Goal: Task Accomplishment & Management: Use online tool/utility

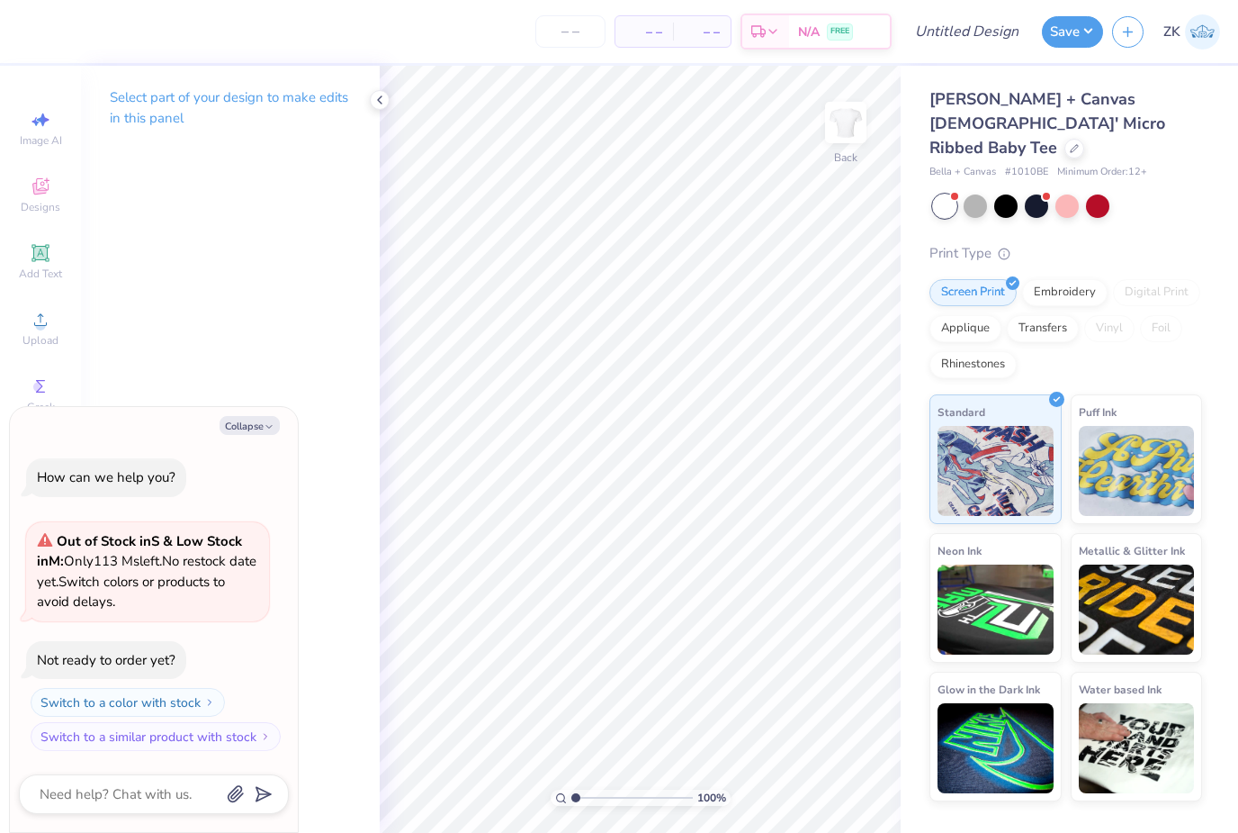
click at [381, 105] on icon at bounding box center [380, 100] width 14 height 14
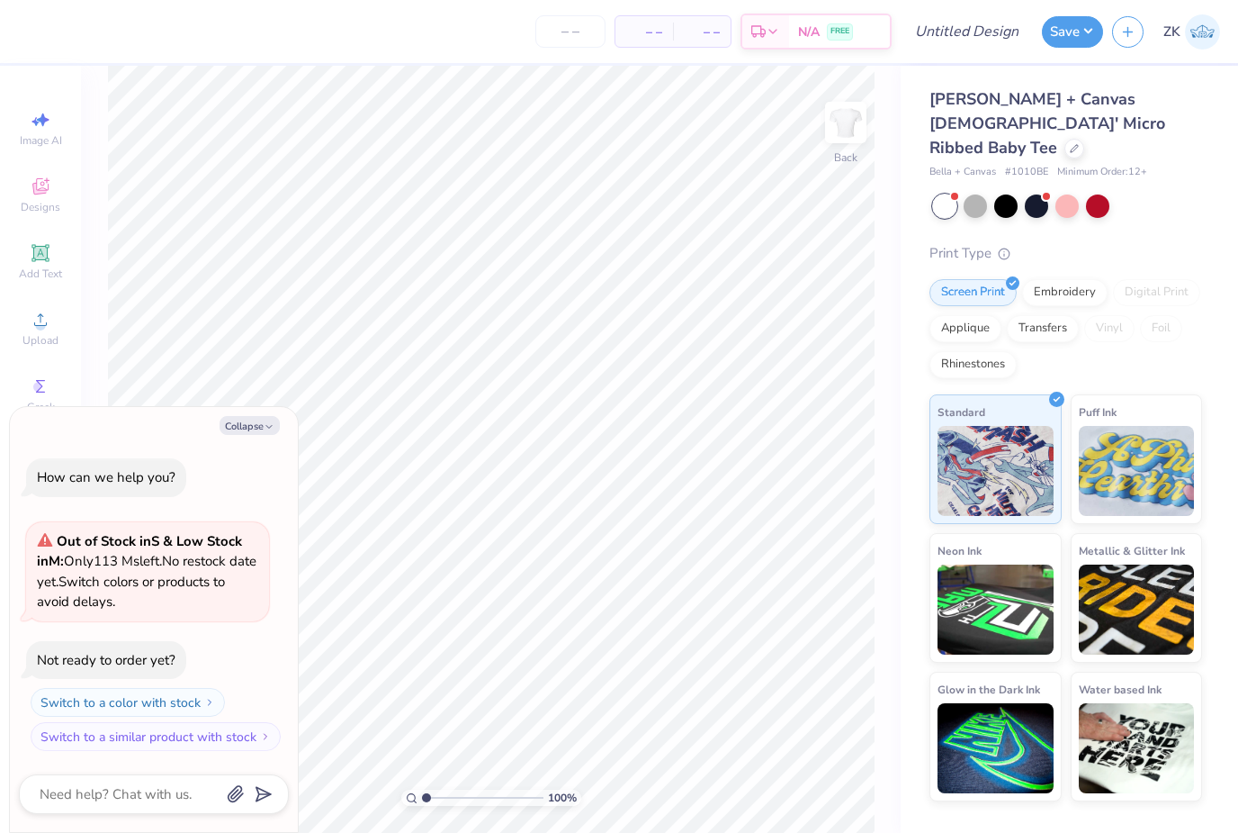
click at [1070, 144] on icon at bounding box center [1074, 148] width 9 height 9
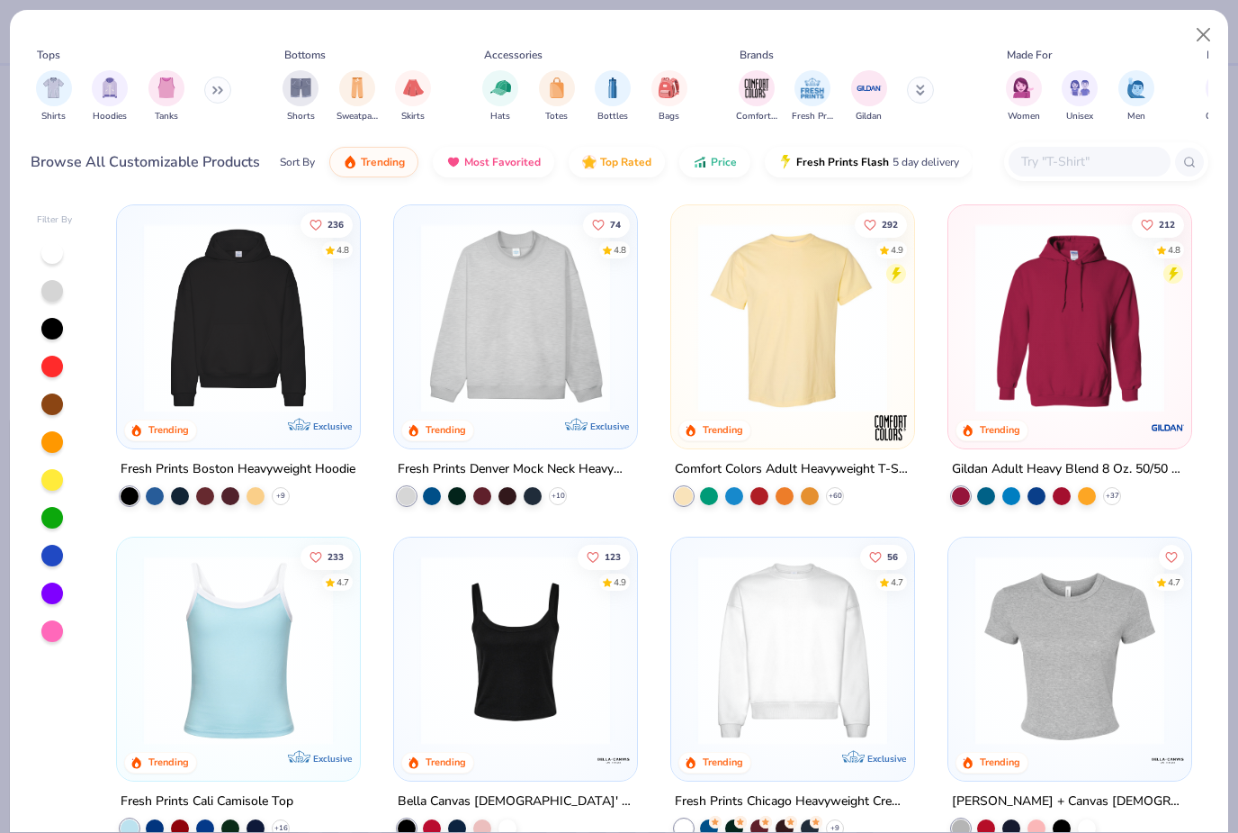
scroll to position [5, 0]
click at [827, 319] on img at bounding box center [792, 316] width 207 height 189
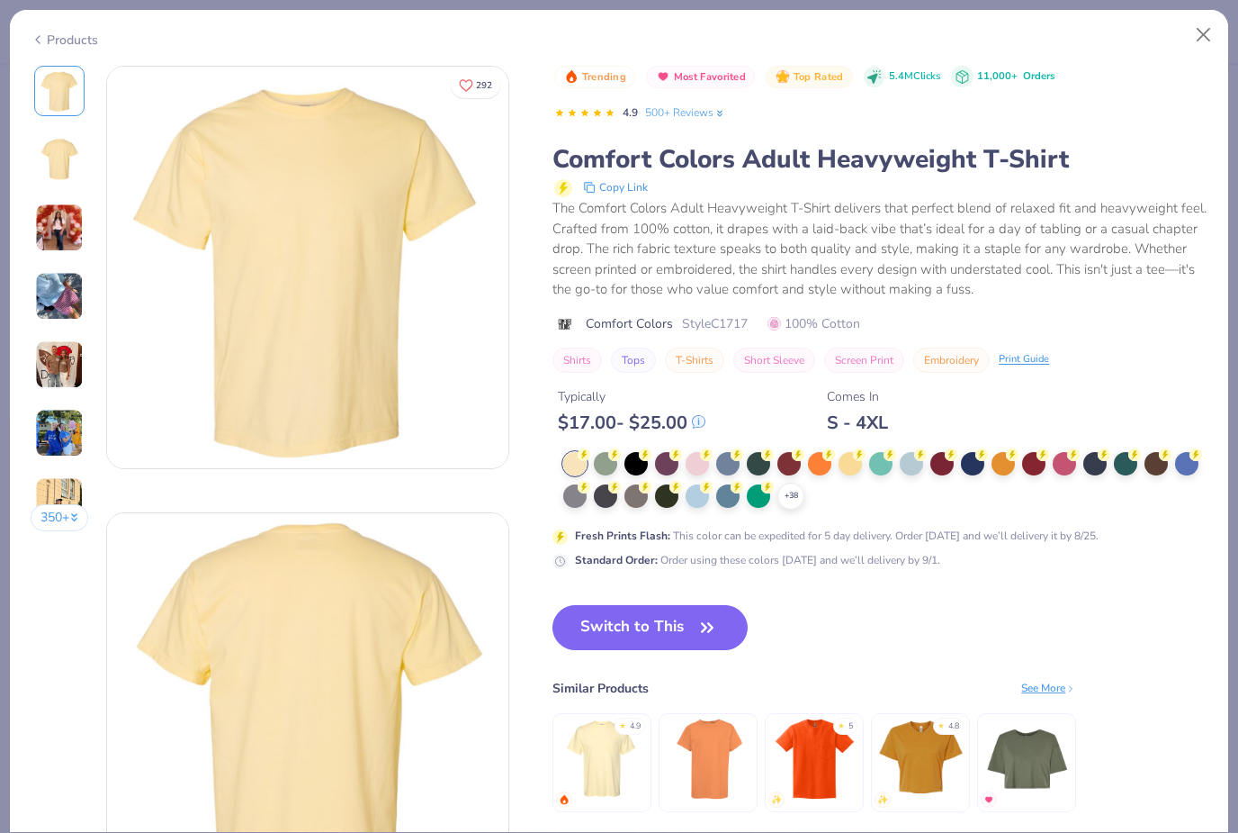
click at [677, 572] on div "Trending Most Favorited Top Rated 5.4M Clicks 11,000+ Orders 4.9 500+ Reviews C…" at bounding box center [880, 457] width 655 height 782
click at [690, 619] on button "Switch to This" at bounding box center [650, 627] width 195 height 45
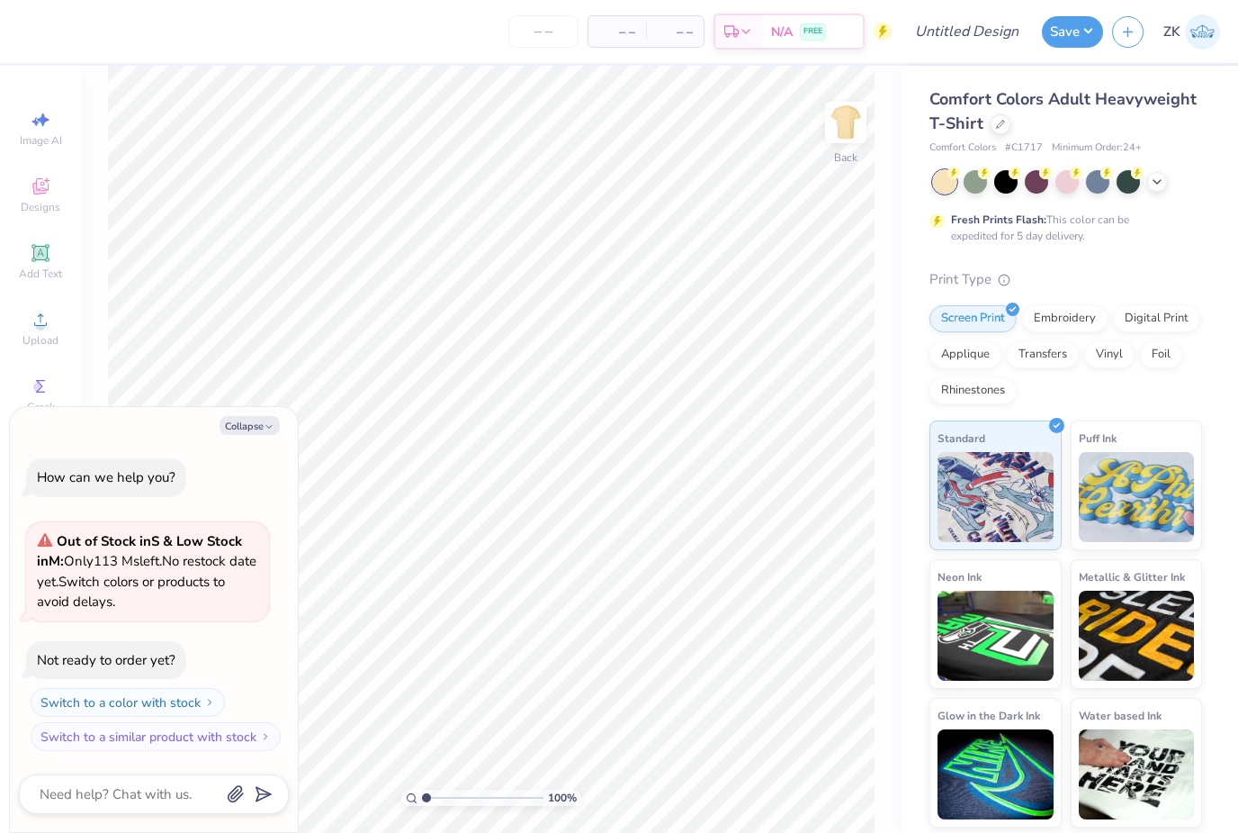
click at [253, 430] on button "Collapse" at bounding box center [250, 425] width 60 height 19
type textarea "x"
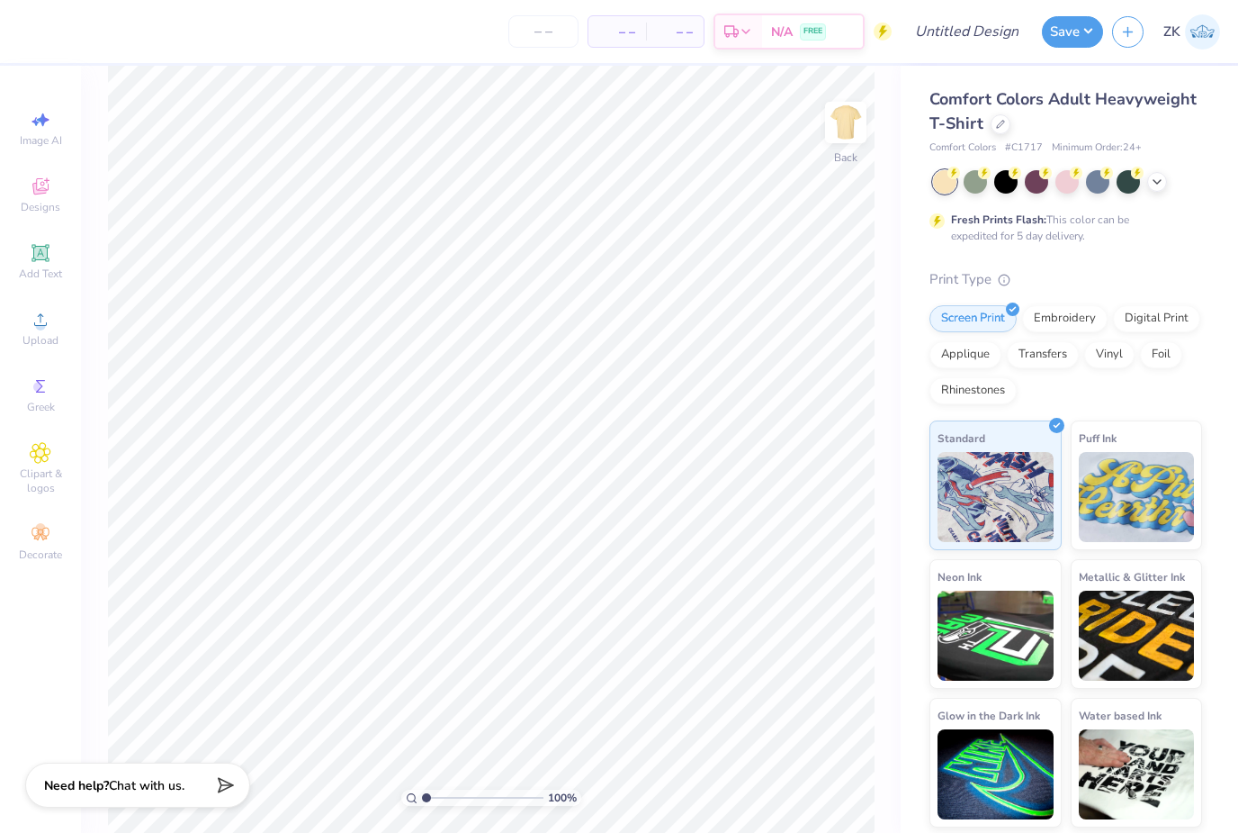
click at [1163, 175] on icon at bounding box center [1157, 182] width 14 height 14
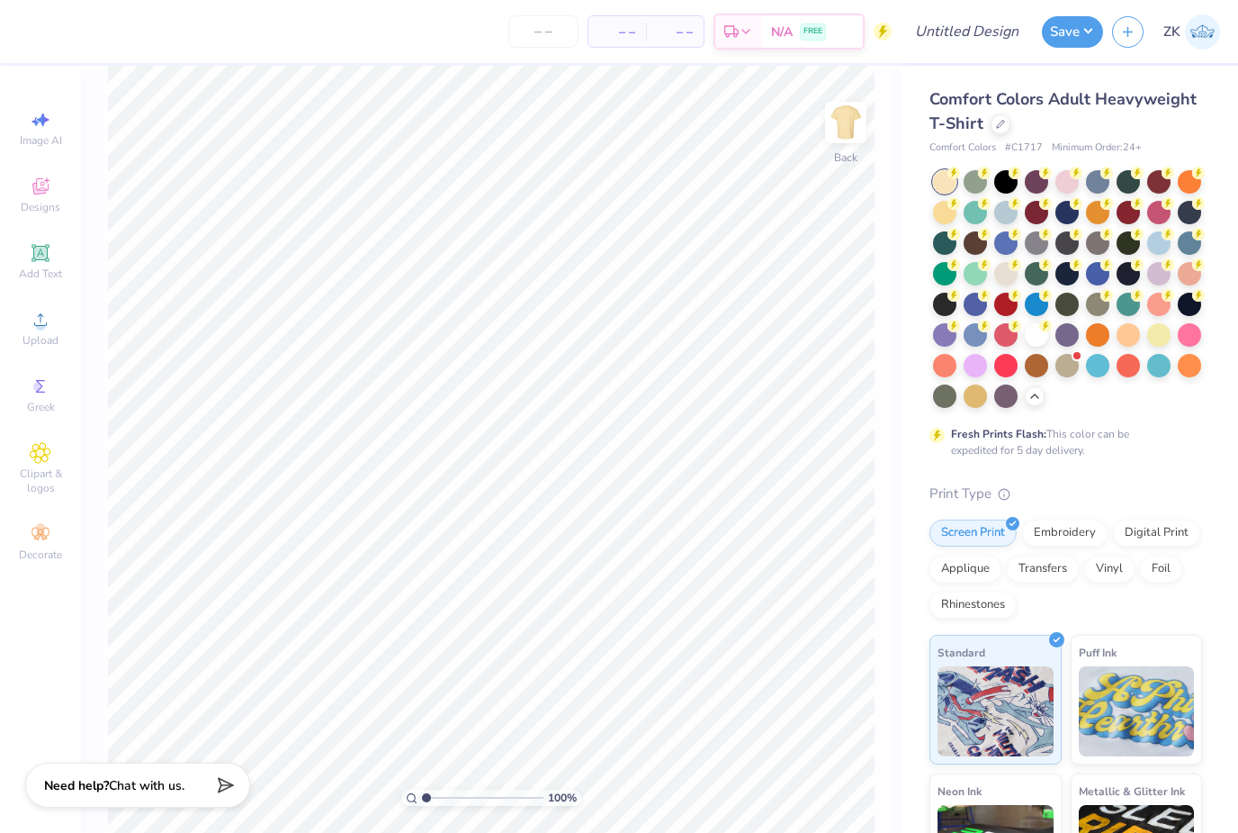
click at [1011, 178] on div at bounding box center [1006, 181] width 23 height 23
click at [37, 483] on span "Clipart & logos" at bounding box center [40, 480] width 63 height 29
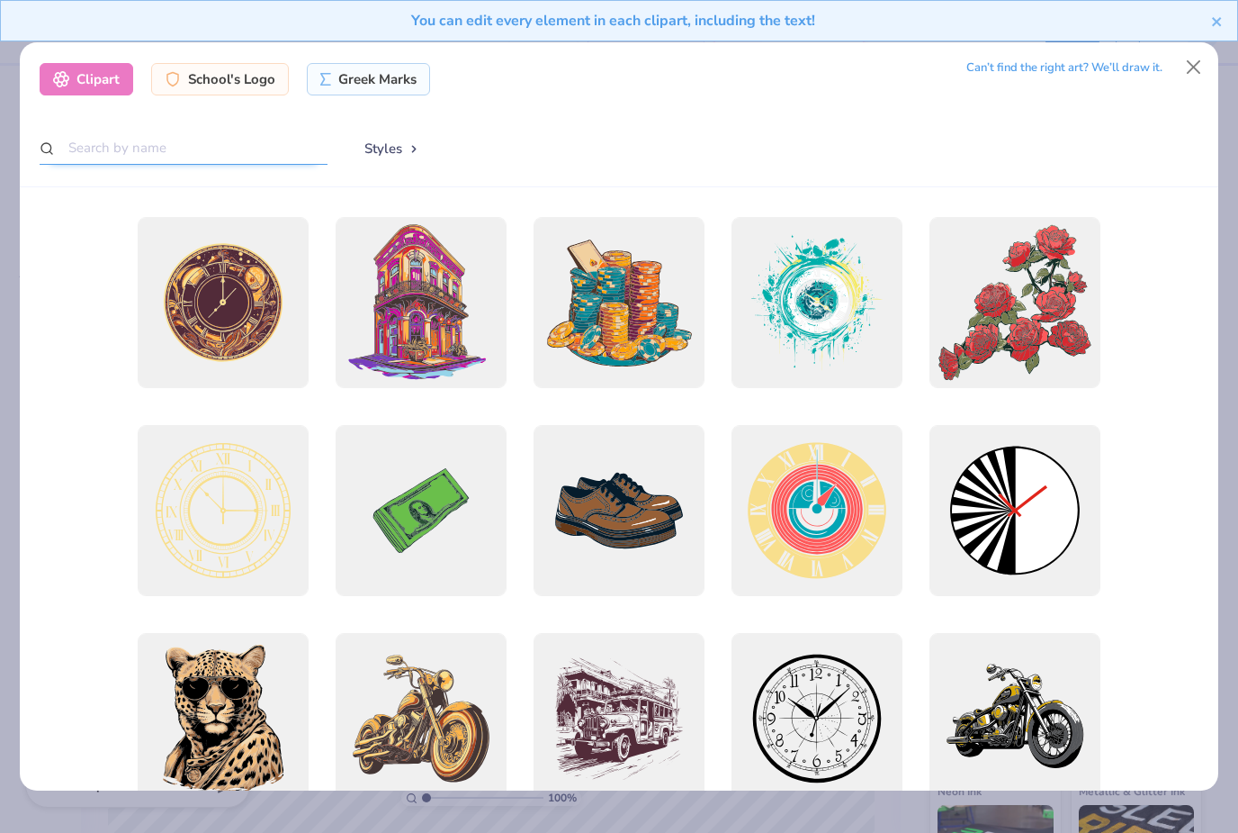
click at [121, 134] on input "text" at bounding box center [184, 147] width 288 height 33
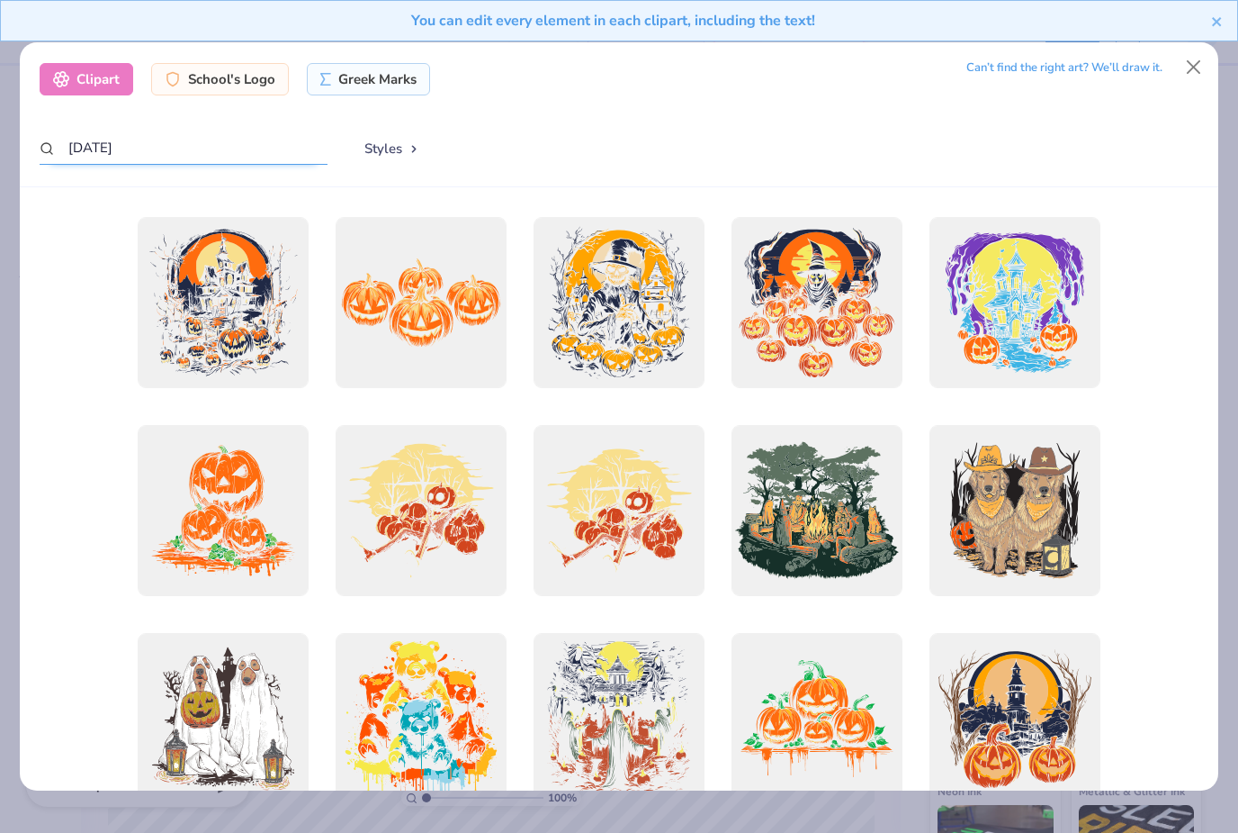
type input "[DATE]"
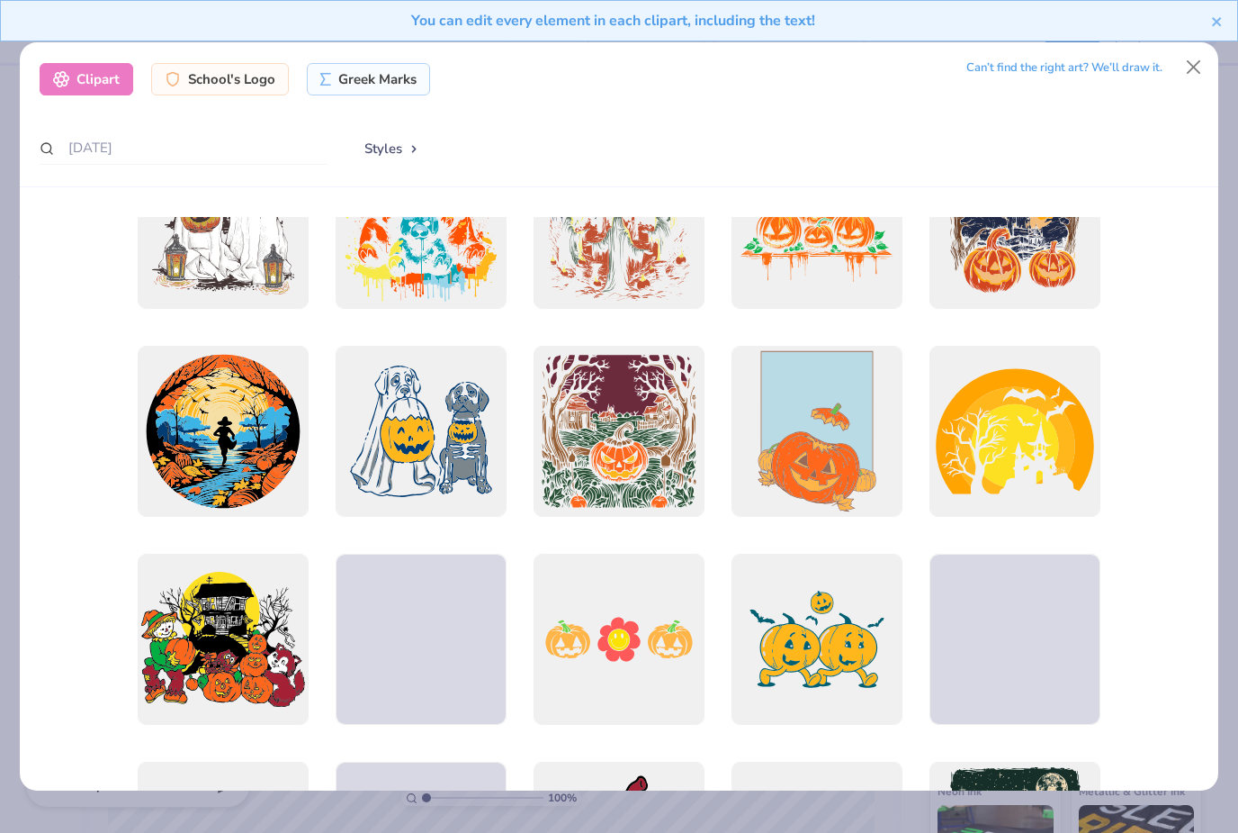
click at [1193, 52] on div "You can edit every element in each clipart, including the text!" at bounding box center [619, 27] width 1238 height 55
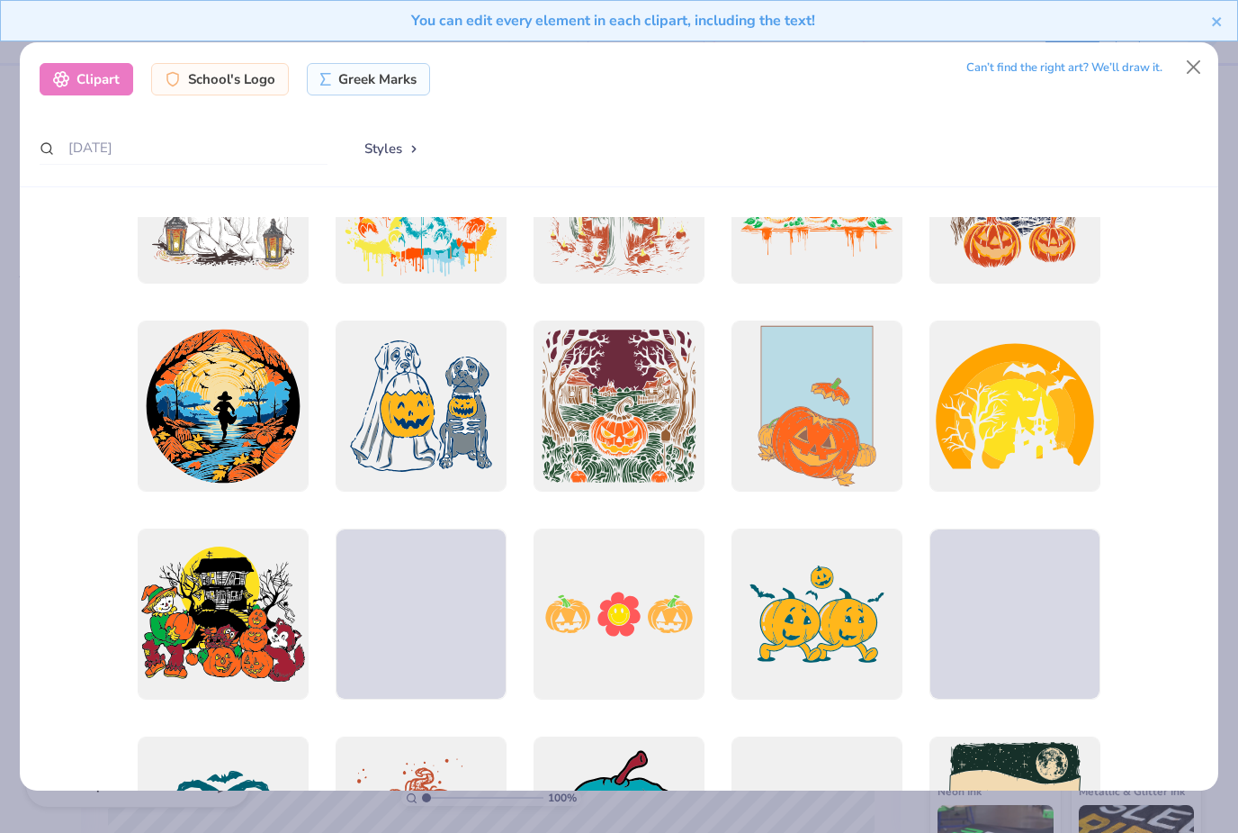
scroll to position [522, 0]
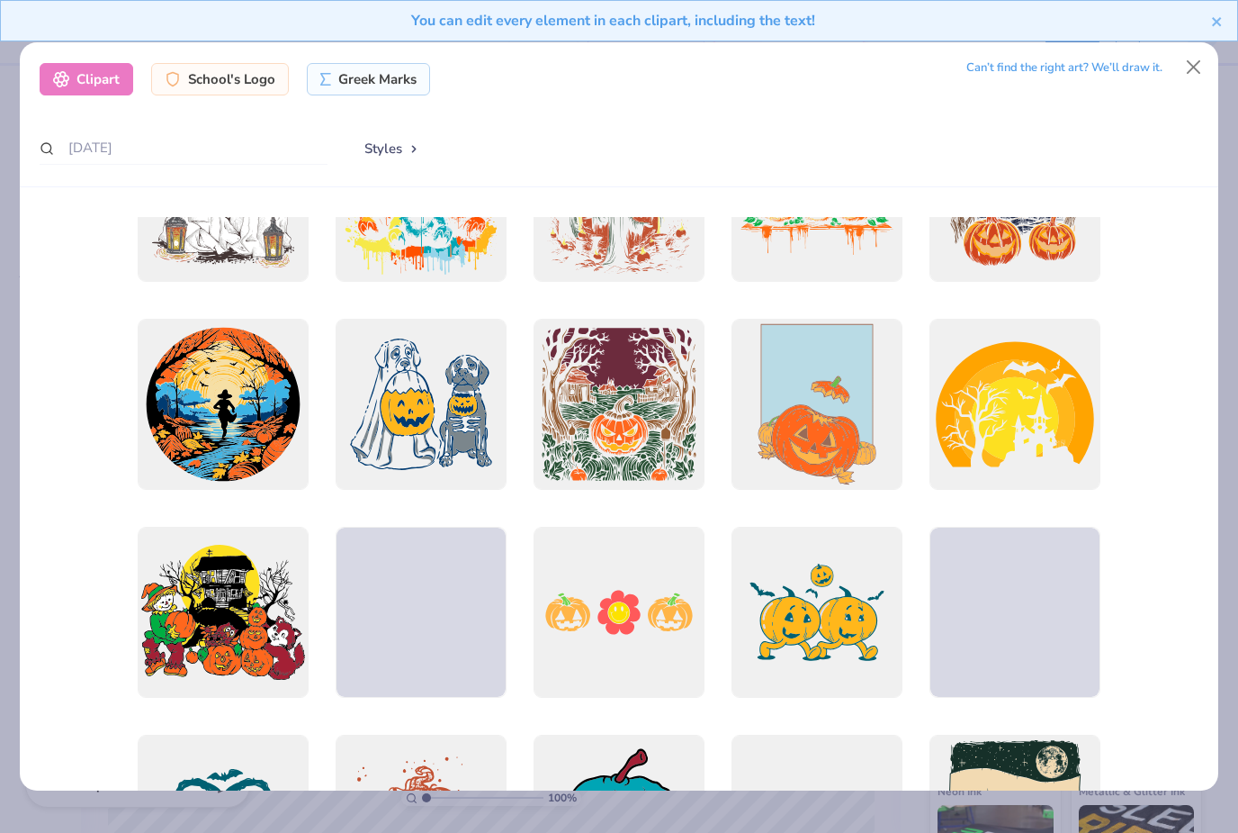
click at [1196, 54] on div "You can edit every element in each clipart, including the text!" at bounding box center [619, 27] width 1238 height 55
click at [1195, 60] on button "Close" at bounding box center [1194, 67] width 34 height 34
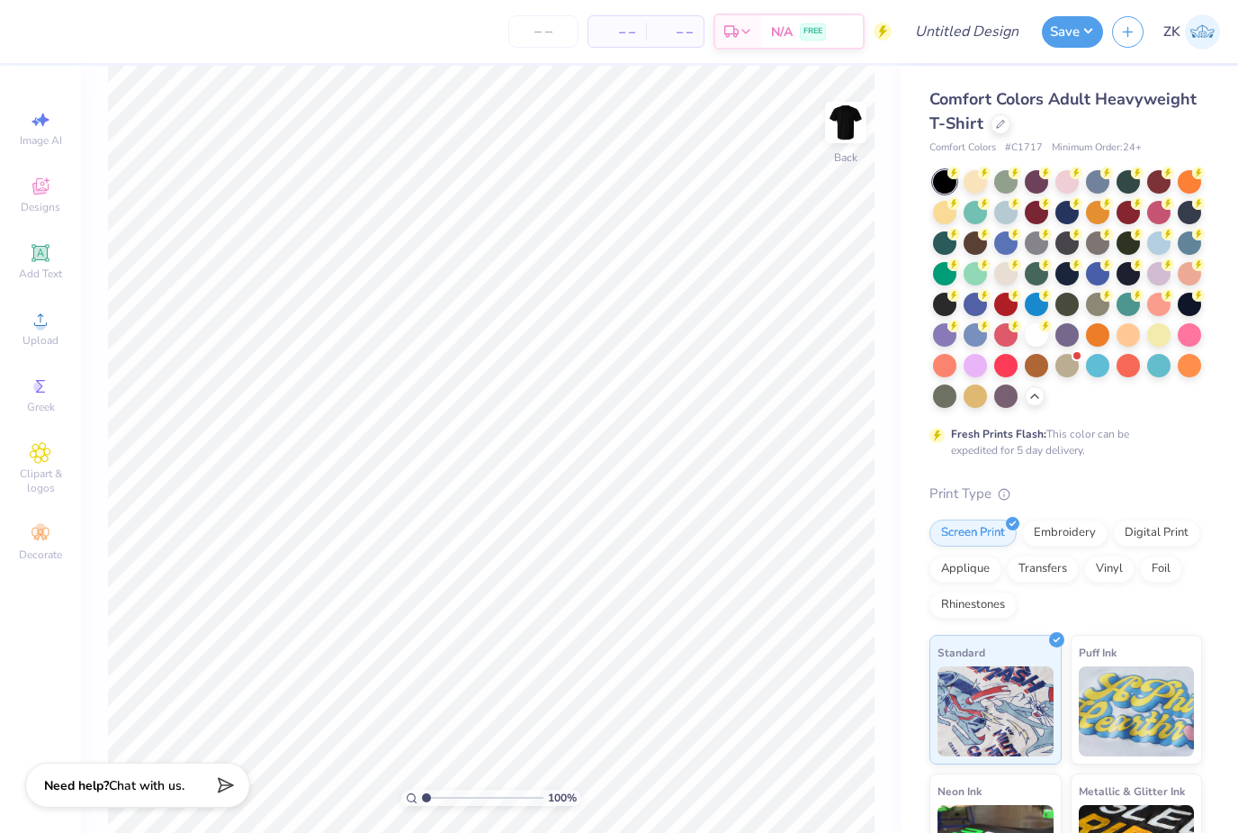
click at [49, 249] on icon at bounding box center [40, 252] width 17 height 17
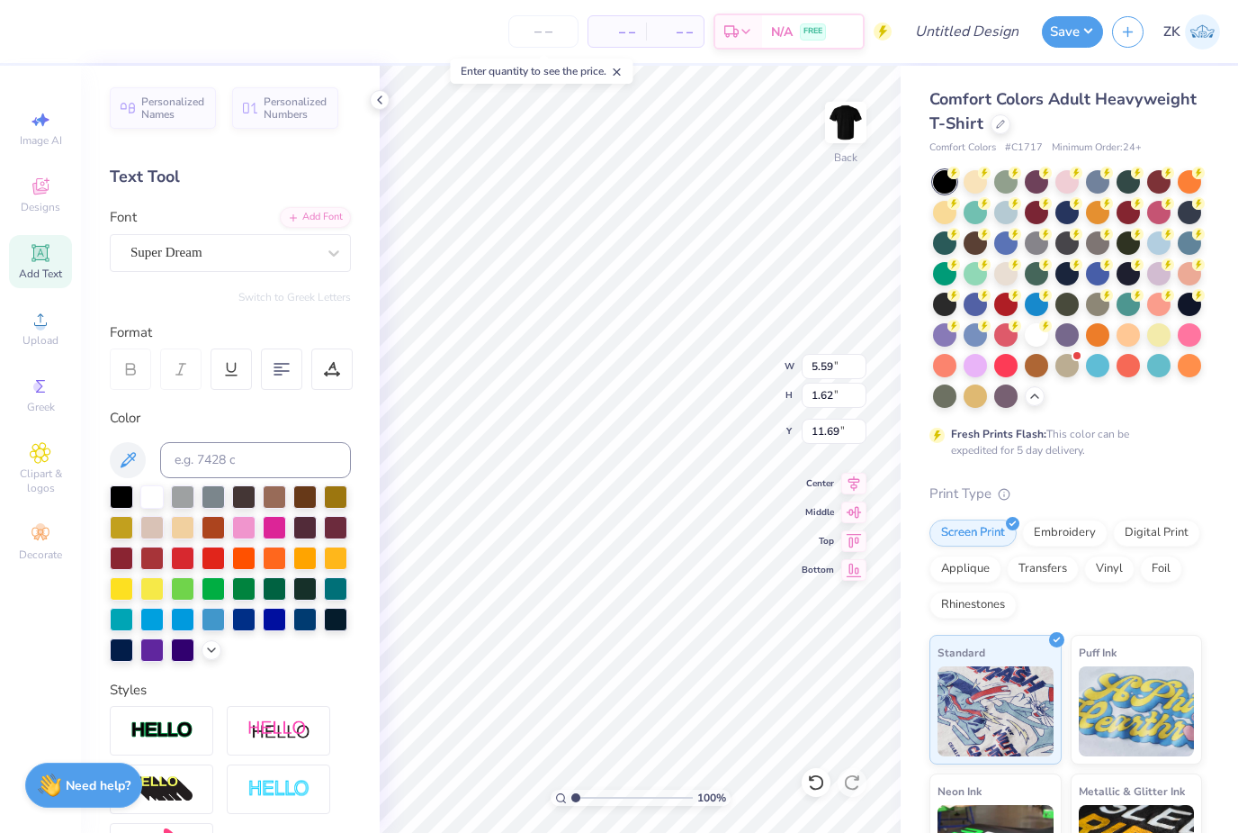
type input "16.33"
click at [821, 781] on icon at bounding box center [816, 782] width 18 height 18
click at [815, 779] on icon at bounding box center [816, 782] width 18 height 18
click at [35, 206] on span "Designs" at bounding box center [41, 207] width 40 height 14
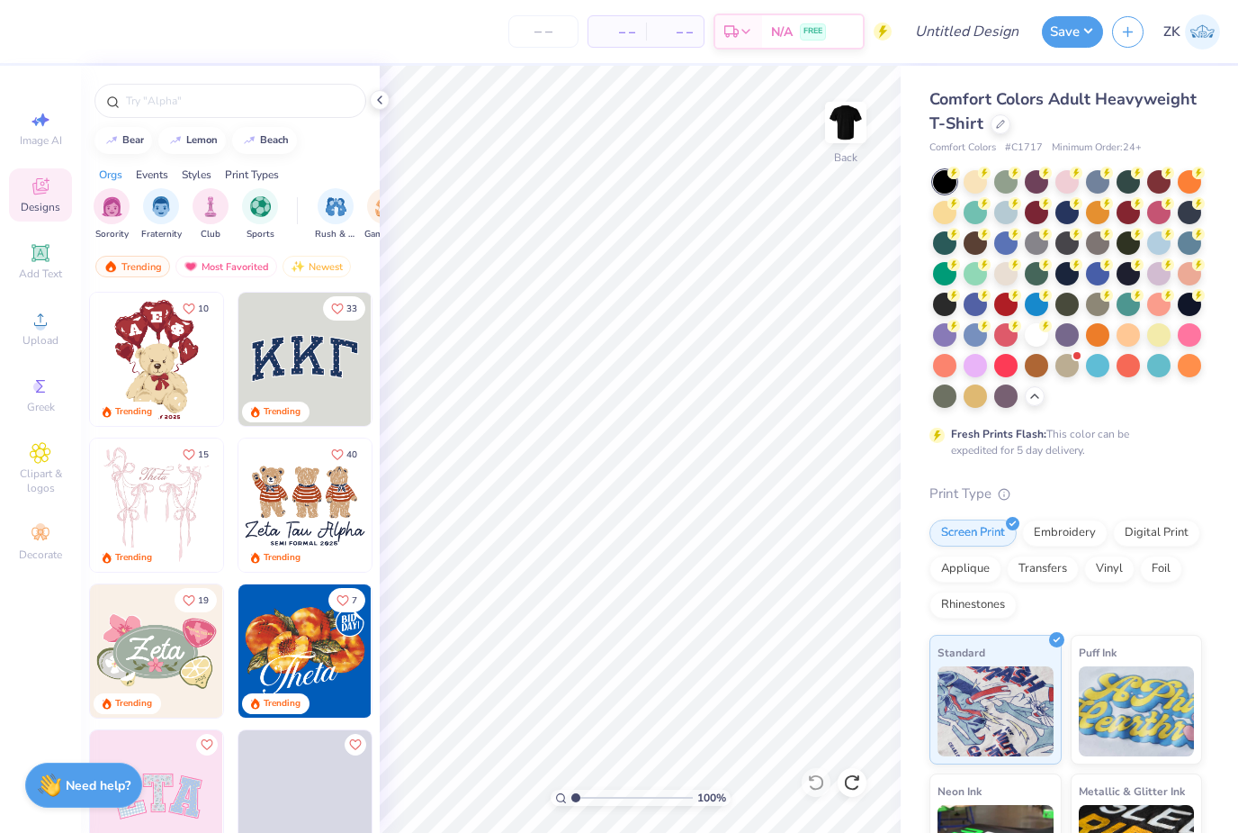
click at [167, 99] on input "text" at bounding box center [239, 101] width 230 height 18
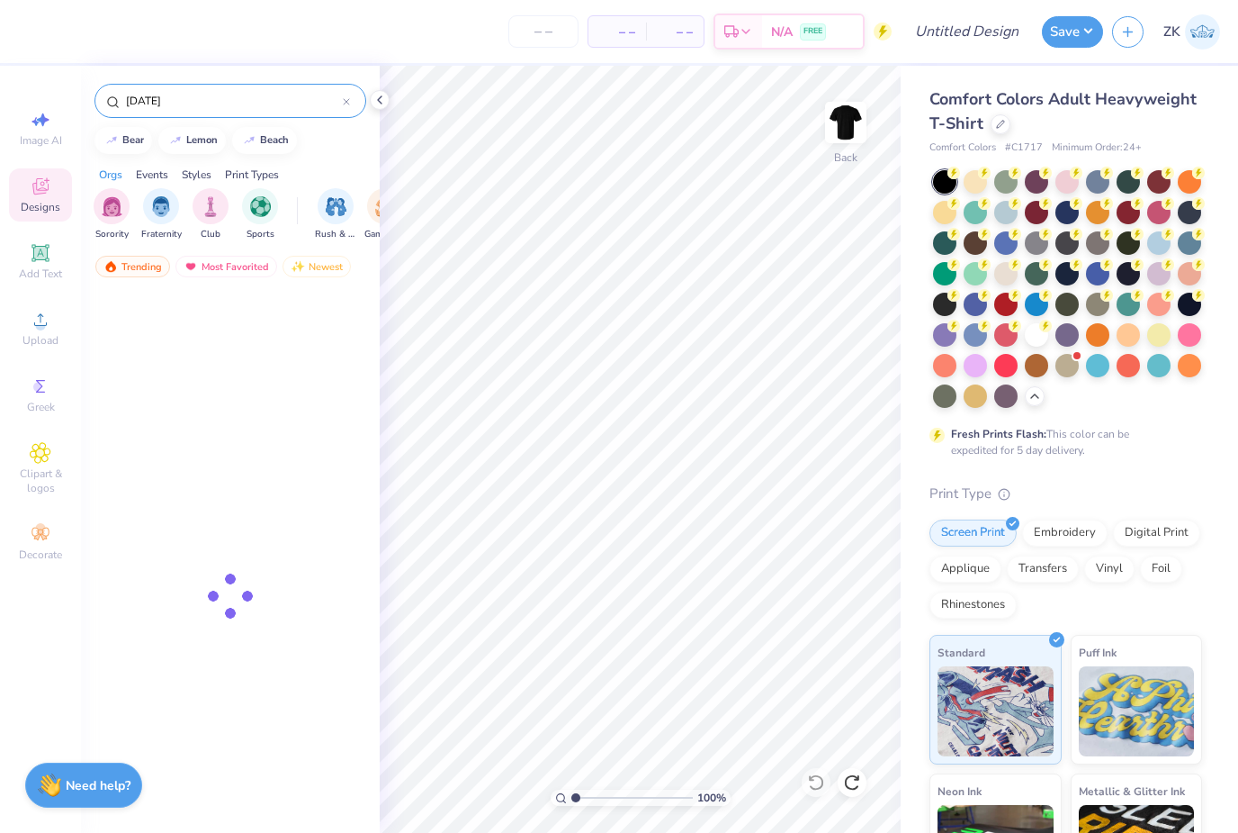
type input "[DATE]"
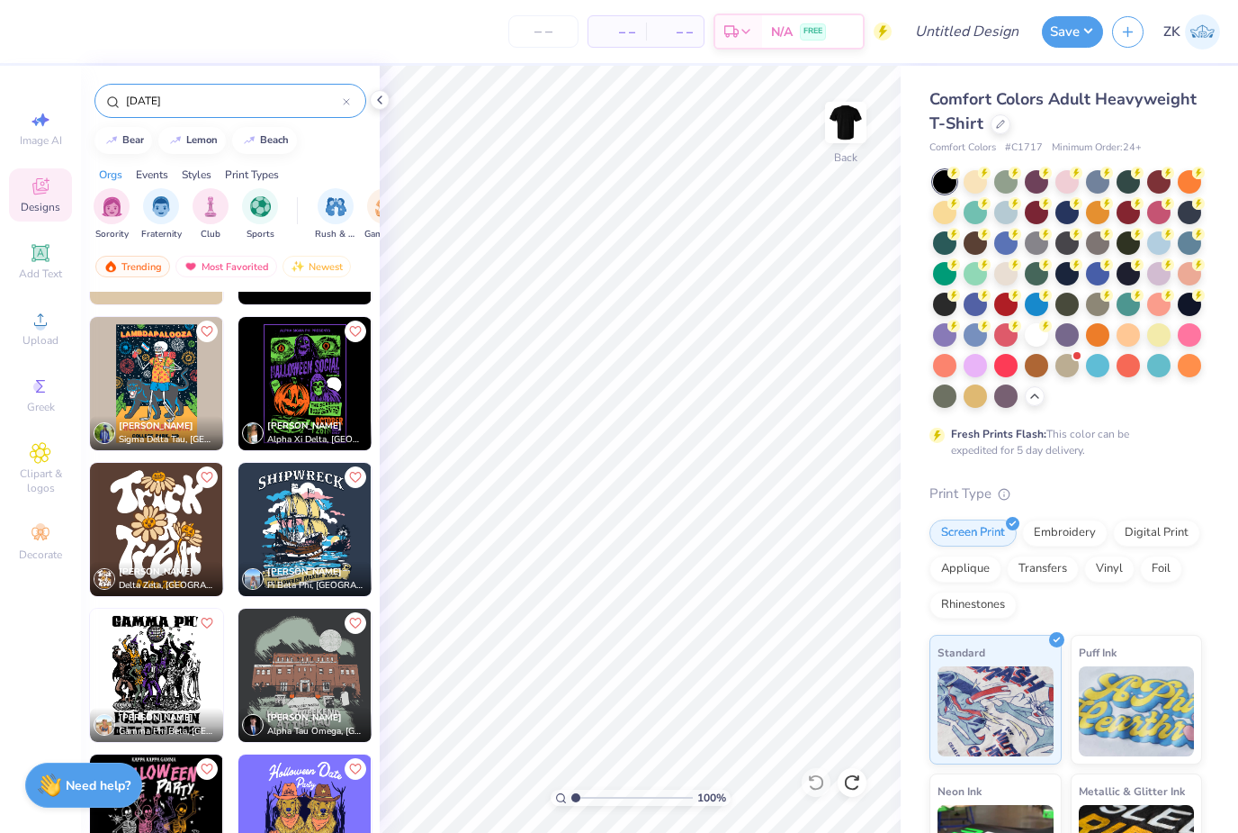
scroll to position [645, 0]
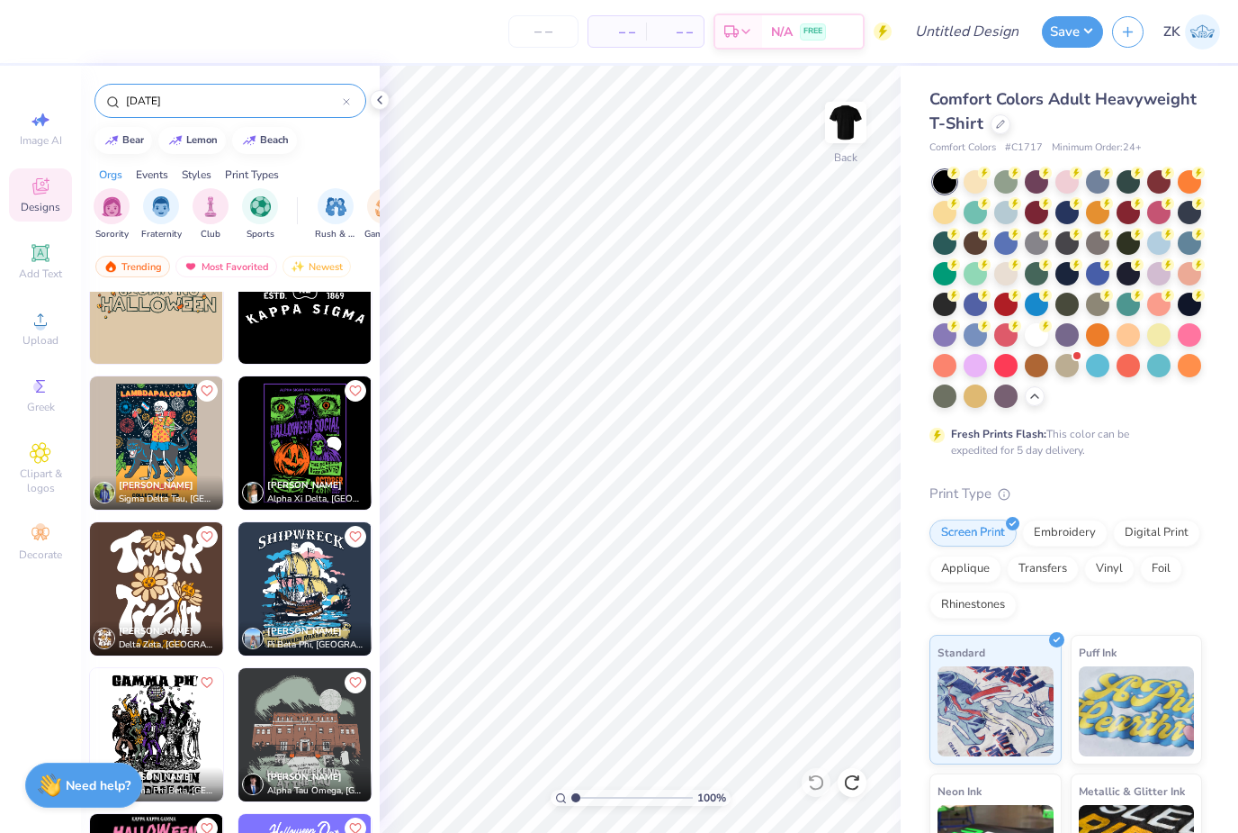
click at [327, 442] on img at bounding box center [305, 442] width 133 height 133
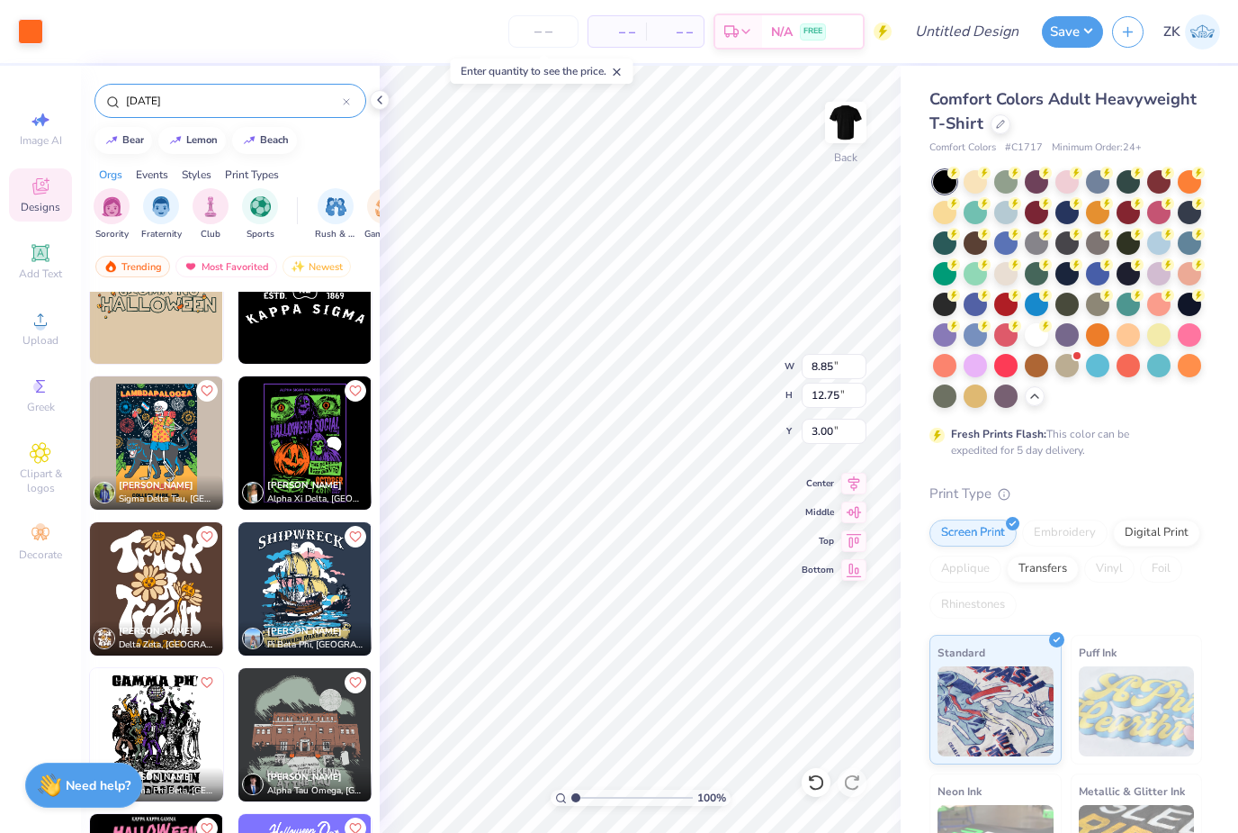
type input "2.88"
type input "0.94"
type input "12.96"
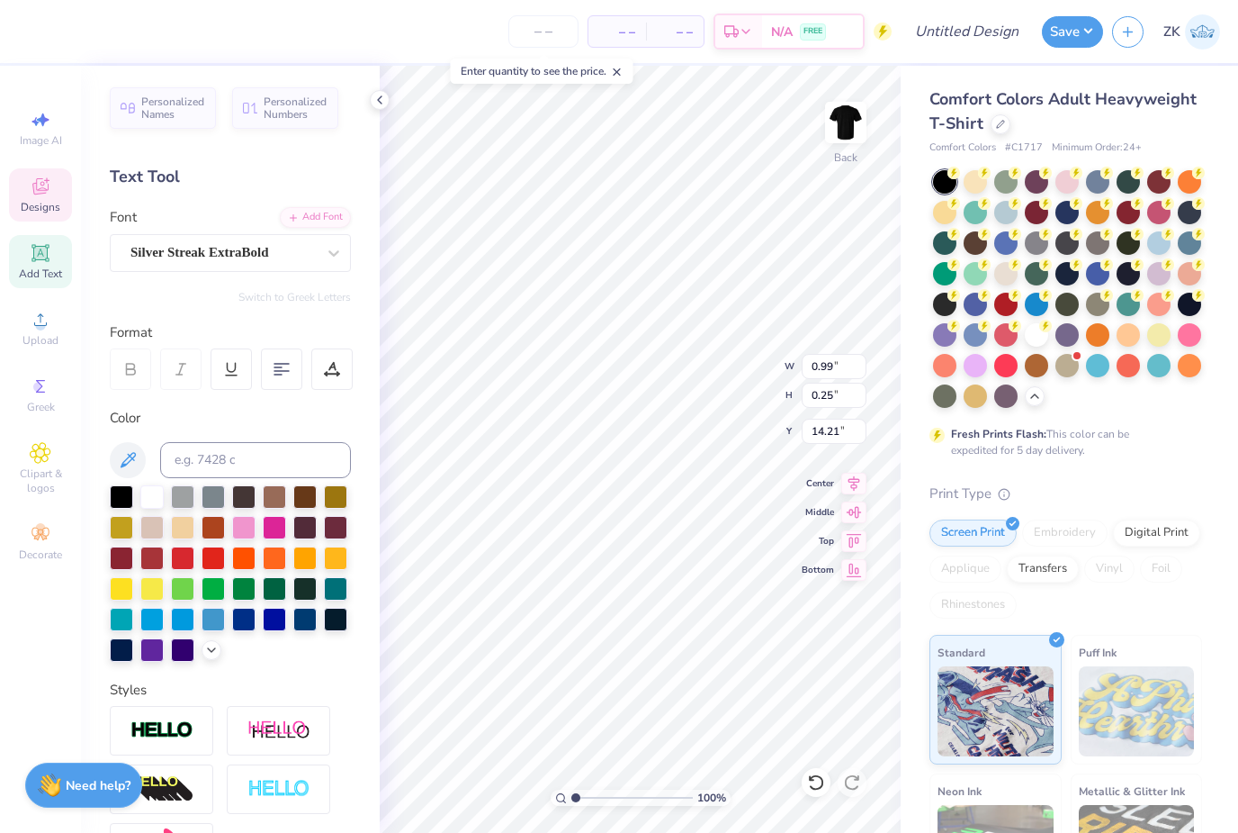
type input "17.56"
click at [812, 782] on icon at bounding box center [816, 782] width 18 height 18
type input "8.85"
type input "12.75"
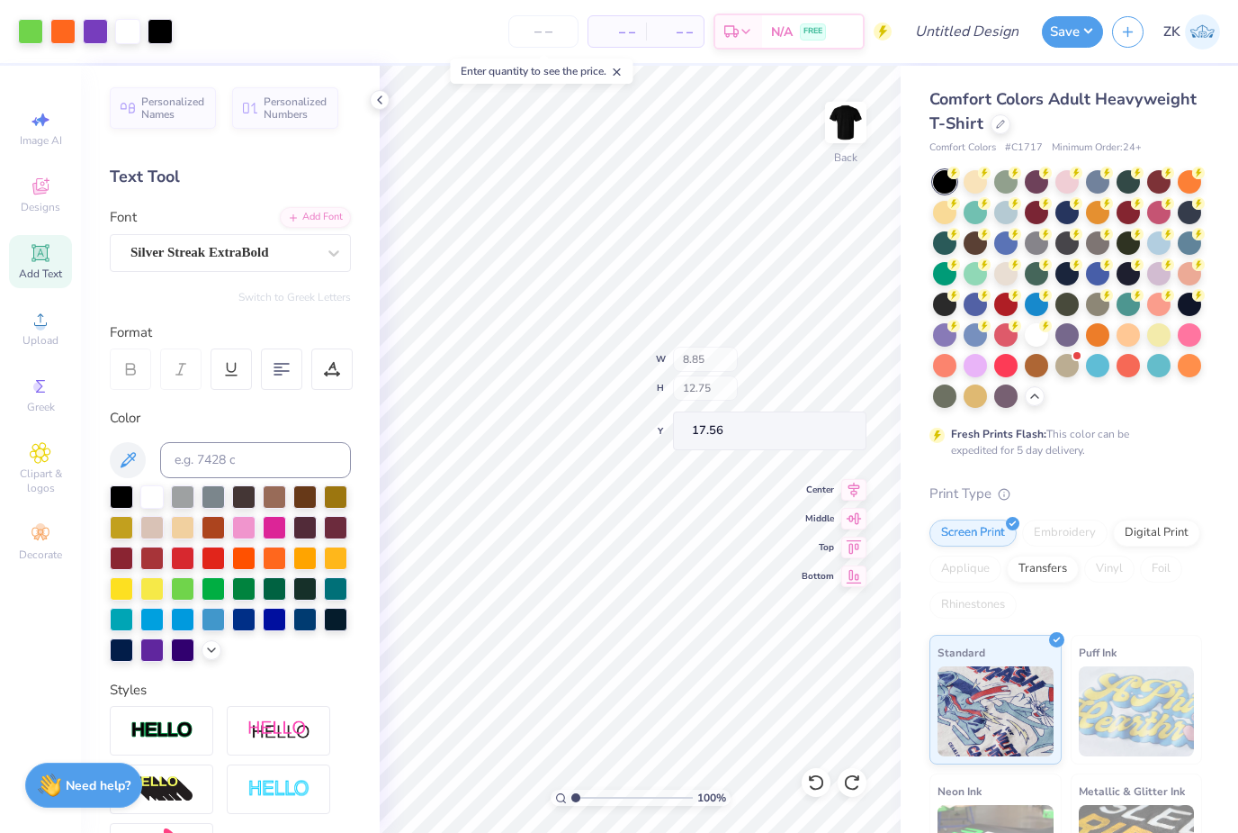
type input "3.00"
click at [812, 785] on icon at bounding box center [816, 782] width 18 height 18
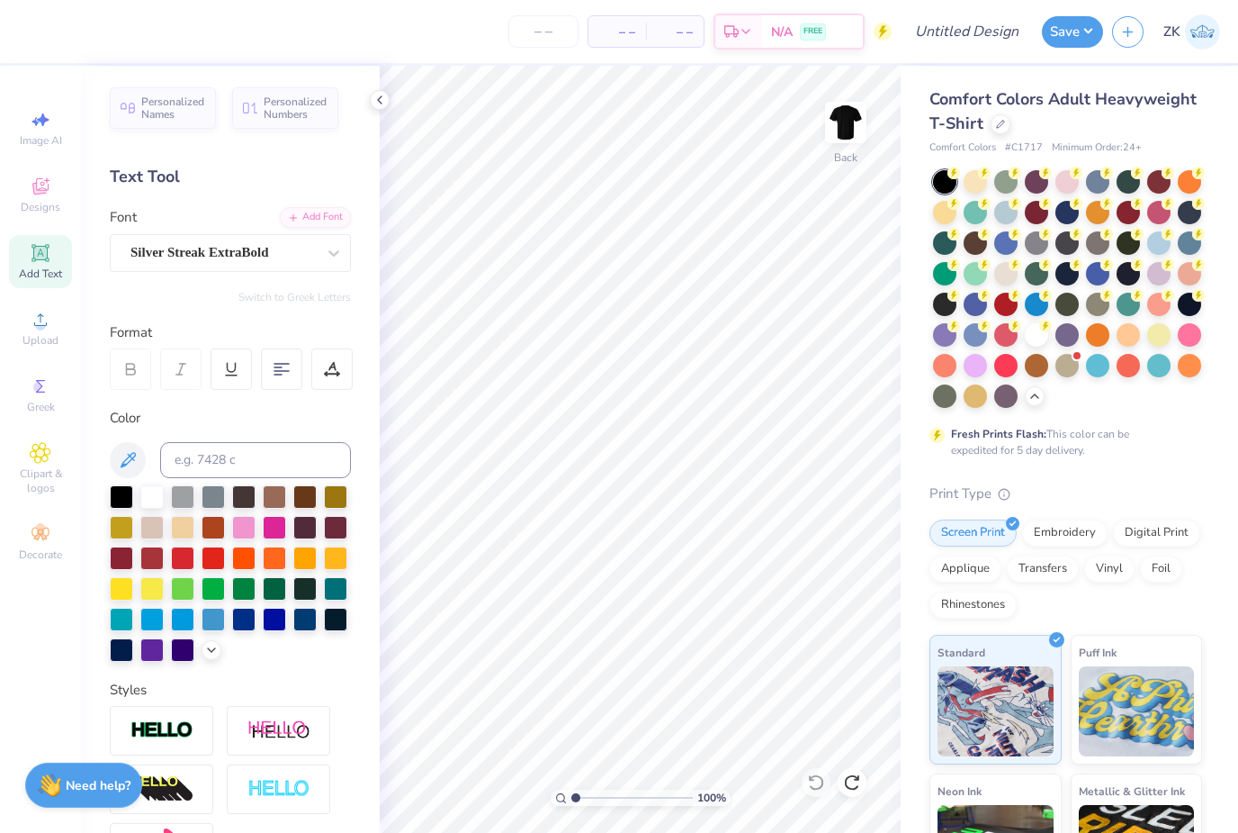
click at [50, 201] on div "Designs" at bounding box center [40, 194] width 63 height 53
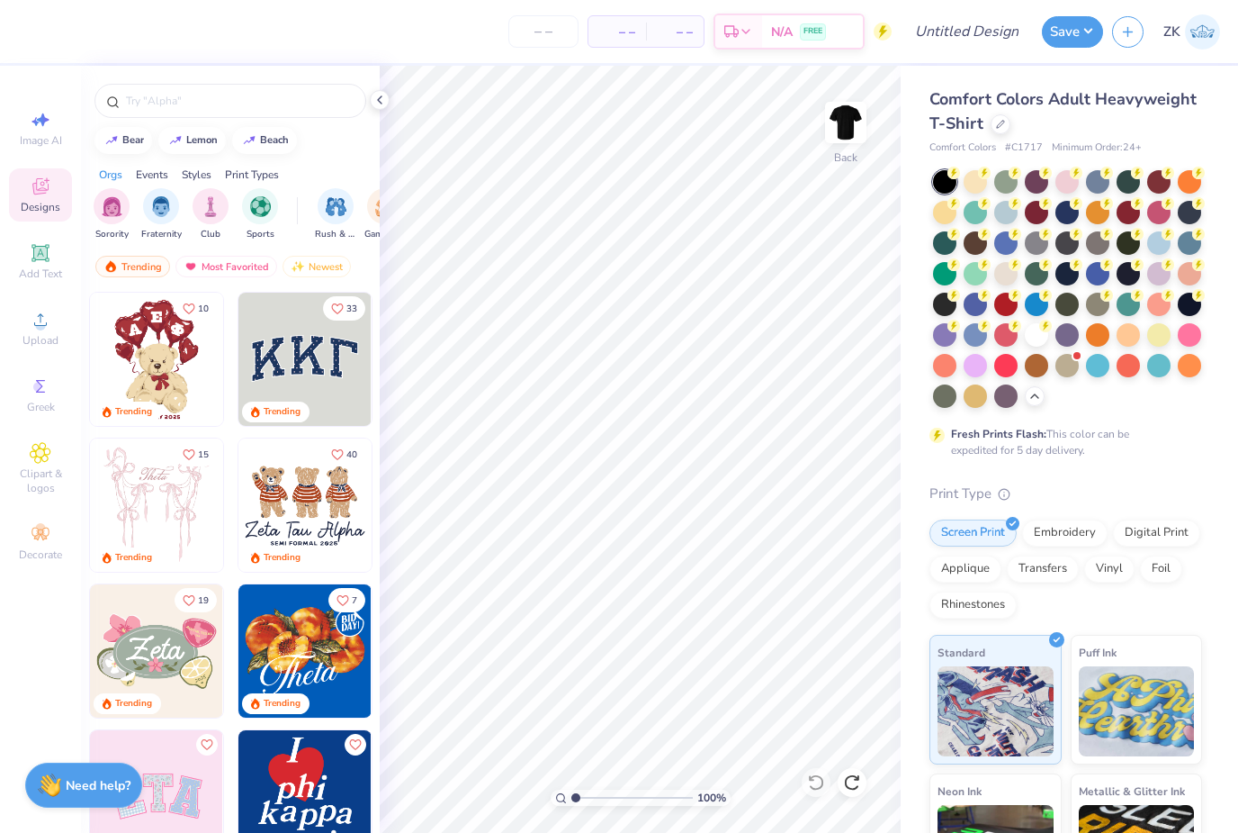
click at [129, 110] on input "text" at bounding box center [239, 101] width 230 height 18
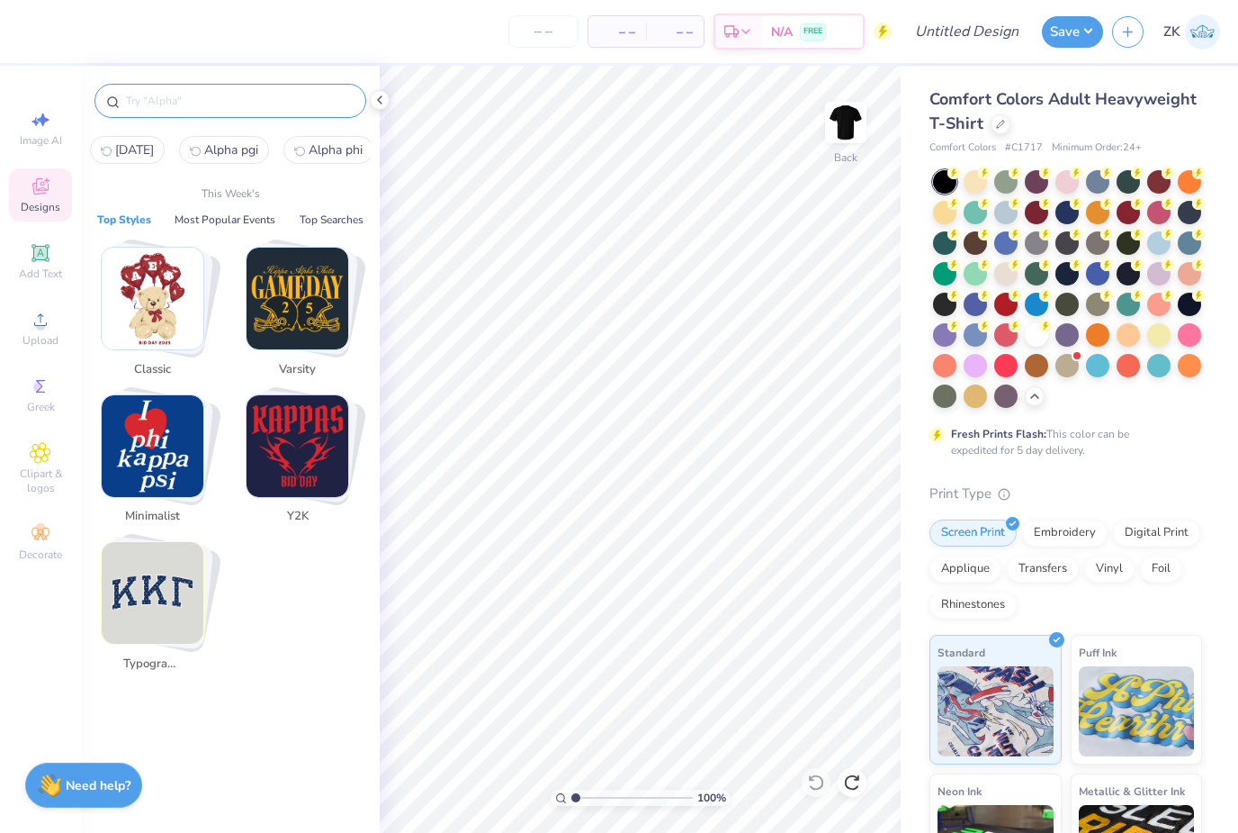
click at [145, 158] on span "[DATE]" at bounding box center [134, 149] width 39 height 17
type input "[DATE]"
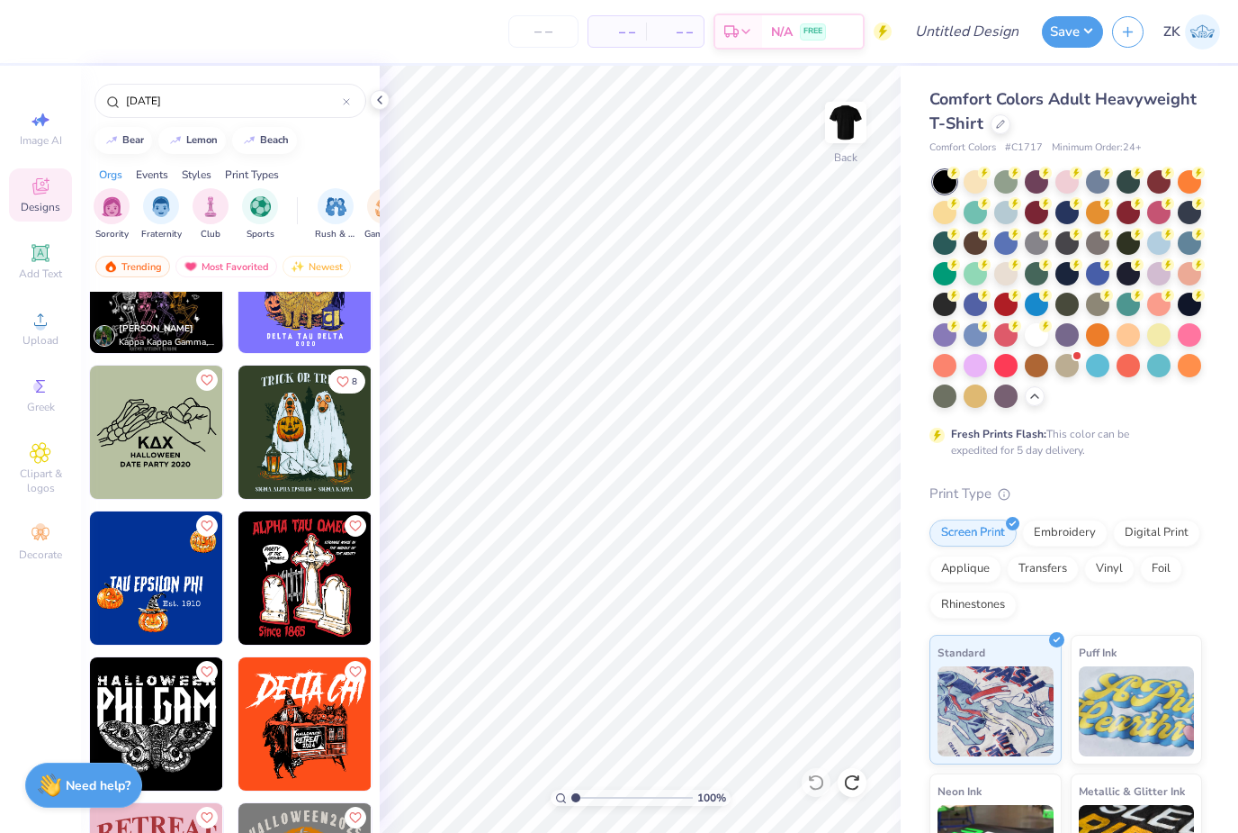
scroll to position [1241, 0]
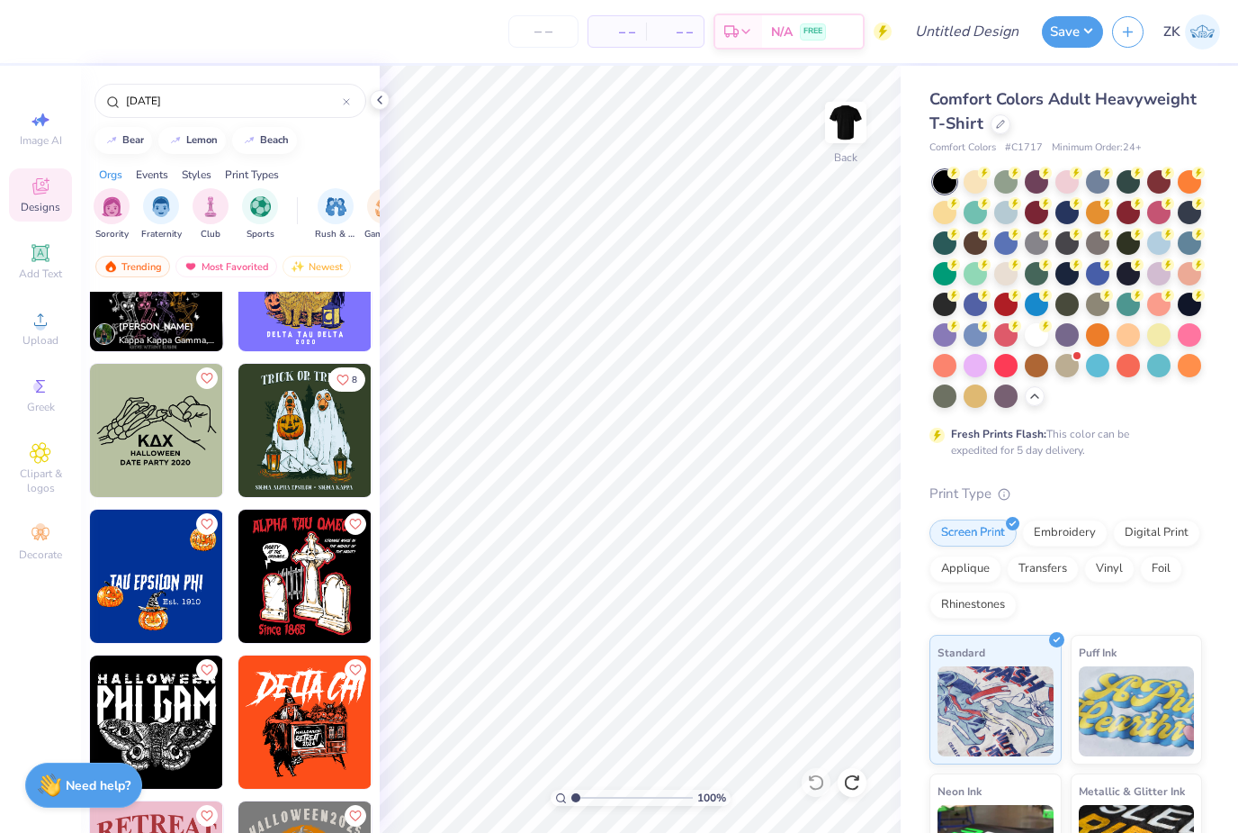
click at [315, 464] on img at bounding box center [305, 430] width 133 height 133
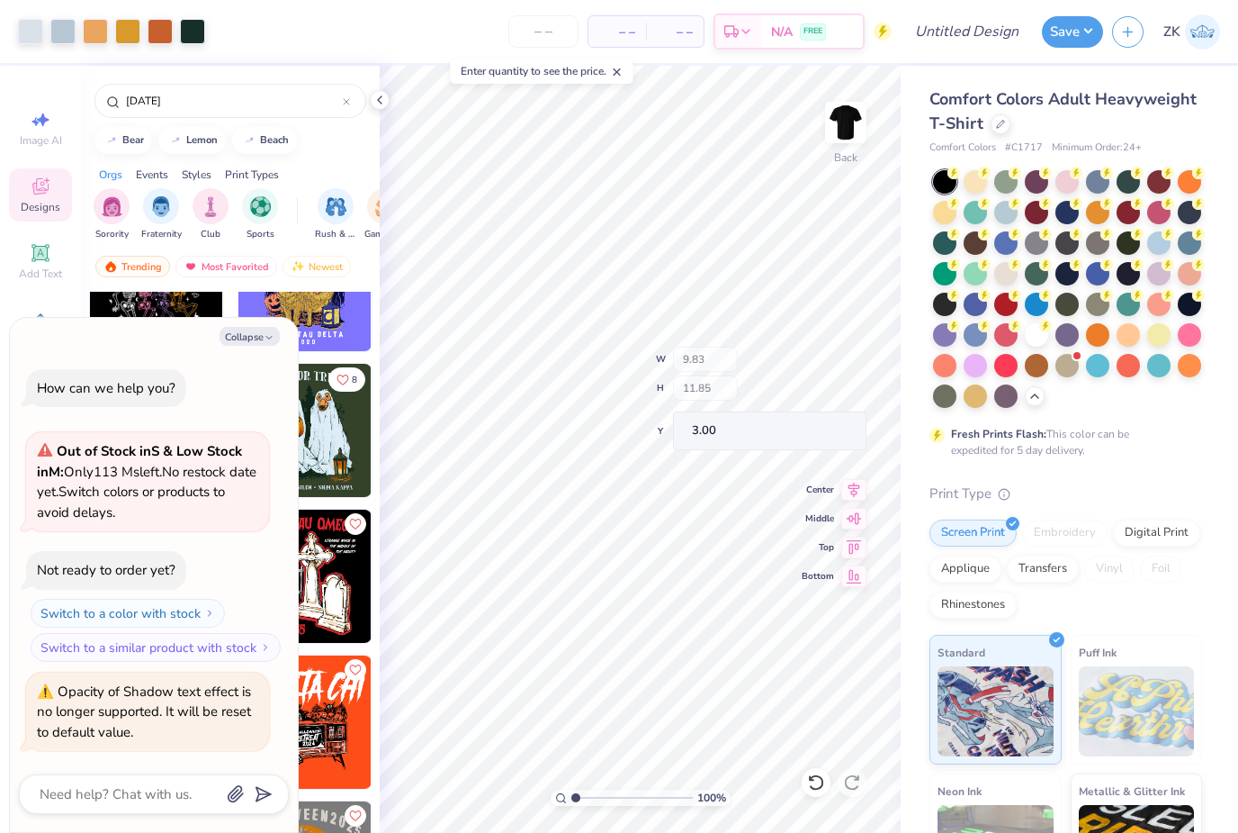
type textarea "x"
type input "9.66"
type input "0.51"
type input "14.34"
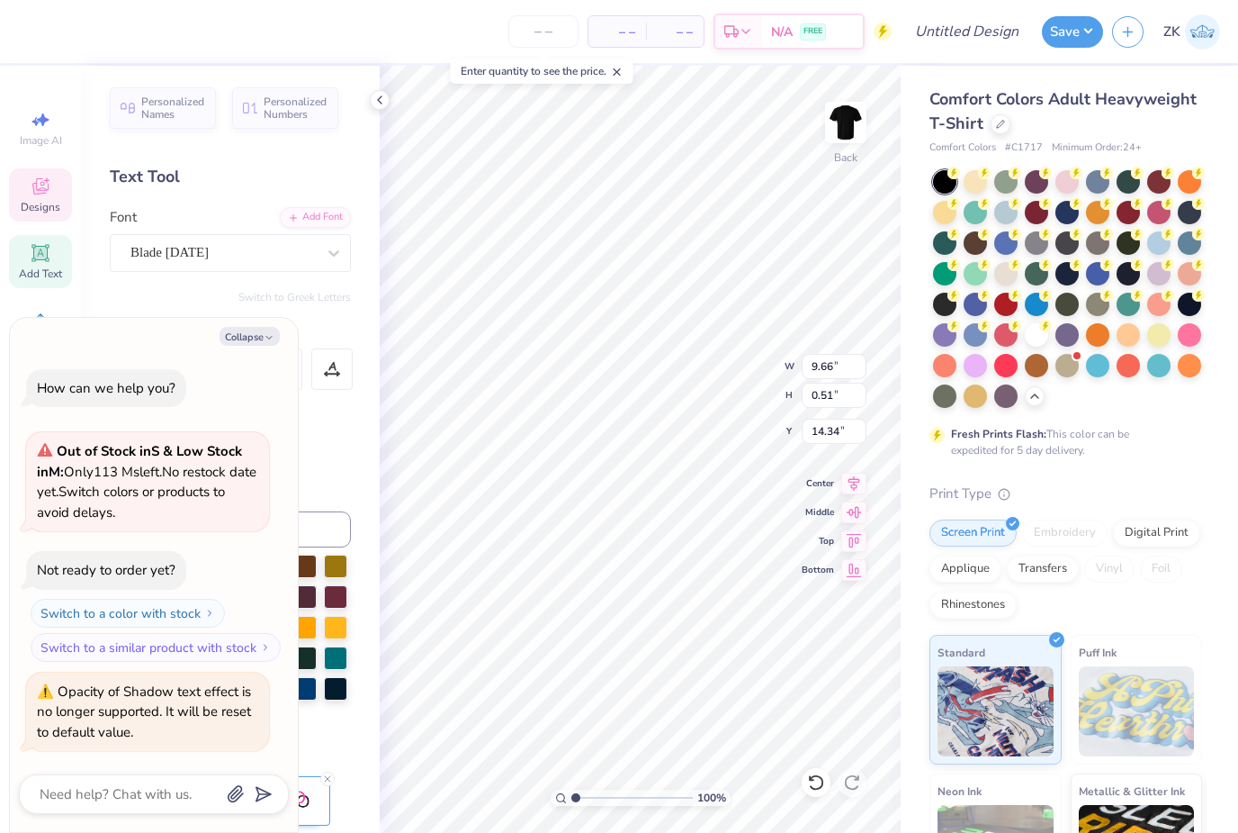
type textarea "x"
type input "2.25355137902585"
type textarea "x"
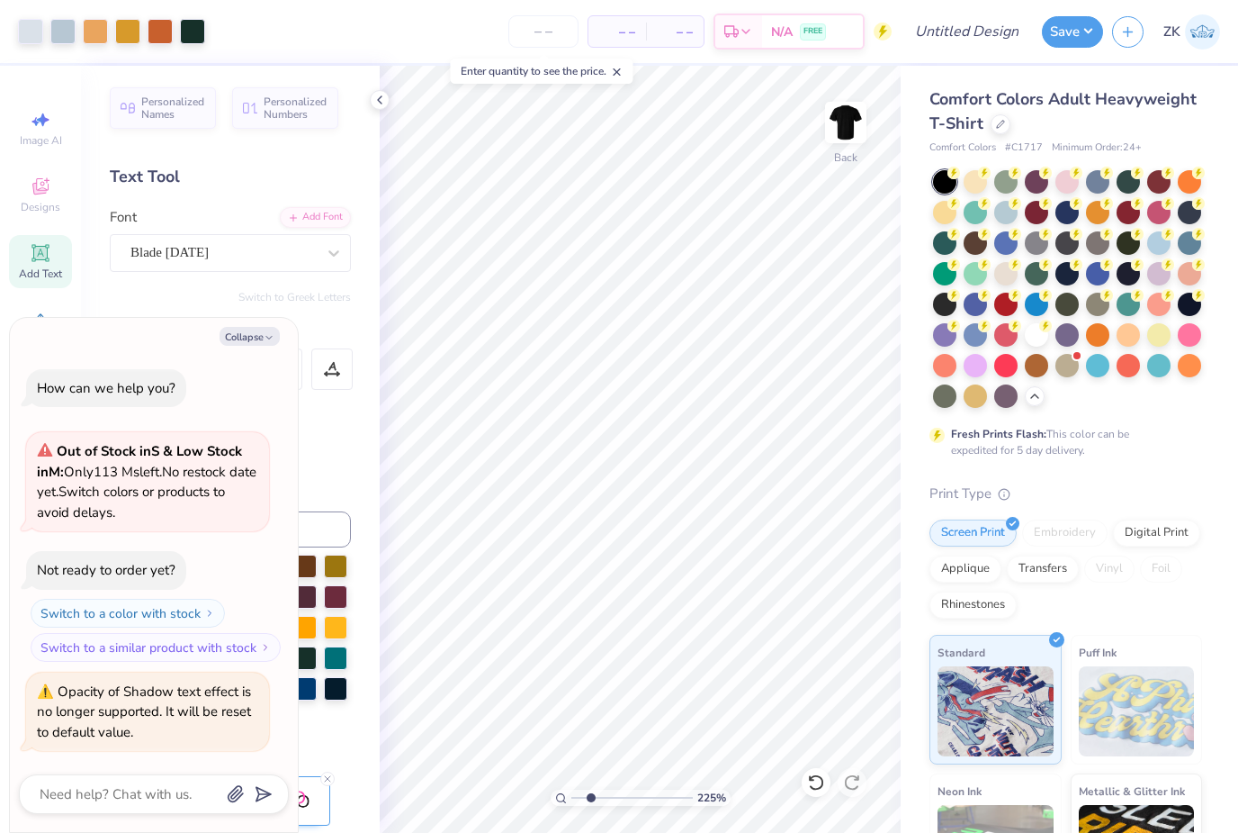
type input "2.25355137902585"
type textarea "x"
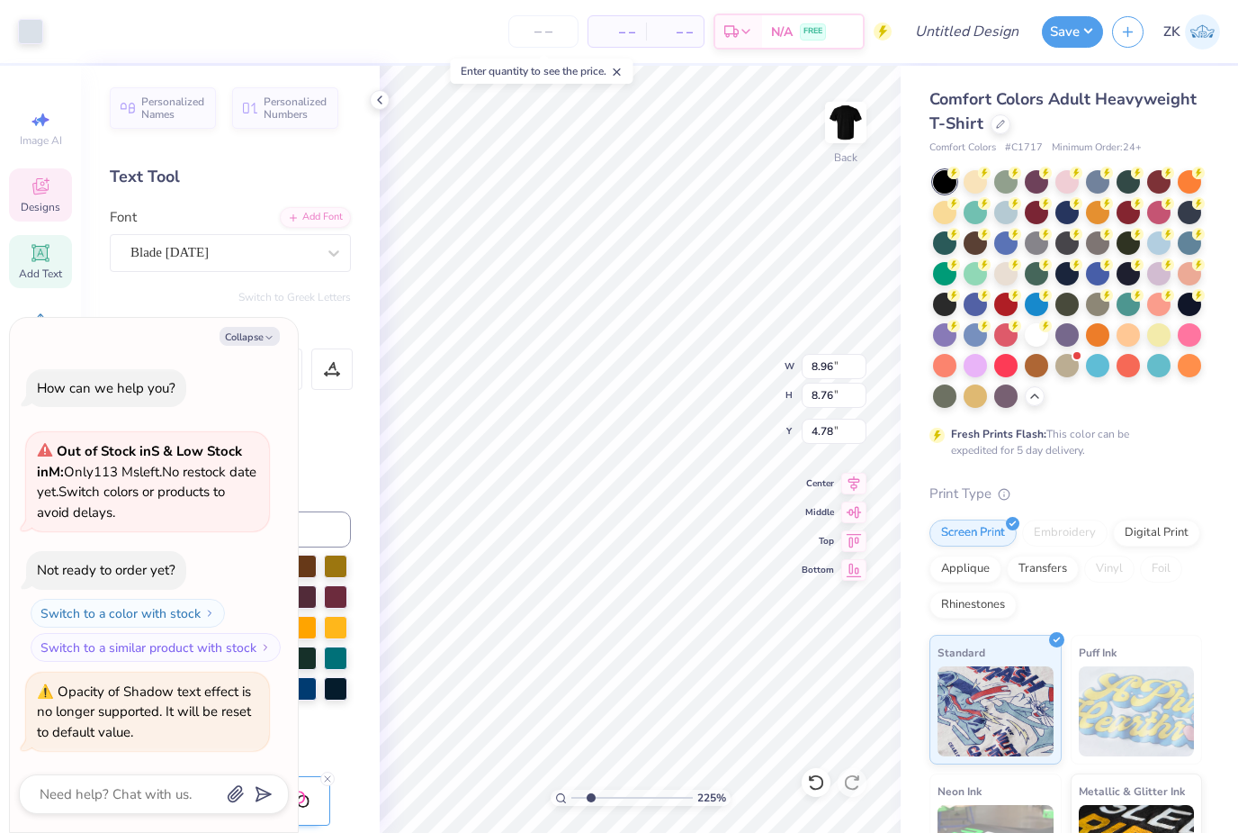
type input "2.25355137902585"
type textarea "x"
type input "2.25355137902585"
type textarea "x"
type input "4.72"
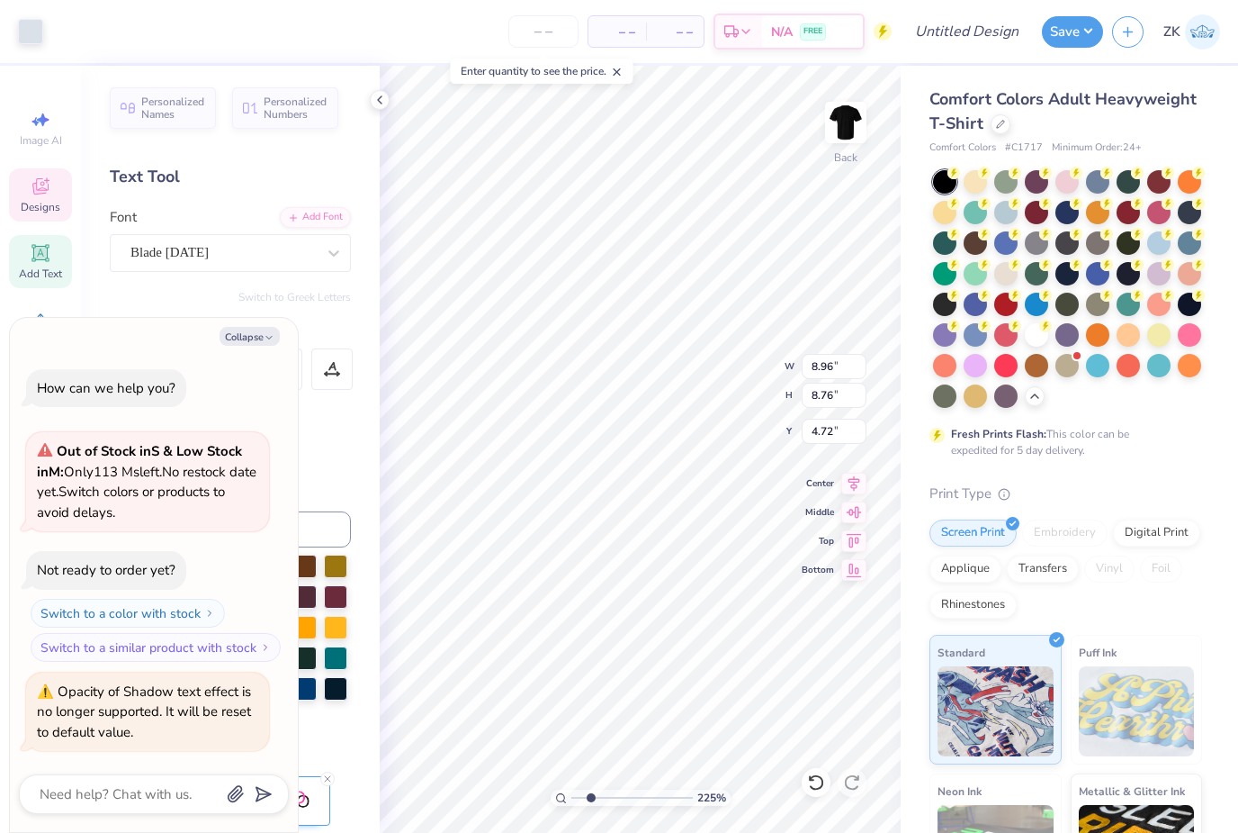
click at [819, 783] on icon at bounding box center [816, 782] width 18 height 18
type input "2.25355137902585"
type textarea "x"
type input "2.25355137902585"
type textarea "x"
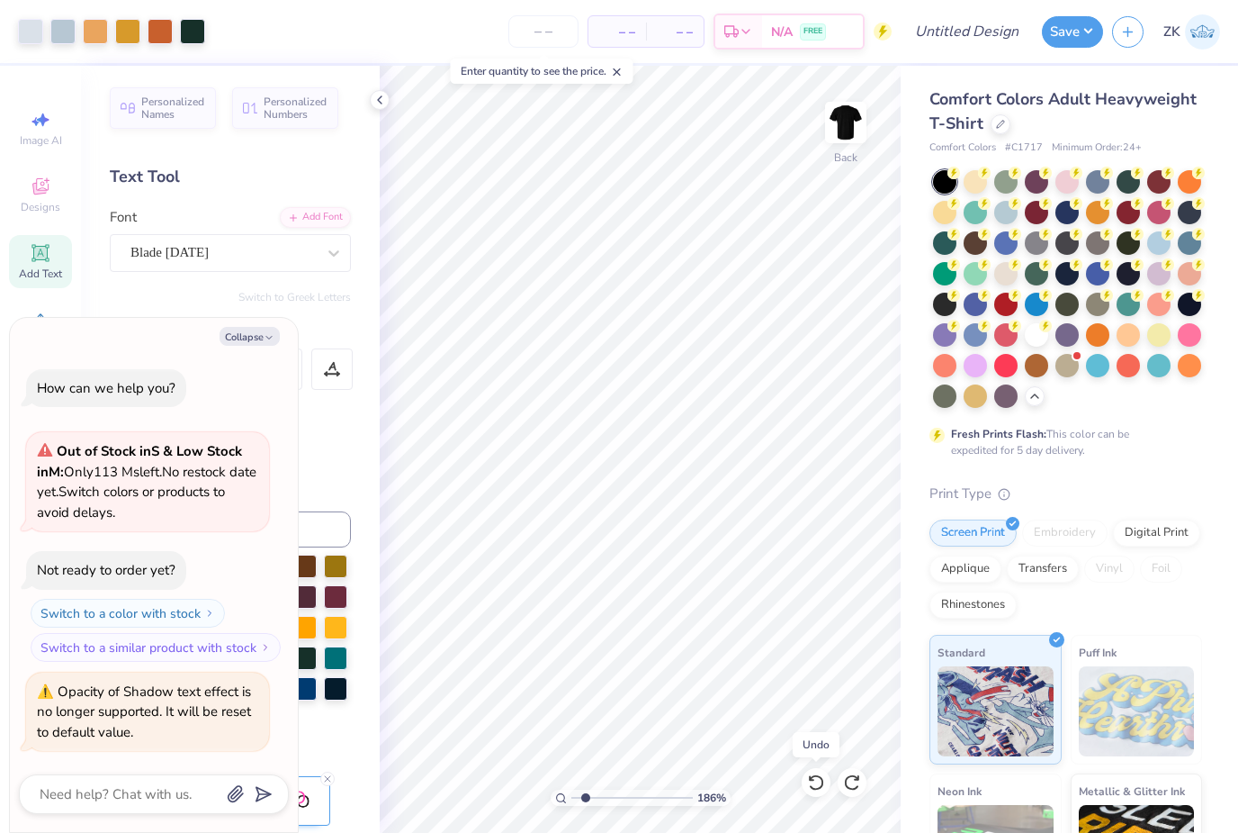
type input "1.85696668712943"
type textarea "x"
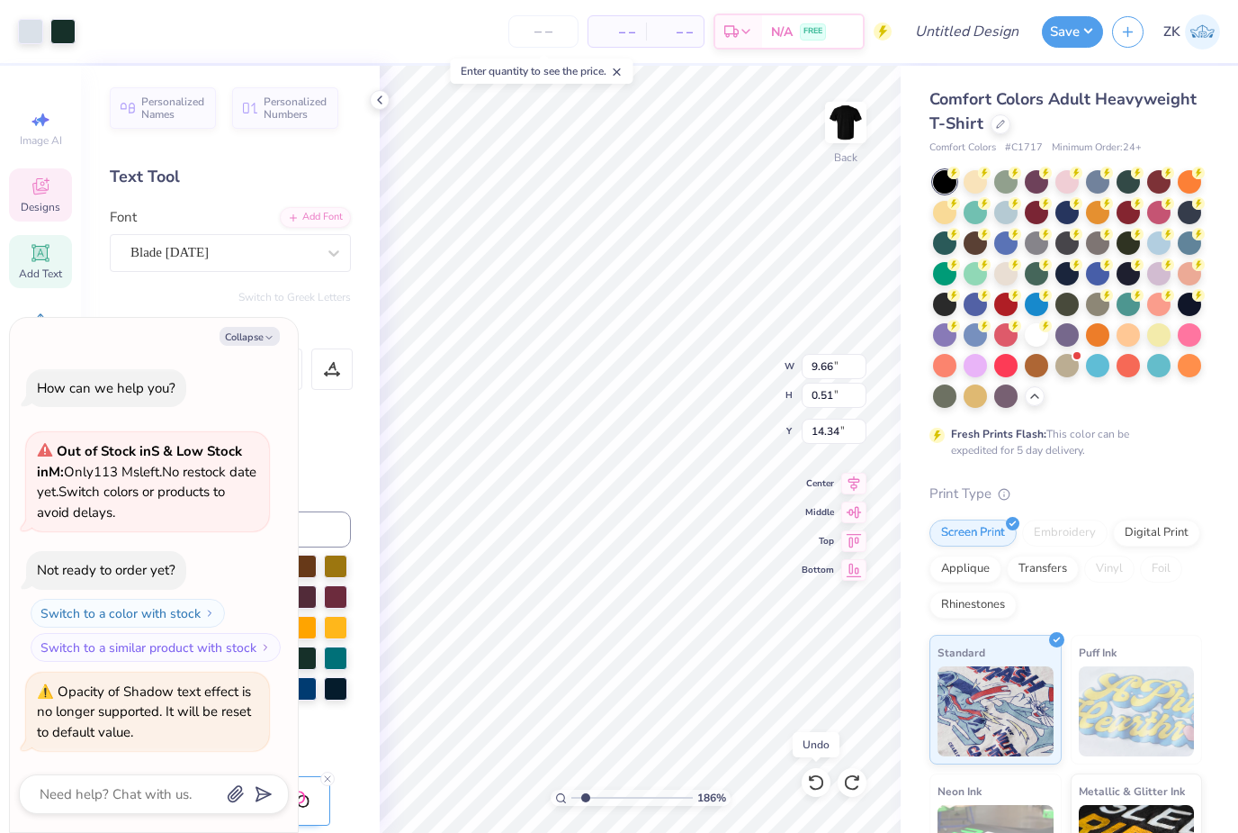
type input "1.85696668712943"
type textarea "x"
type input "1.85696668712943"
type textarea "x"
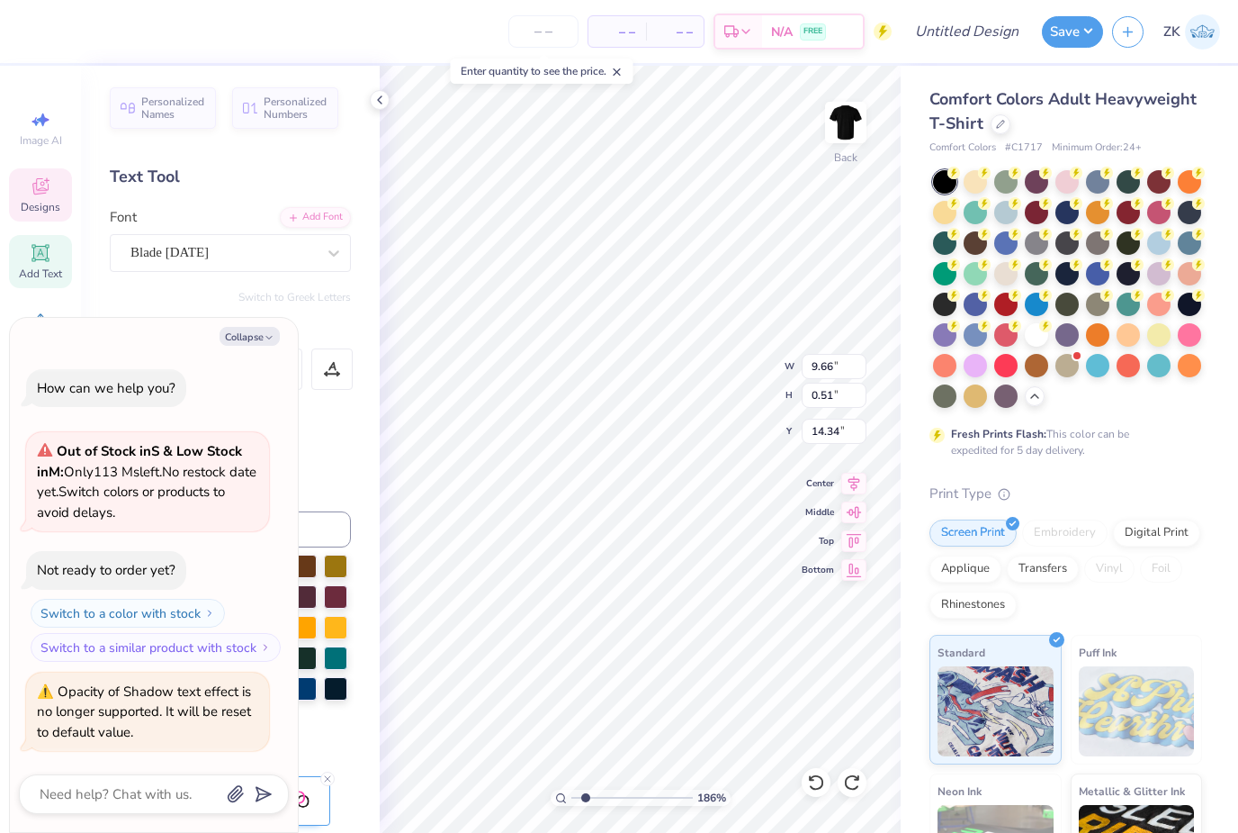
type textarea "SIGMA ALPHA EPSILON [GEOGRAPHIC_DATA], [GEOGRAPHIC_DATA]"
type input "1.85696668712943"
type textarea "x"
type textarea "SIGMA ALPHA EPSILON [GEOGRAPHIC_DATA], [GEOGRAPHIC_DATA]"
type input "1.85696668712943"
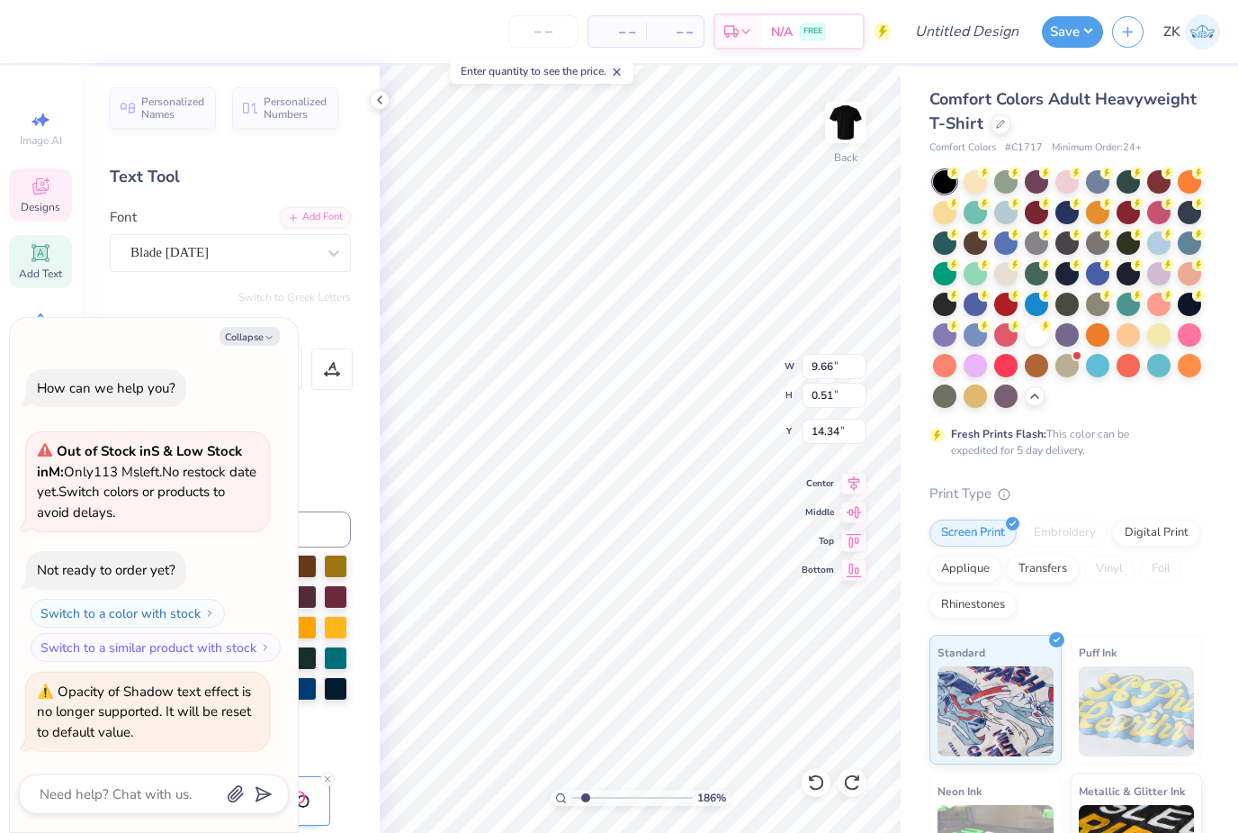
type textarea "x"
type textarea "Hoboken [DATE] Festival [GEOGRAPHIC_DATA], [GEOGRAPHIC_DATA]"
type input "1.85696668712943"
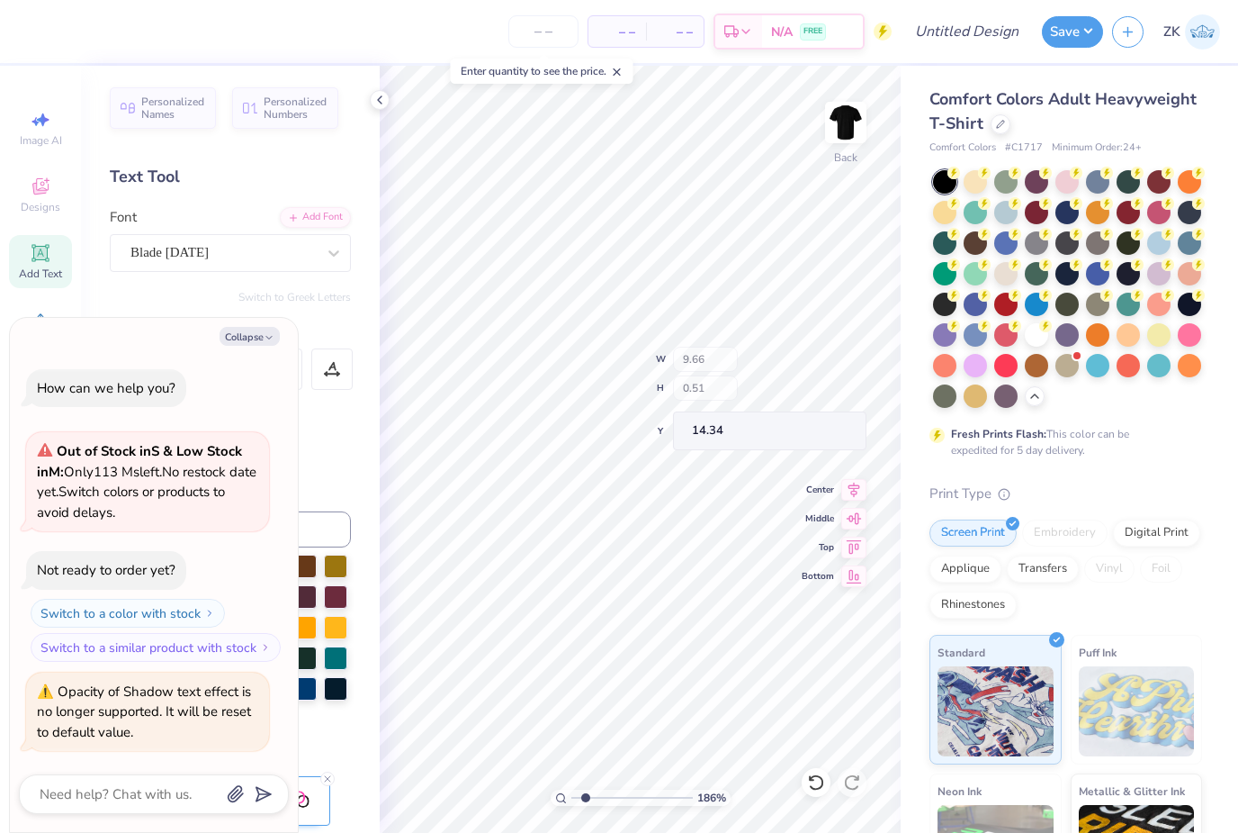
type textarea "x"
type input "1.85696668712943"
type textarea "x"
type input "1"
click at [265, 338] on icon "button" at bounding box center [269, 337] width 11 height 11
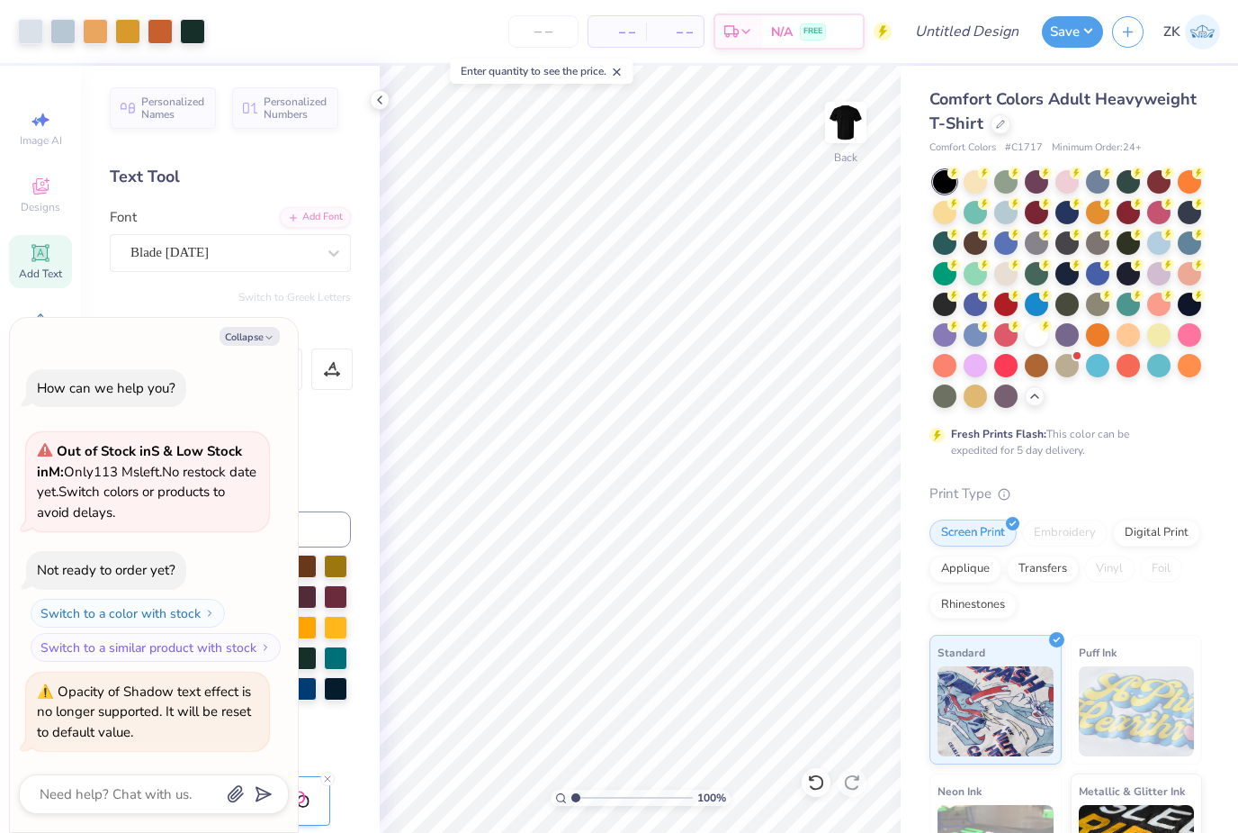
type textarea "x"
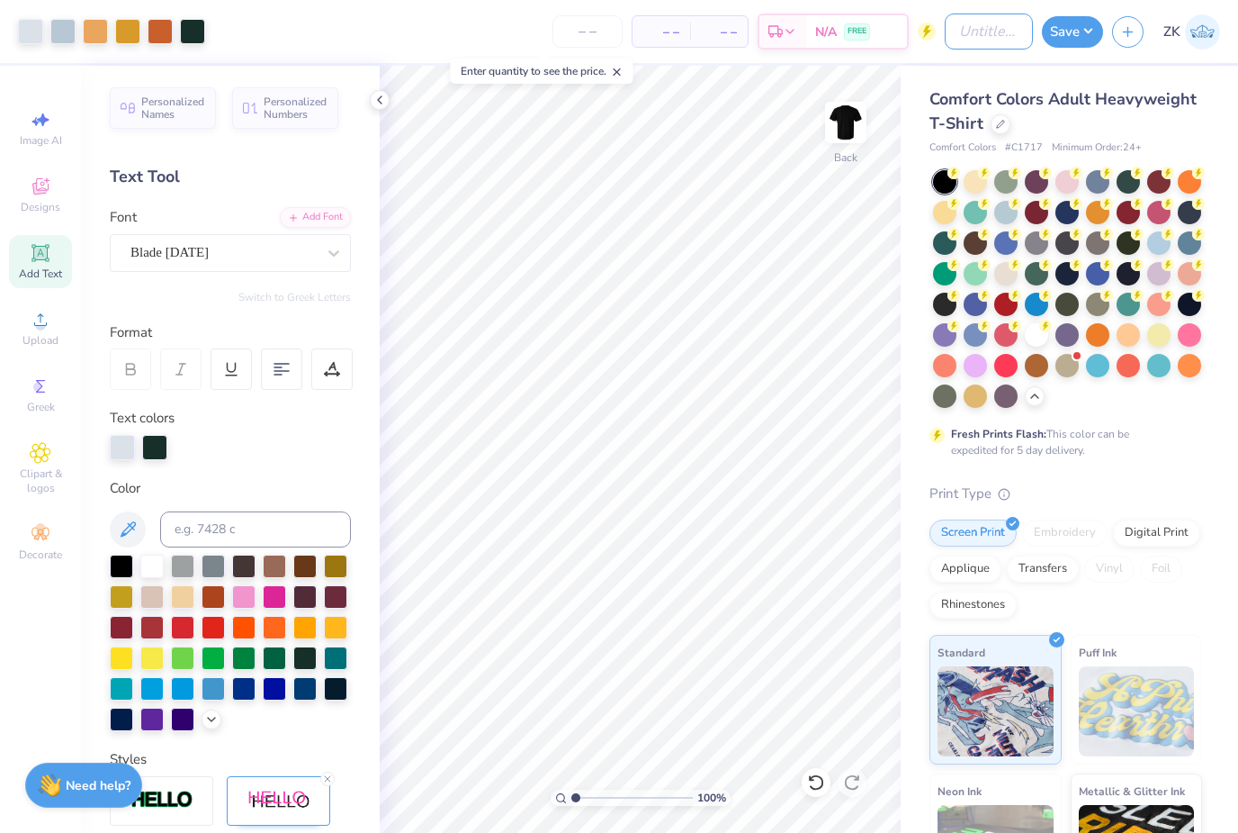
click at [959, 37] on input "Design Title" at bounding box center [989, 32] width 88 height 36
type input "[DATE] festival t shirt"
click at [1080, 31] on button "Save" at bounding box center [1072, 32] width 61 height 32
type input "0"
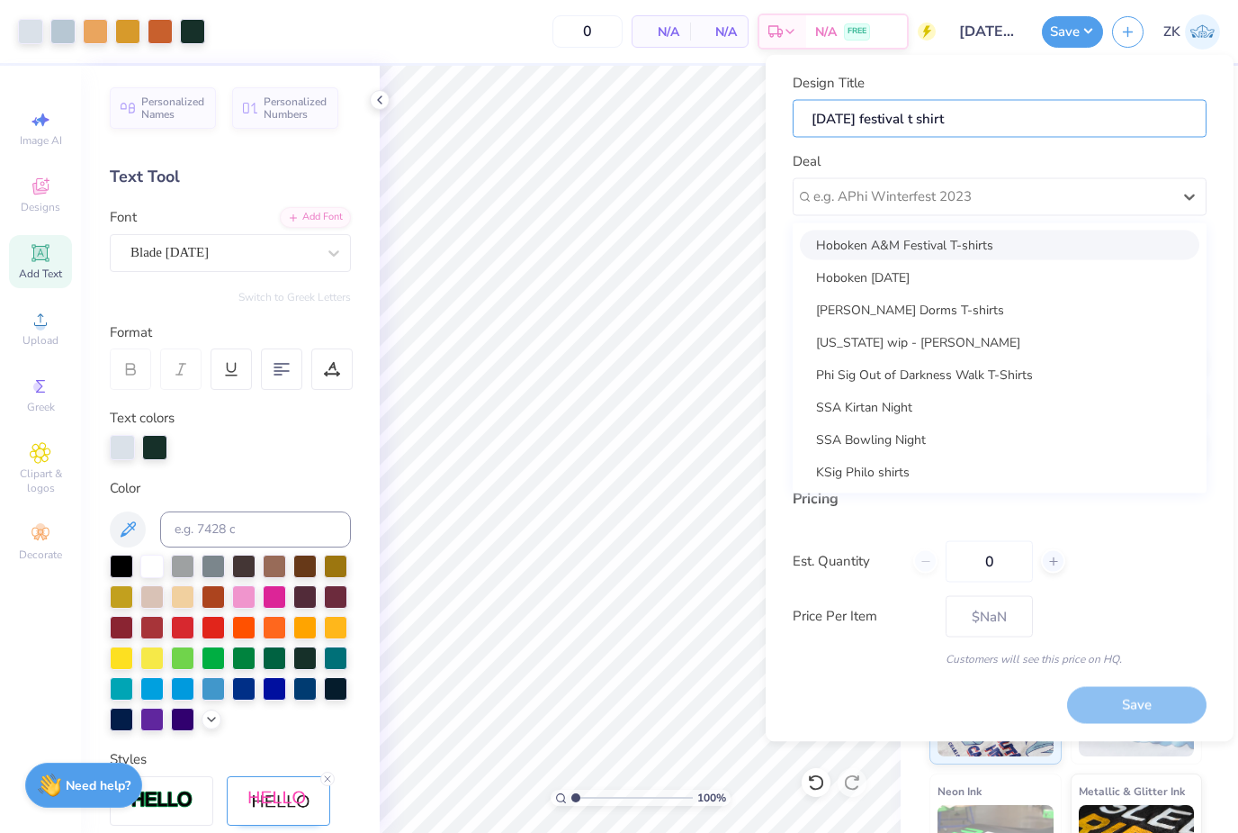
click at [894, 105] on input "[DATE] festival t shirt" at bounding box center [1000, 118] width 414 height 39
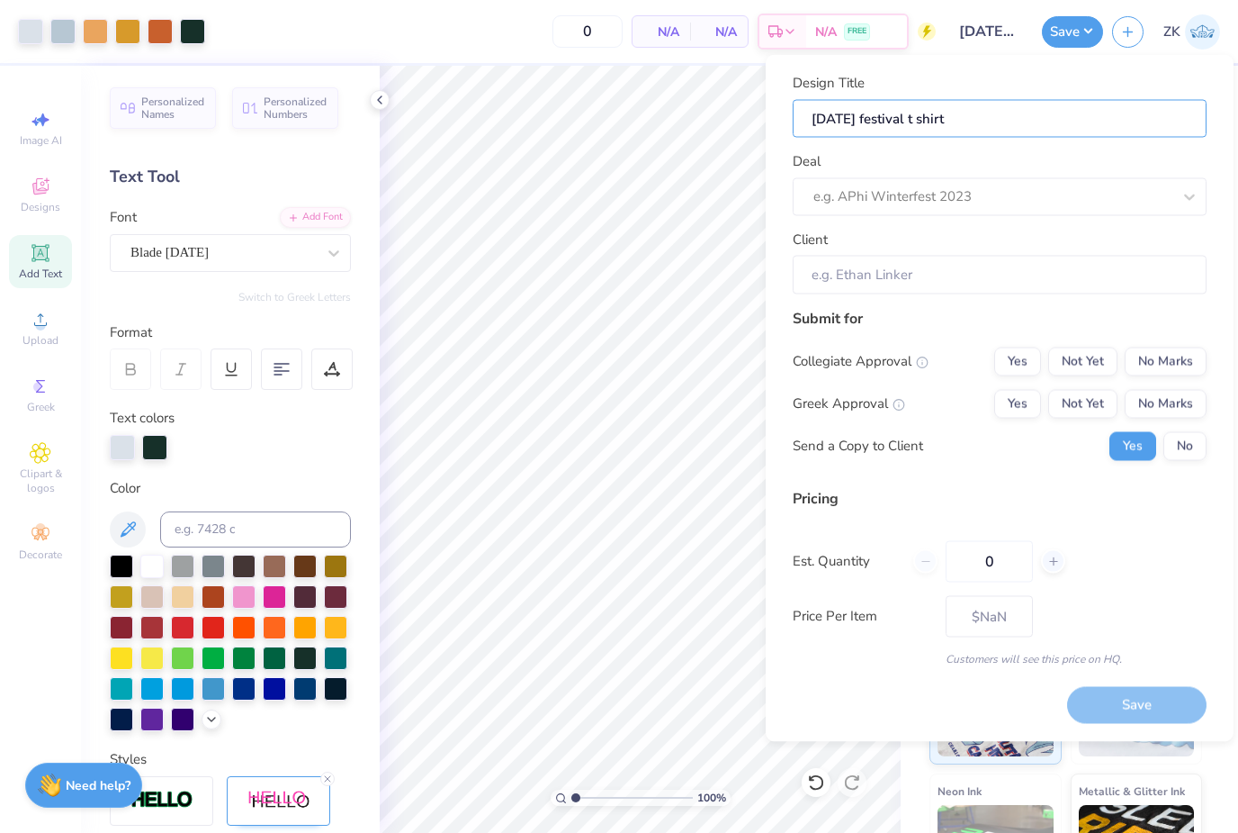
click at [860, 122] on input "[DATE] festival t shirt" at bounding box center [1000, 118] width 414 height 39
type input "H festival t shirt"
type input "Ha festival t shirt"
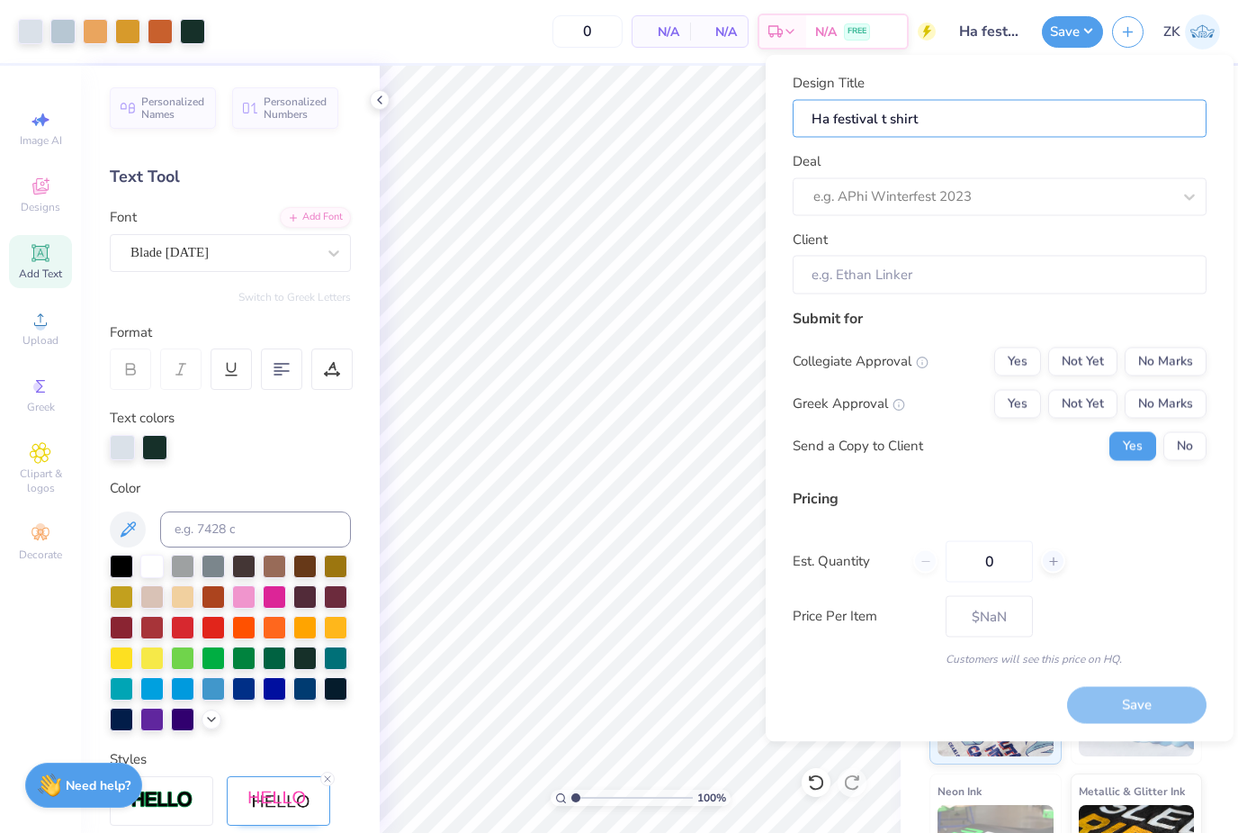
type input "Har festival t shirt"
type input "Harv festival t shirt"
type input "[PERSON_NAME] festival t shirt"
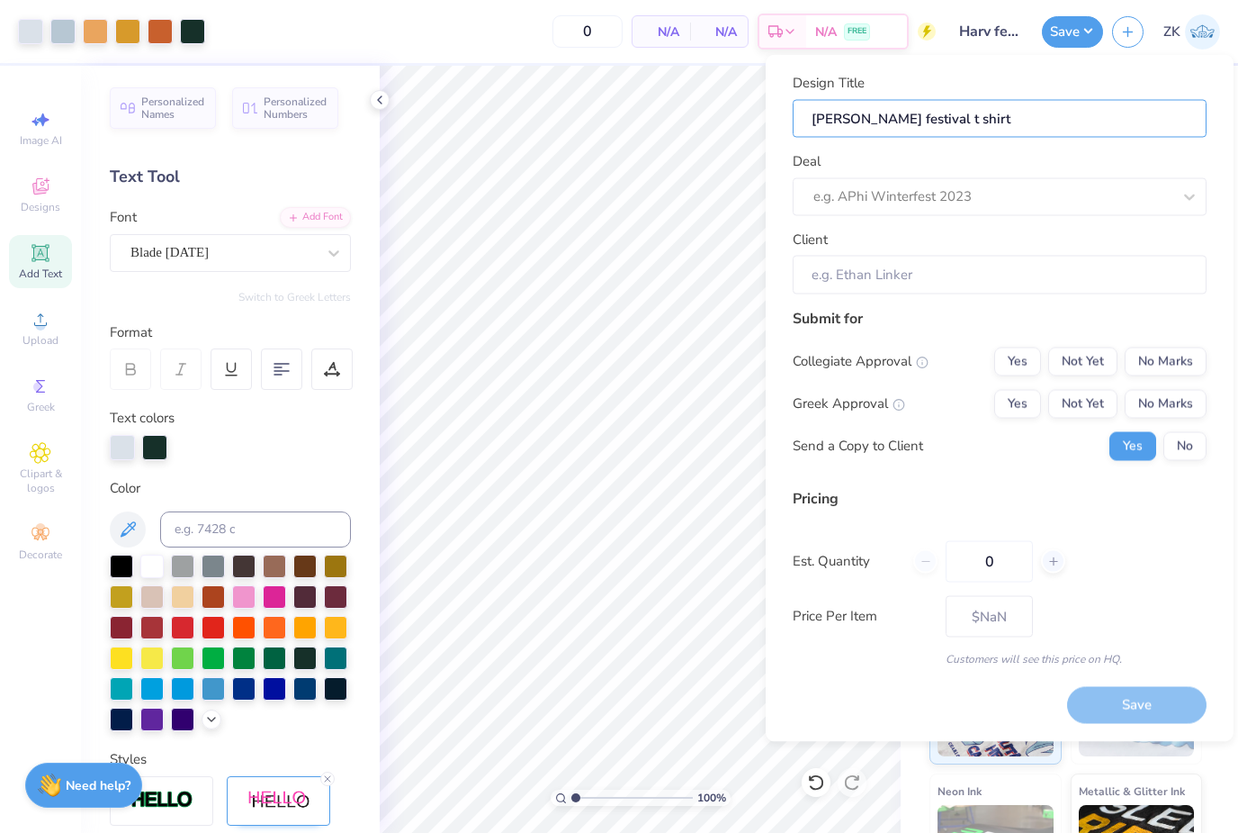
type input "[PERSON_NAME] festival t shirt"
type input "Harves festival t shirt"
type input "[DATE] t shirt"
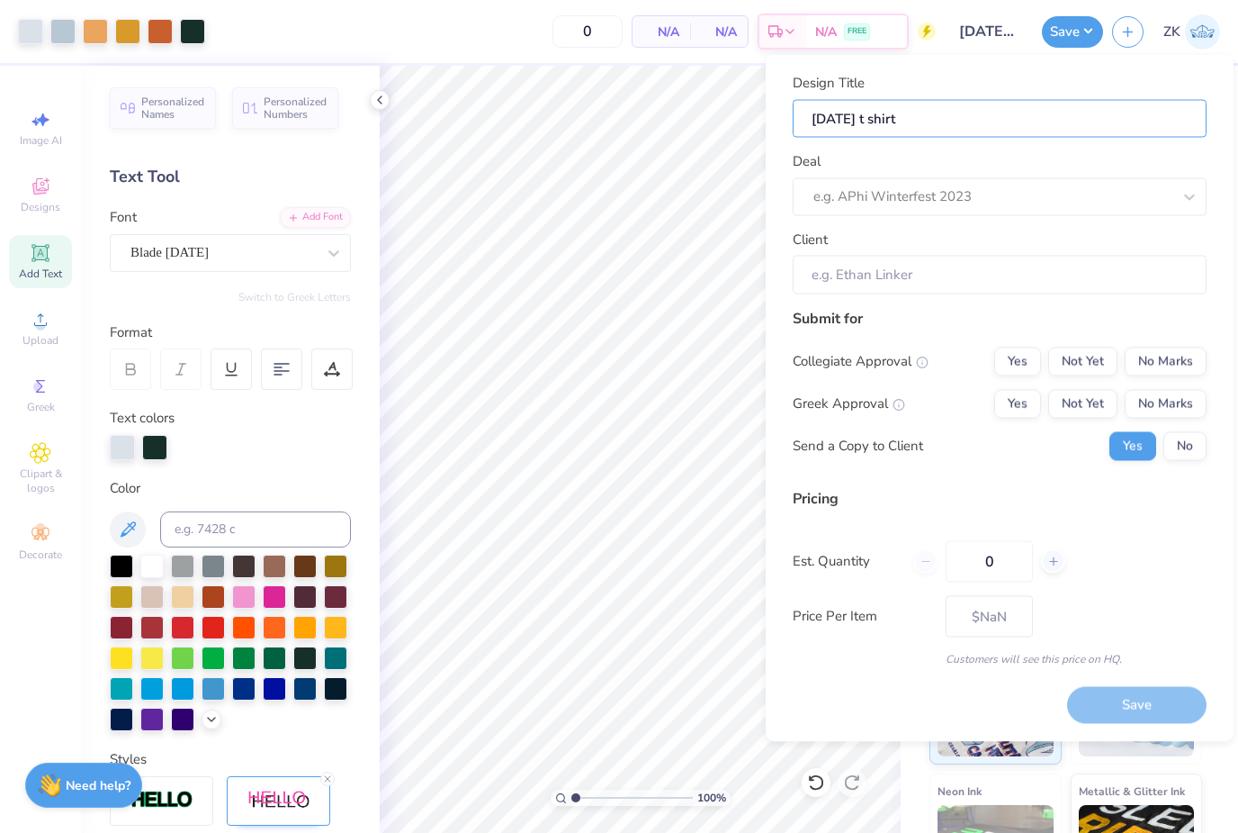
type input "[DATE] t shirt"
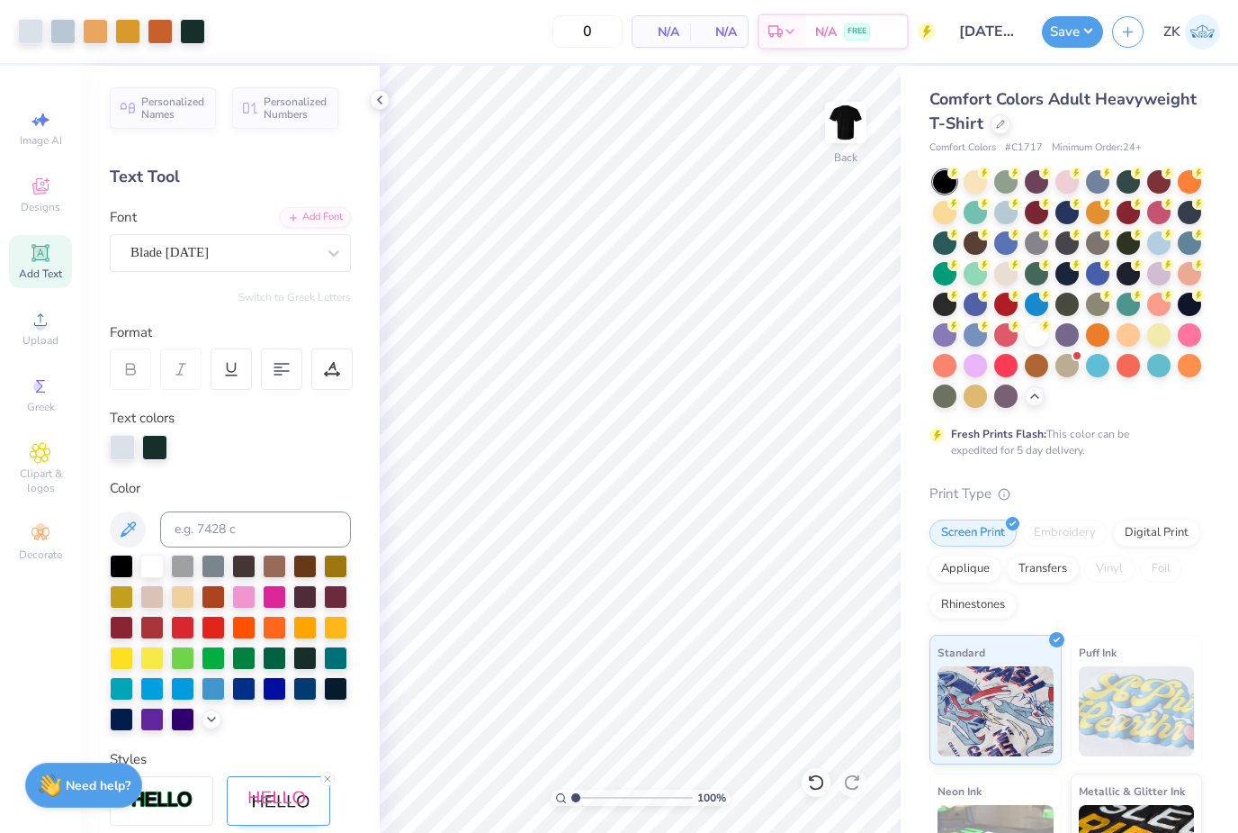
click at [823, 778] on icon at bounding box center [816, 782] width 18 height 18
click at [815, 782] on icon at bounding box center [816, 782] width 18 height 18
click at [809, 784] on icon at bounding box center [816, 782] width 18 height 18
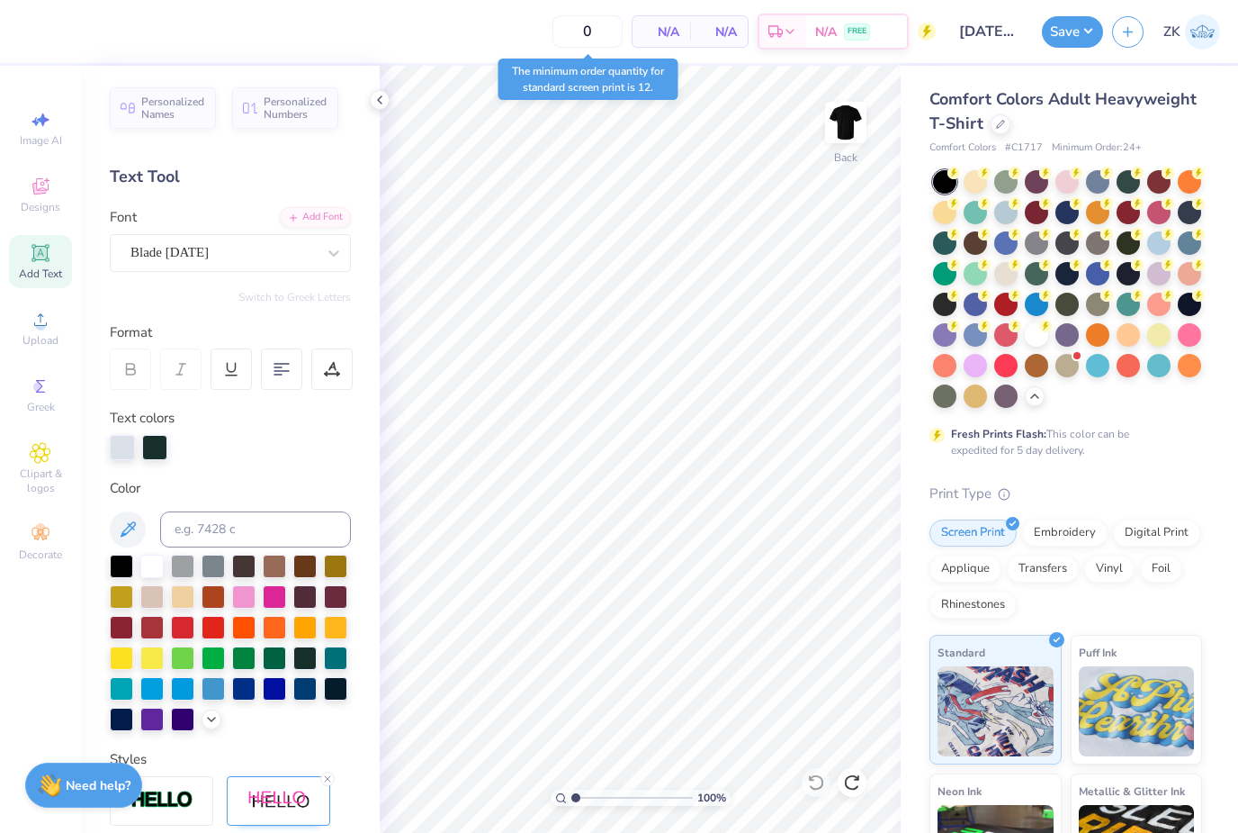
click at [49, 193] on icon at bounding box center [41, 187] width 22 height 22
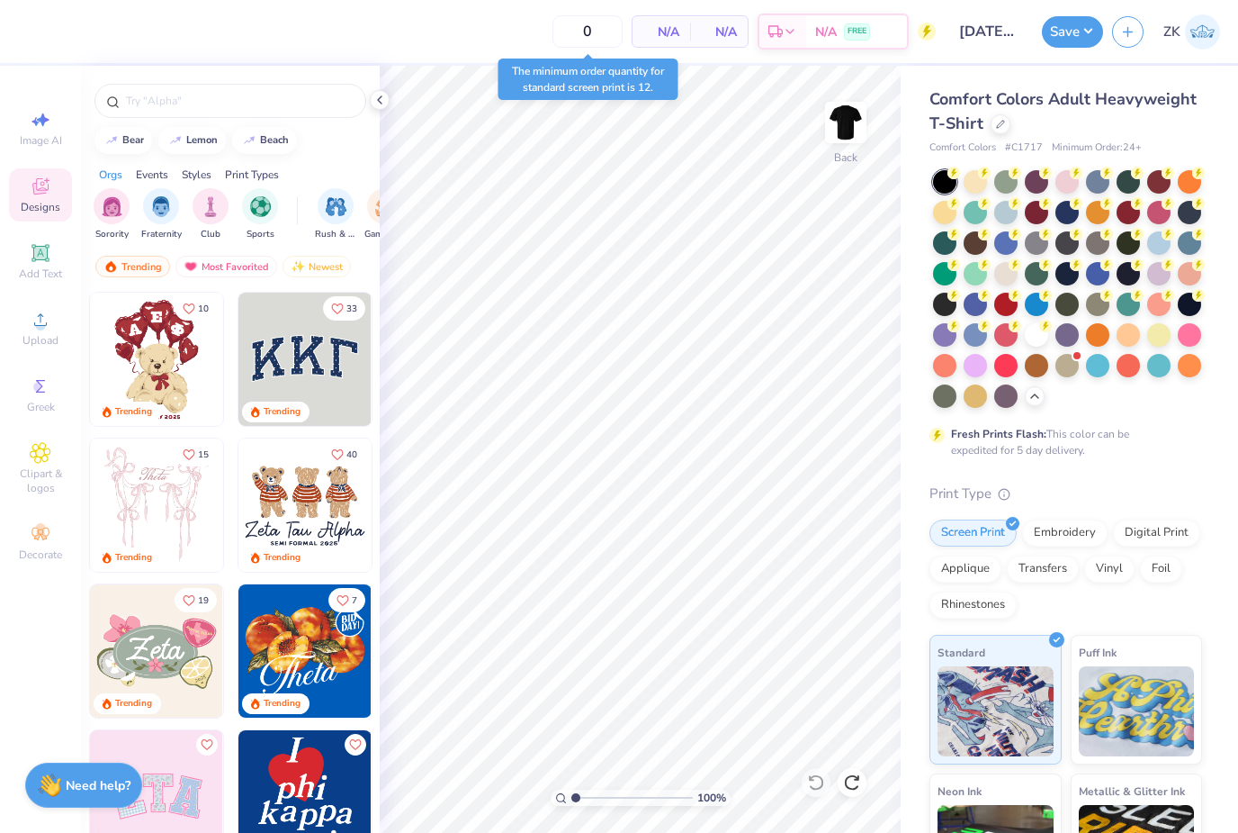
click at [151, 108] on input "text" at bounding box center [239, 101] width 230 height 18
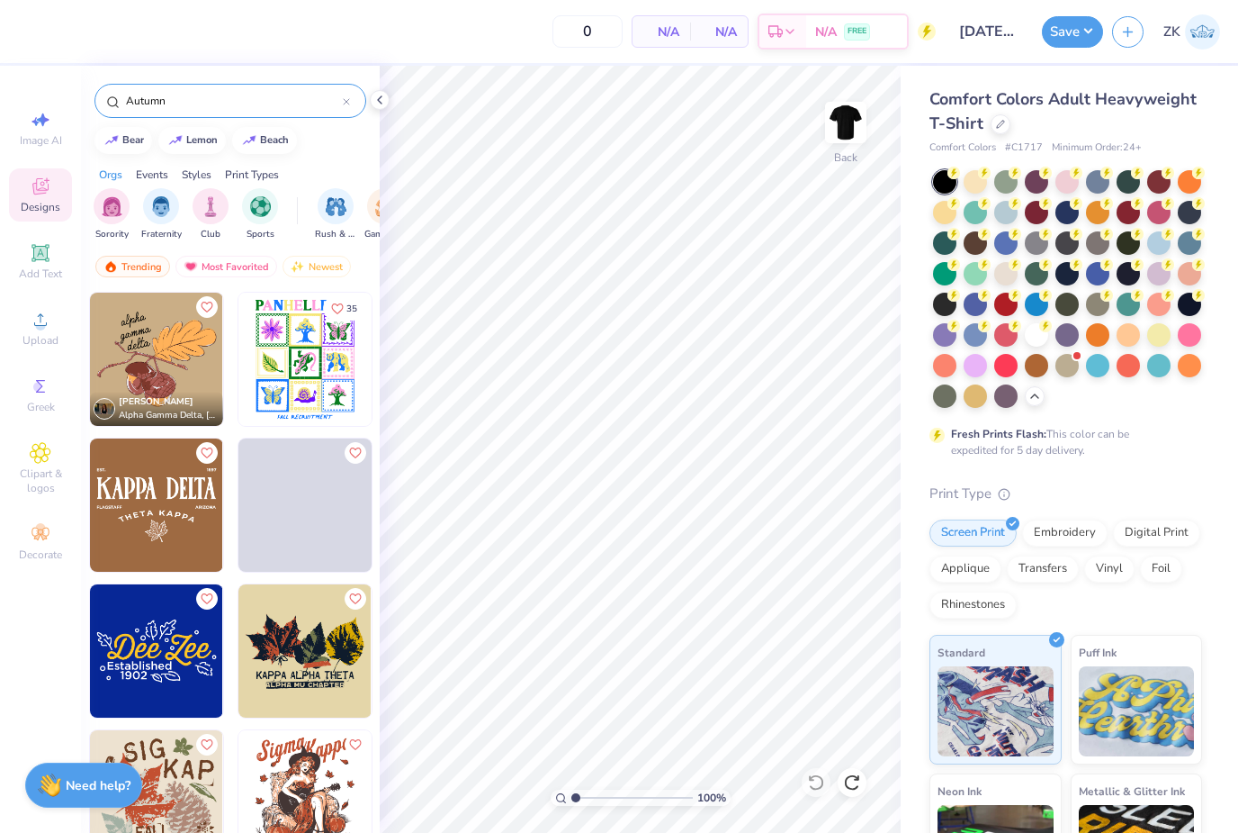
type input "Autumn"
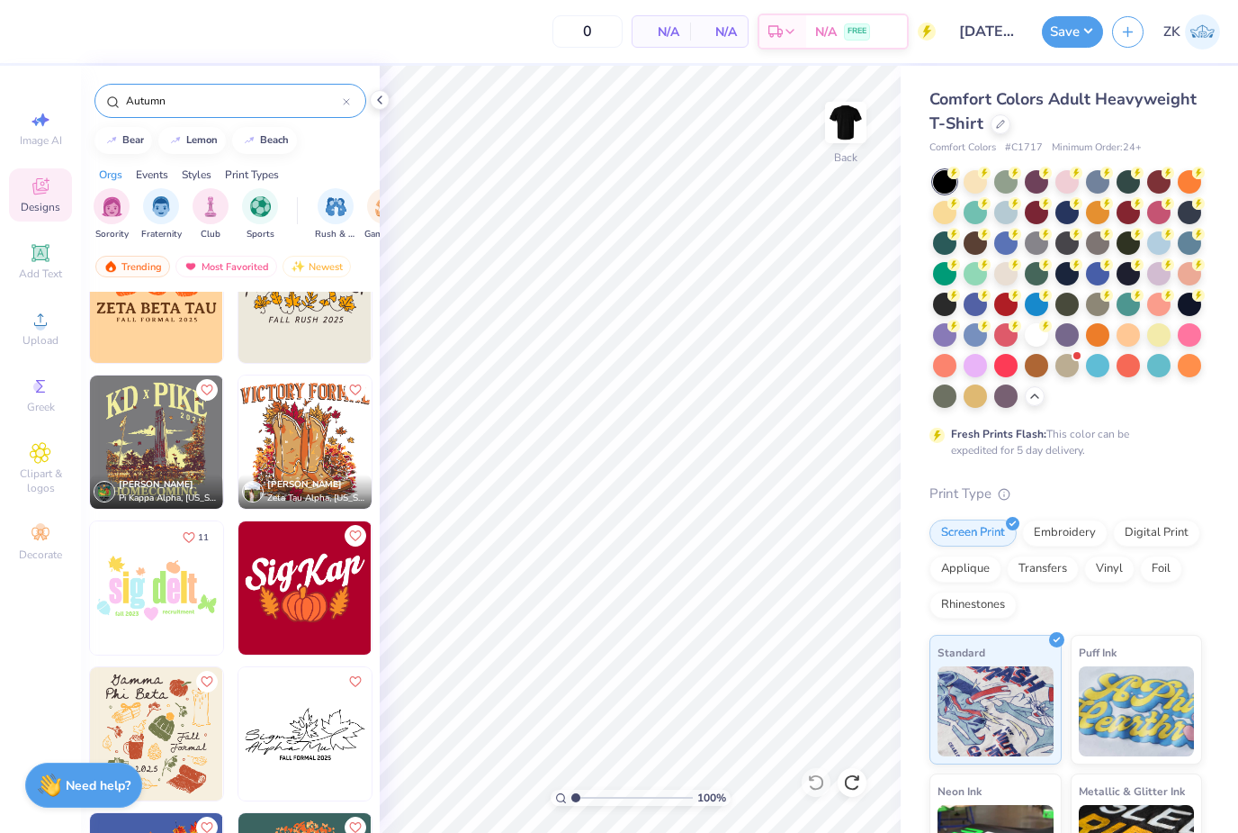
scroll to position [646, 0]
click at [174, 715] on img at bounding box center [156, 733] width 133 height 133
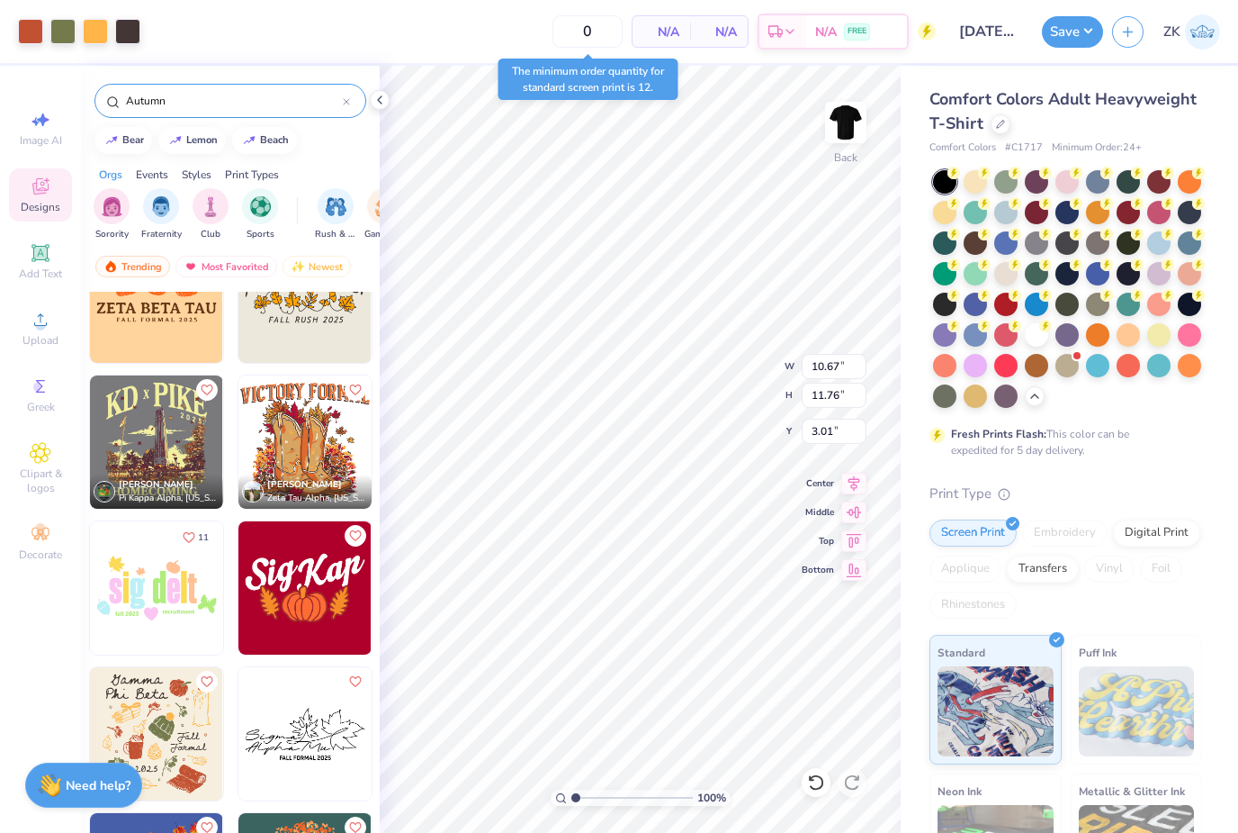
click at [975, 182] on div at bounding box center [975, 181] width 23 height 23
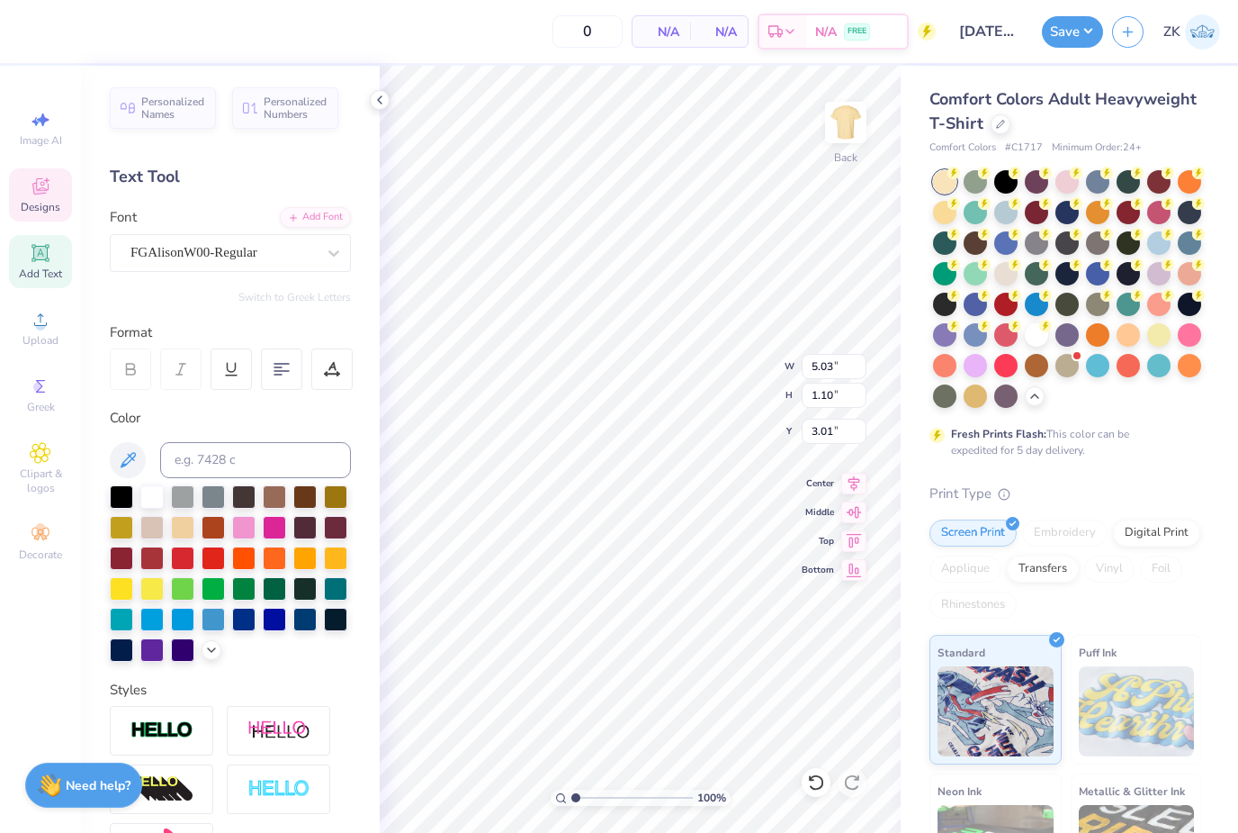
scroll to position [0, 2]
type textarea "Hoboken"
type input "5.98"
type input "0.95"
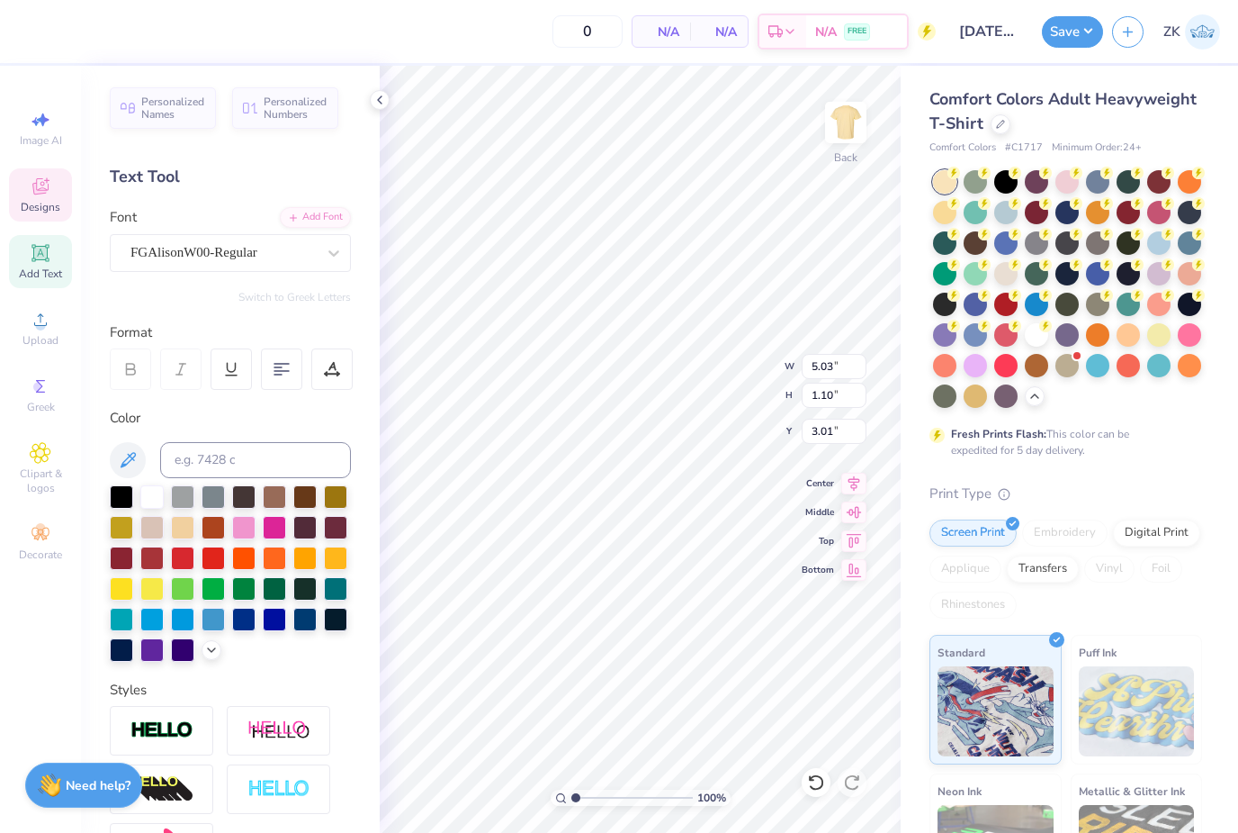
type input "4.49"
type textarea "P"
type textarea "[DATE]"
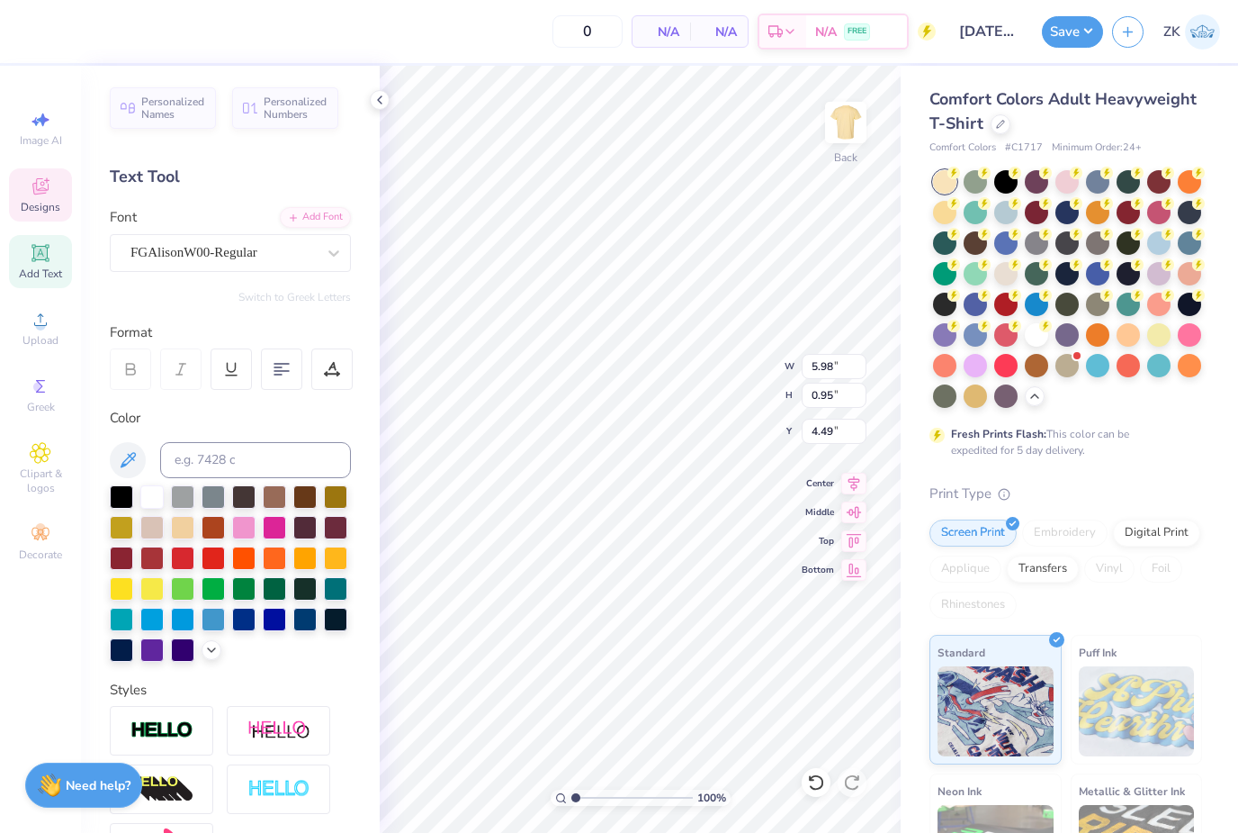
scroll to position [1, 6]
type textarea "Cultural"
type textarea "Affairs"
click at [583, 34] on input "0" at bounding box center [588, 31] width 70 height 32
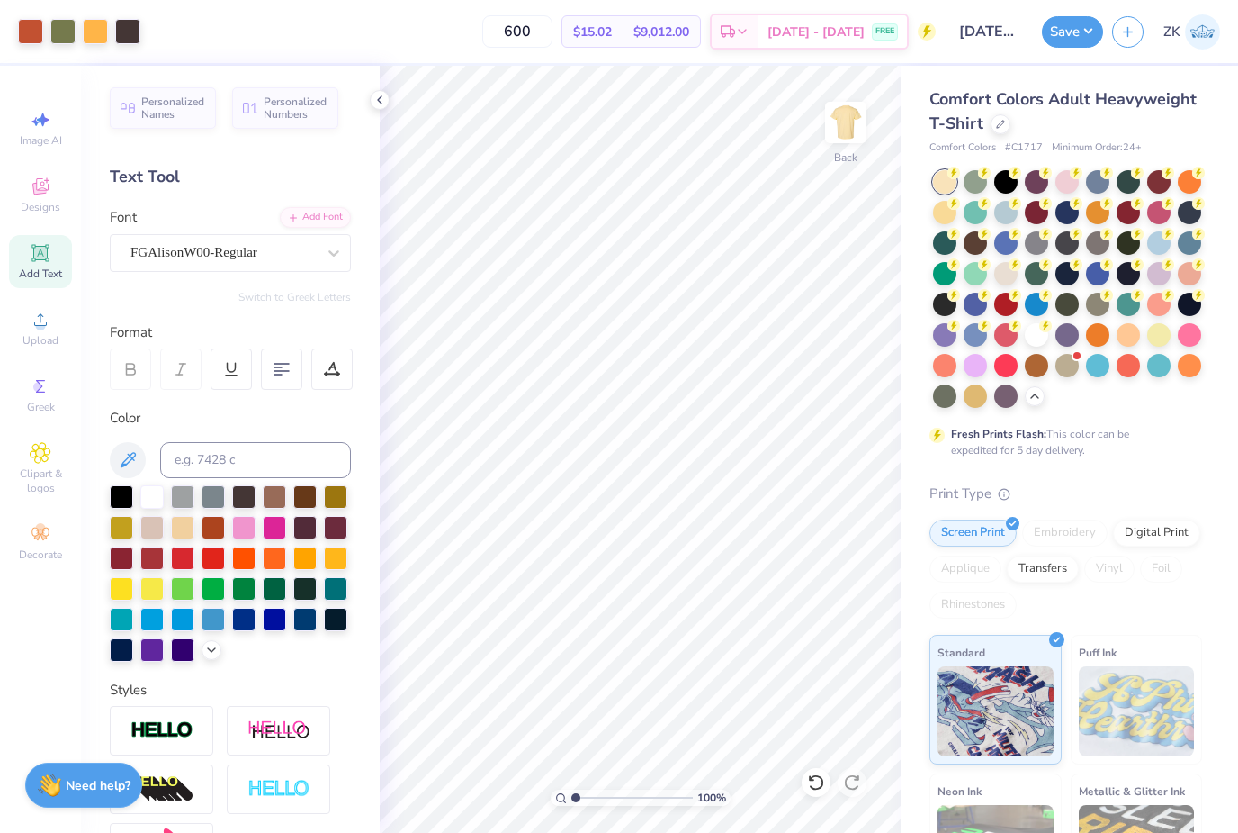
type input "600"
click at [1086, 38] on button "Save" at bounding box center [1072, 32] width 61 height 32
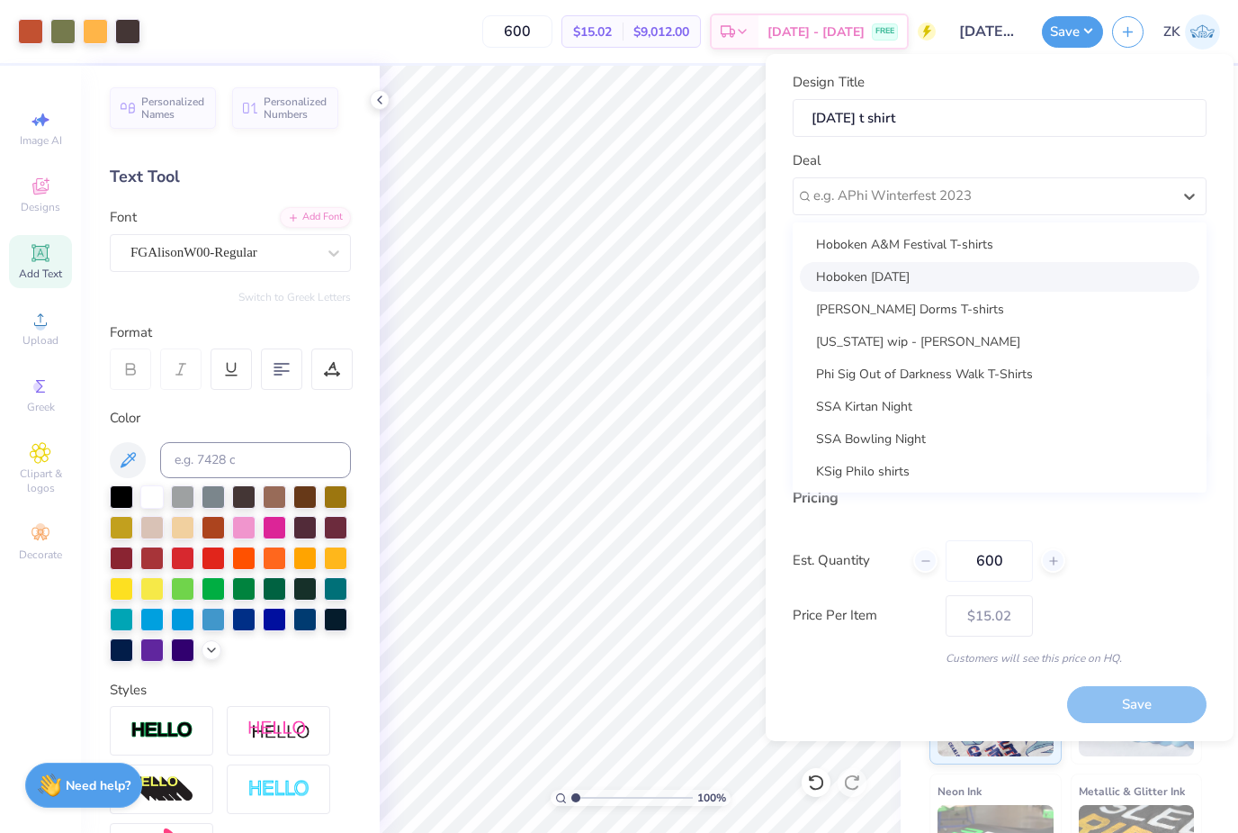
click at [954, 277] on div "Hoboken [DATE]" at bounding box center [1000, 277] width 400 height 30
type input "Hoboken Cultural Affairs"
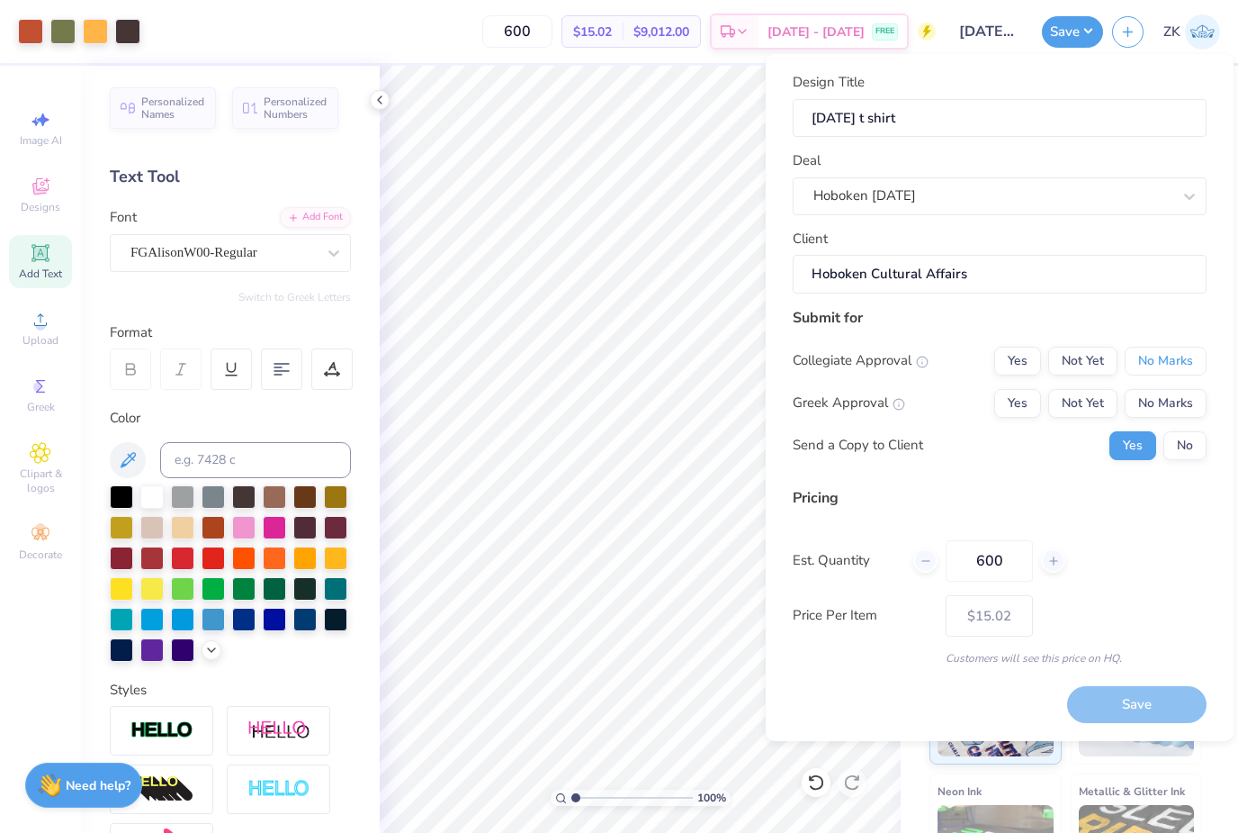
click at [1171, 359] on button "No Marks" at bounding box center [1166, 361] width 82 height 29
click at [1181, 396] on button "No Marks" at bounding box center [1166, 403] width 82 height 29
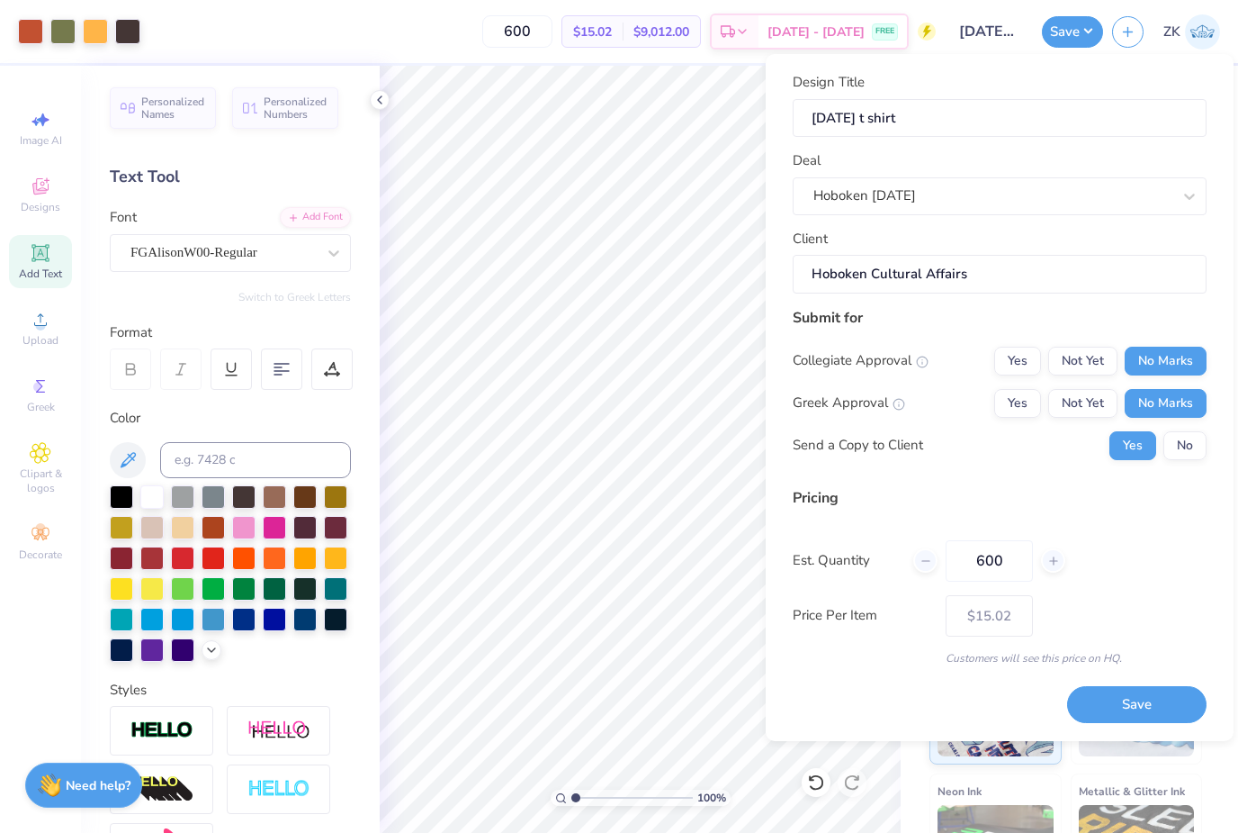
click at [1155, 697] on button "Save" at bounding box center [1137, 704] width 140 height 37
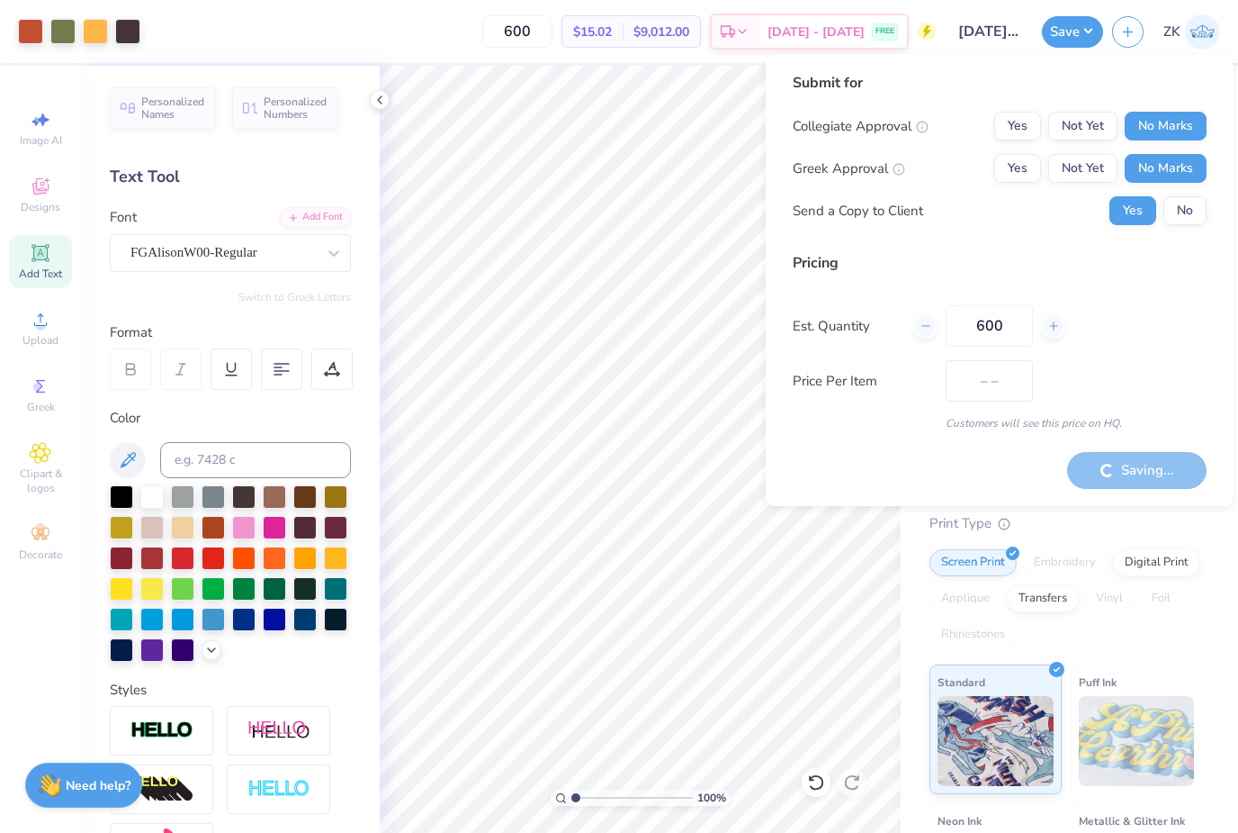
type input "$15.02"
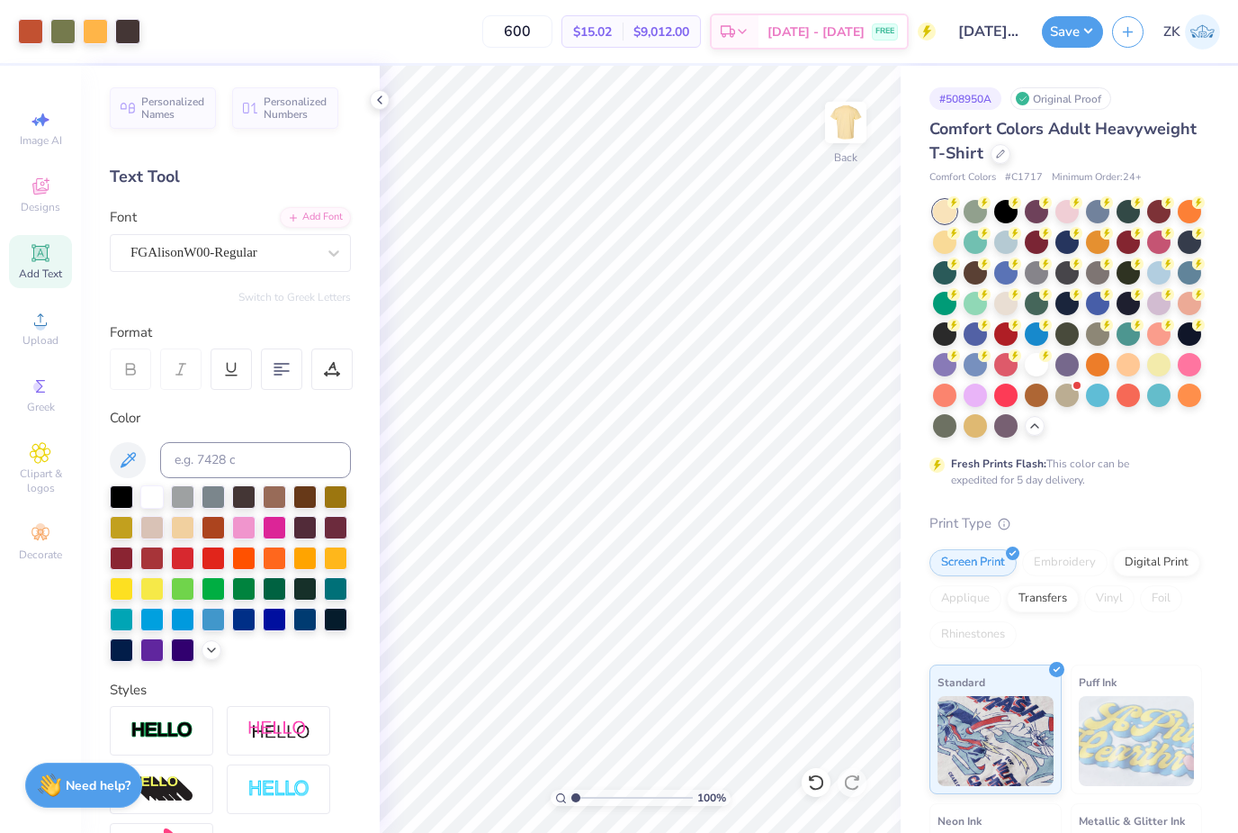
click at [514, 25] on input "600" at bounding box center [517, 31] width 70 height 32
type input "1200"
click at [1128, 39] on button "button" at bounding box center [1128, 32] width 32 height 32
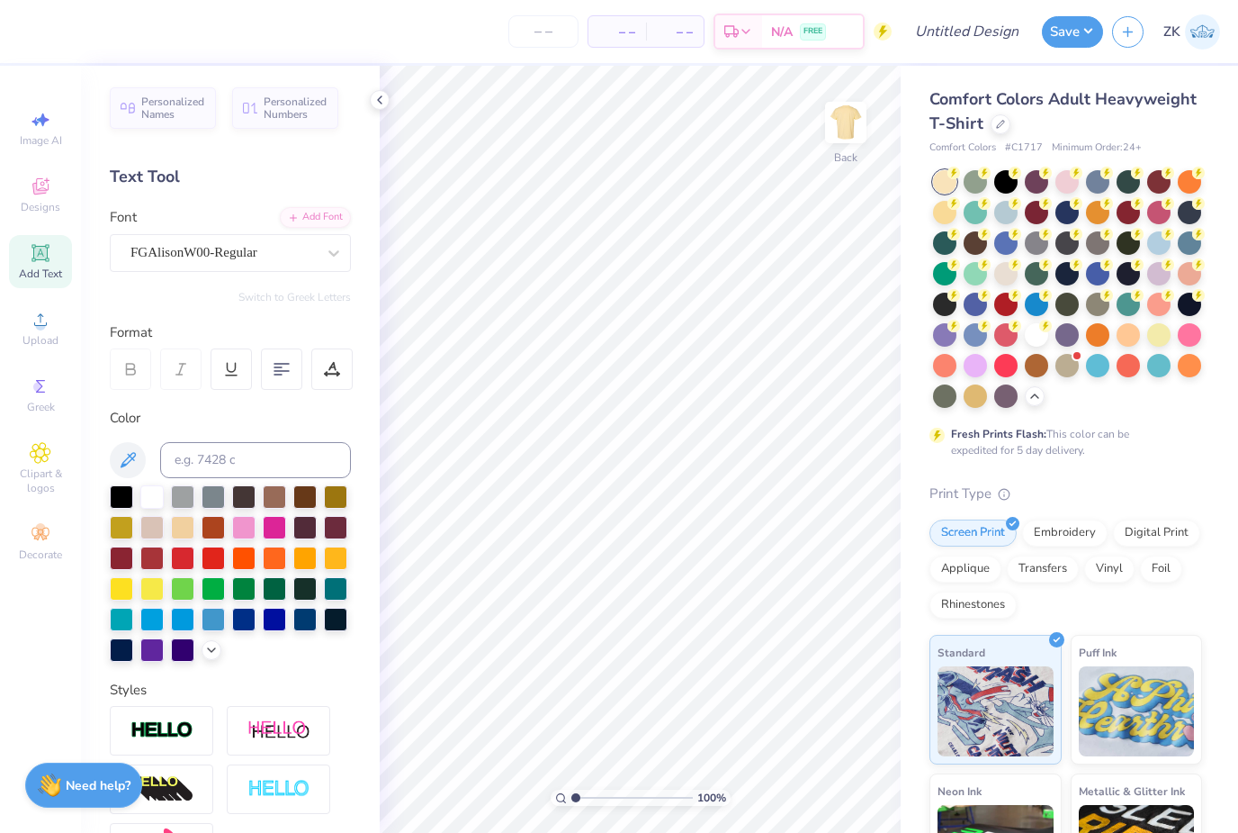
click at [1004, 126] on icon at bounding box center [1000, 124] width 9 height 9
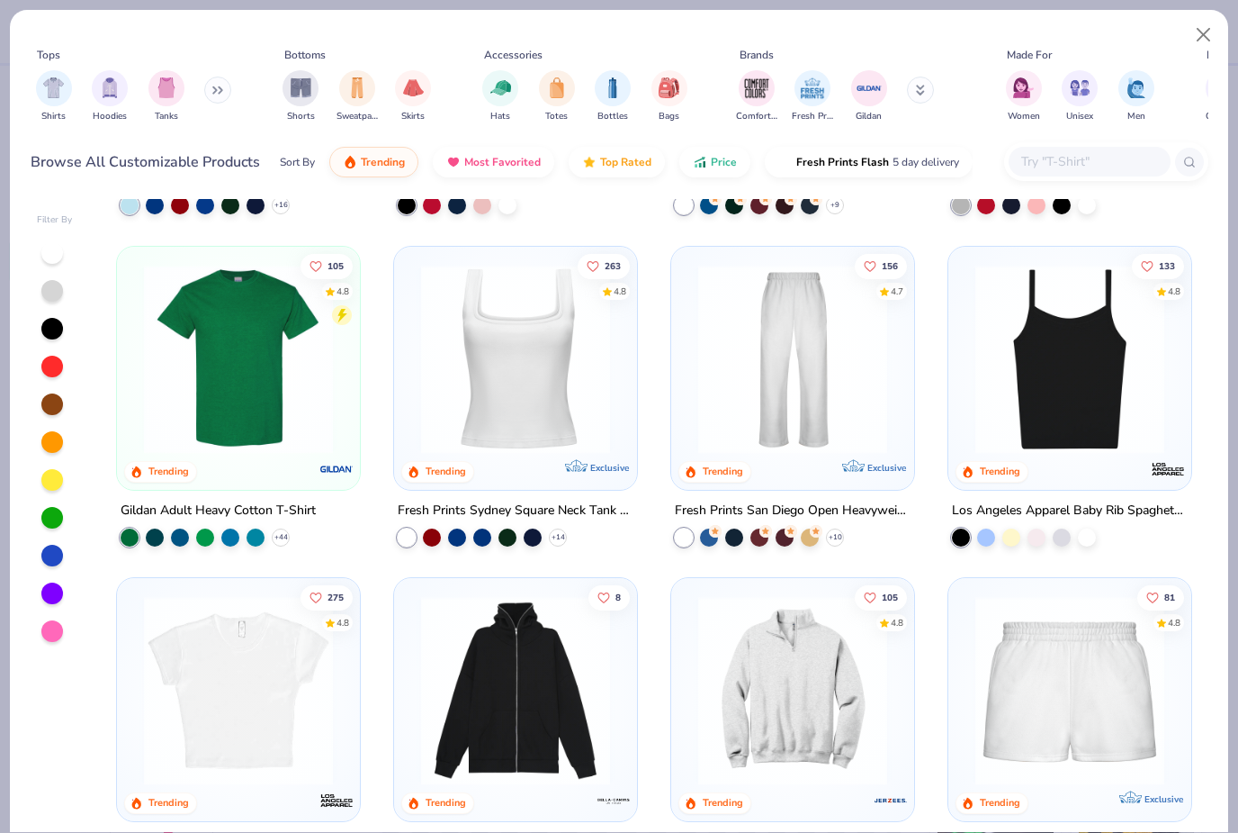
scroll to position [641, 0]
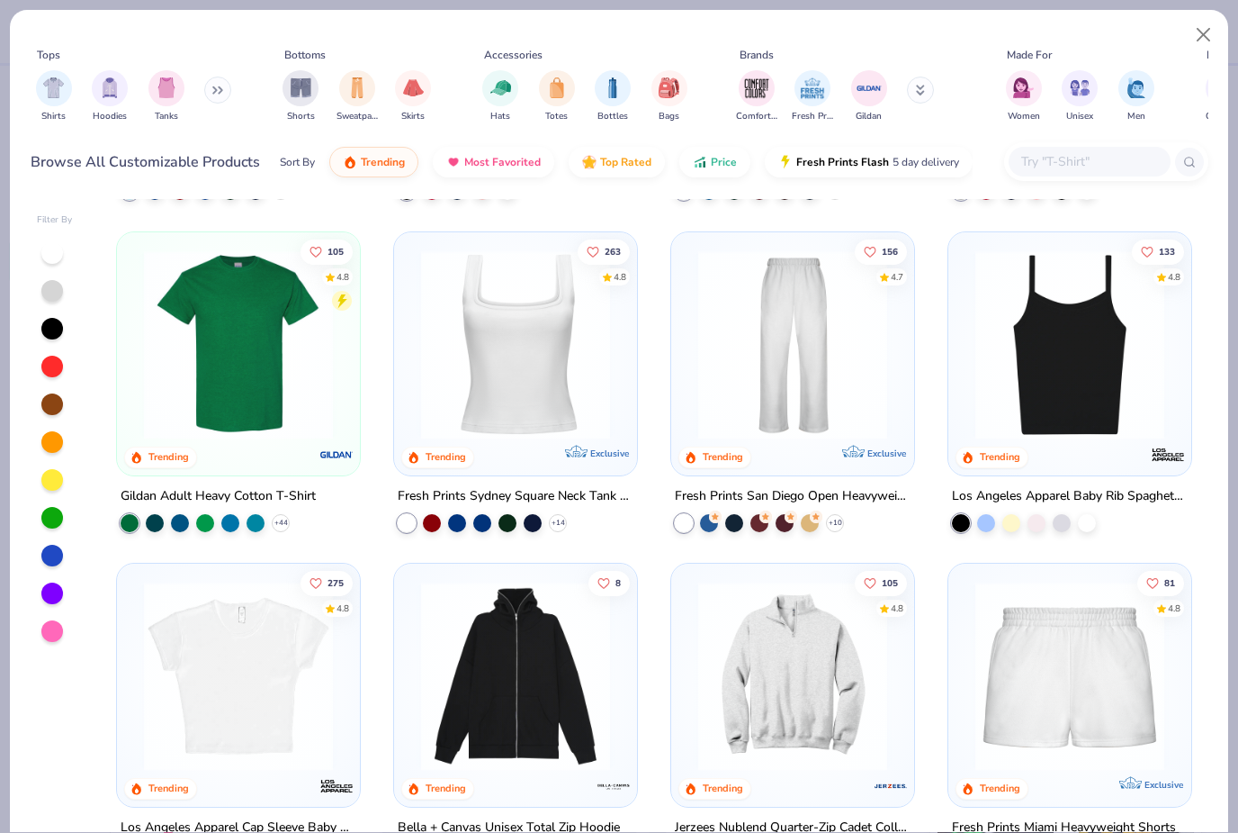
click at [713, 164] on span "Price" at bounding box center [724, 162] width 26 height 14
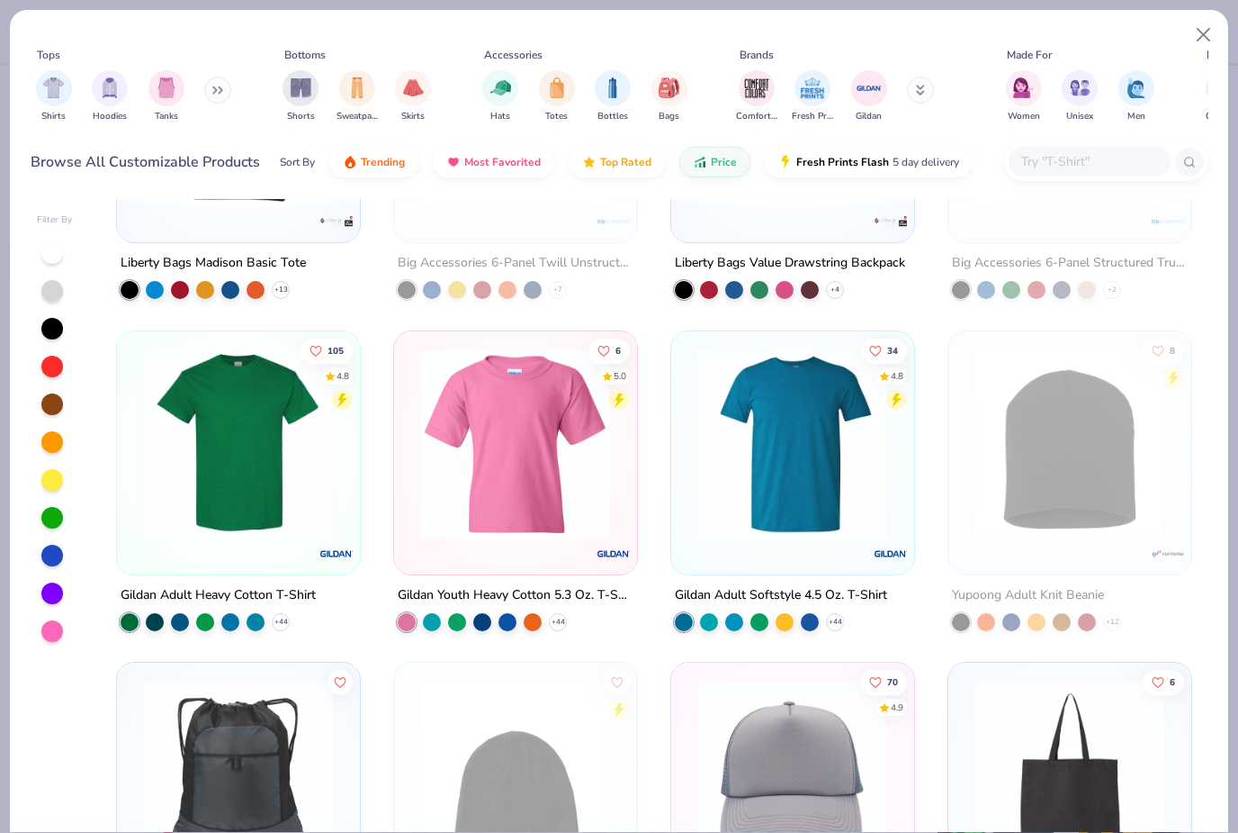
scroll to position [551, 0]
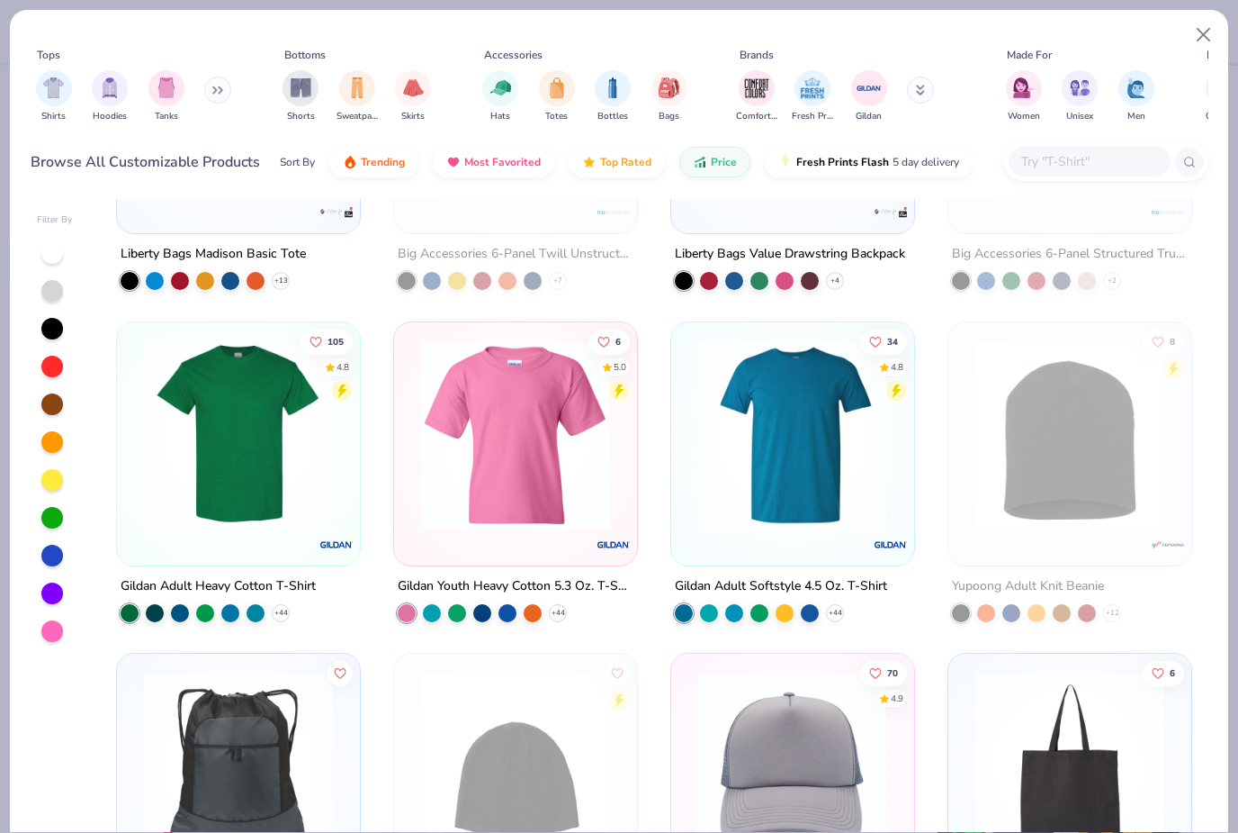
click at [719, 164] on span "Price" at bounding box center [724, 162] width 26 height 14
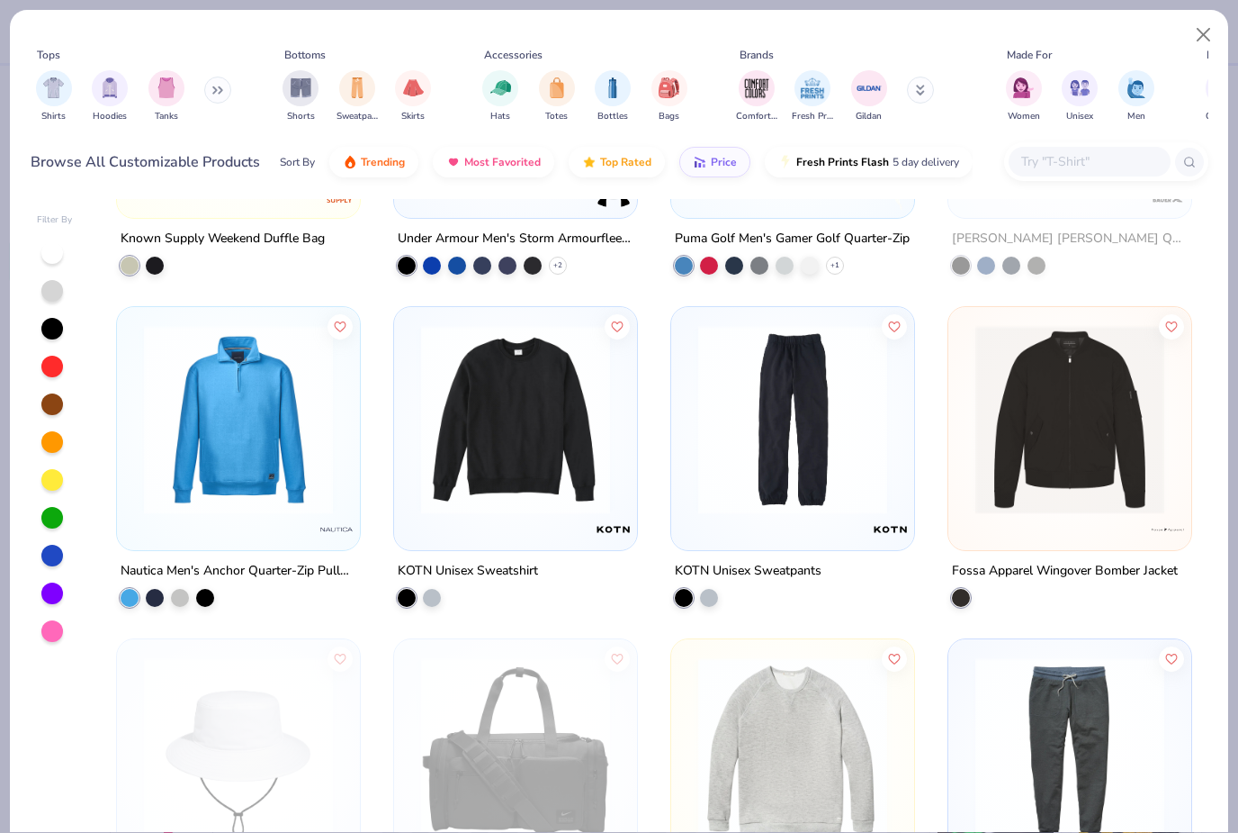
scroll to position [8201, 0]
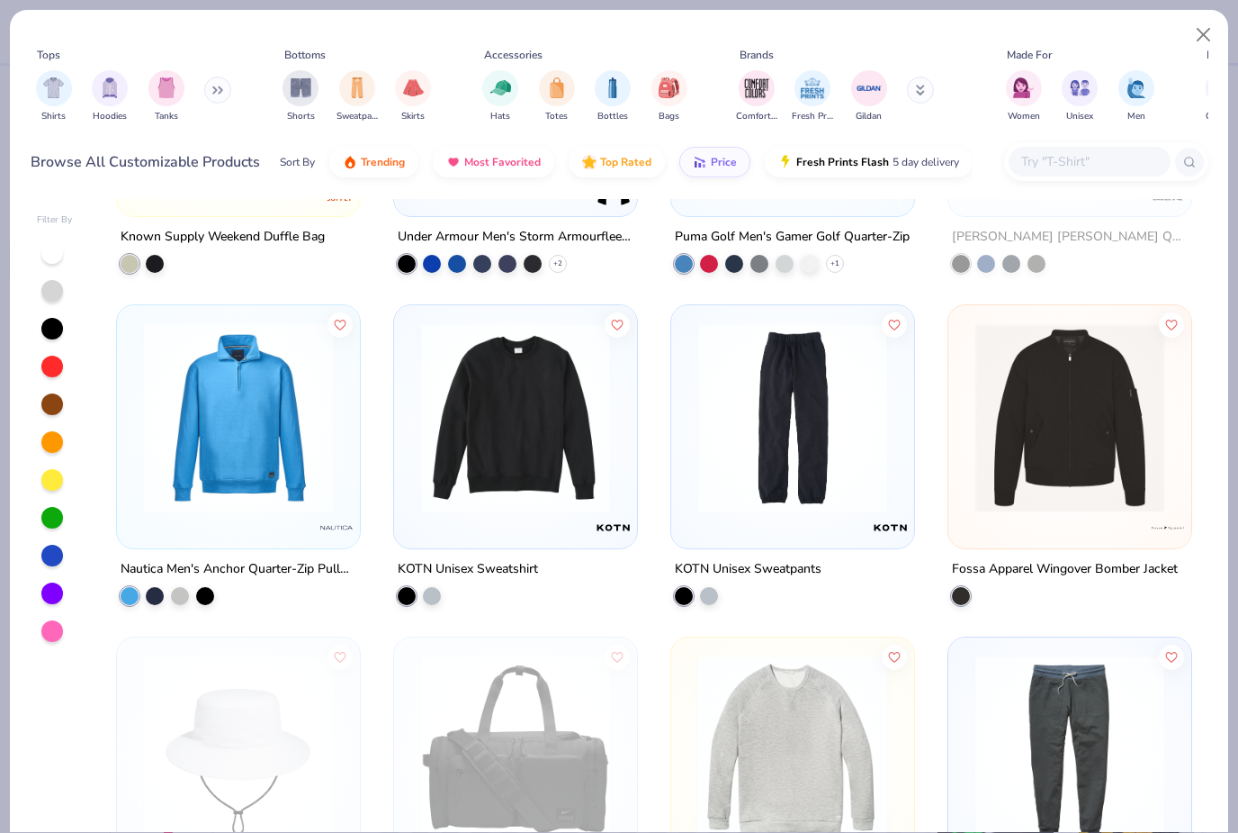
click at [64, 95] on img "filter for Shirts" at bounding box center [53, 87] width 21 height 21
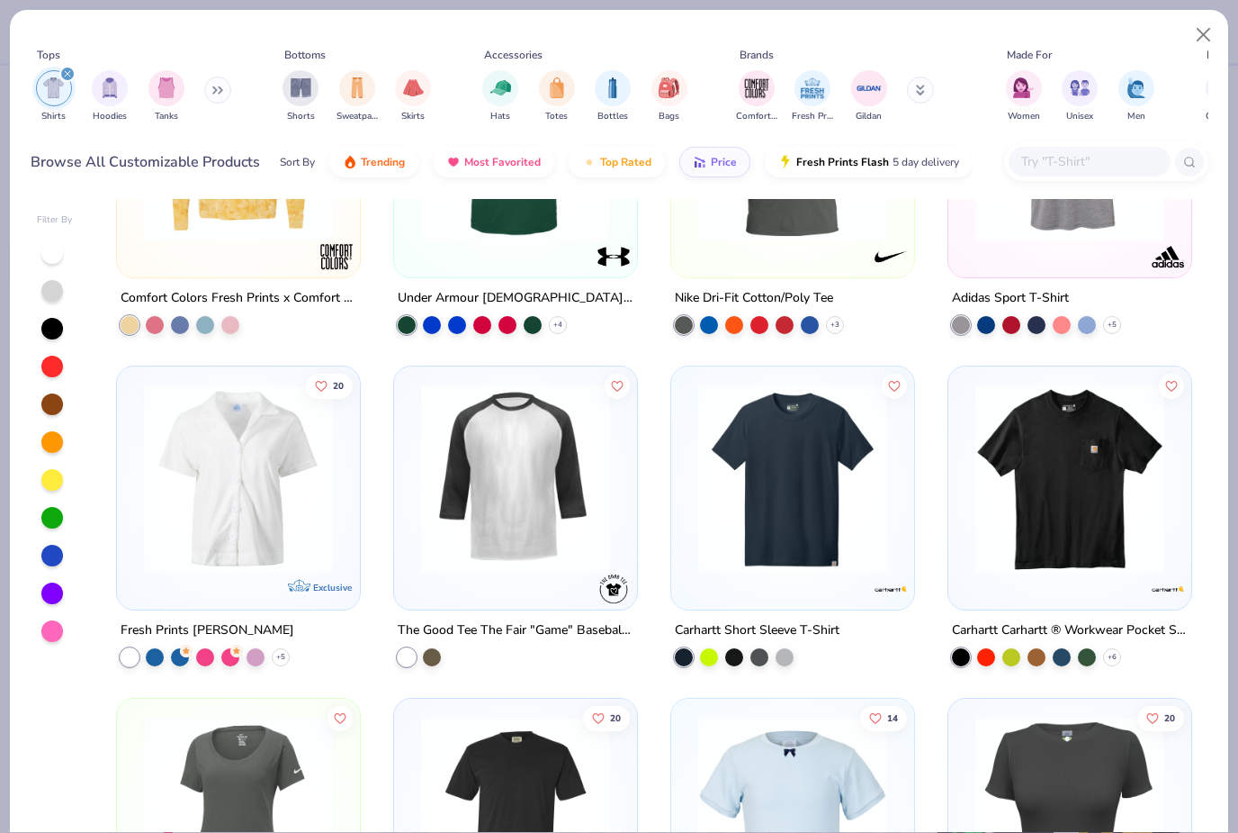
scroll to position [2506, 0]
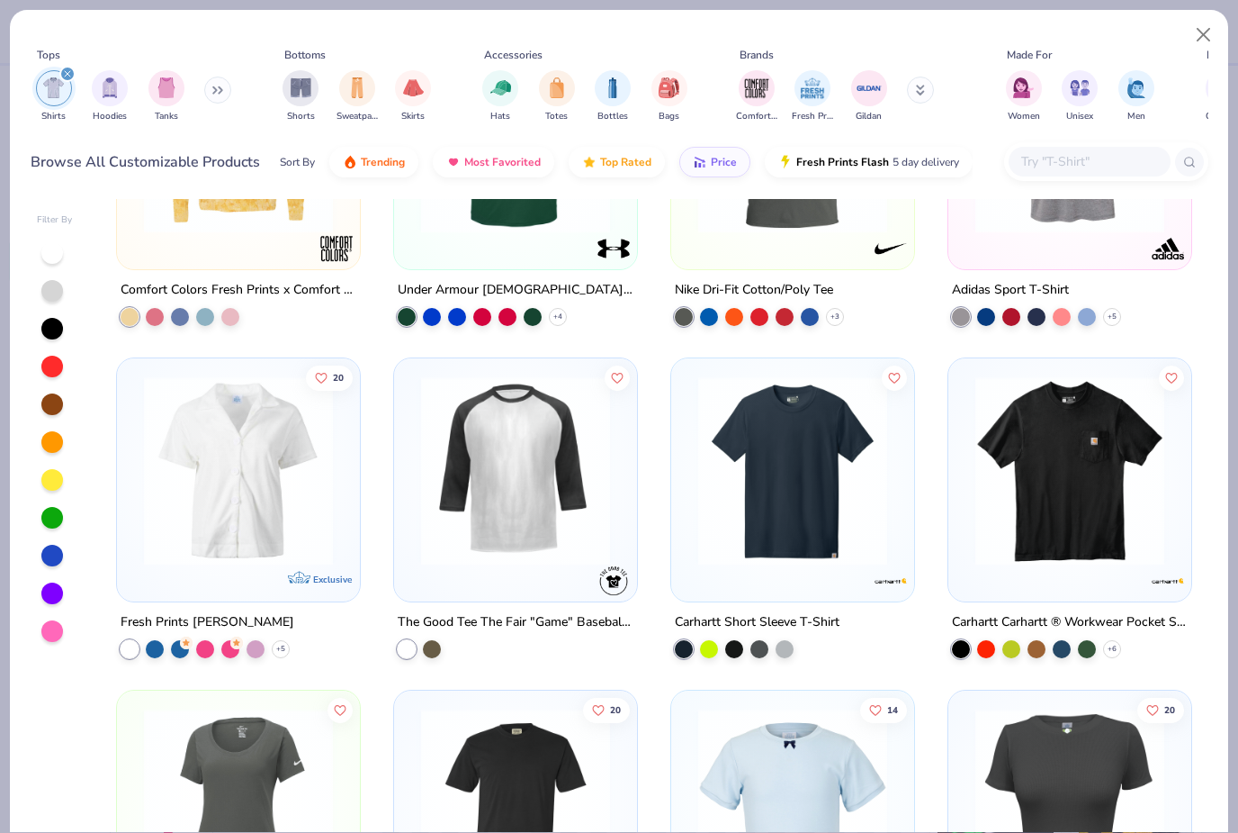
click at [718, 157] on span "Price" at bounding box center [724, 162] width 26 height 14
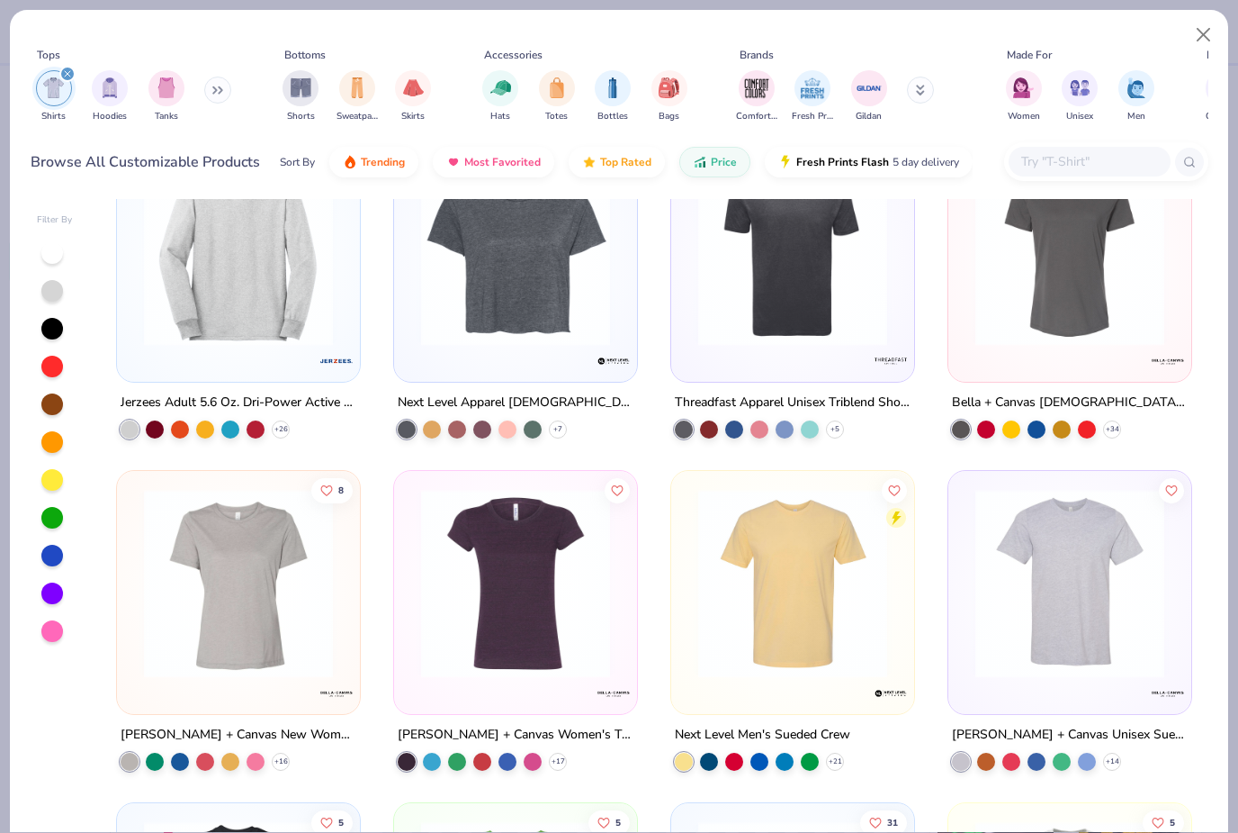
scroll to position [3734, 0]
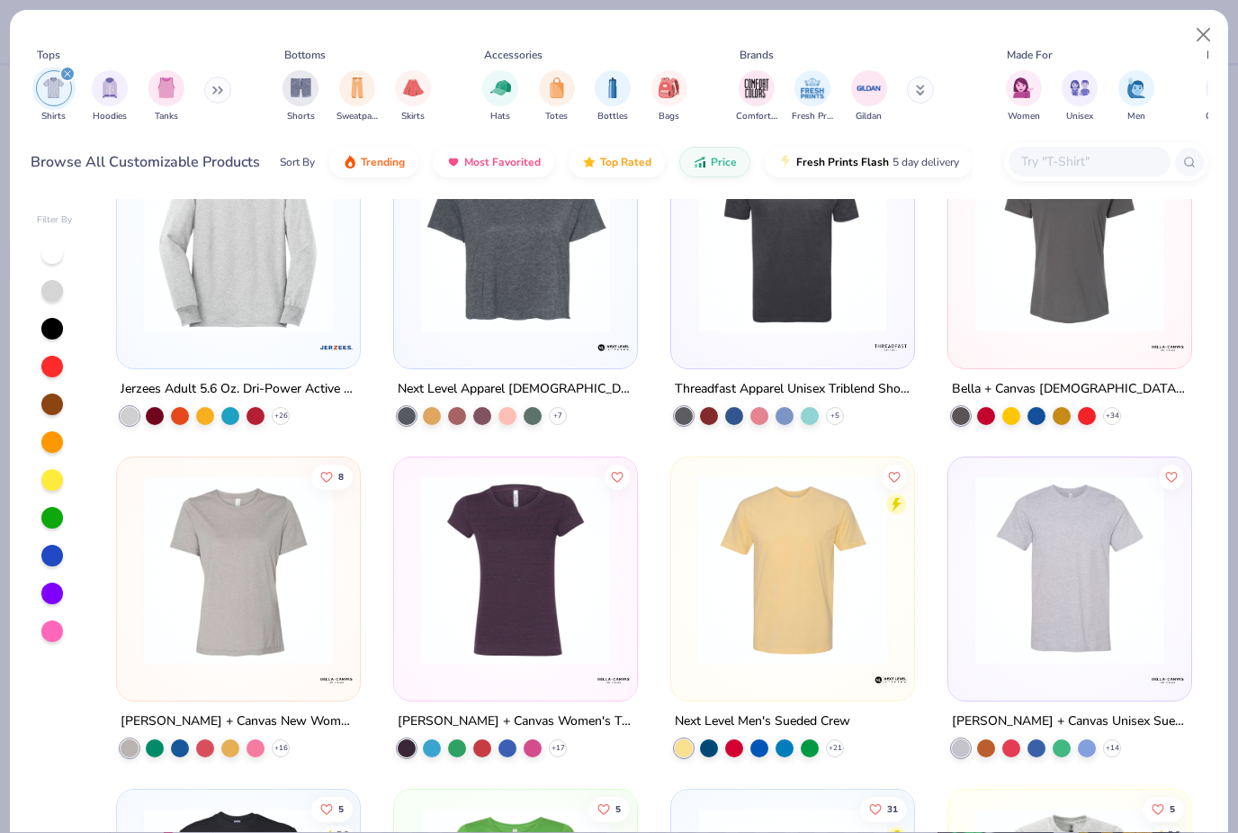
click at [1044, 588] on img at bounding box center [1070, 569] width 207 height 189
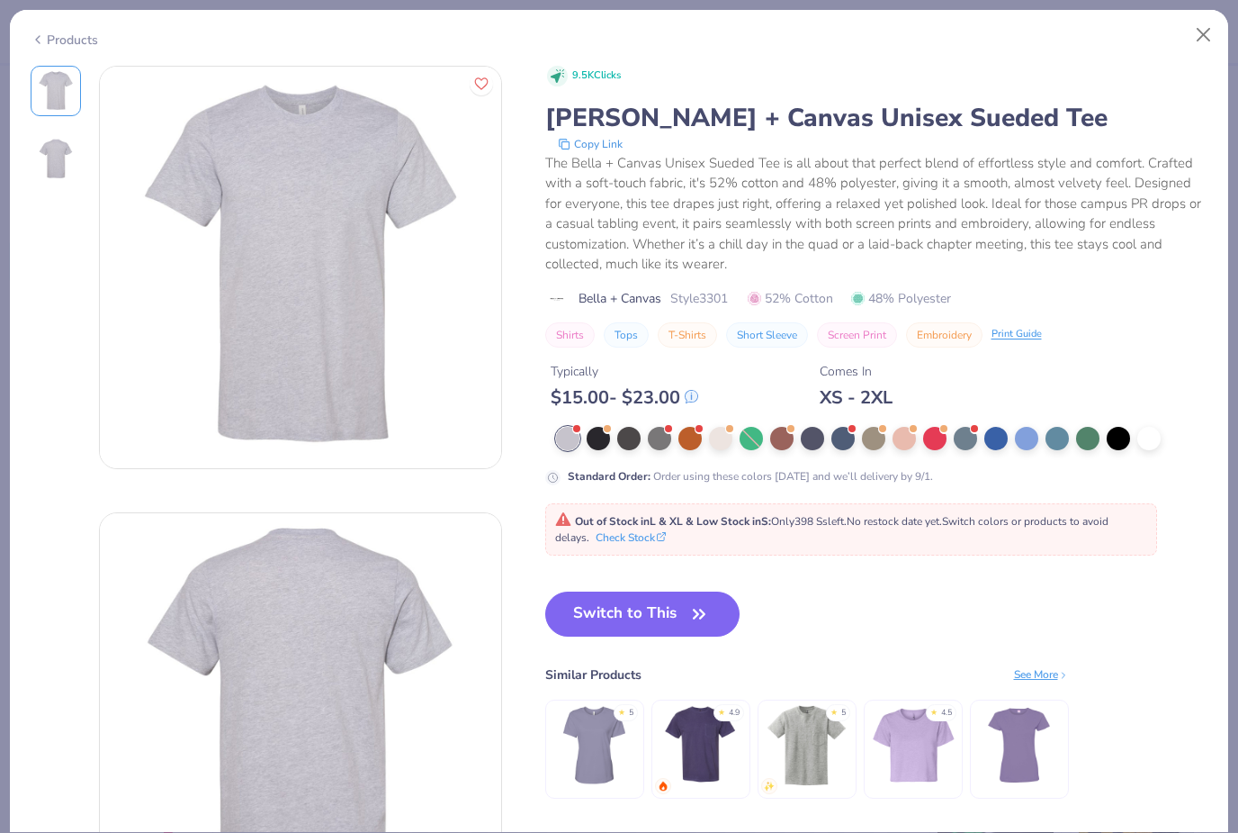
click at [599, 606] on button "Switch to This" at bounding box center [642, 613] width 195 height 45
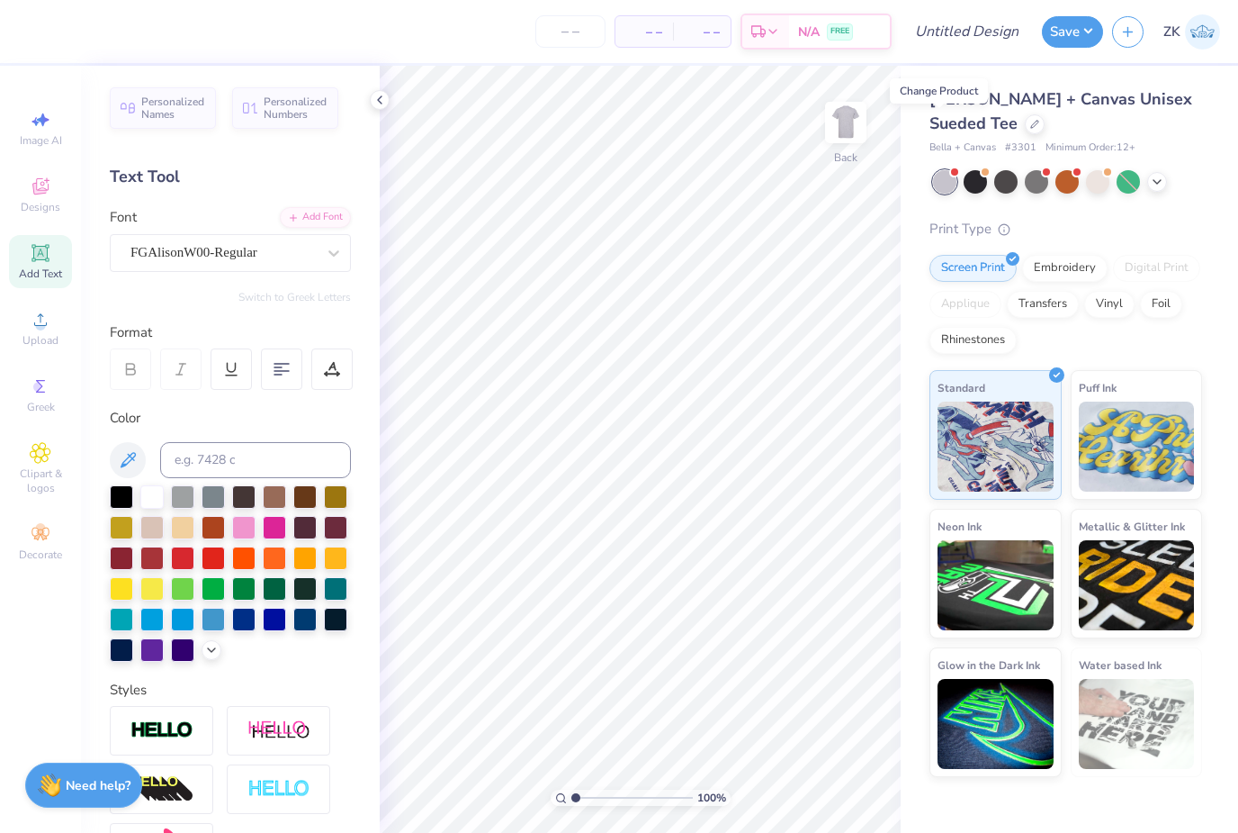
click at [1158, 176] on icon at bounding box center [1157, 182] width 14 height 14
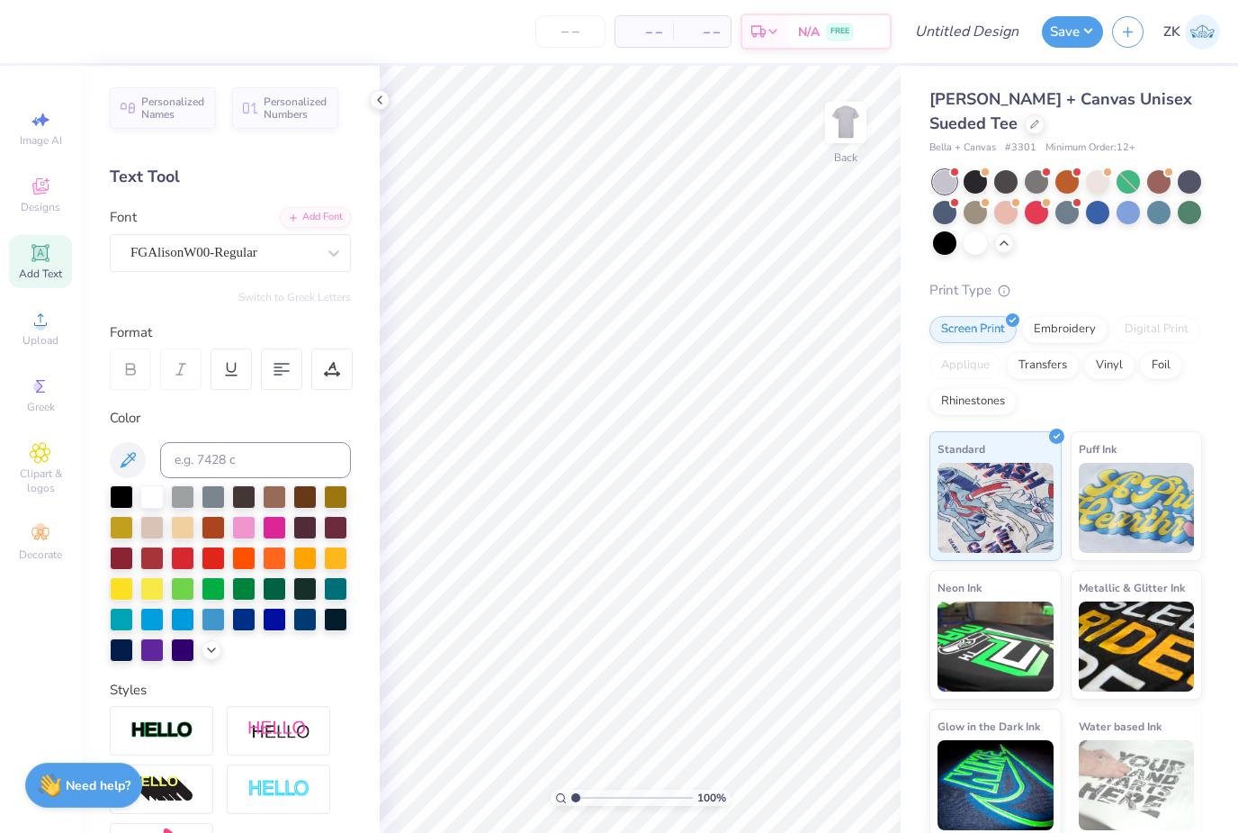
click at [1190, 175] on div at bounding box center [1189, 181] width 23 height 23
click at [985, 203] on div at bounding box center [985, 202] width 7 height 7
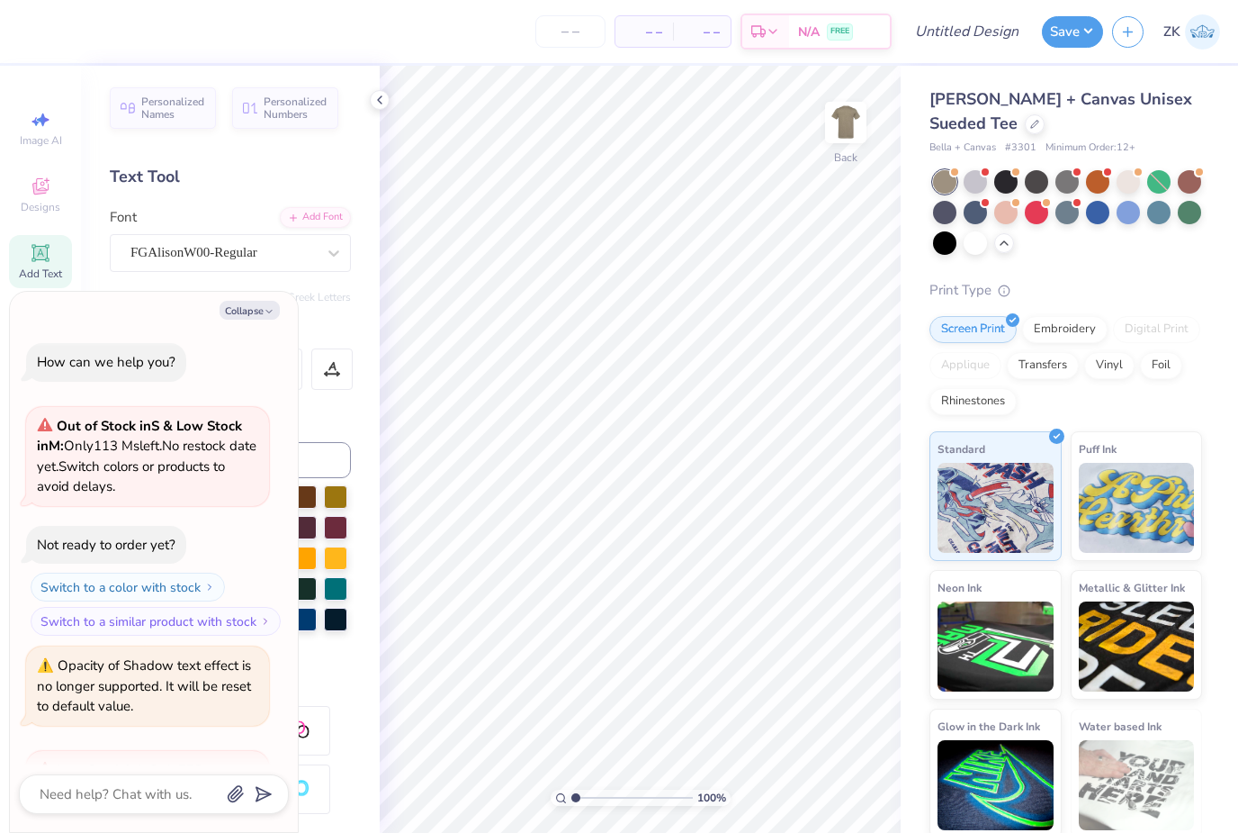
scroll to position [203, 0]
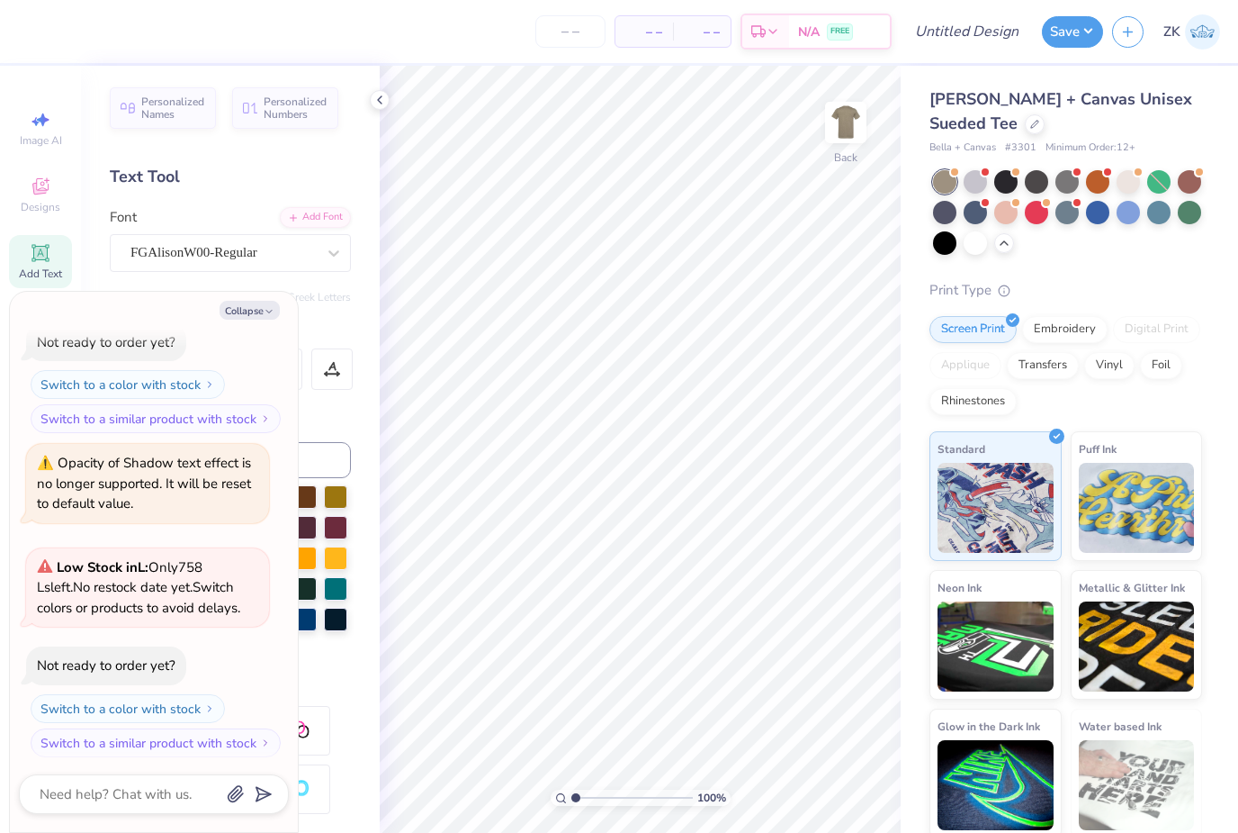
click at [1127, 206] on div at bounding box center [1128, 212] width 23 height 23
click at [1157, 206] on div at bounding box center [1159, 212] width 23 height 23
click at [1194, 203] on div at bounding box center [1189, 212] width 23 height 23
click at [971, 205] on div at bounding box center [975, 212] width 23 height 23
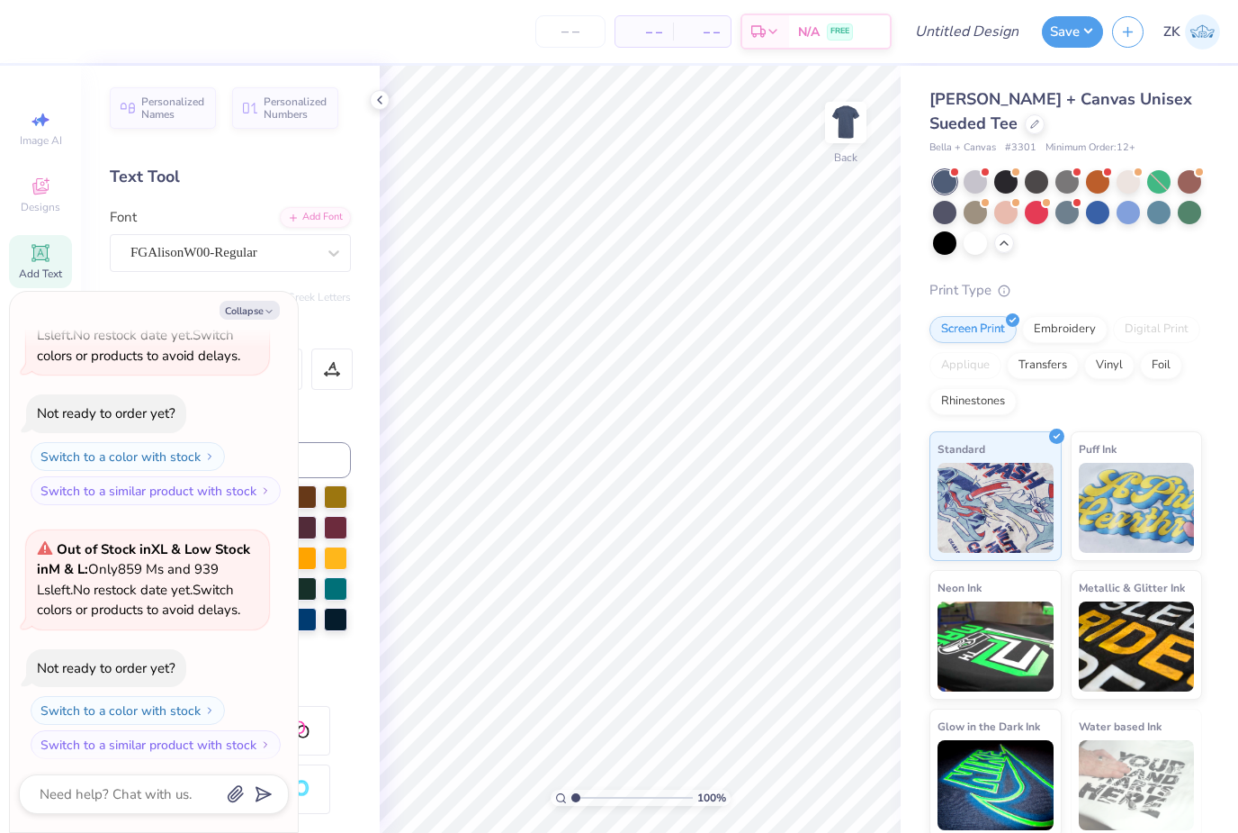
click at [944, 206] on div at bounding box center [944, 212] width 23 height 23
click at [982, 183] on div at bounding box center [975, 181] width 23 height 23
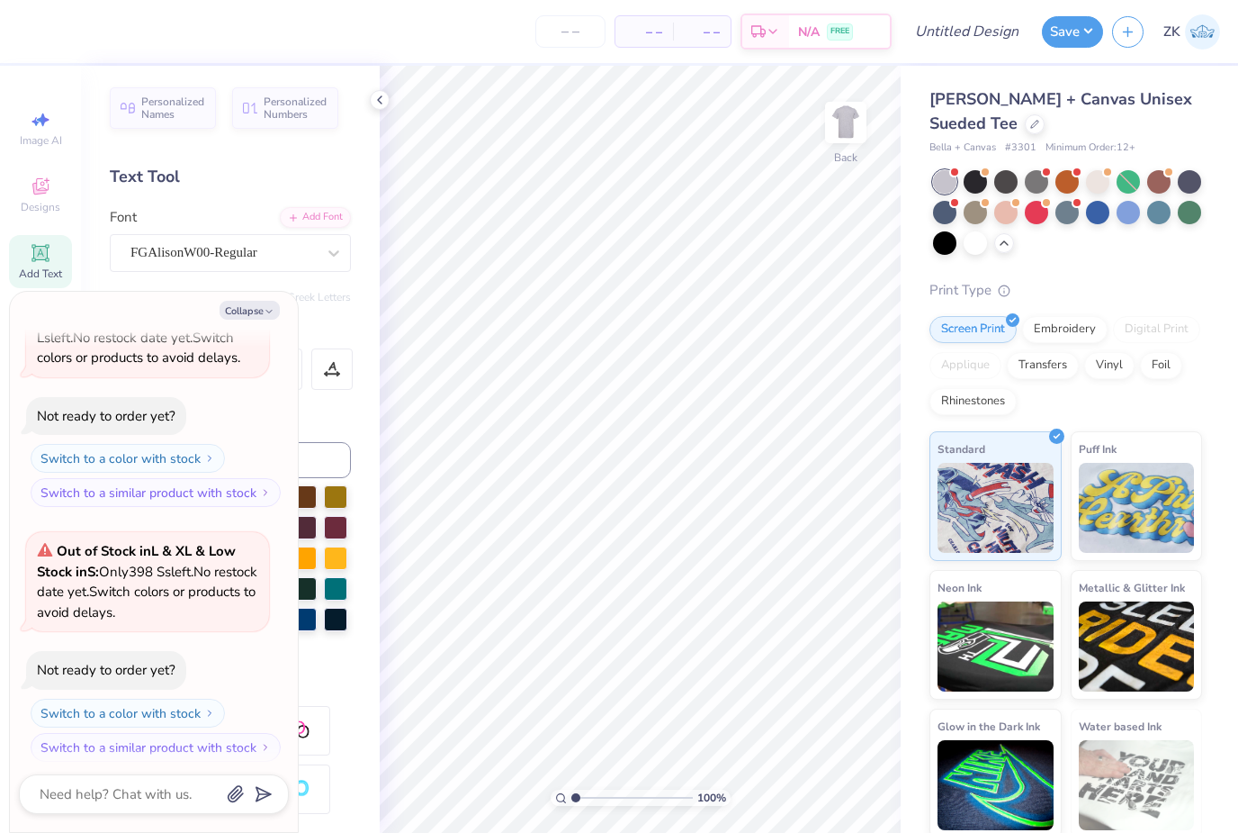
click at [1025, 119] on div at bounding box center [1035, 124] width 20 height 20
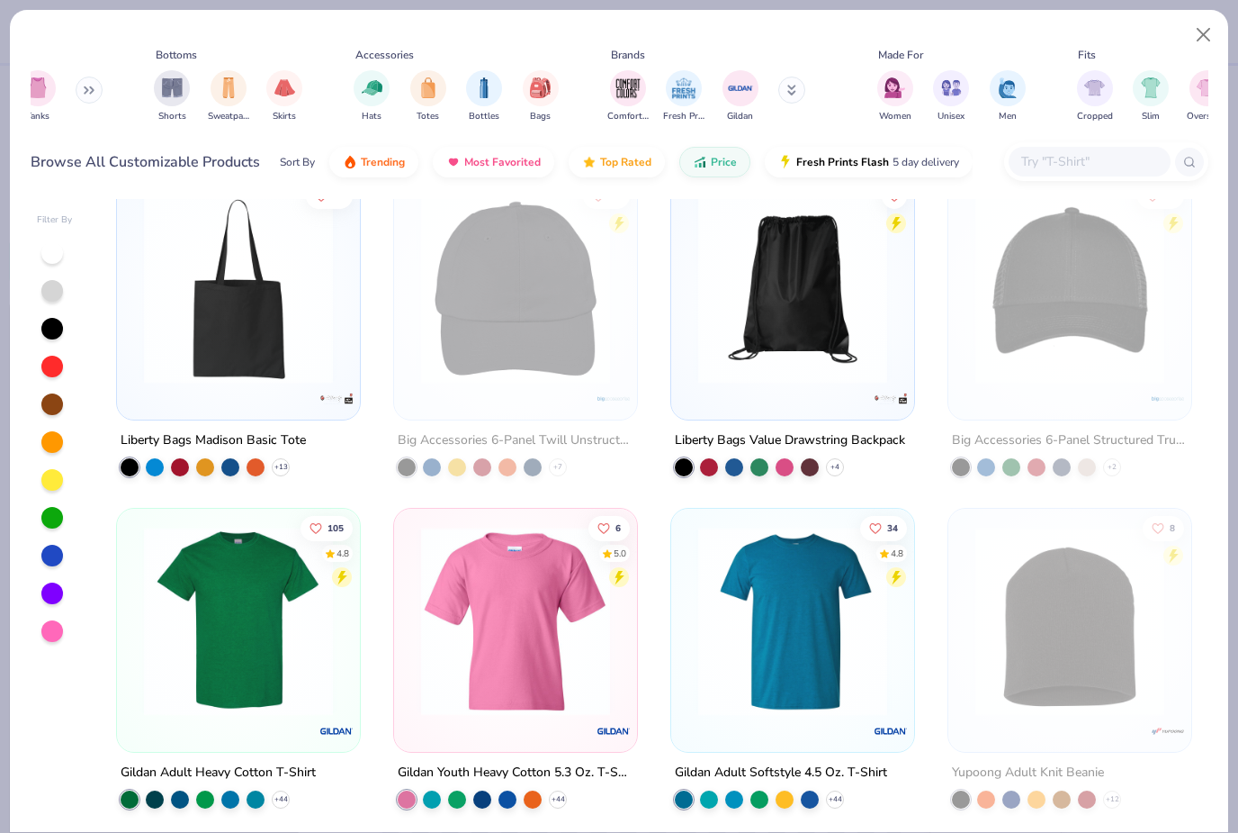
scroll to position [363, 0]
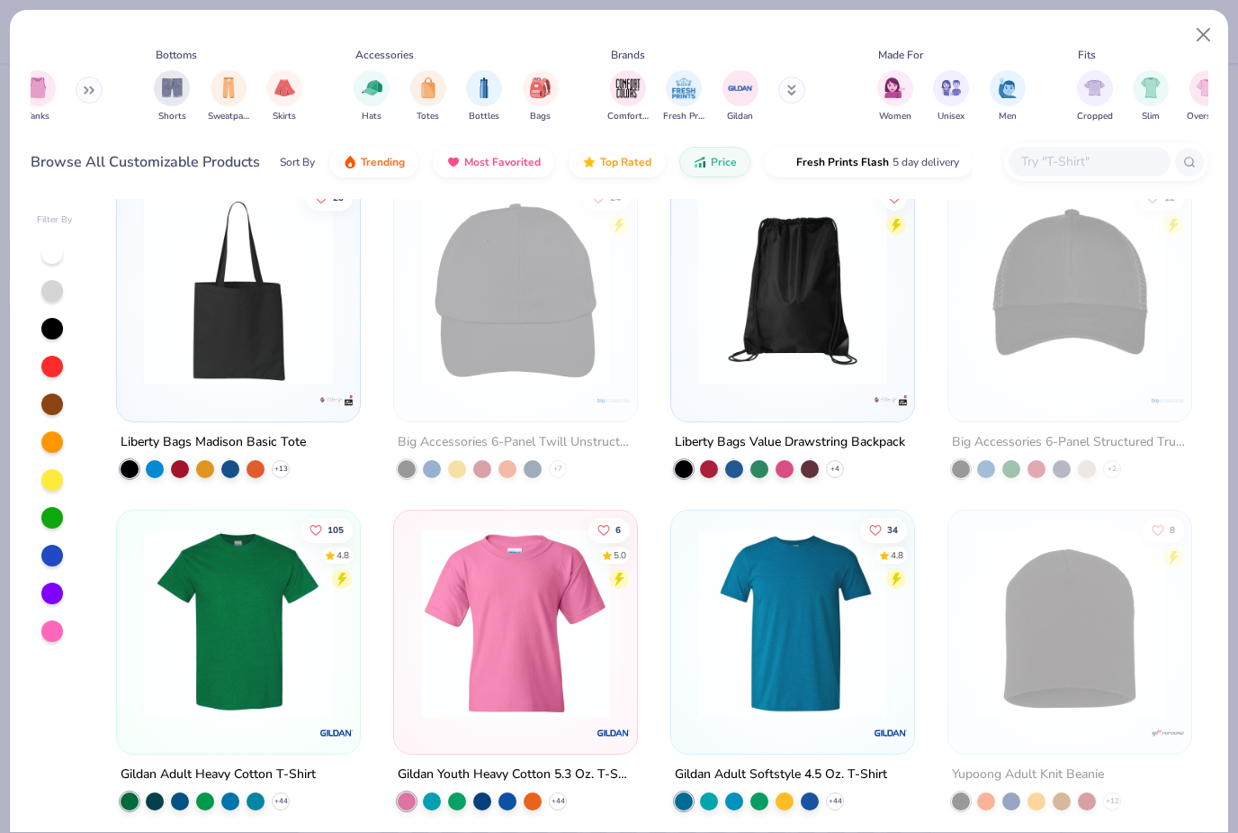
click at [632, 75] on img "filter for Comfort Colors" at bounding box center [628, 88] width 27 height 27
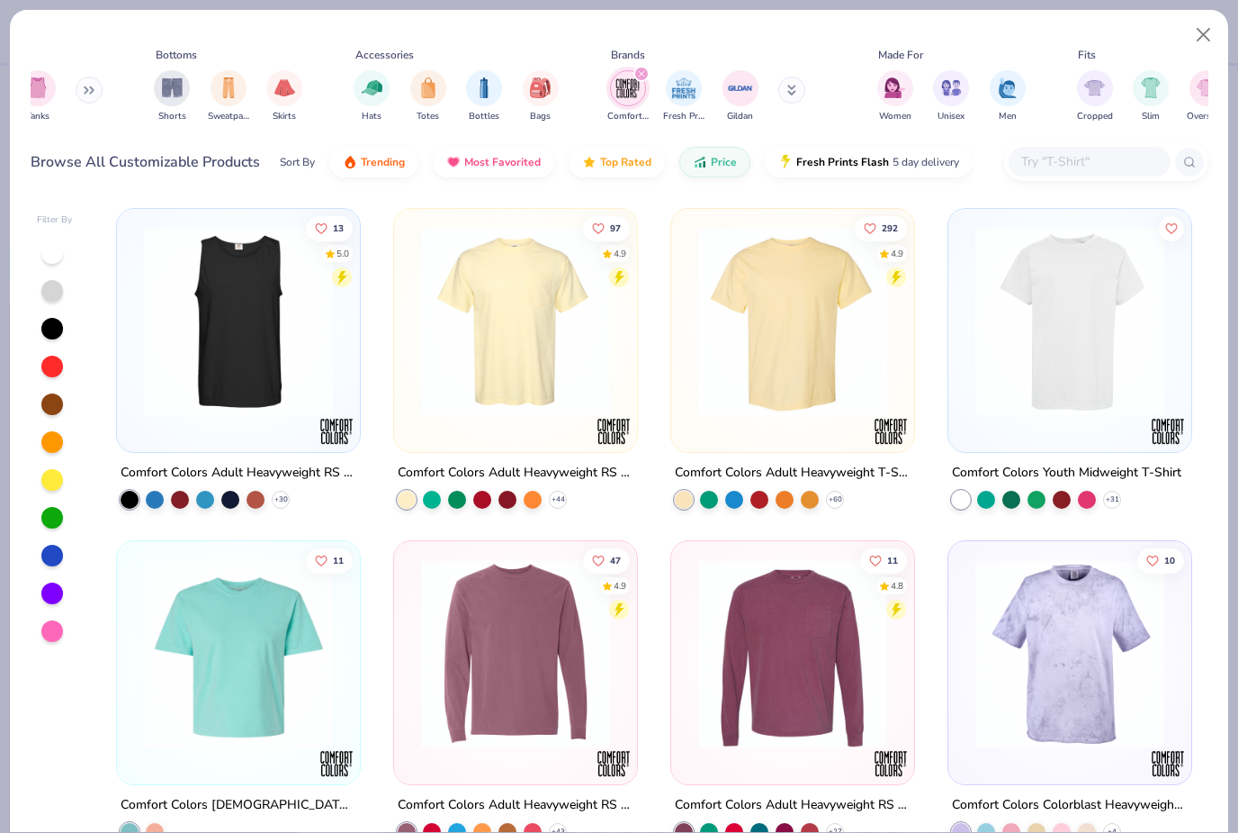
click at [517, 397] on img at bounding box center [515, 321] width 207 height 189
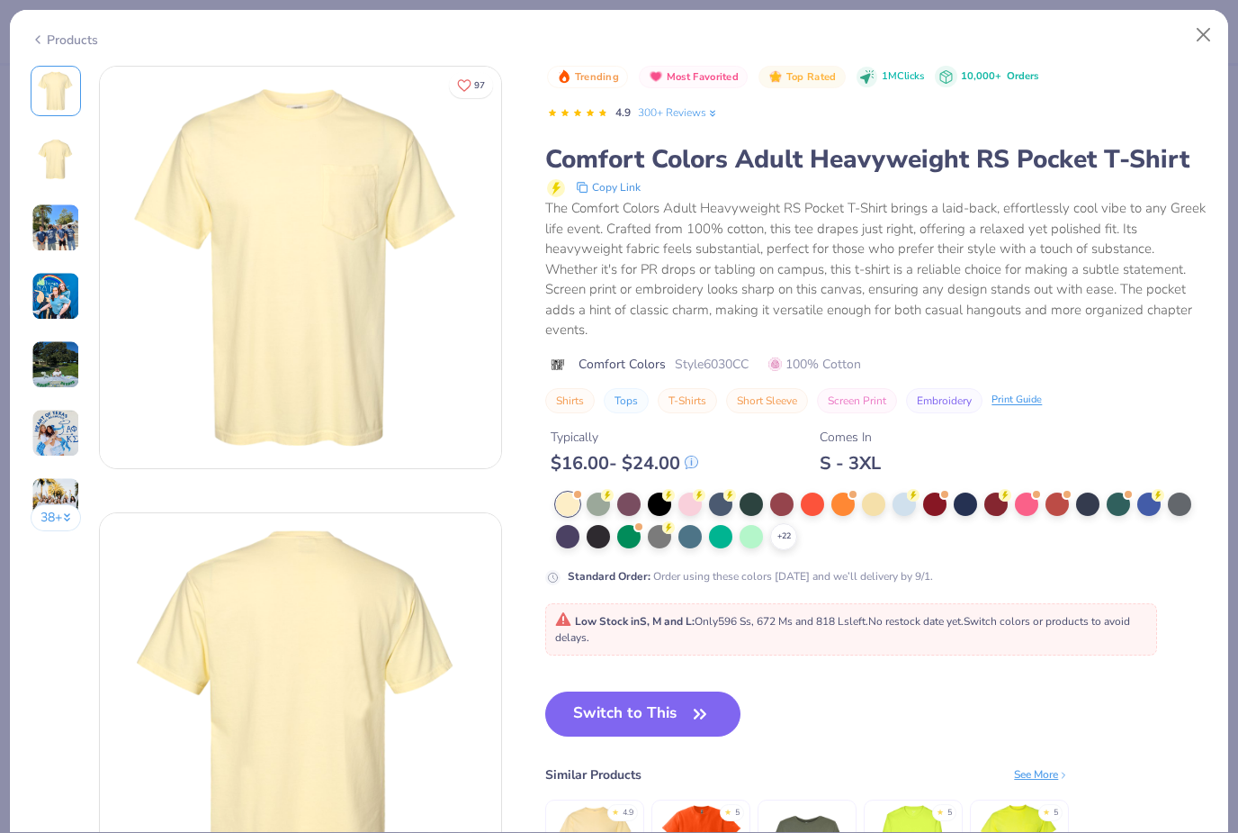
click at [781, 498] on div at bounding box center [781, 503] width 23 height 23
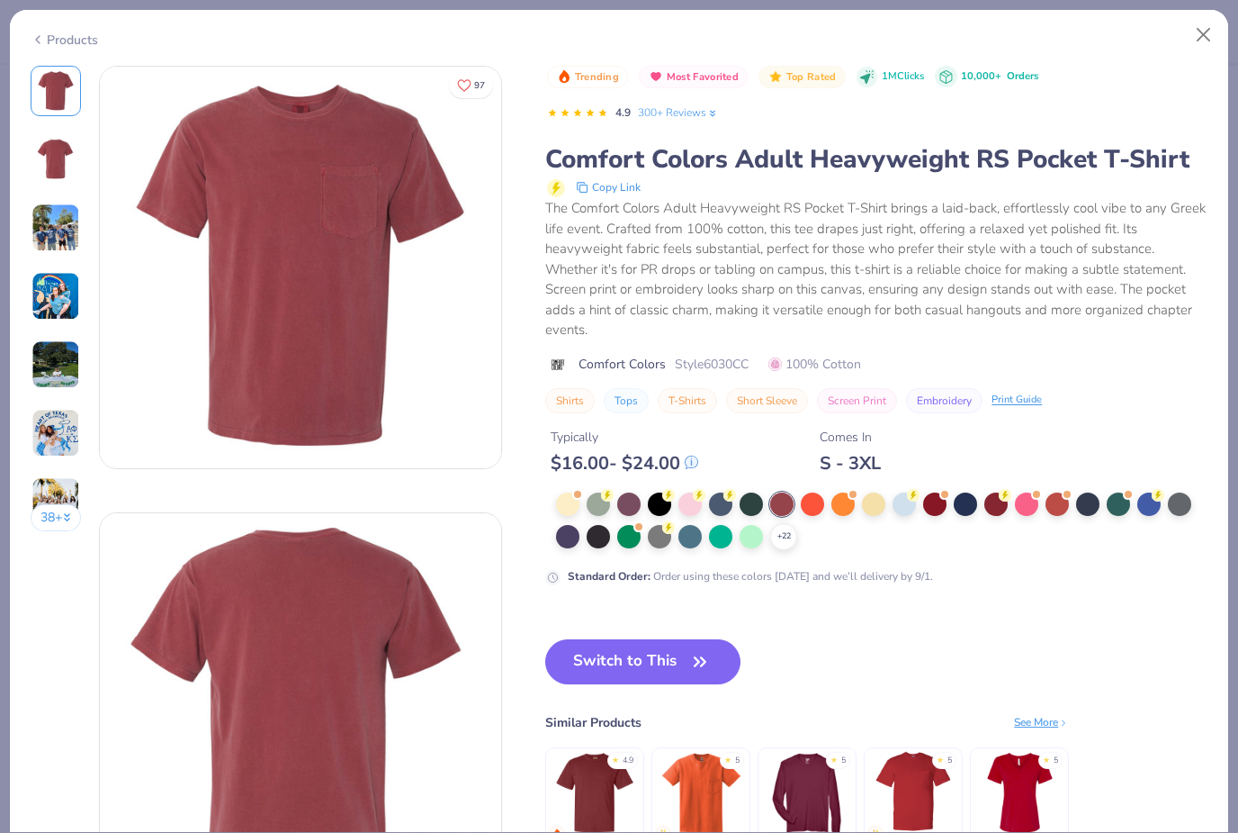
click at [867, 500] on div at bounding box center [873, 503] width 23 height 23
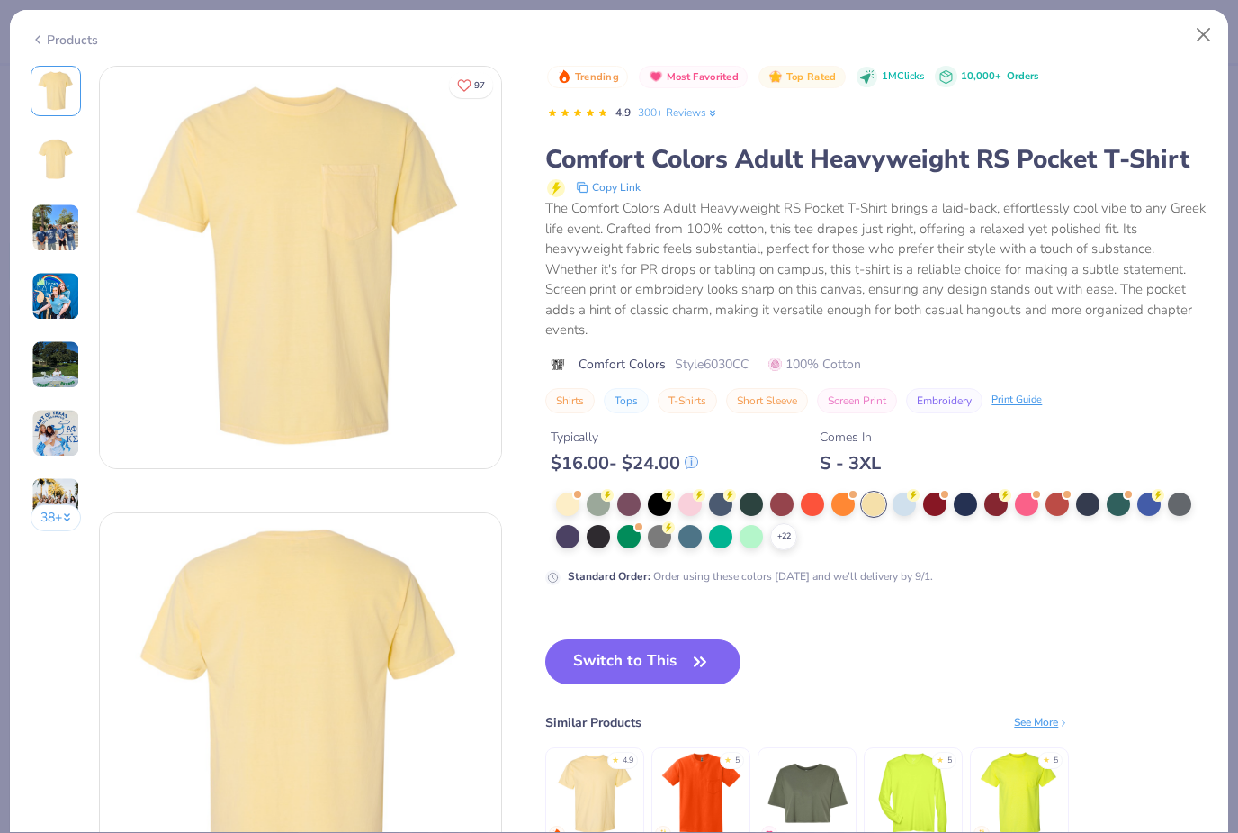
click at [1026, 501] on div at bounding box center [1026, 503] width 23 height 23
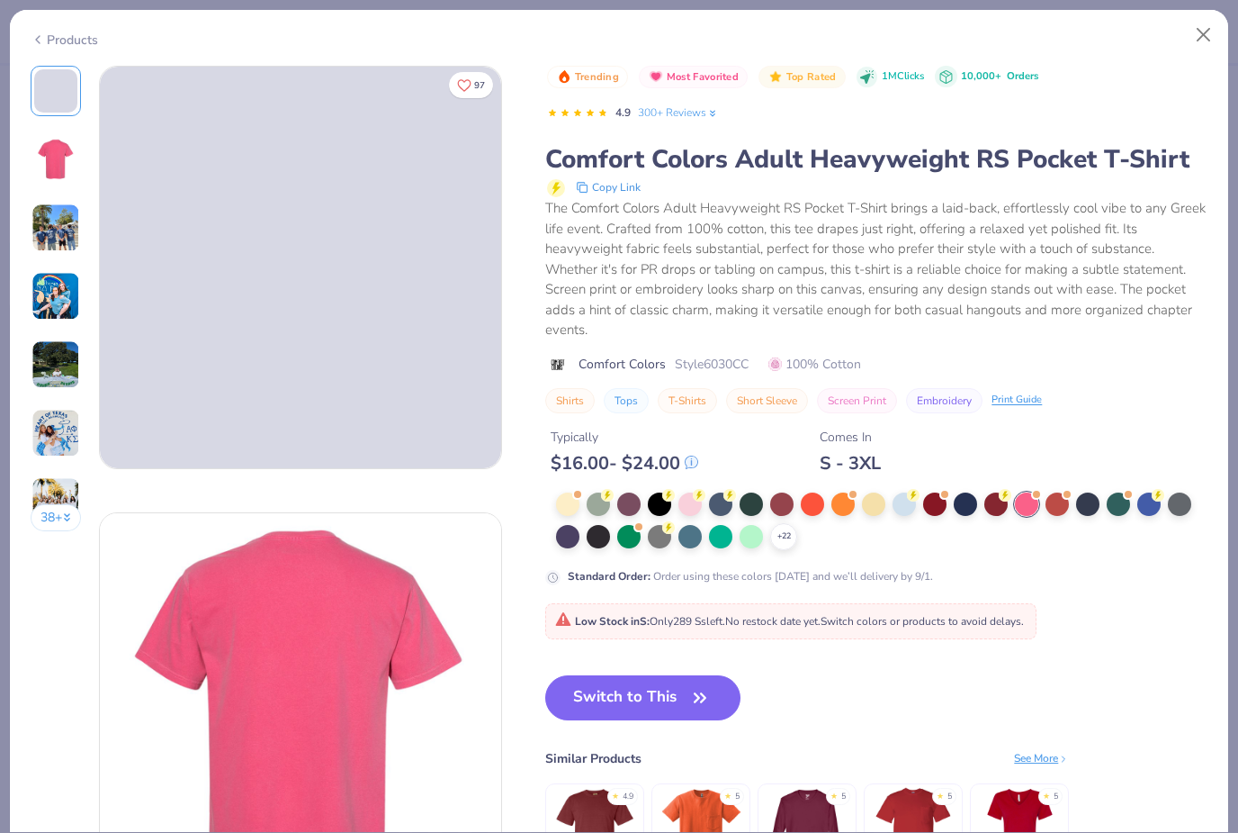
click at [1049, 499] on div at bounding box center [1057, 503] width 23 height 23
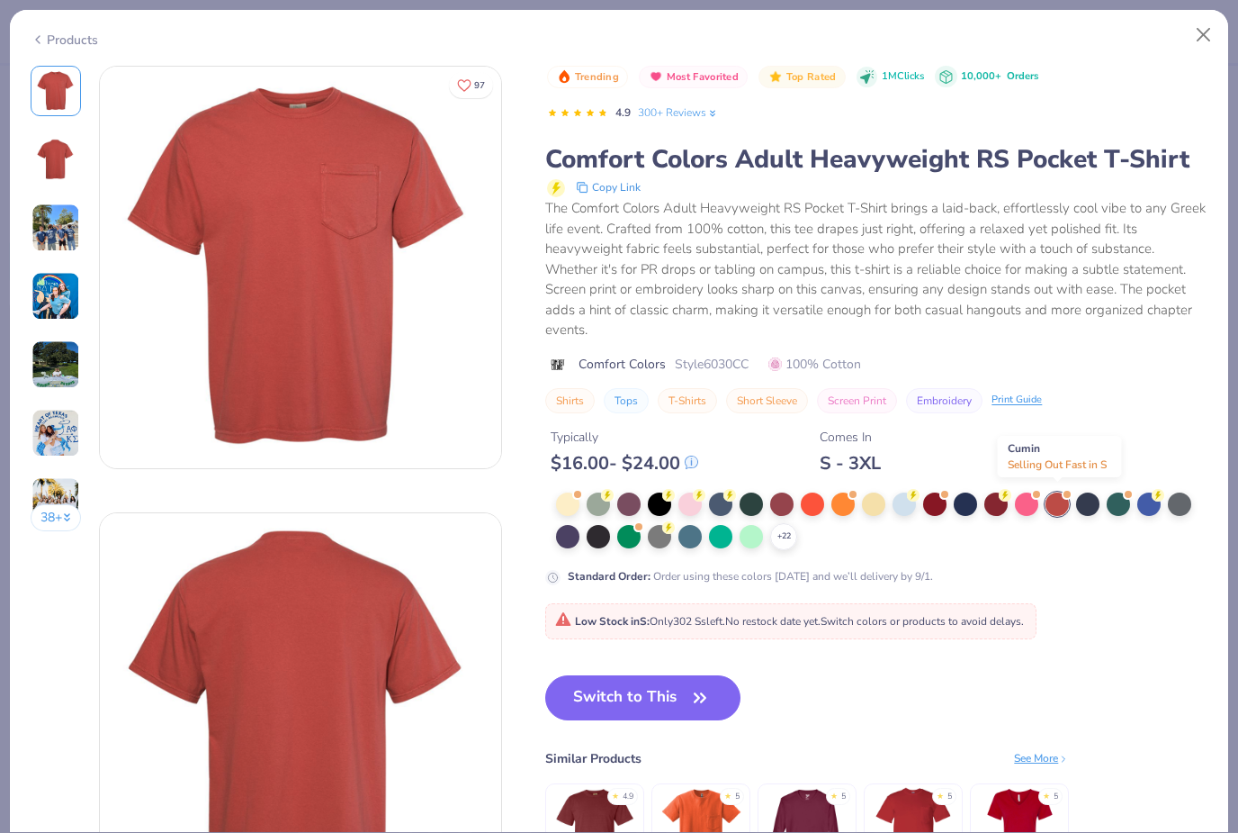
click at [645, 685] on button "Switch to This" at bounding box center [642, 697] width 195 height 45
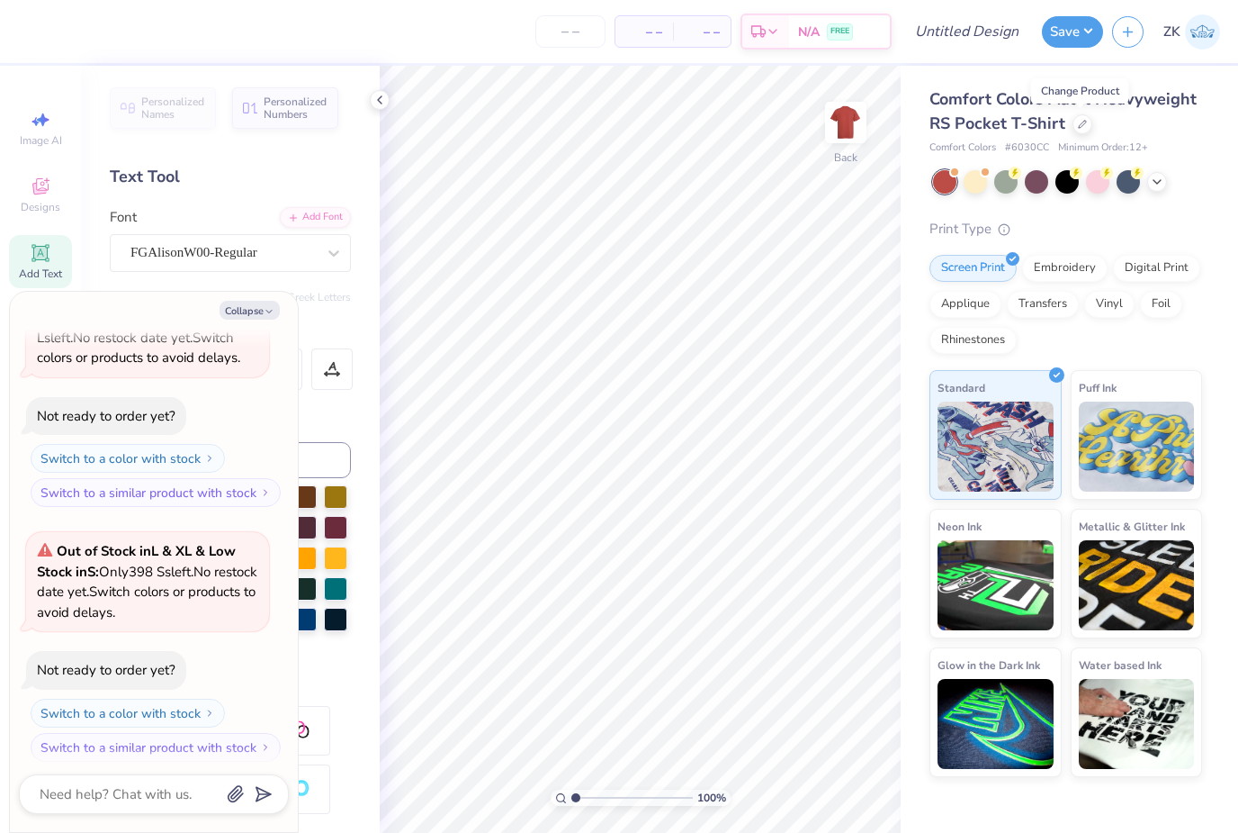
click at [384, 106] on icon at bounding box center [380, 100] width 14 height 14
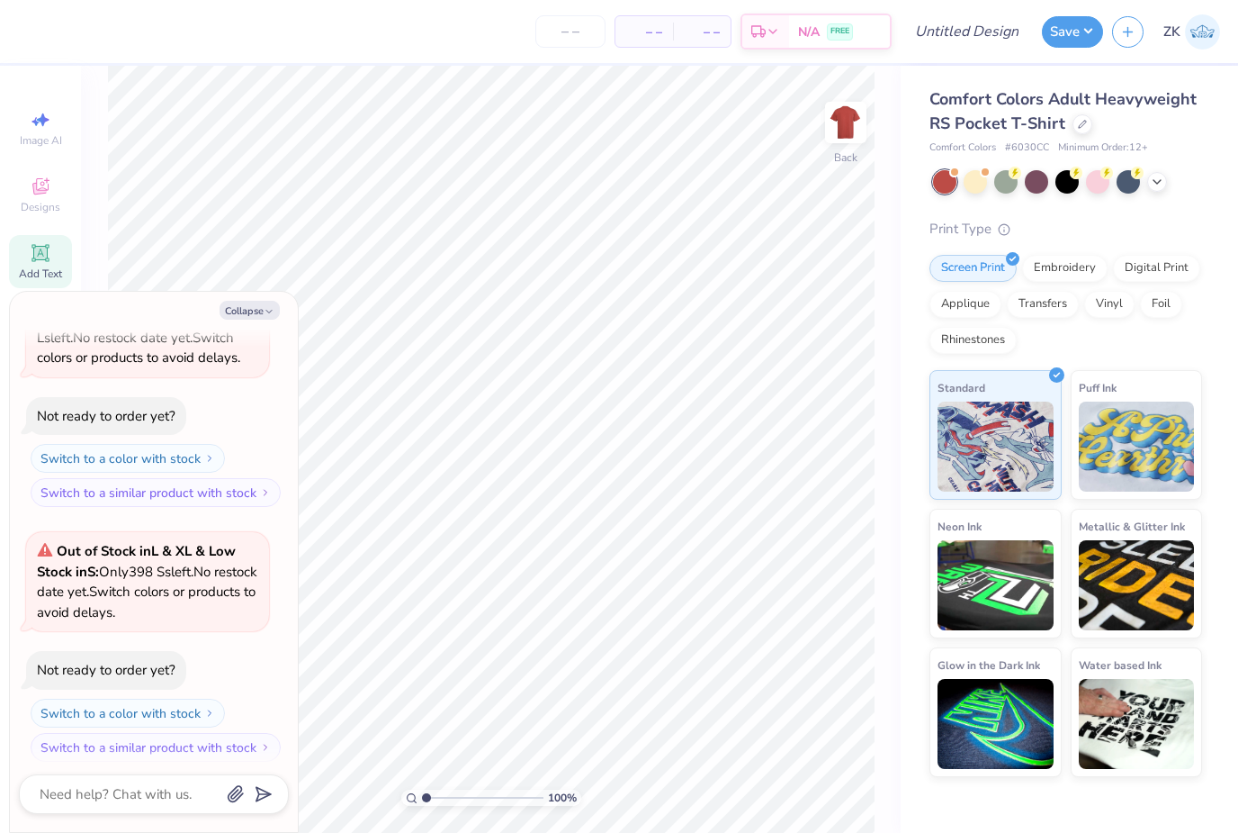
click at [250, 306] on button "Collapse" at bounding box center [250, 310] width 60 height 19
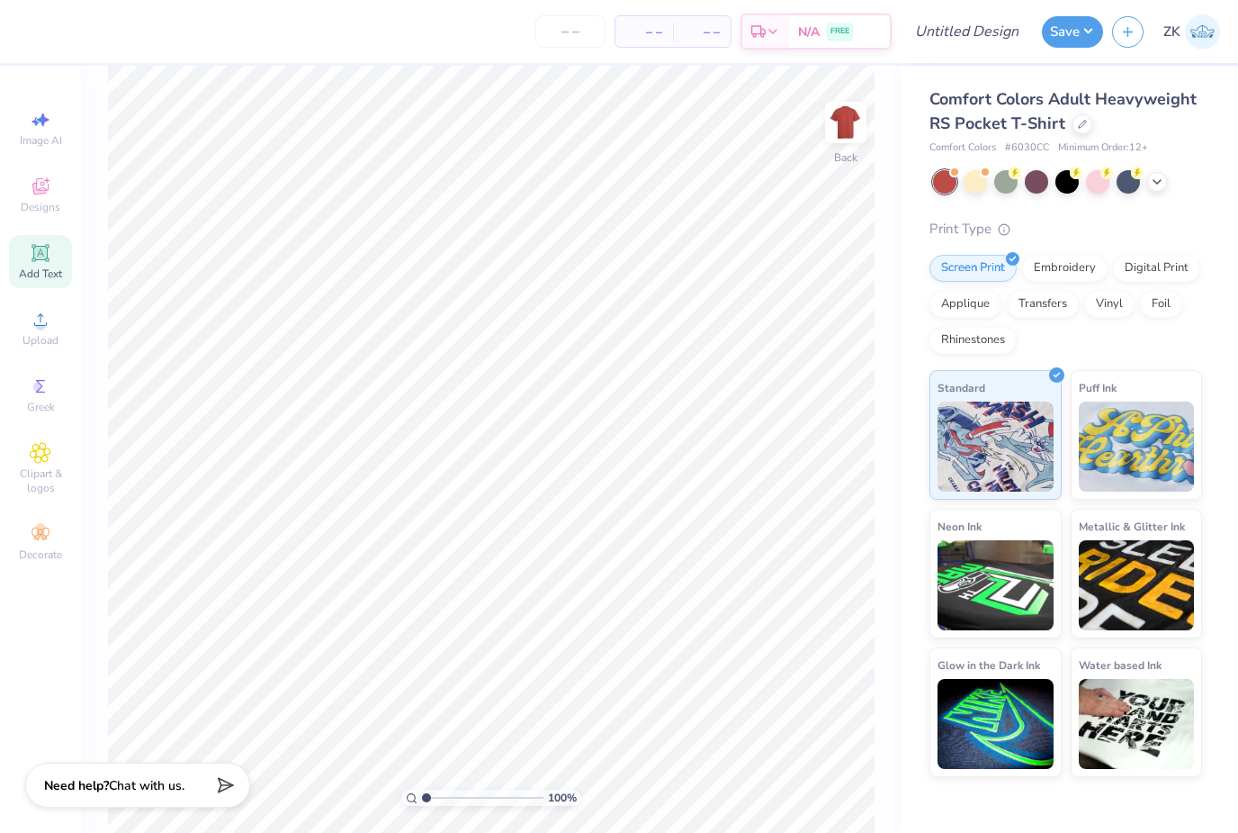
type textarea "x"
click at [30, 464] on icon at bounding box center [40, 453] width 21 height 22
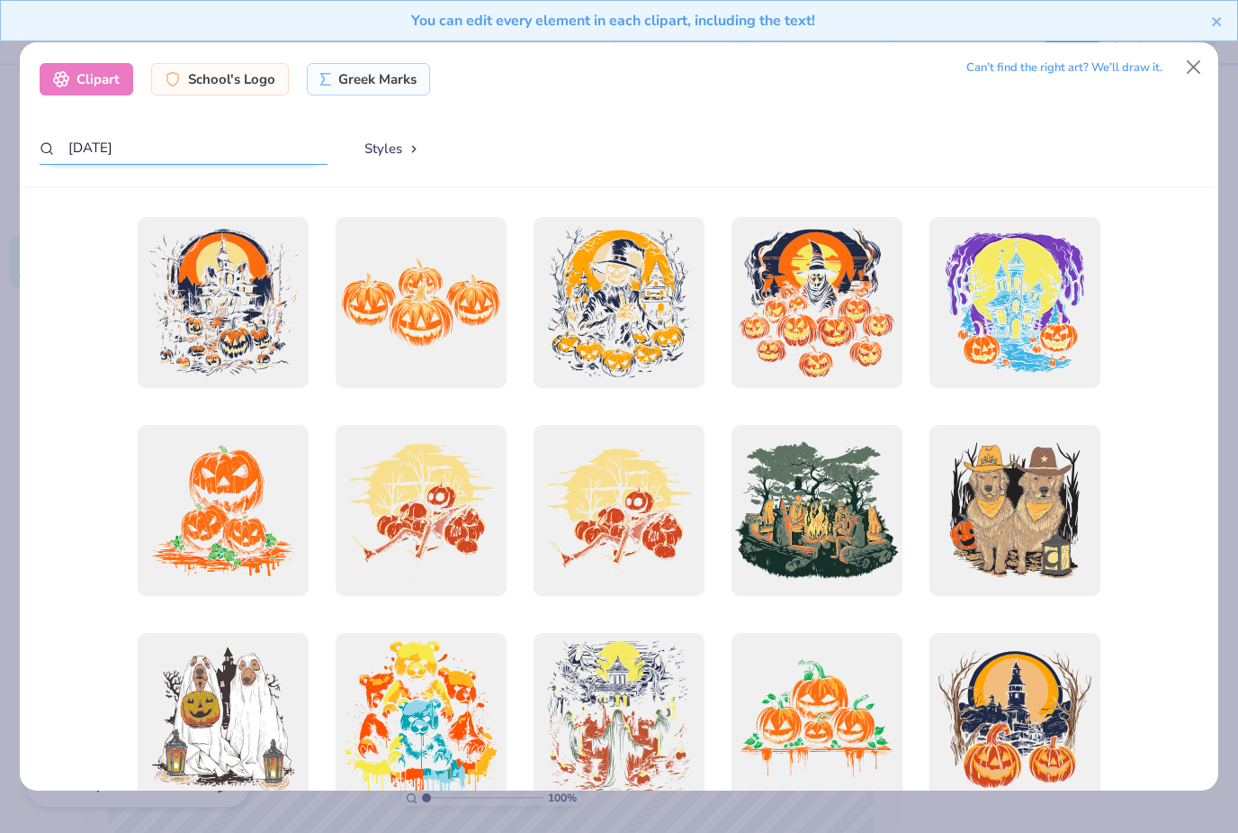
click at [133, 131] on input "[DATE]" at bounding box center [184, 147] width 288 height 33
type input "H"
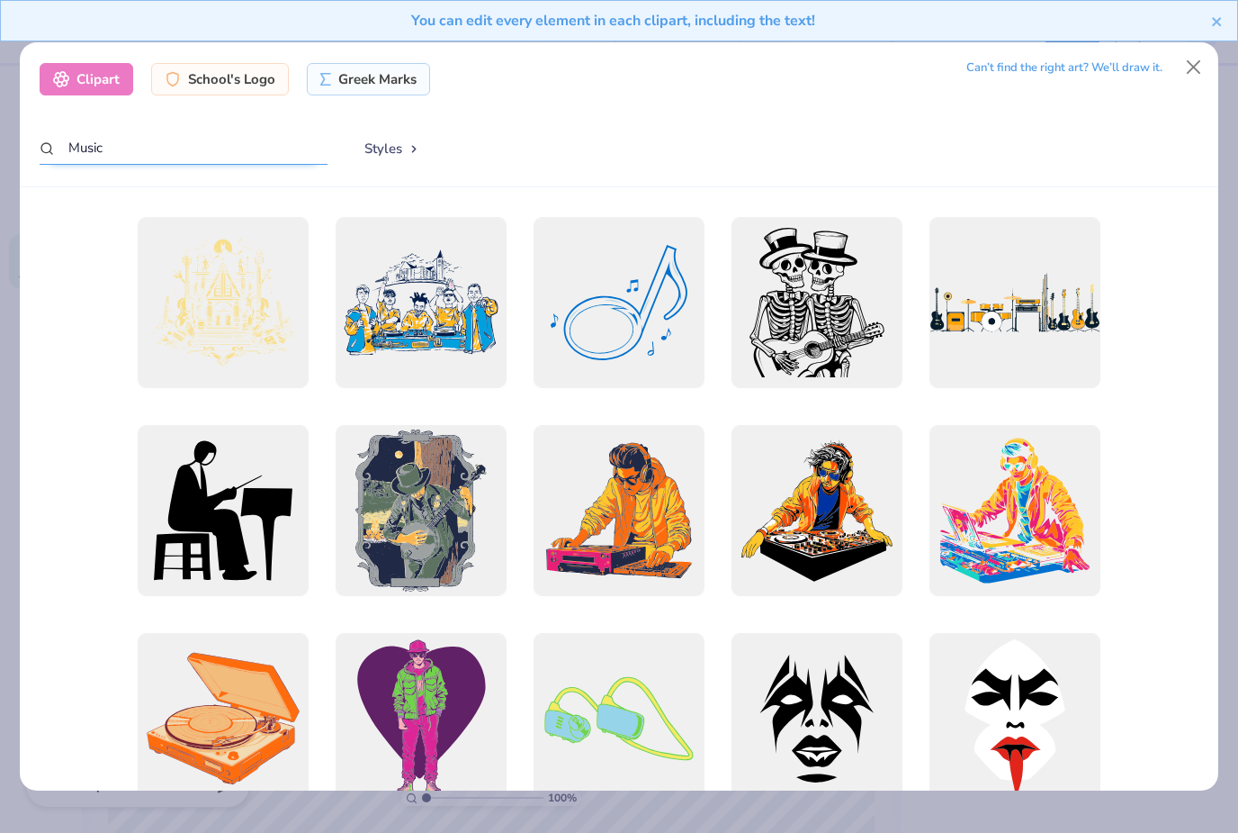
scroll to position [50, 0]
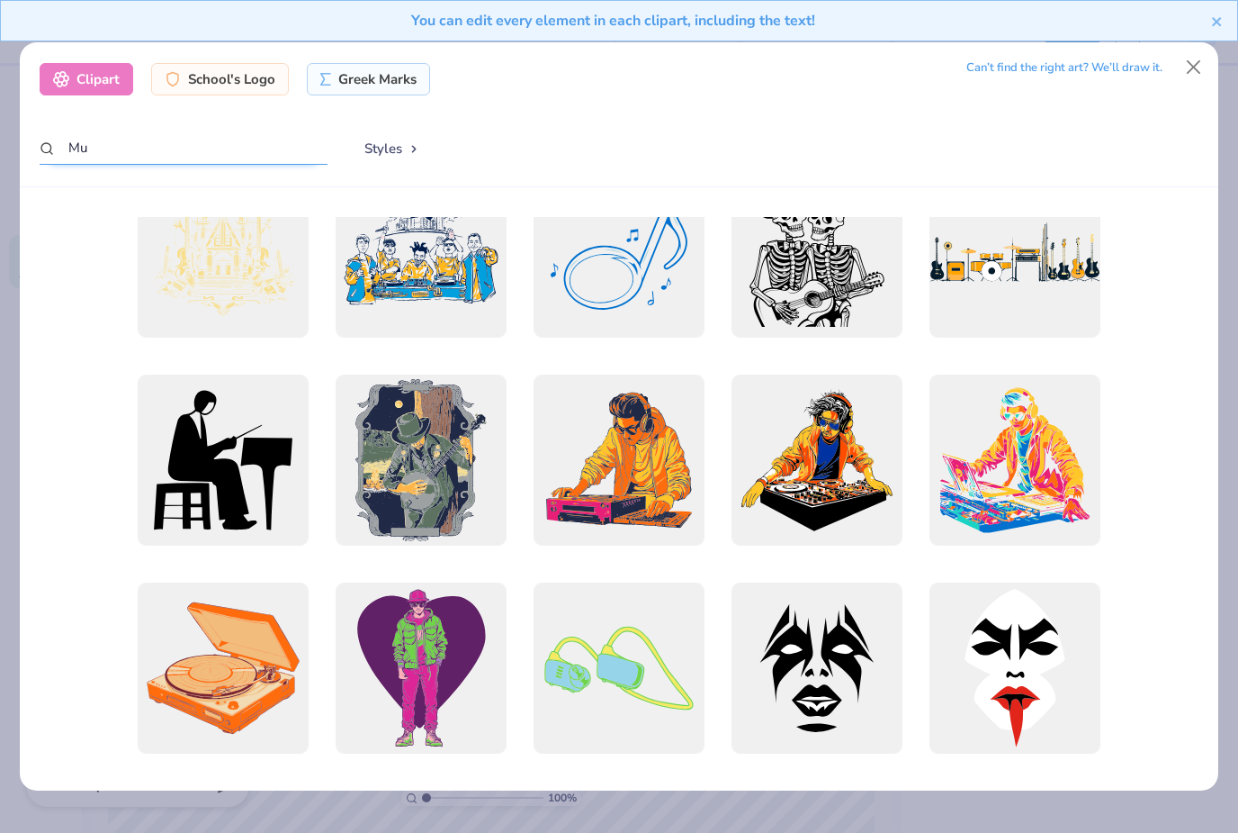
type input "M"
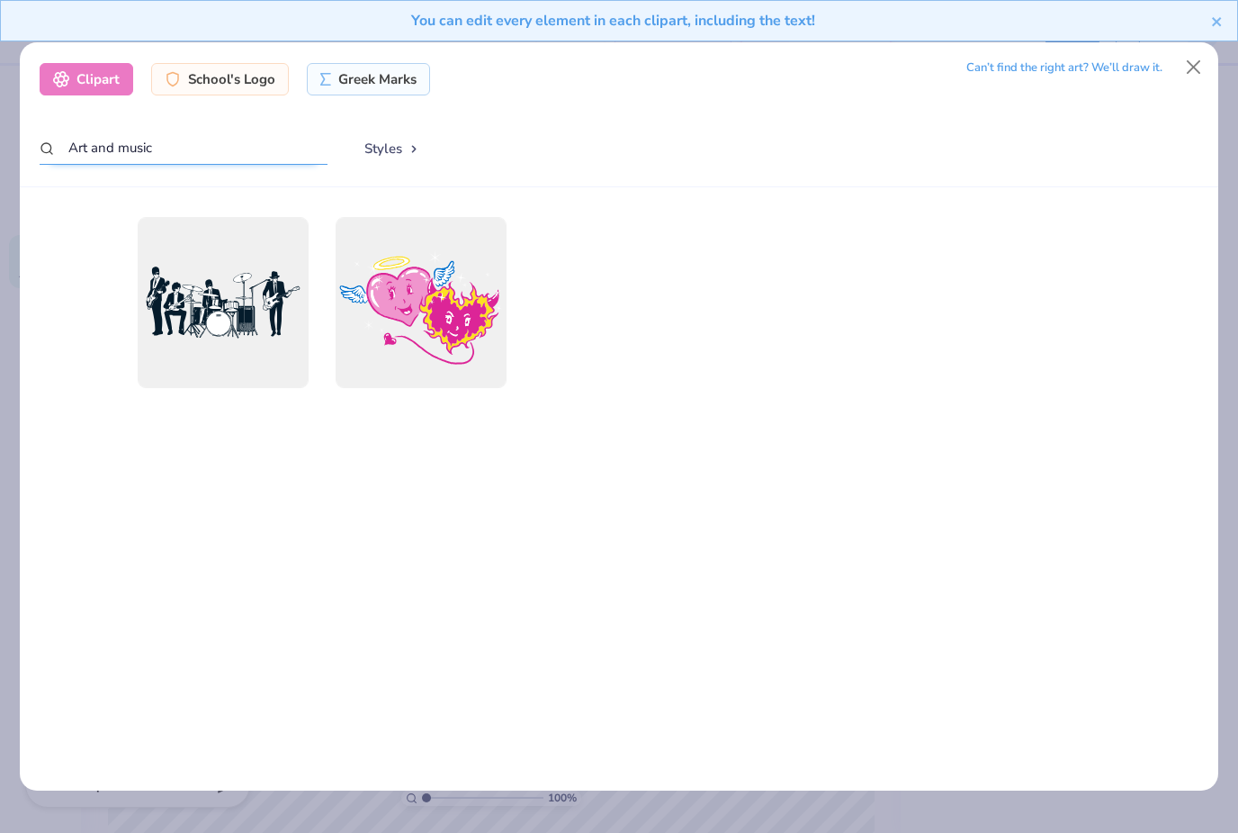
scroll to position [16, 0]
type input "A"
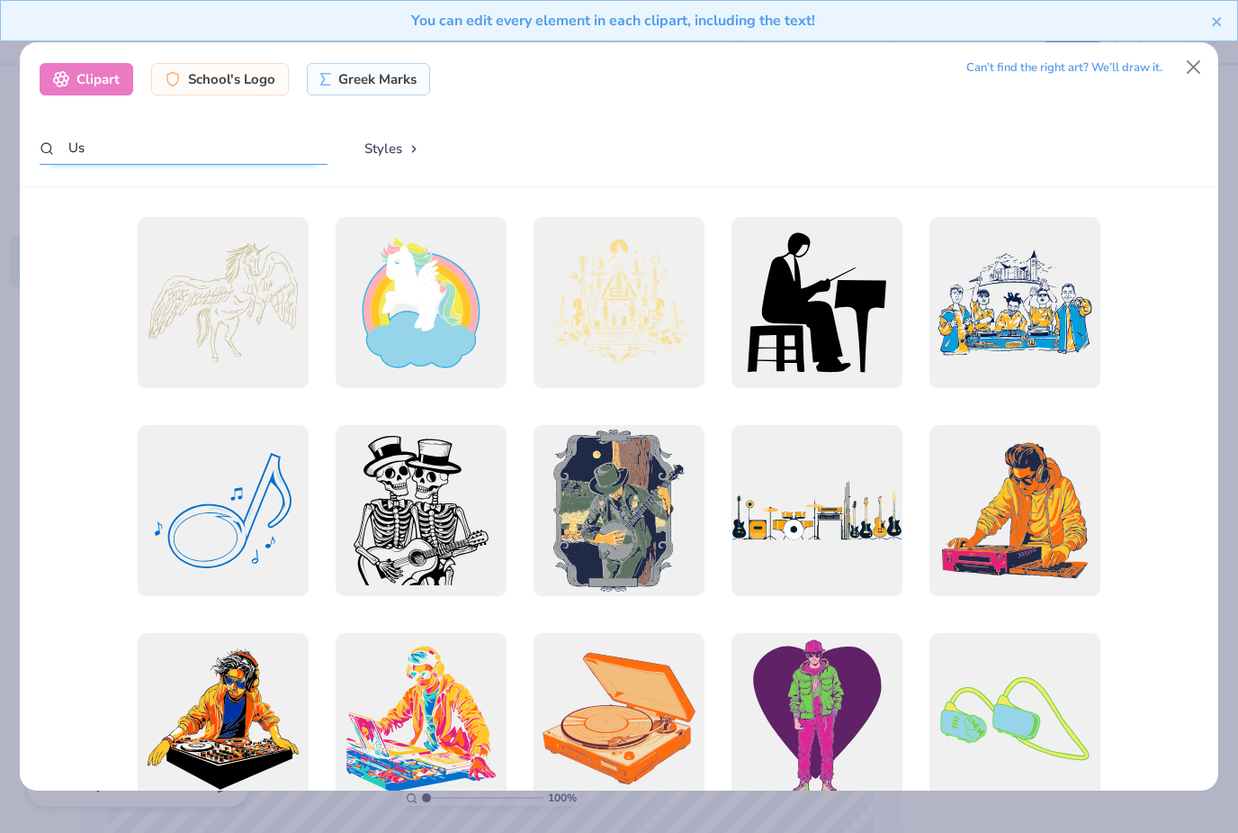
type input "U"
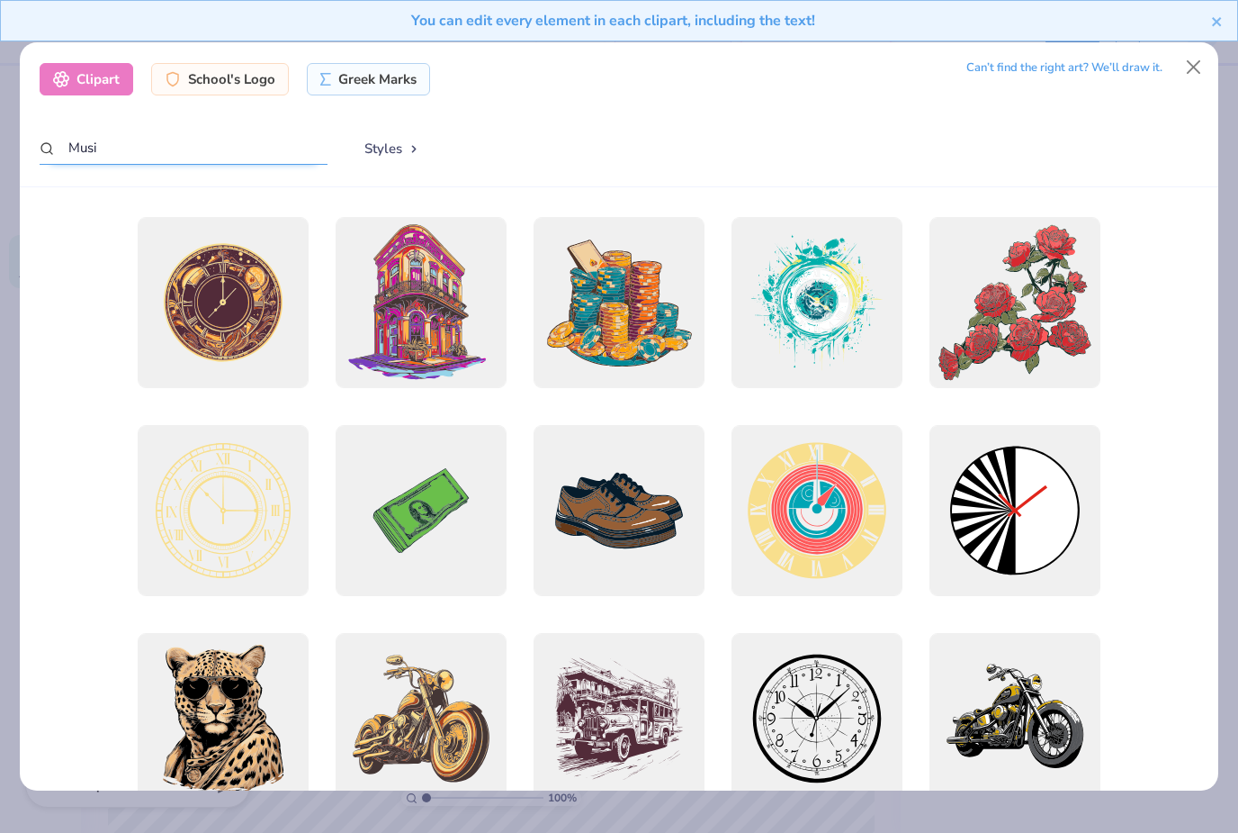
type input "Music"
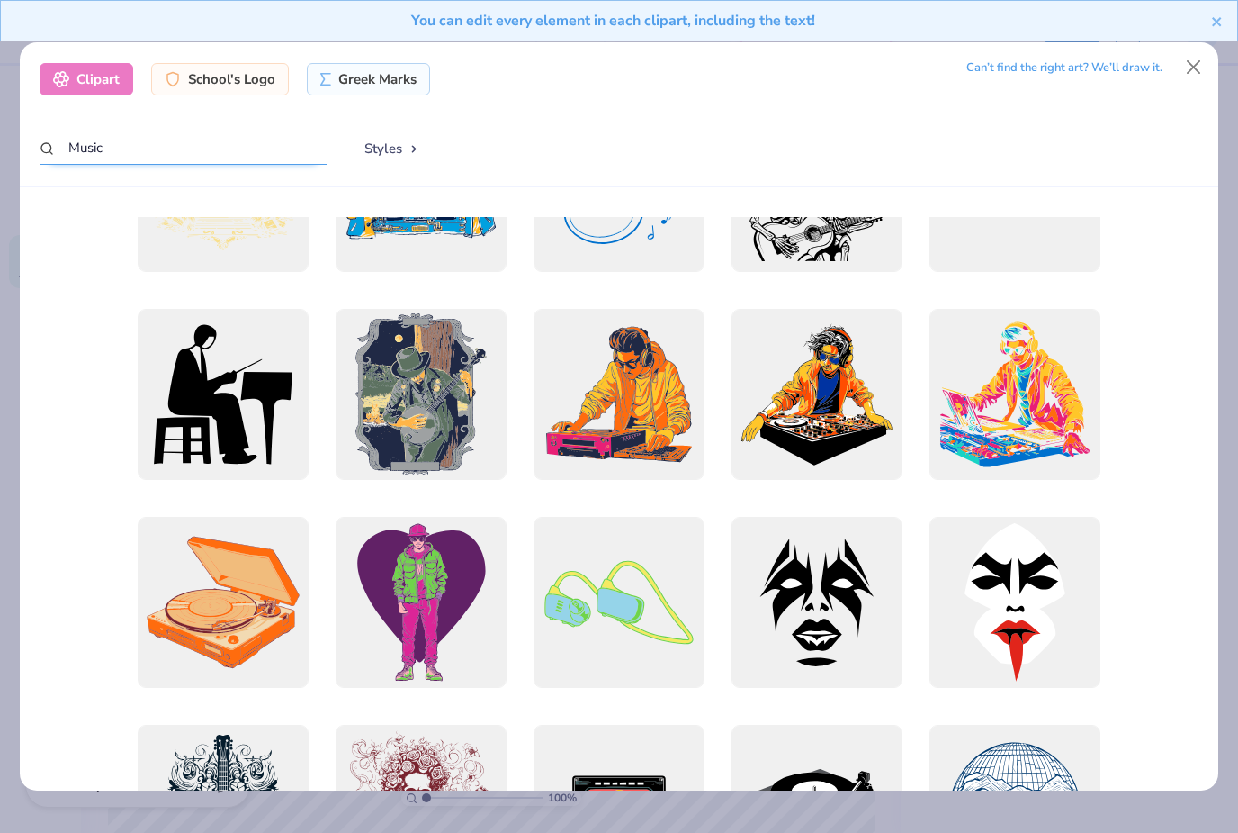
scroll to position [130, 0]
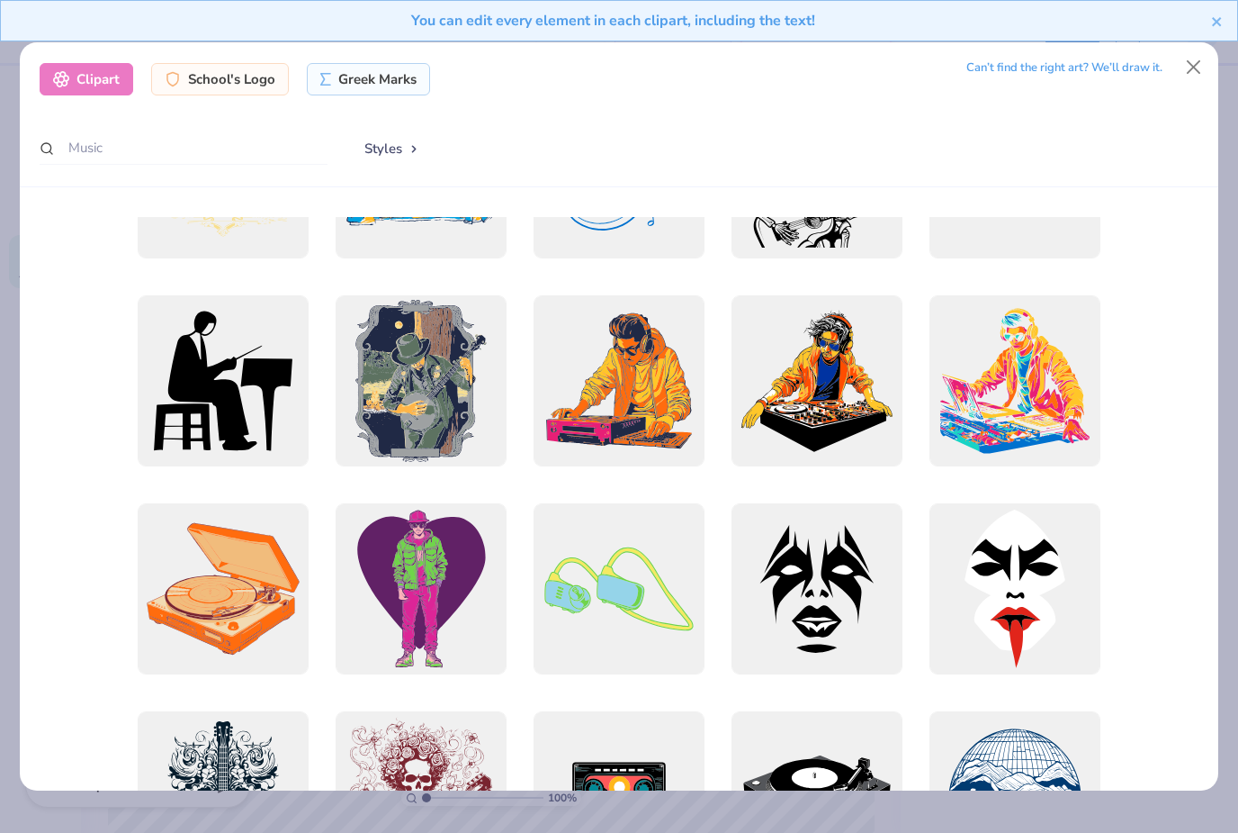
click at [1161, 273] on div at bounding box center [619, 519] width 1159 height 605
click at [1160, 273] on div at bounding box center [619, 519] width 1159 height 605
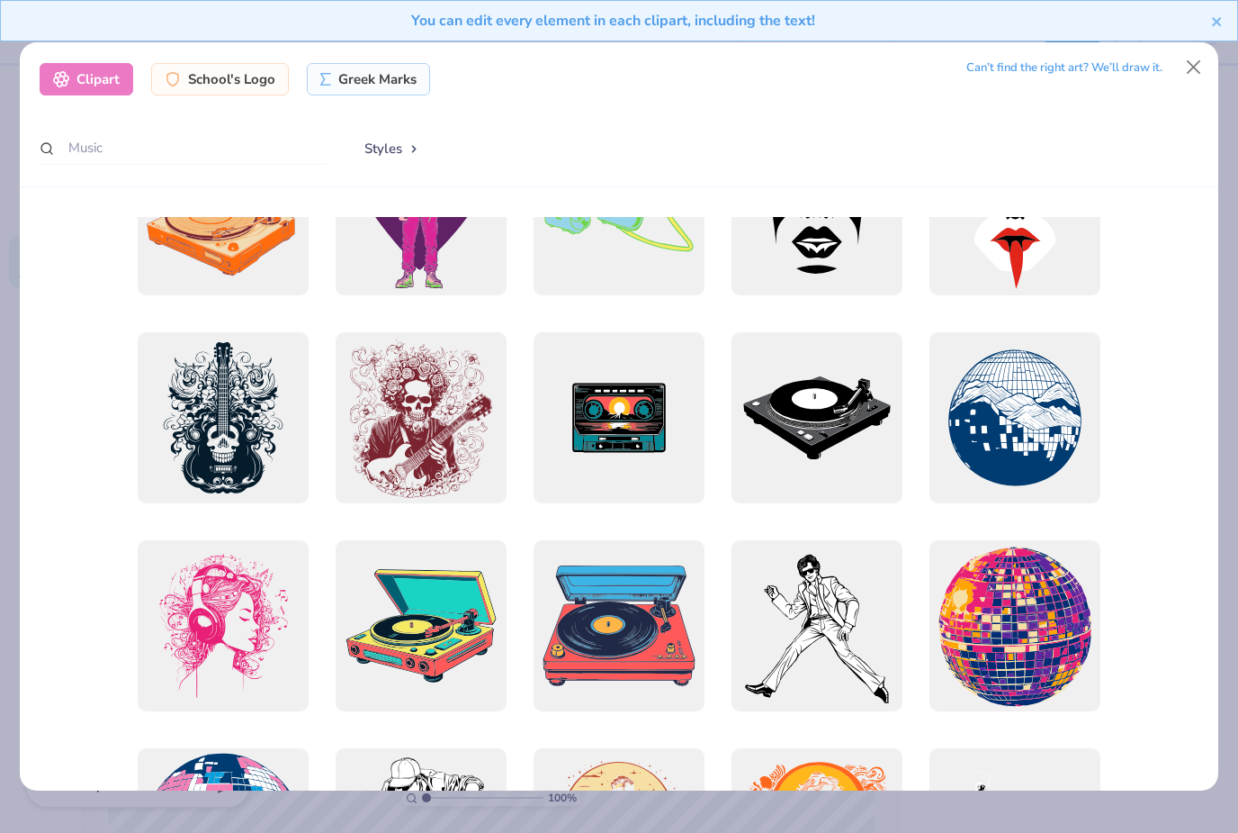
scroll to position [508, 0]
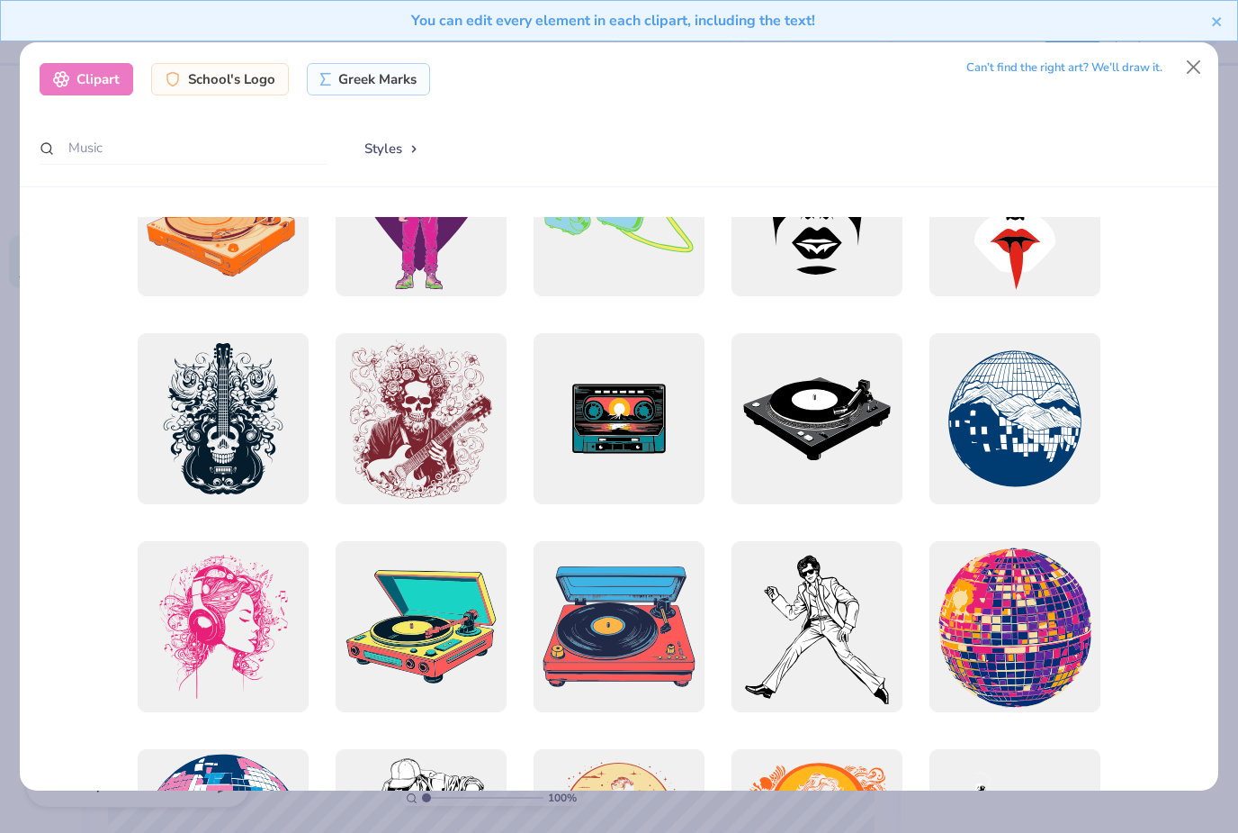
click at [456, 602] on div at bounding box center [421, 626] width 171 height 171
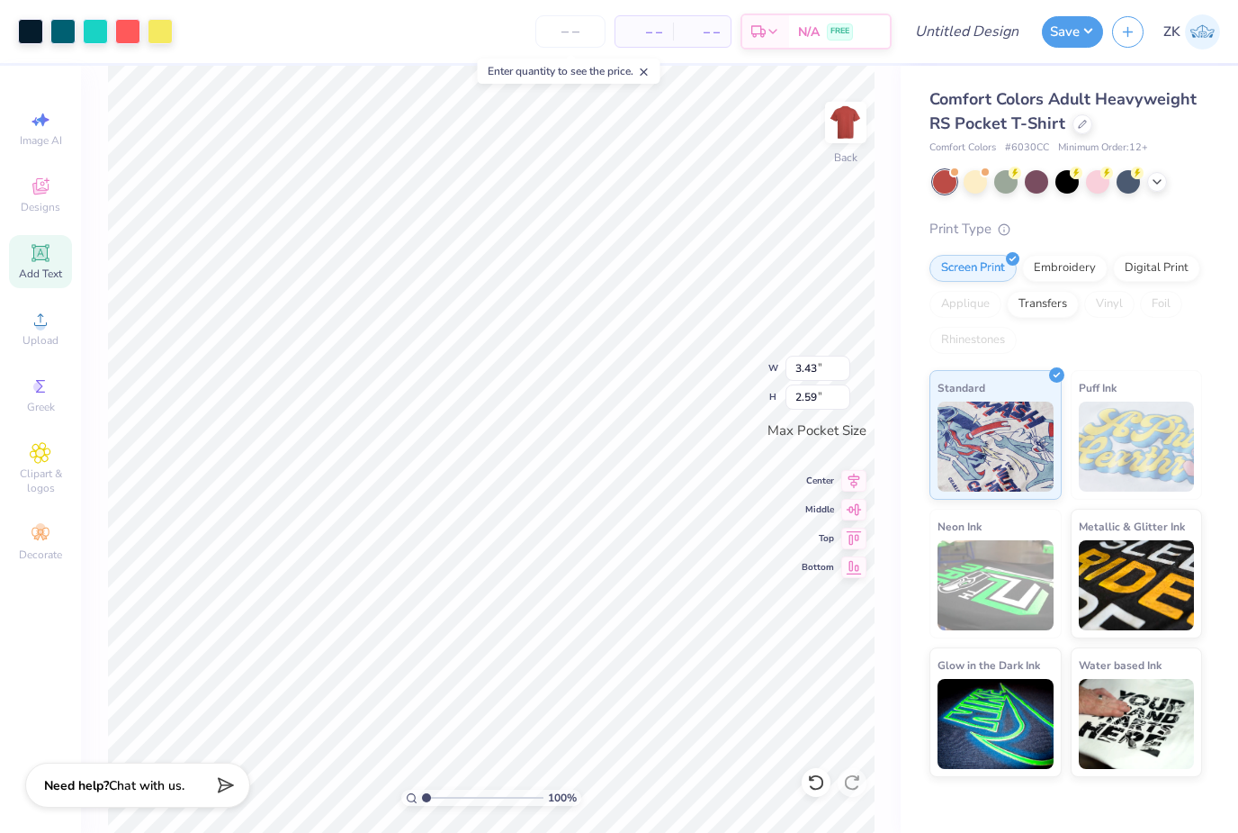
click at [50, 264] on icon at bounding box center [41, 253] width 22 height 22
type input "3.50"
type input "1.01"
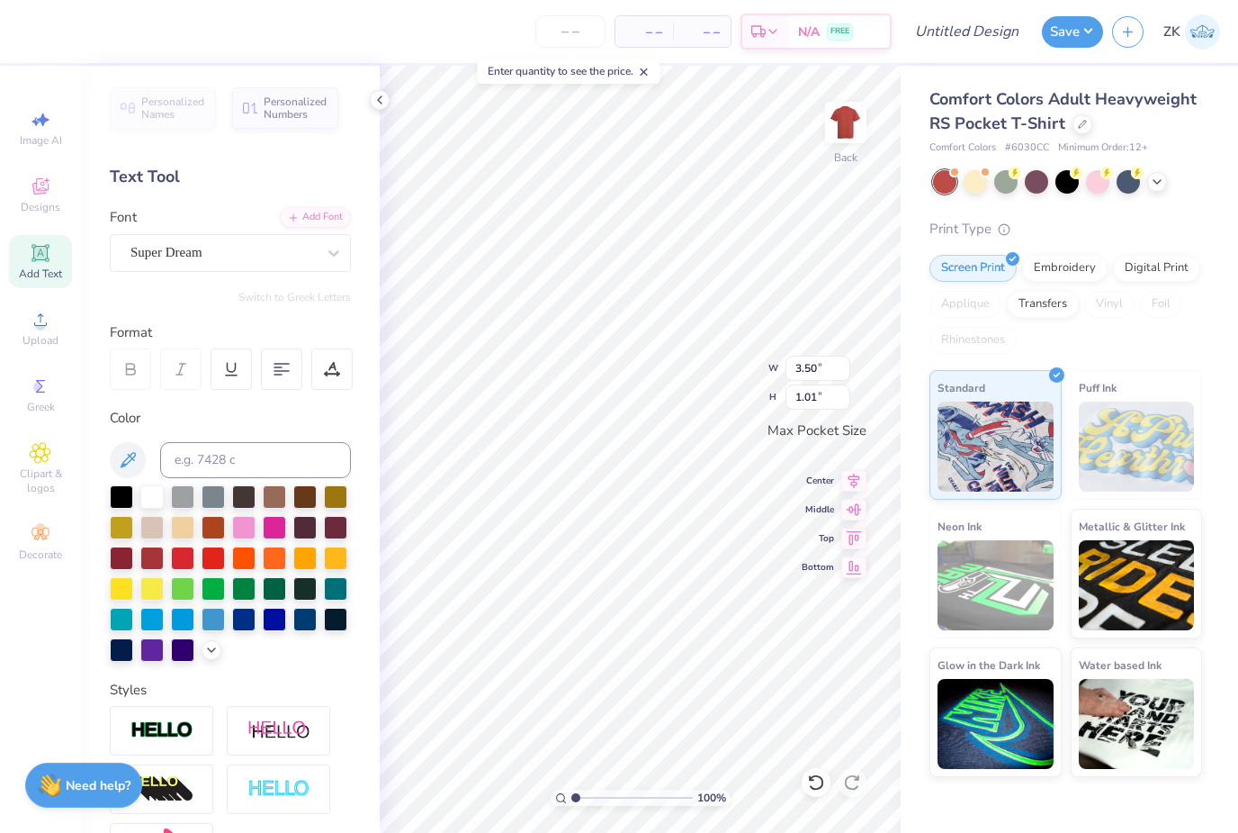
click at [41, 392] on circle at bounding box center [38, 387] width 10 height 10
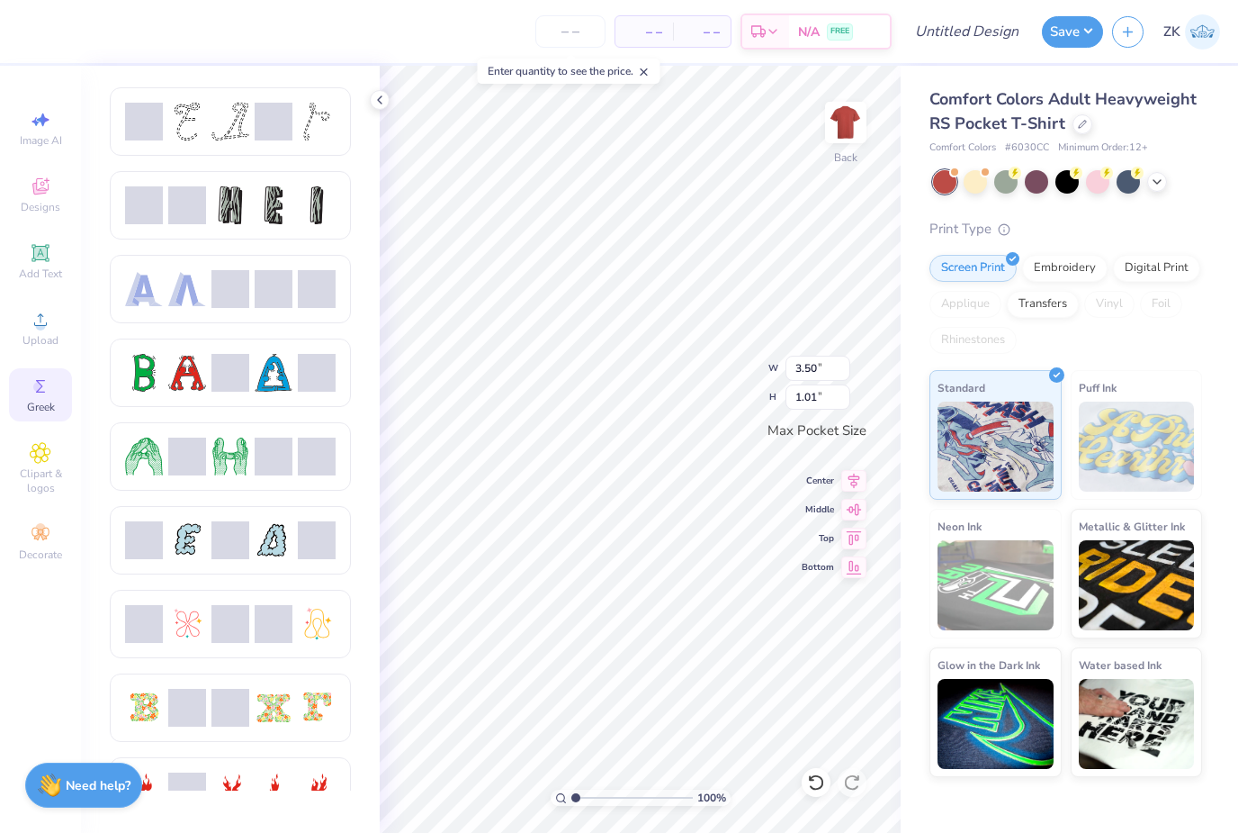
click at [40, 199] on div "Designs" at bounding box center [40, 194] width 63 height 53
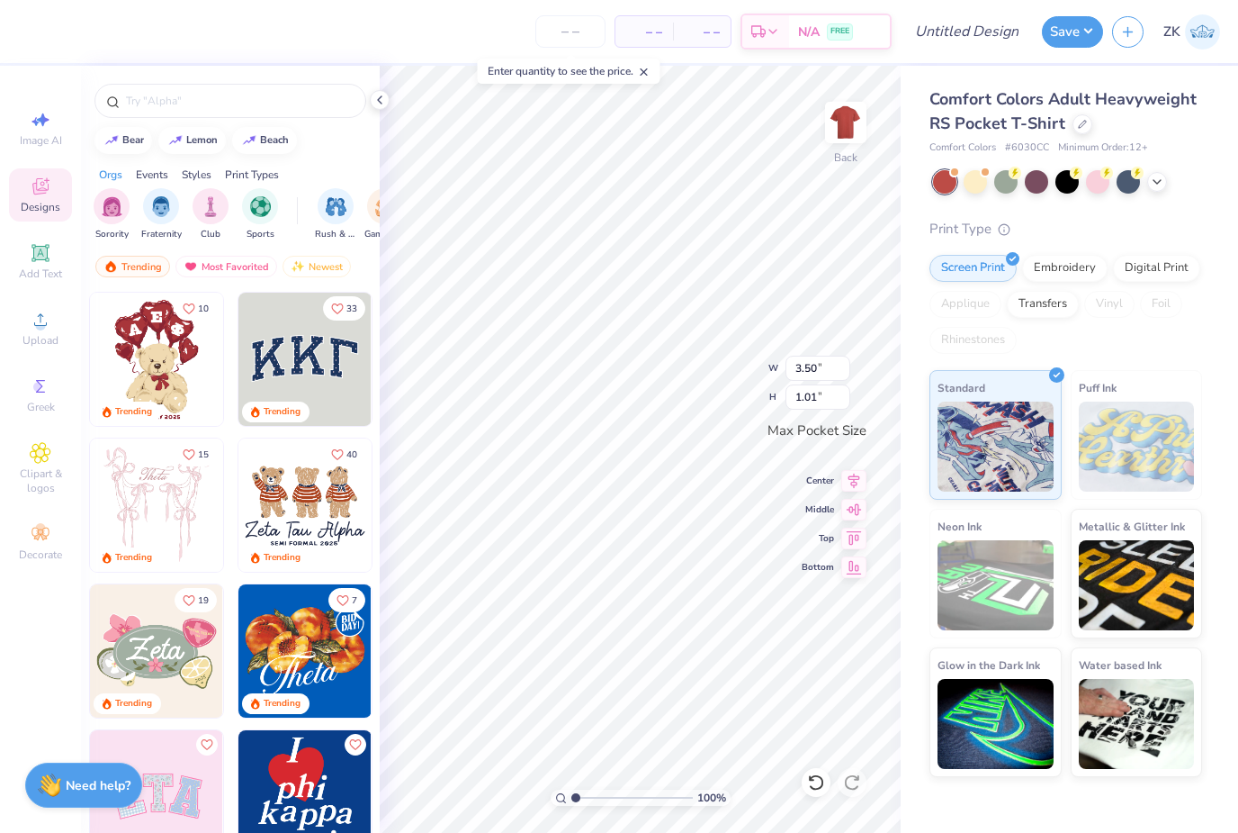
click at [157, 99] on input "text" at bounding box center [239, 101] width 230 height 18
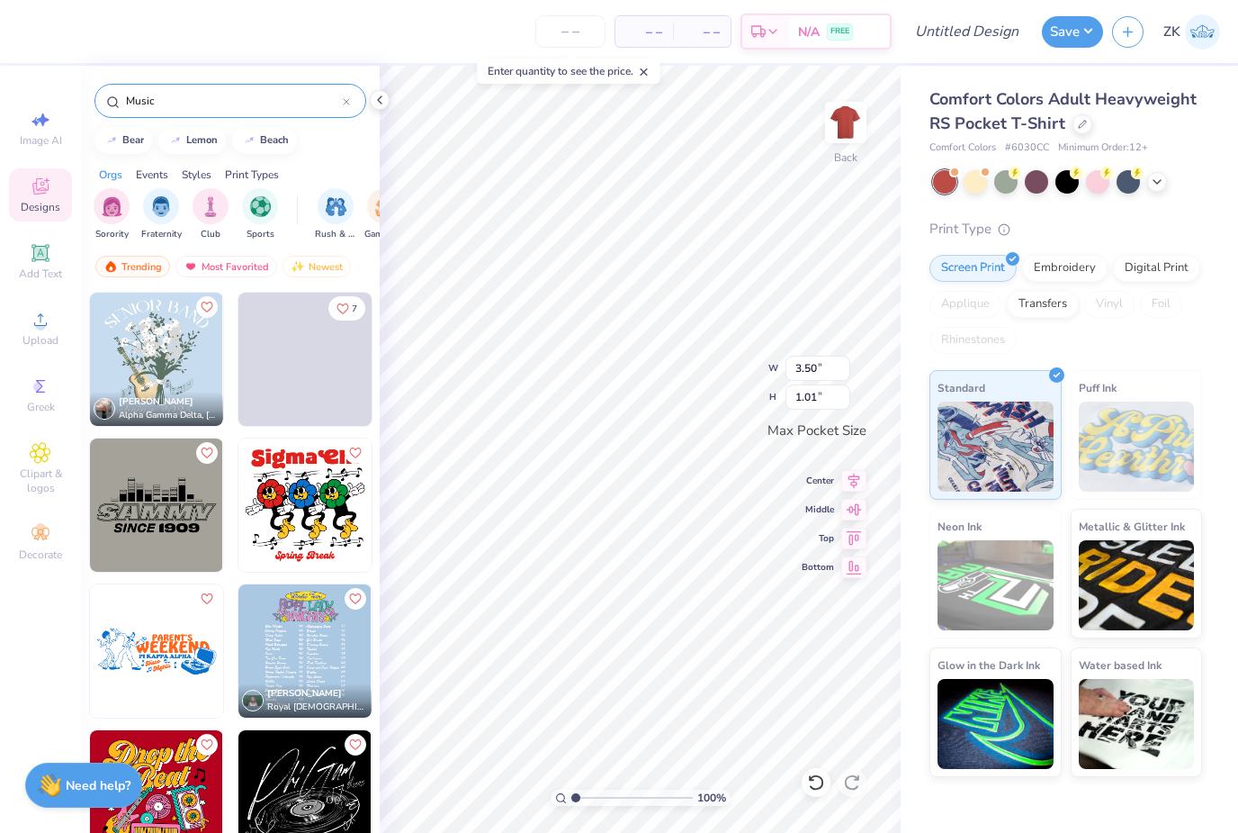
type input "Music"
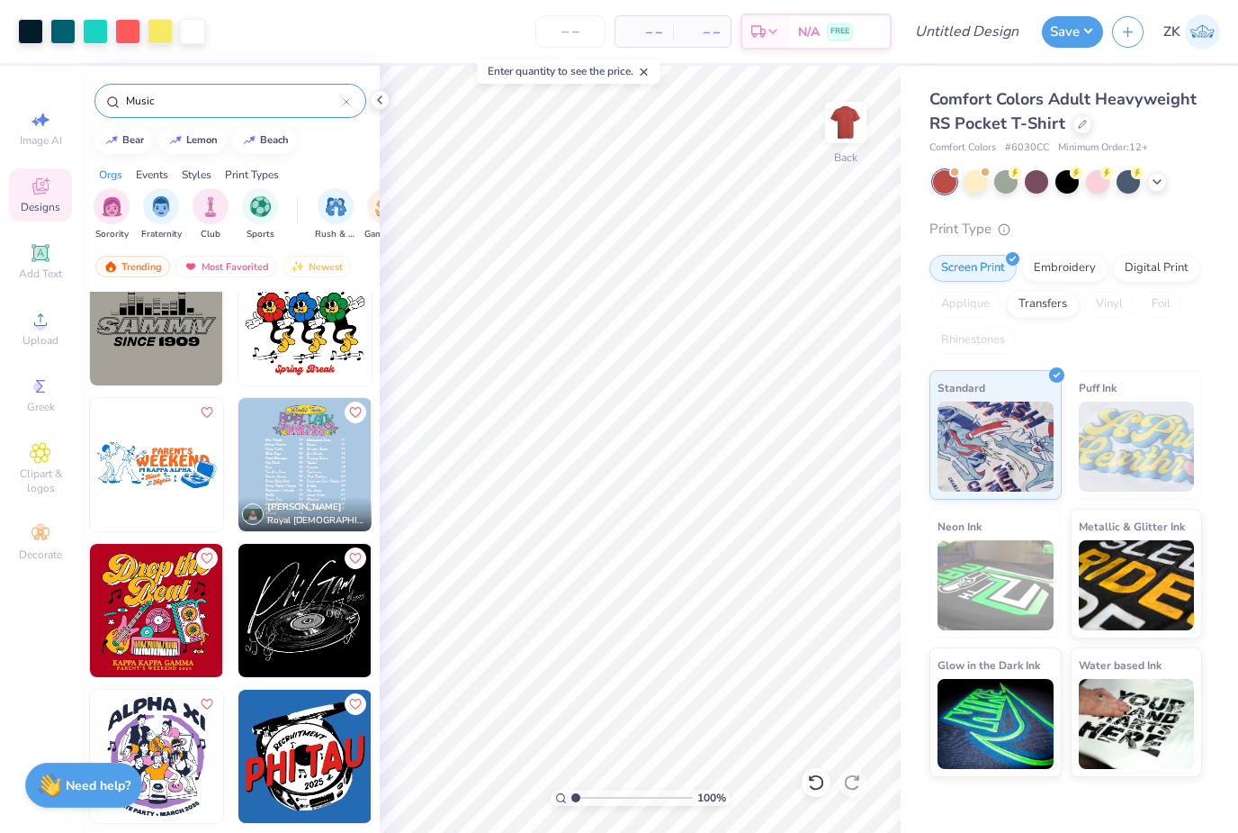
scroll to position [341, 0]
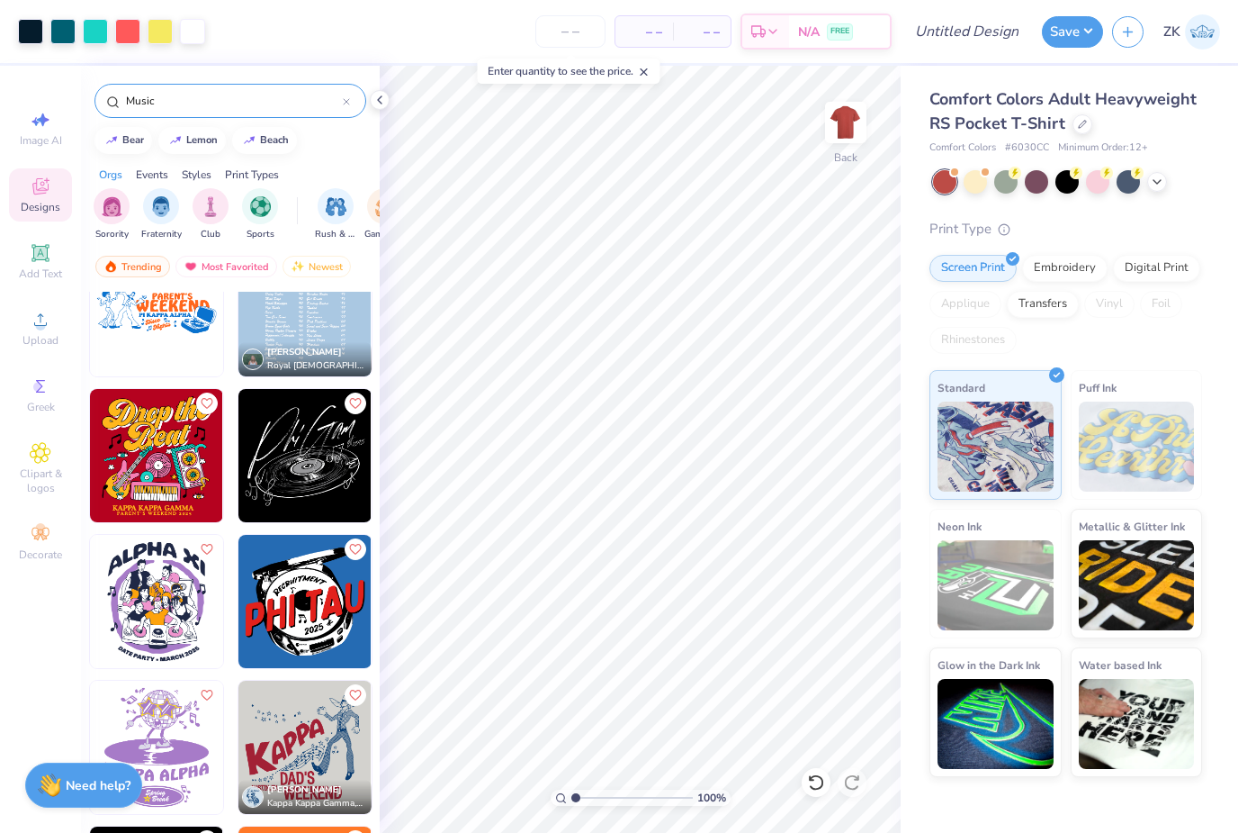
click at [851, 122] on img at bounding box center [846, 122] width 36 height 36
click at [151, 451] on img at bounding box center [156, 455] width 133 height 133
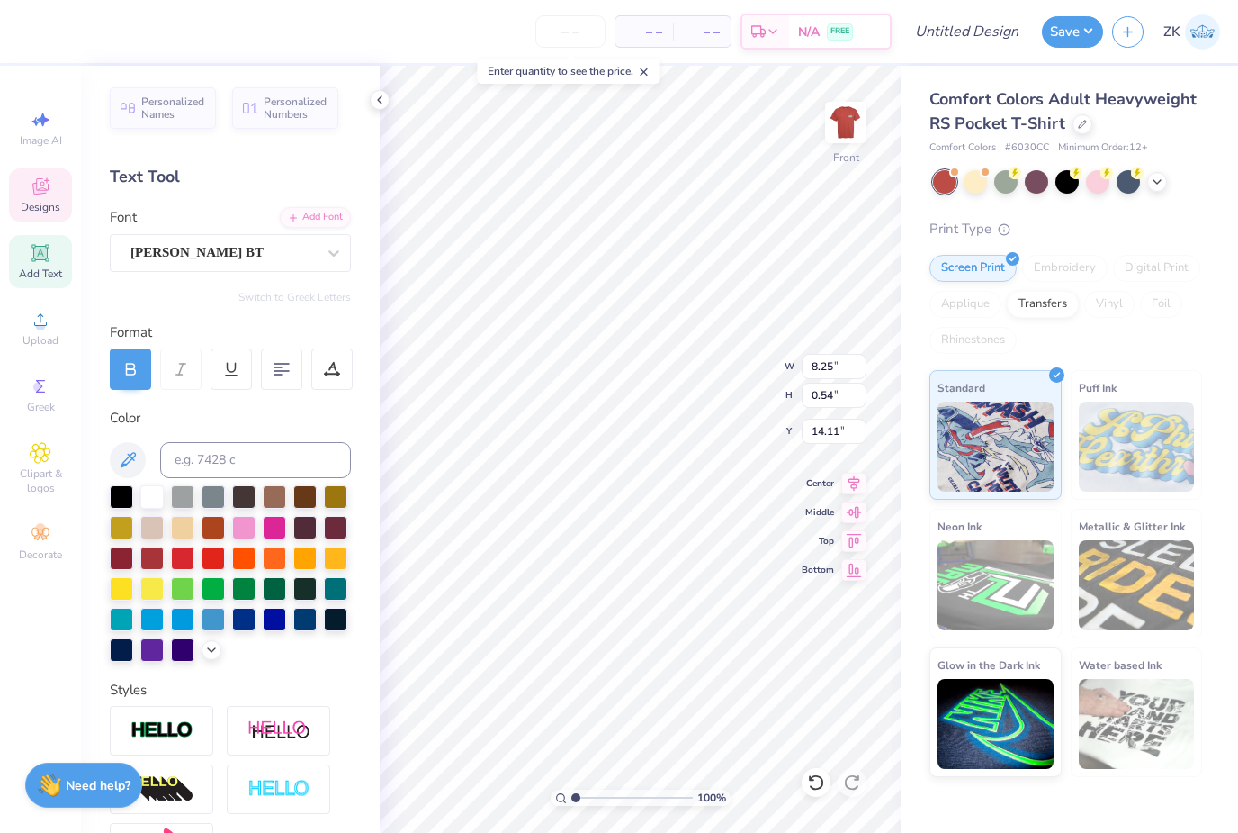
scroll to position [0, 14]
type textarea "KAPPA KAPPAHoboken Cultural Affairs"
type textarea "Hoboken Cultural Affairs"
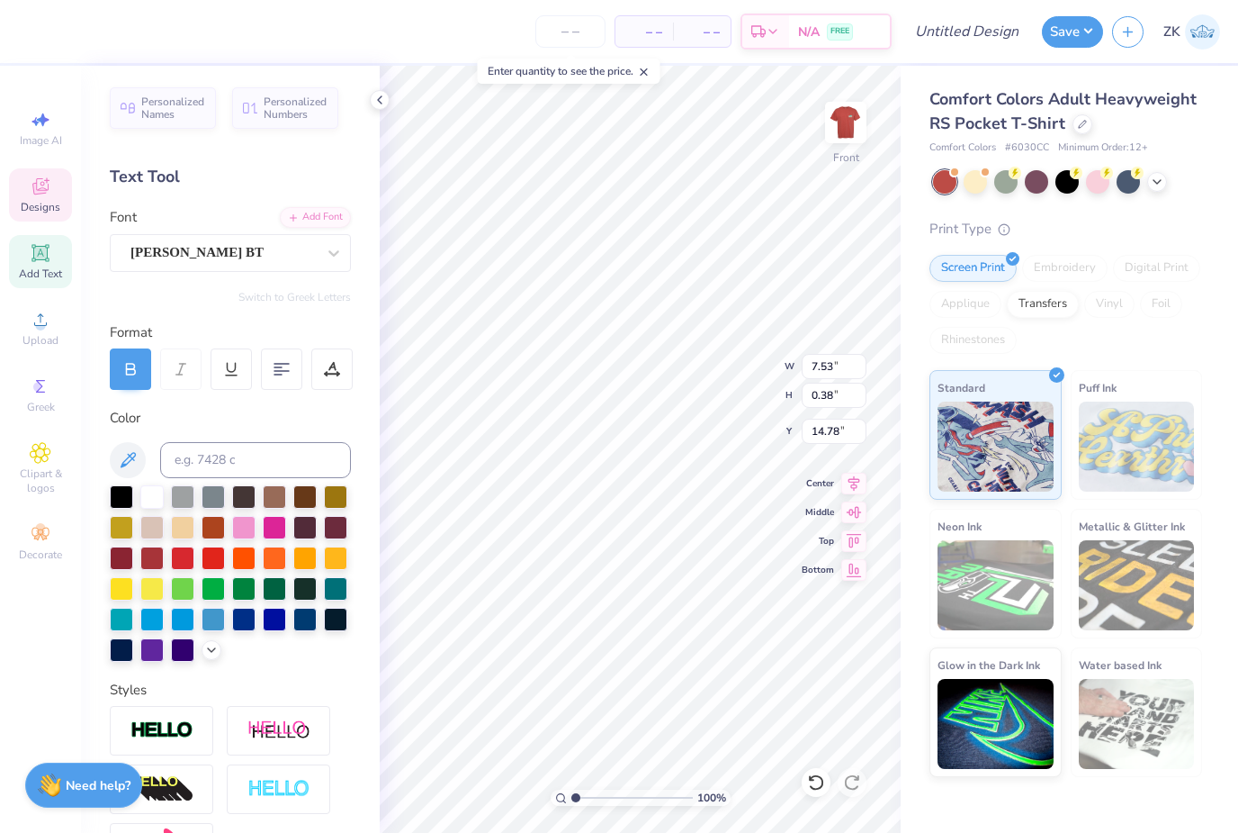
type textarea "PARENT’D 2025"
type textarea "P"
type textarea "2025"
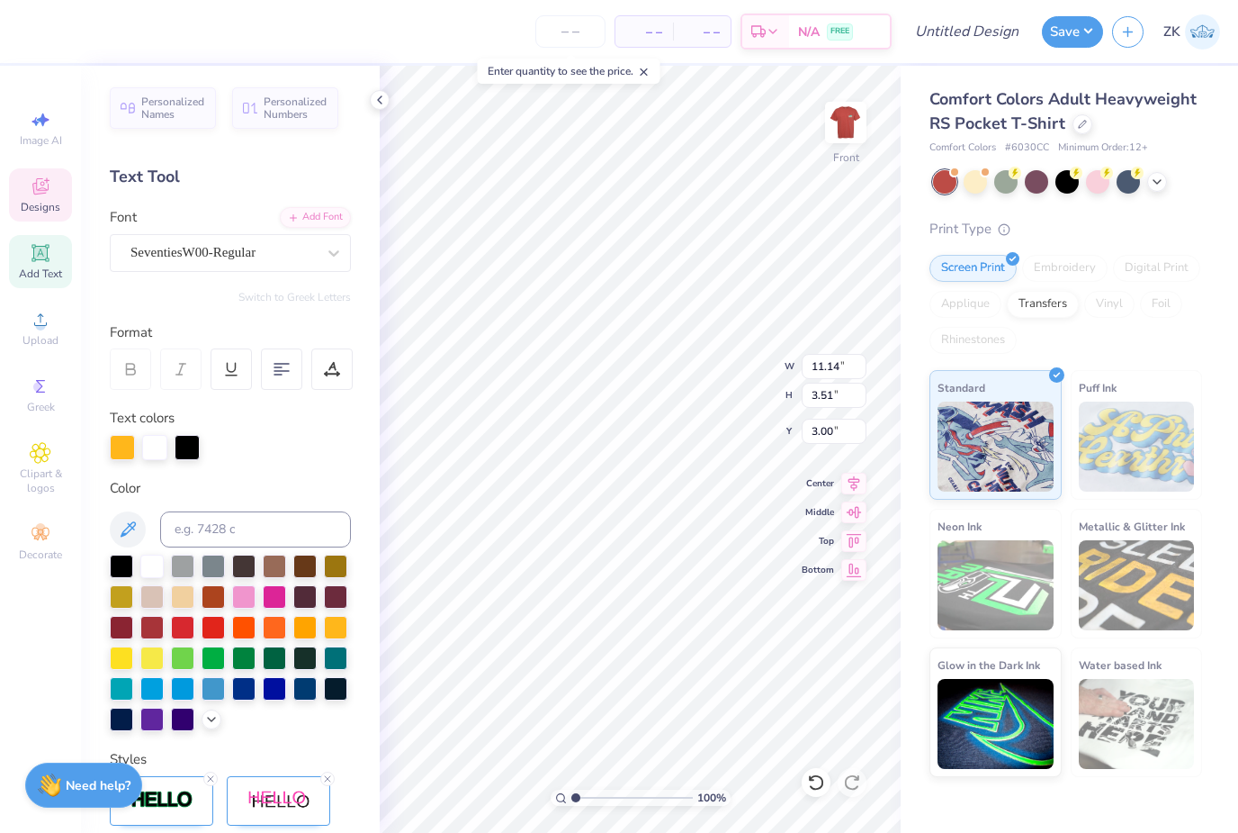
scroll to position [1, 4]
type textarea "Art & Music"
type input "6.93"
type input "3.15"
type input "5.55"
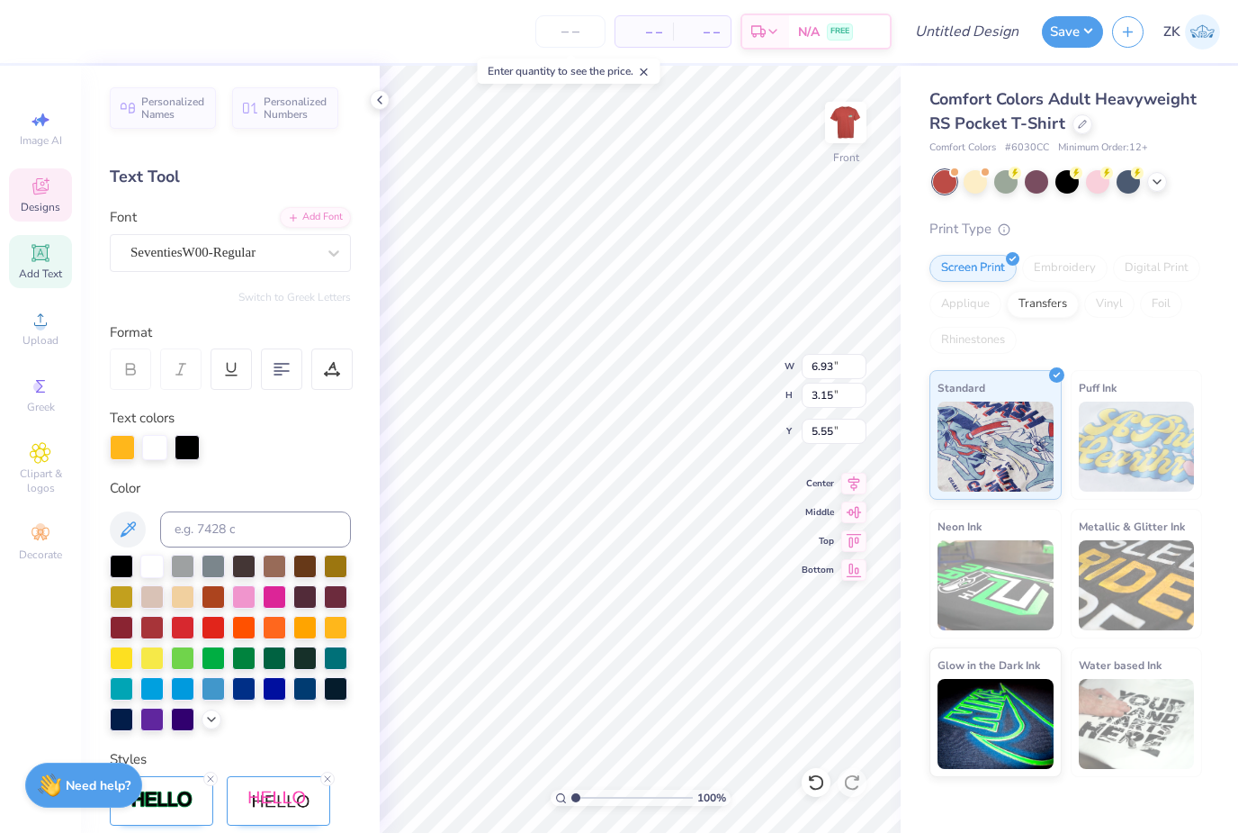
scroll to position [1, 2]
type textarea "Festival"
type input "3.69"
type input "4.73"
type input "7.81"
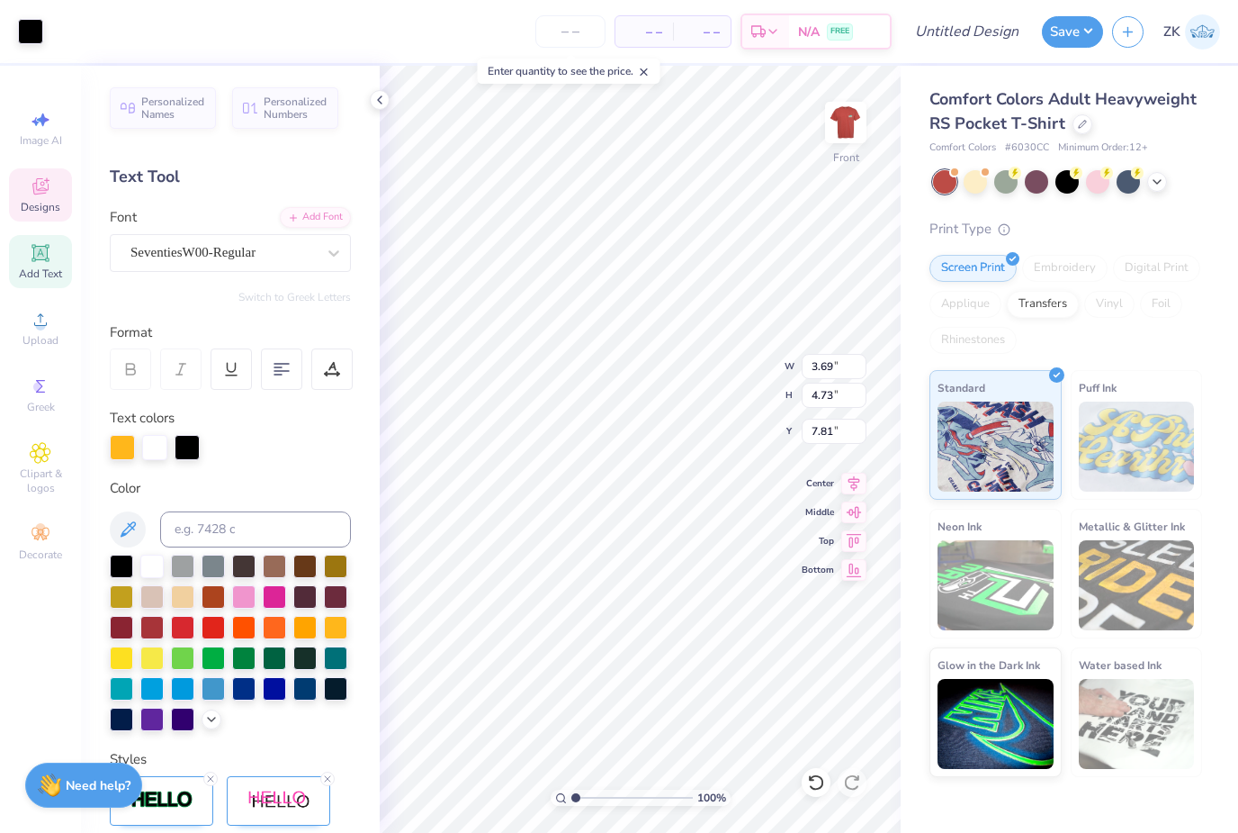
type input "1.18"
type input "0.68"
type input "8.57"
type input "4.44"
type input "1.56"
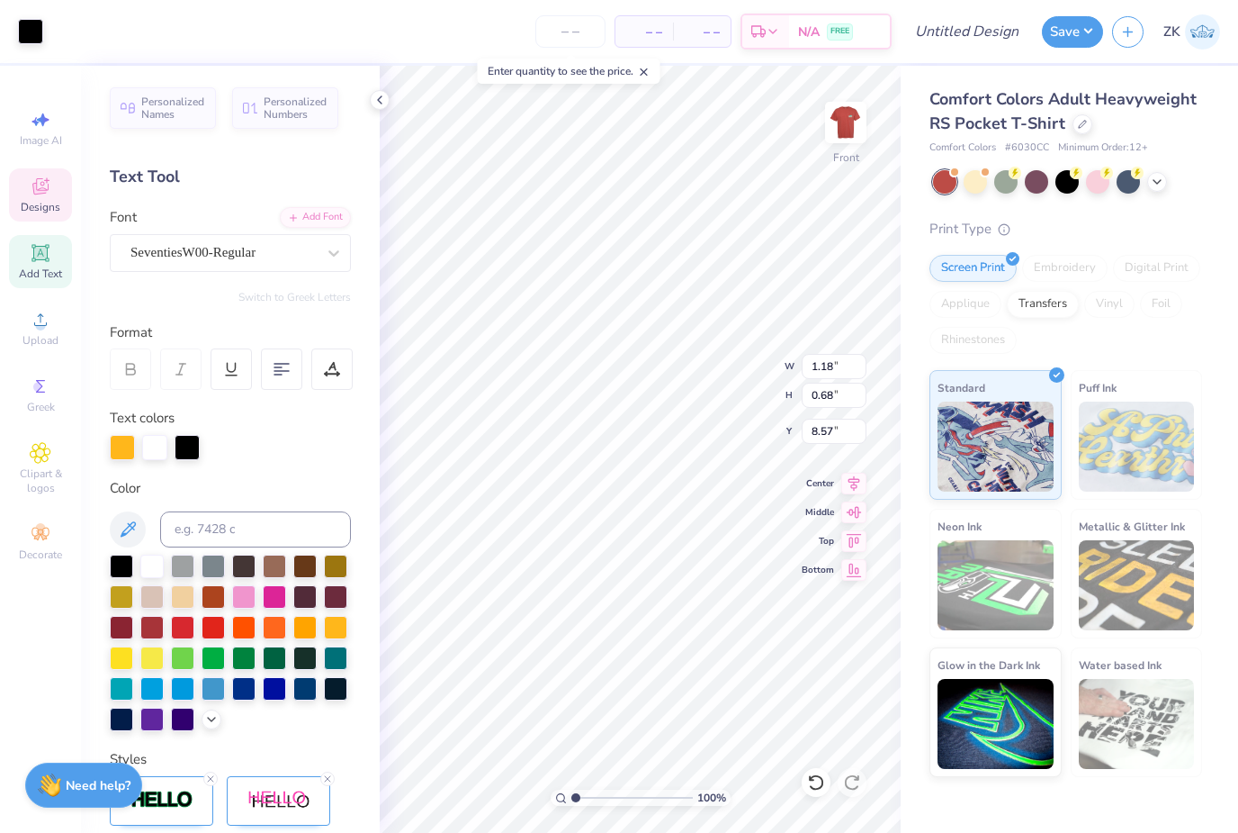
type input "12.12"
type input "10.39"
type input "3.54"
type input "5.28"
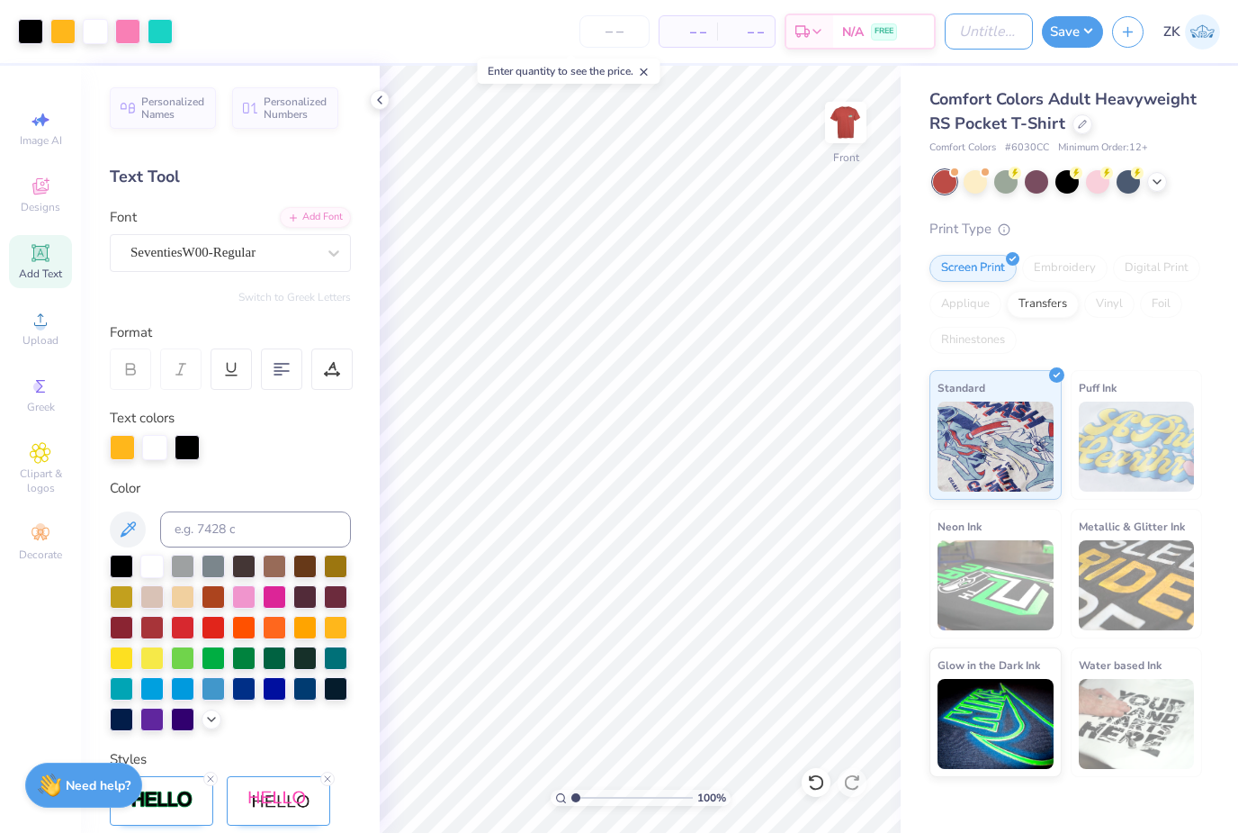
click at [967, 33] on input "Design Title" at bounding box center [989, 32] width 88 height 36
type input "A&M Tshirts"
click at [1071, 28] on button "Save" at bounding box center [1072, 32] width 61 height 32
type input "0"
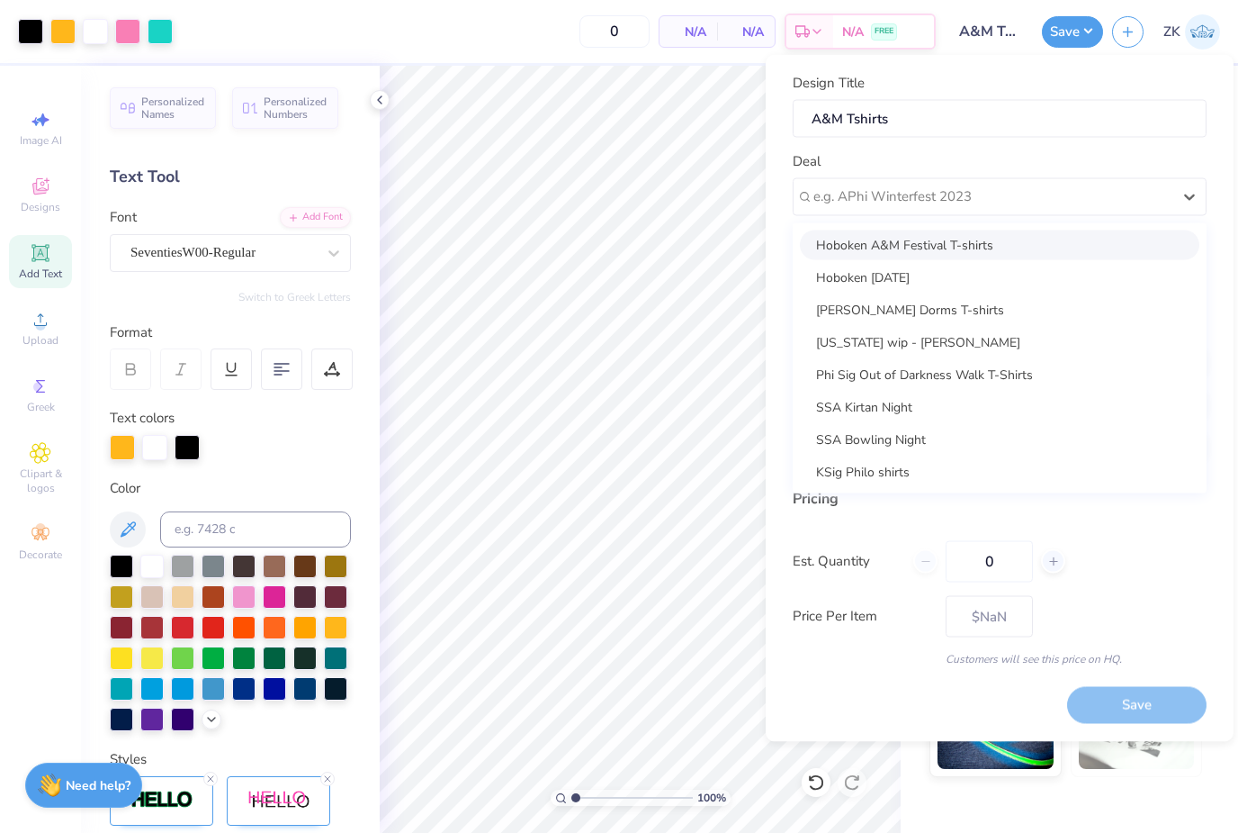
click at [1061, 249] on div "Hoboken A&M Festival T-shirts" at bounding box center [1000, 245] width 400 height 30
type input "Hoboken Cultural Affairs"
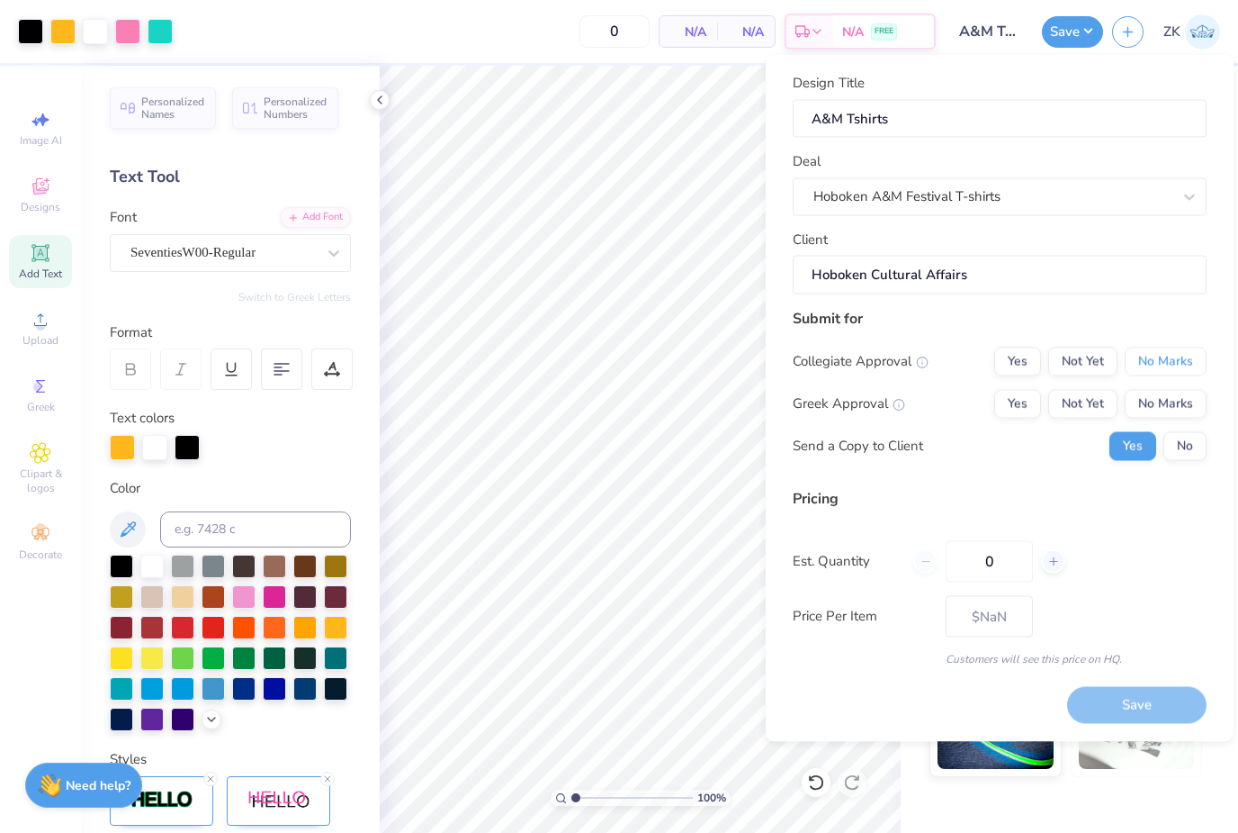
click at [1173, 353] on button "No Marks" at bounding box center [1166, 361] width 82 height 29
click at [1166, 393] on button "No Marks" at bounding box center [1166, 403] width 82 height 29
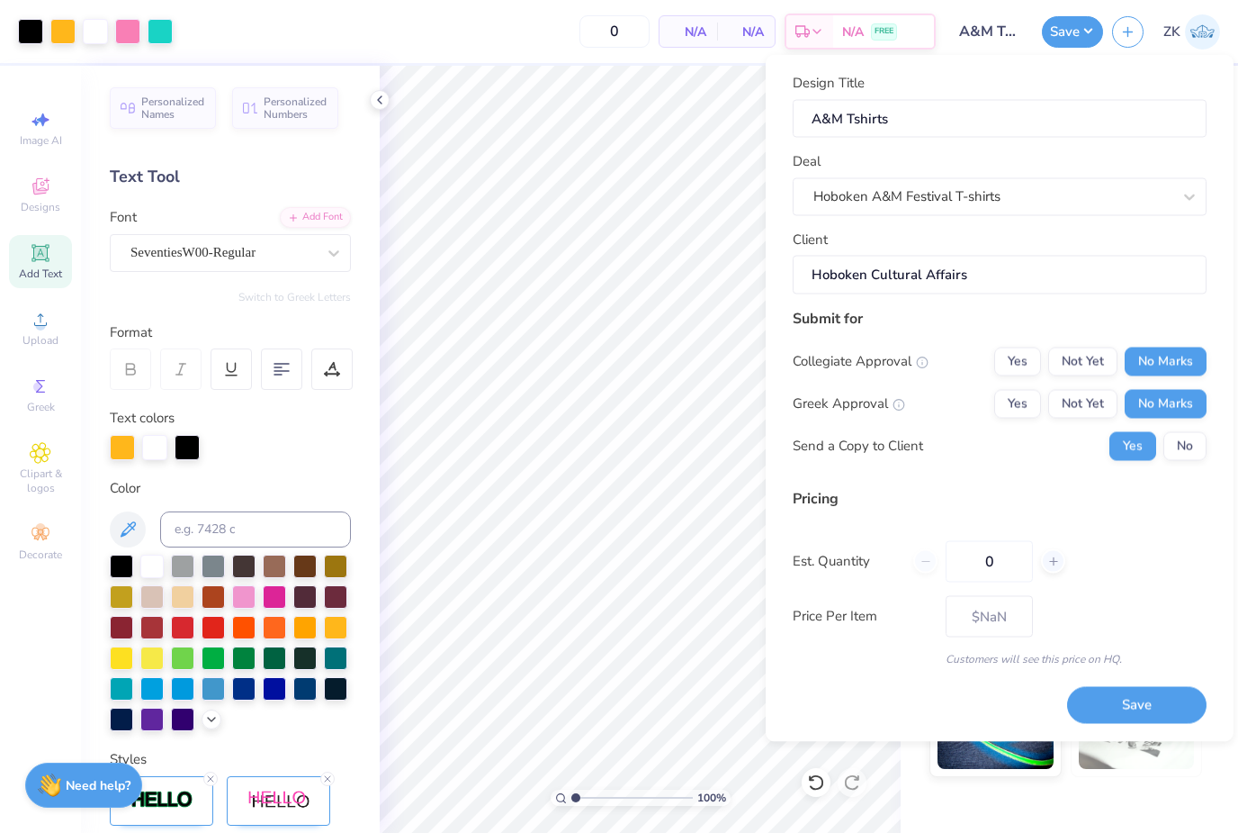
click at [1060, 565] on div at bounding box center [1053, 561] width 24 height 24
type input "1"
click at [1009, 561] on input "1" at bounding box center [989, 560] width 87 height 41
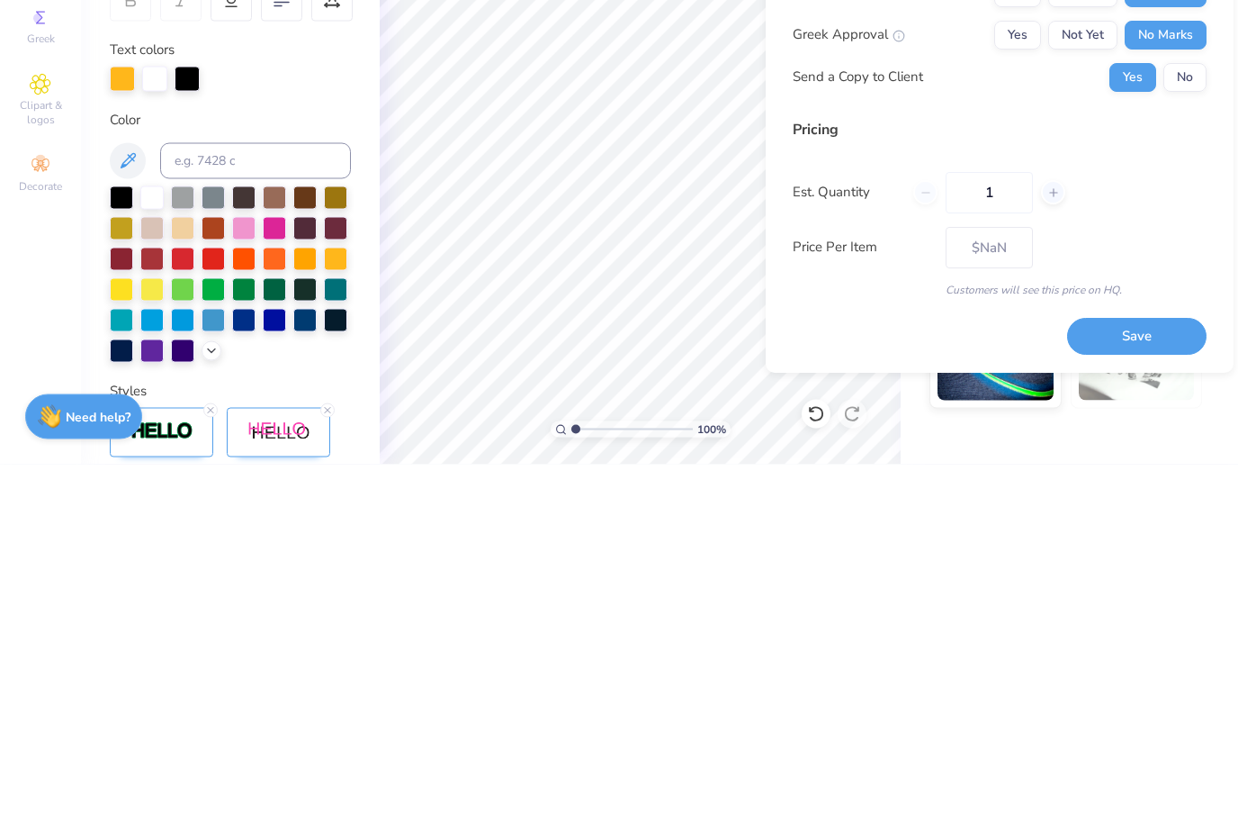
type input "1"
type input "0"
type input "01"
type input "1"
type input "0"
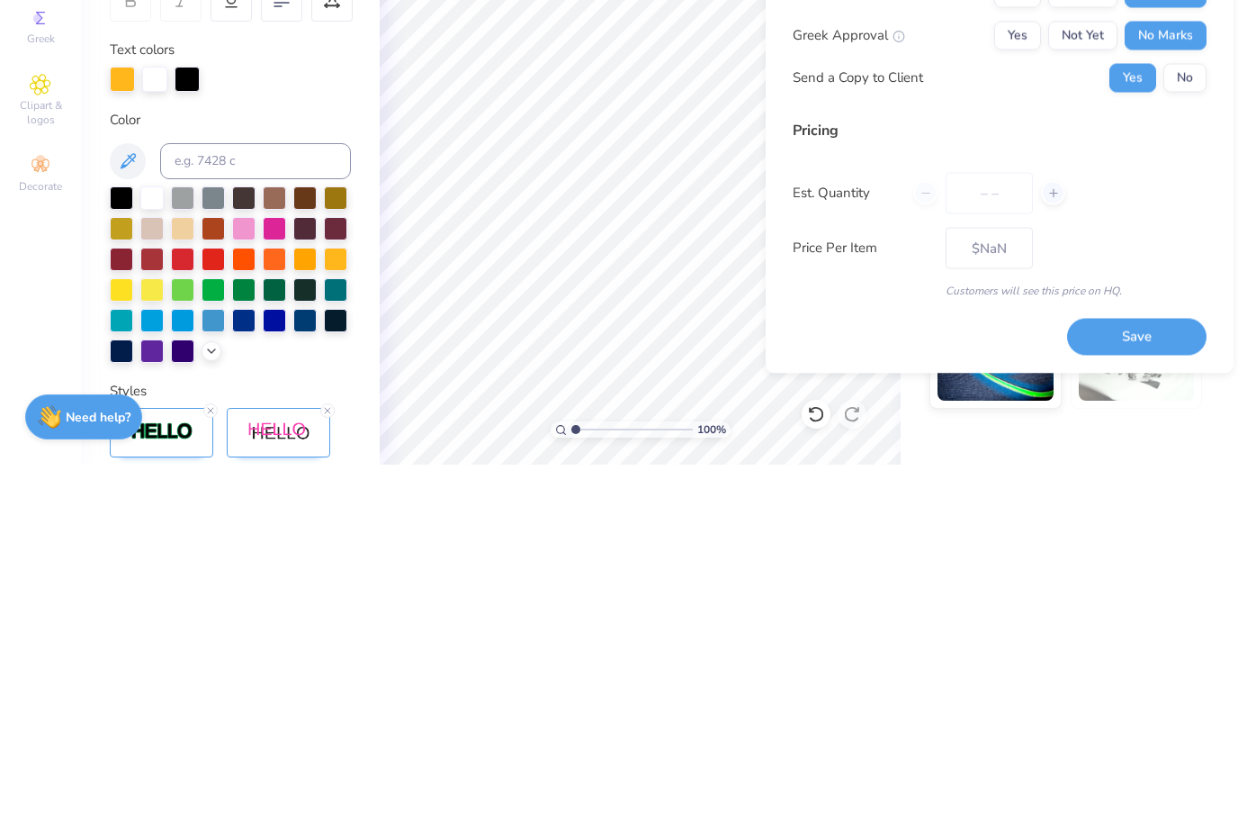
type input "0"
type input "08000"
type input "8000"
type input "$19.70"
type input "0800"
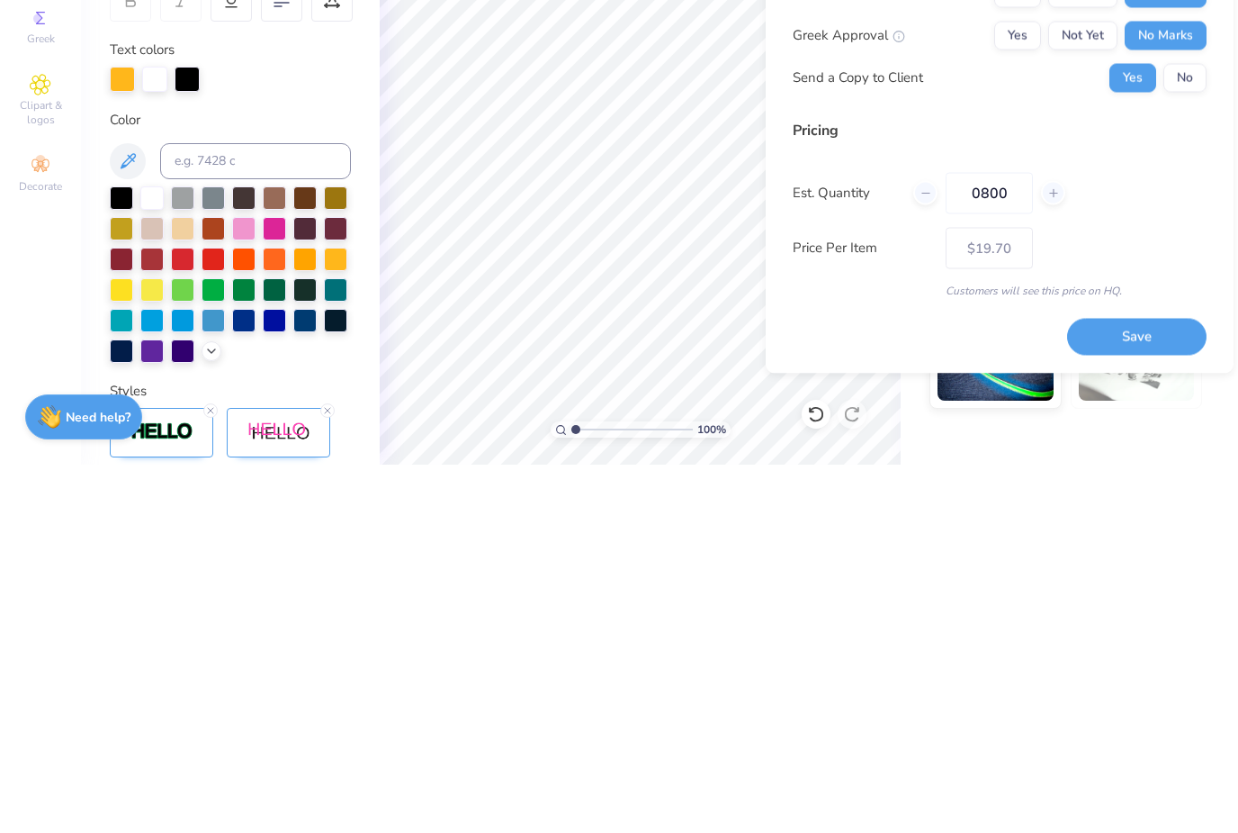
type input "800"
type input "$20.52"
click at [1194, 487] on div "Pricing Est. Quantity 0800 Price Per Item $20.52 Customers will see this price …" at bounding box center [1000, 576] width 414 height 179
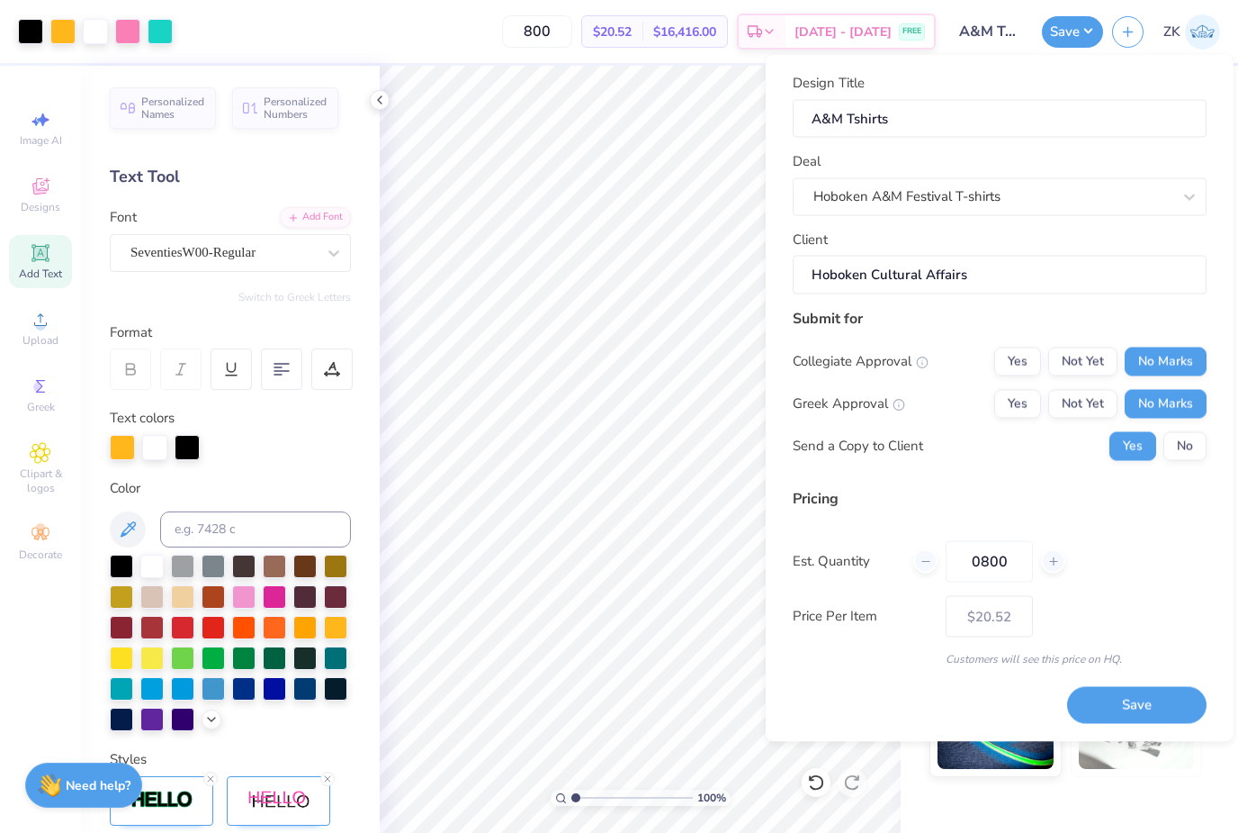
click at [1010, 565] on input "0800" at bounding box center [989, 560] width 87 height 41
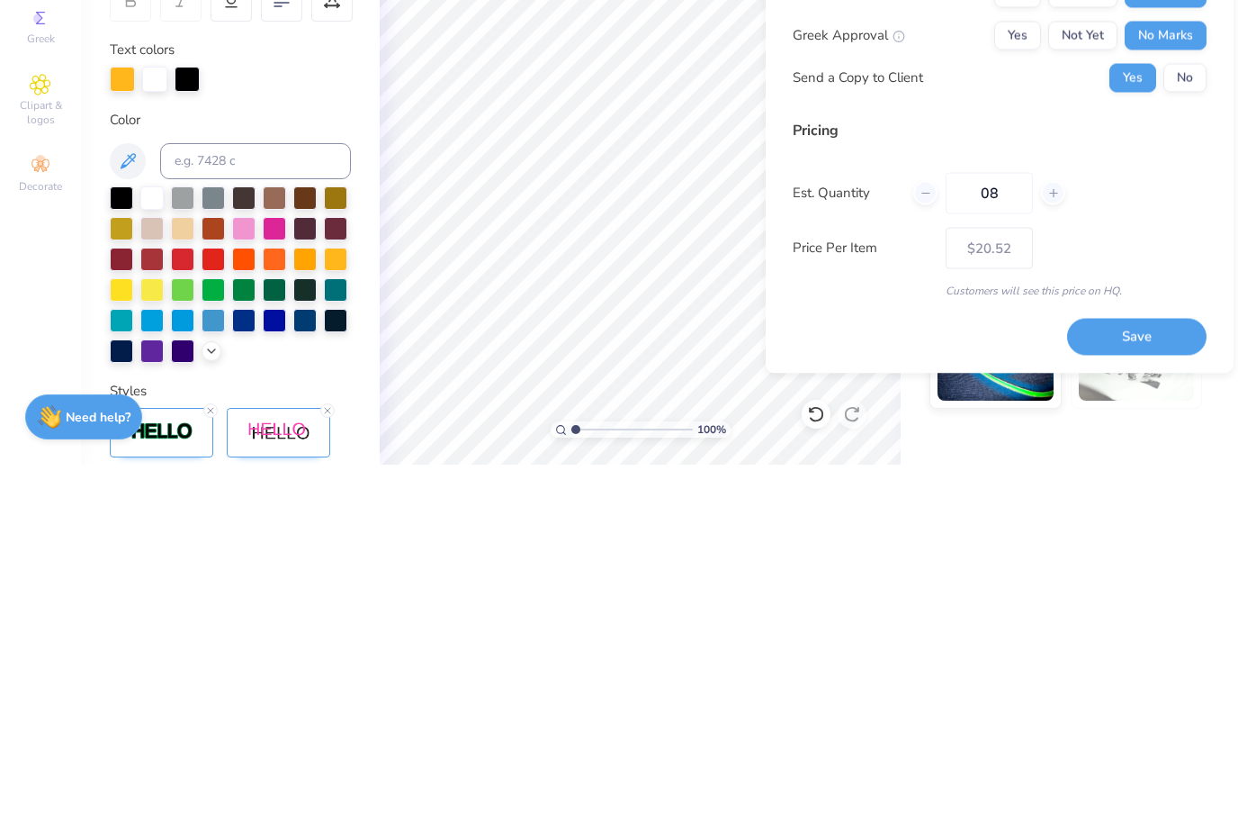
type input "0"
type input "1"
type input "100"
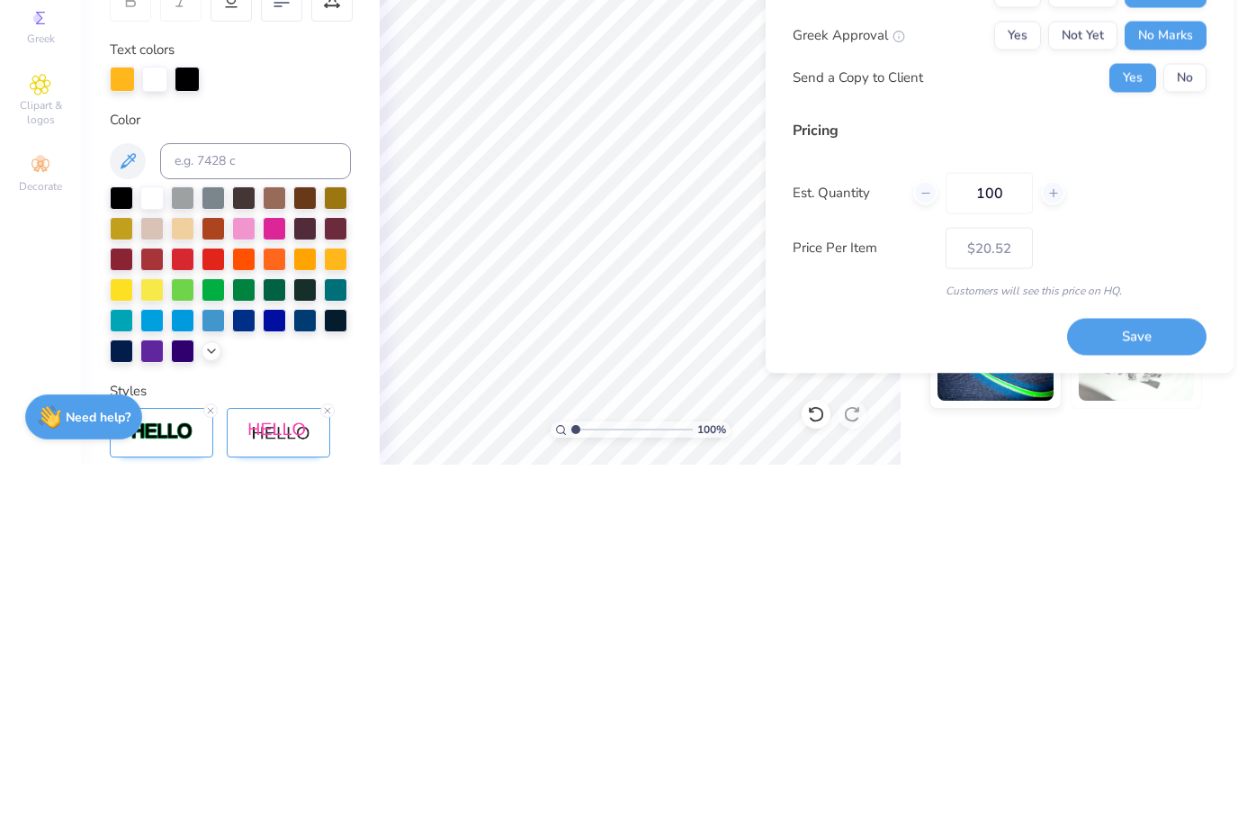
type input "100"
type input "$26.48"
type input "1000"
type input "$20.24"
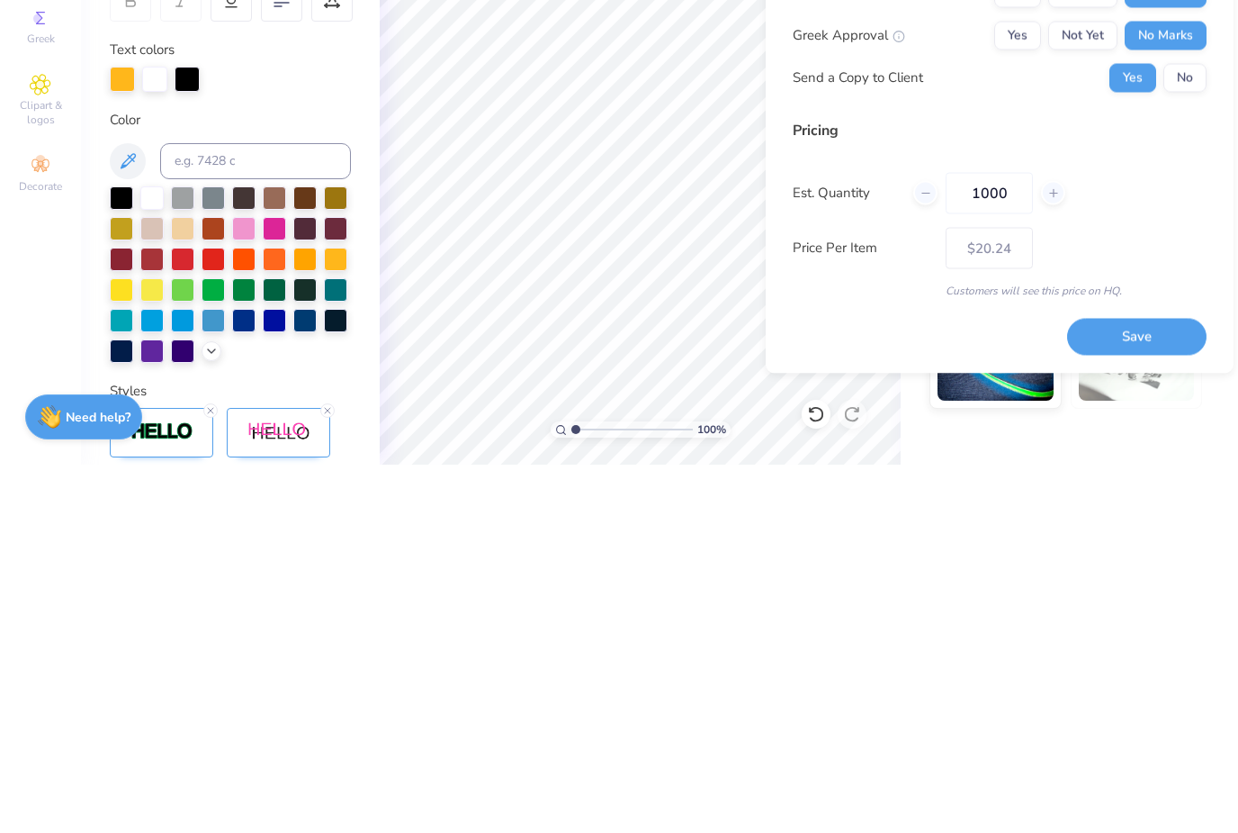
type input "1000"
click at [1173, 595] on div "Price Per Item $20.24" at bounding box center [1000, 615] width 414 height 41
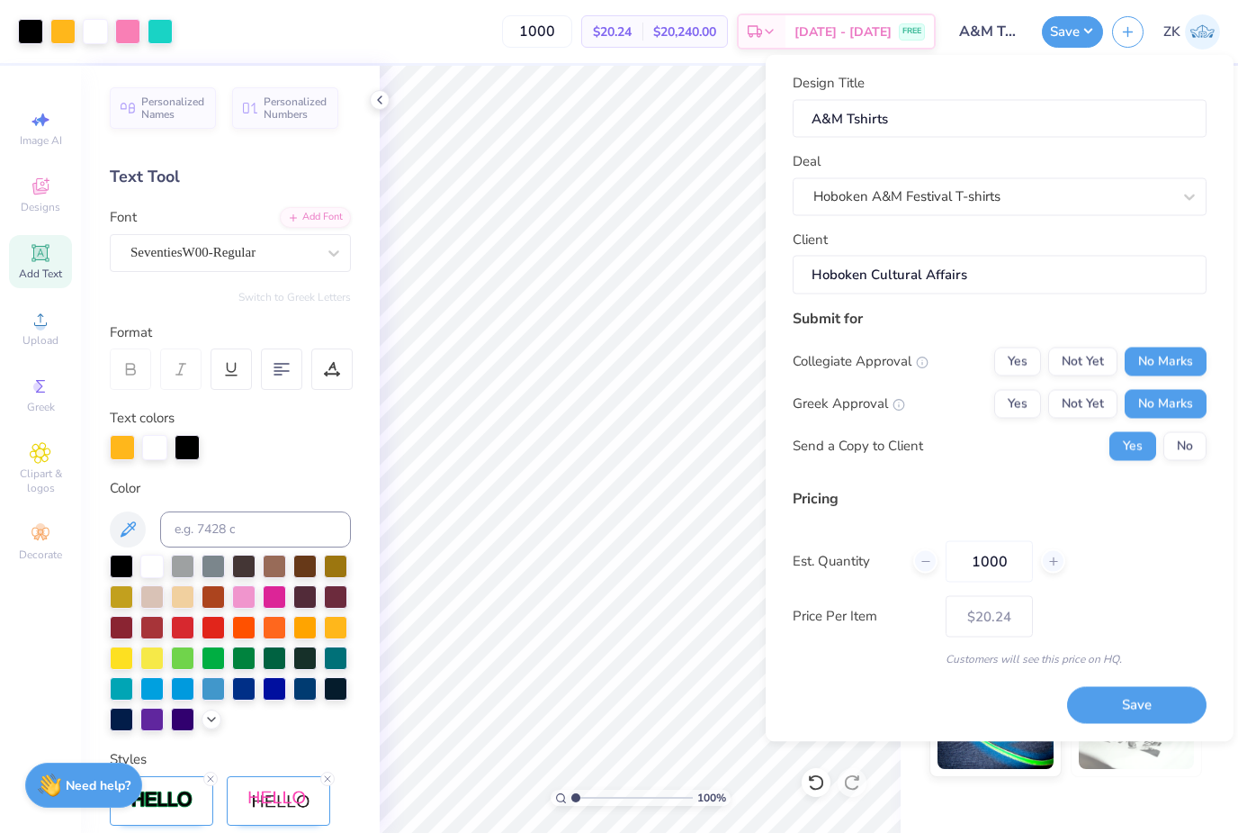
click at [1137, 694] on button "Save" at bounding box center [1137, 705] width 140 height 37
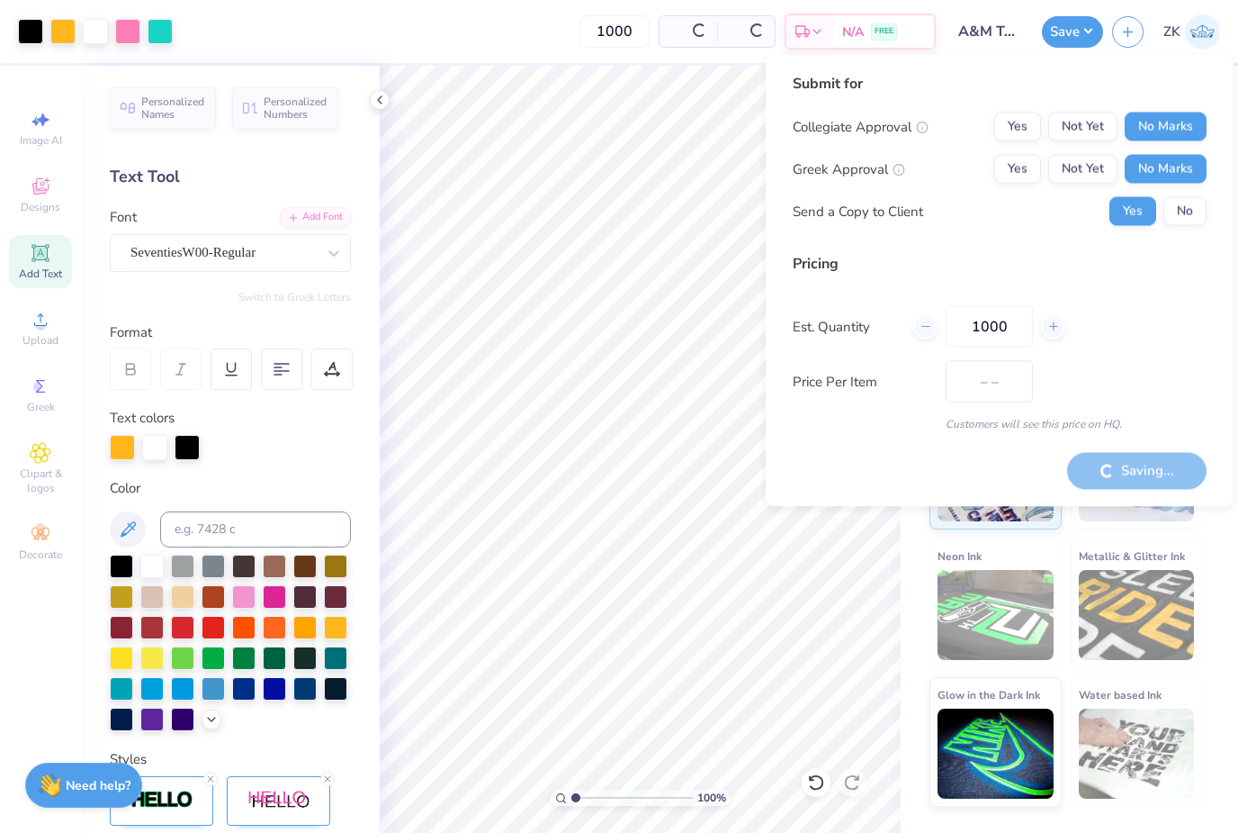
type input "$20.24"
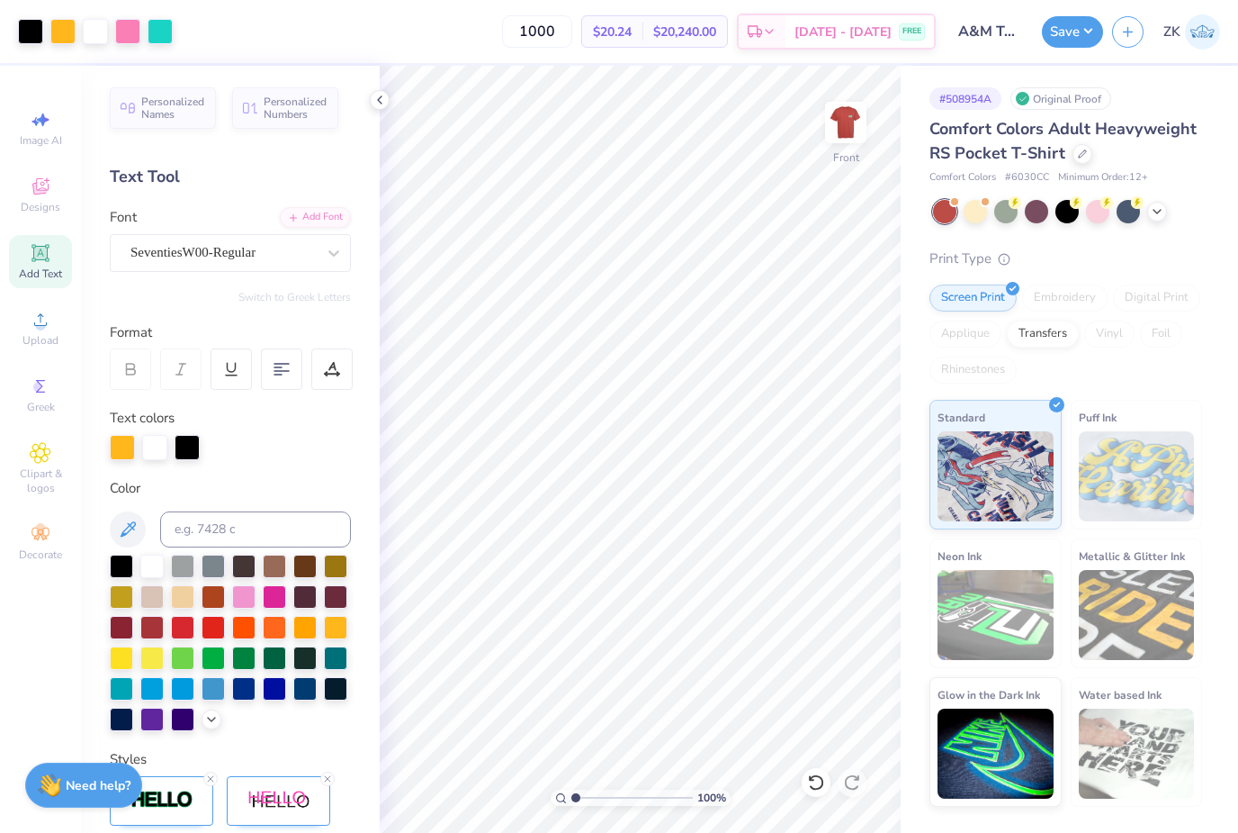
click at [1121, 30] on icon "button" at bounding box center [1128, 31] width 15 height 15
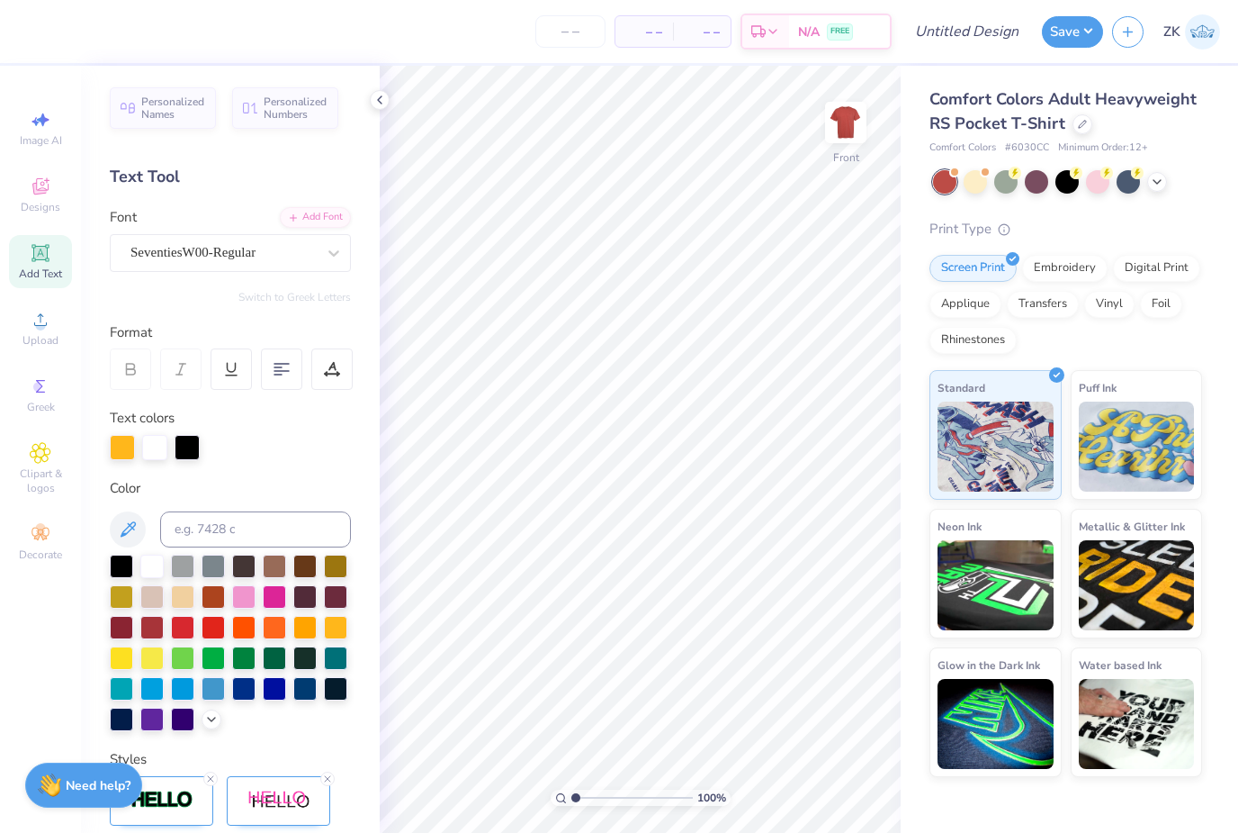
click at [1066, 176] on div at bounding box center [1067, 181] width 23 height 23
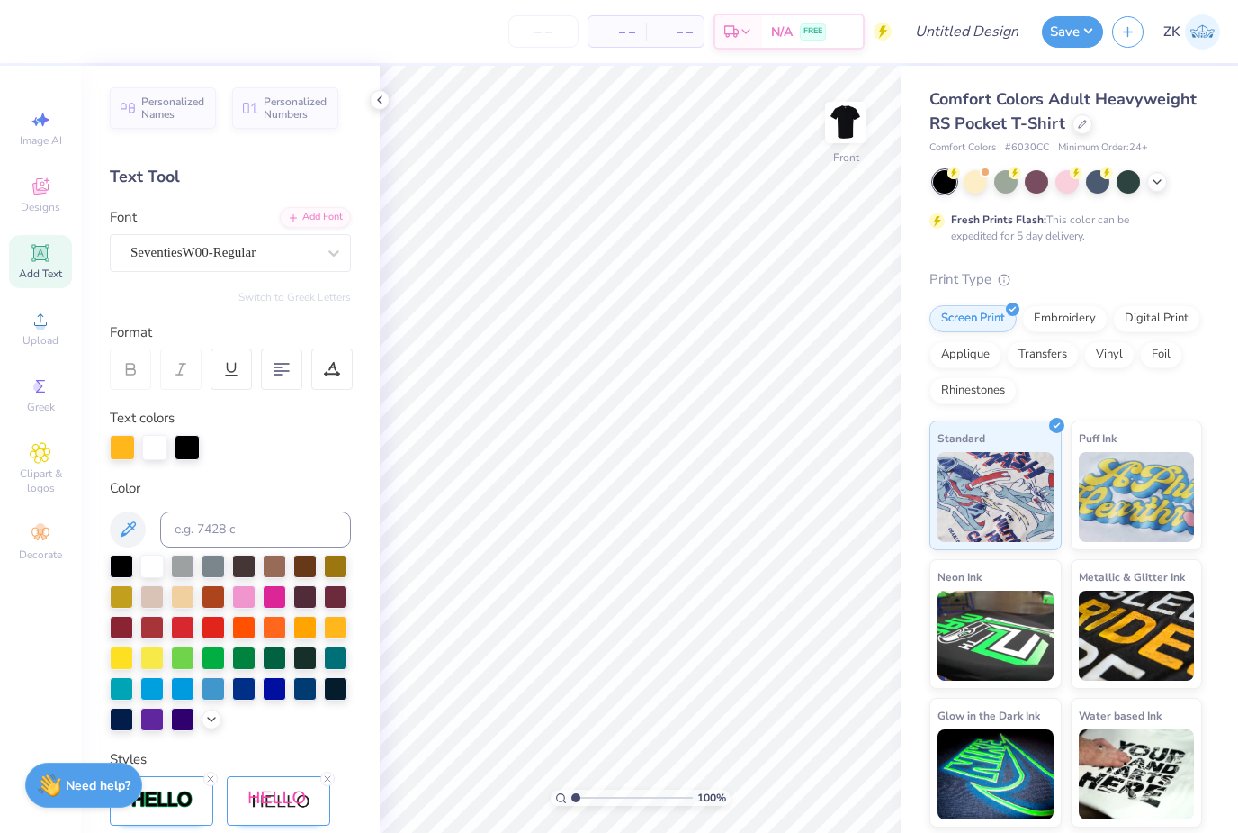
click at [859, 120] on img at bounding box center [846, 122] width 36 height 36
click at [40, 476] on span "Clipart & logos" at bounding box center [40, 480] width 63 height 29
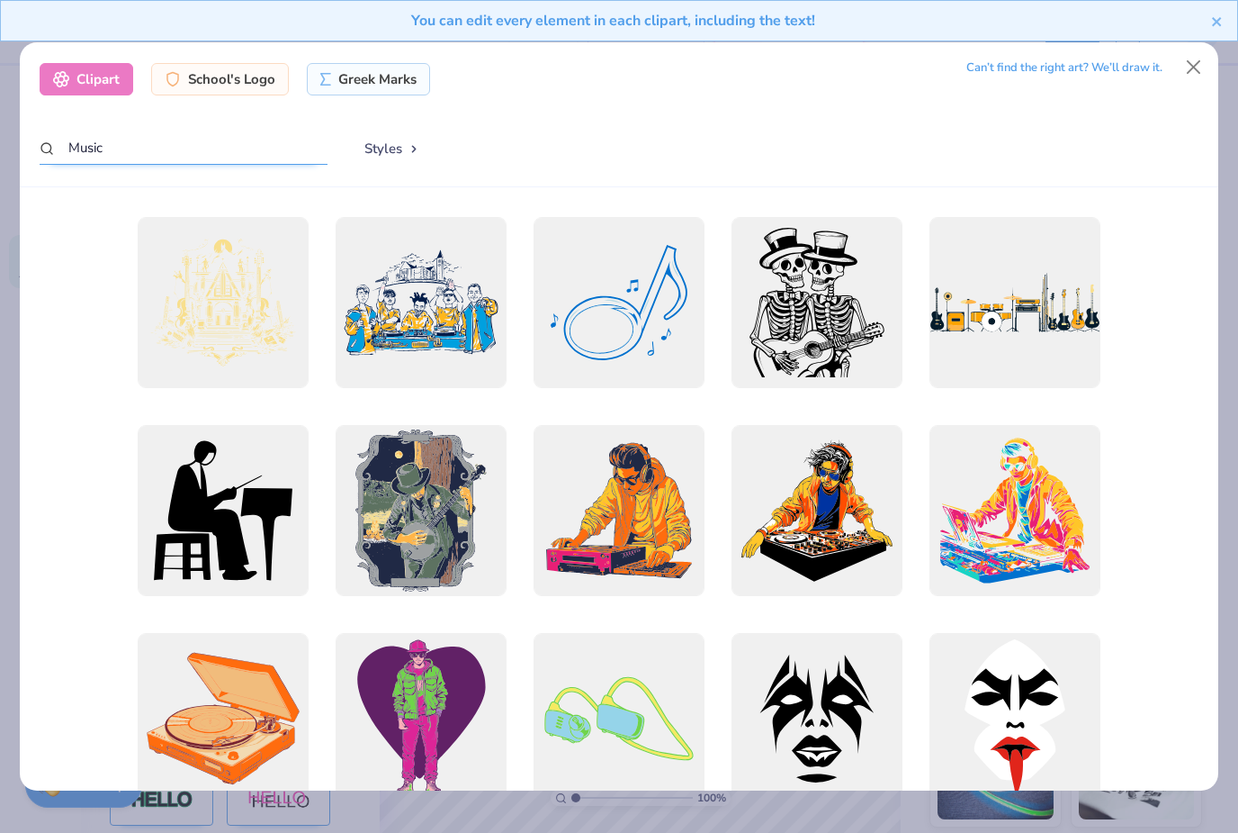
click at [244, 140] on input "Music" at bounding box center [184, 147] width 288 height 33
type input "M"
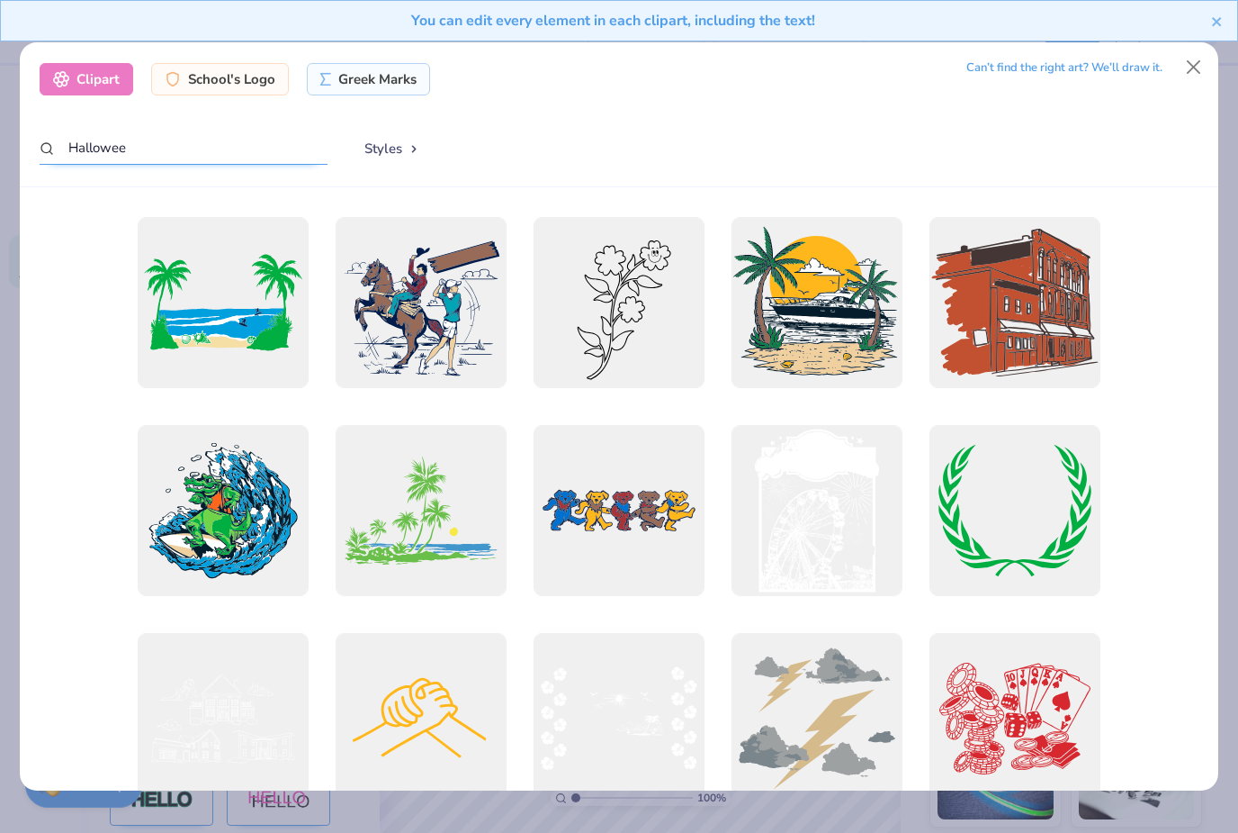
type input "[DATE]"
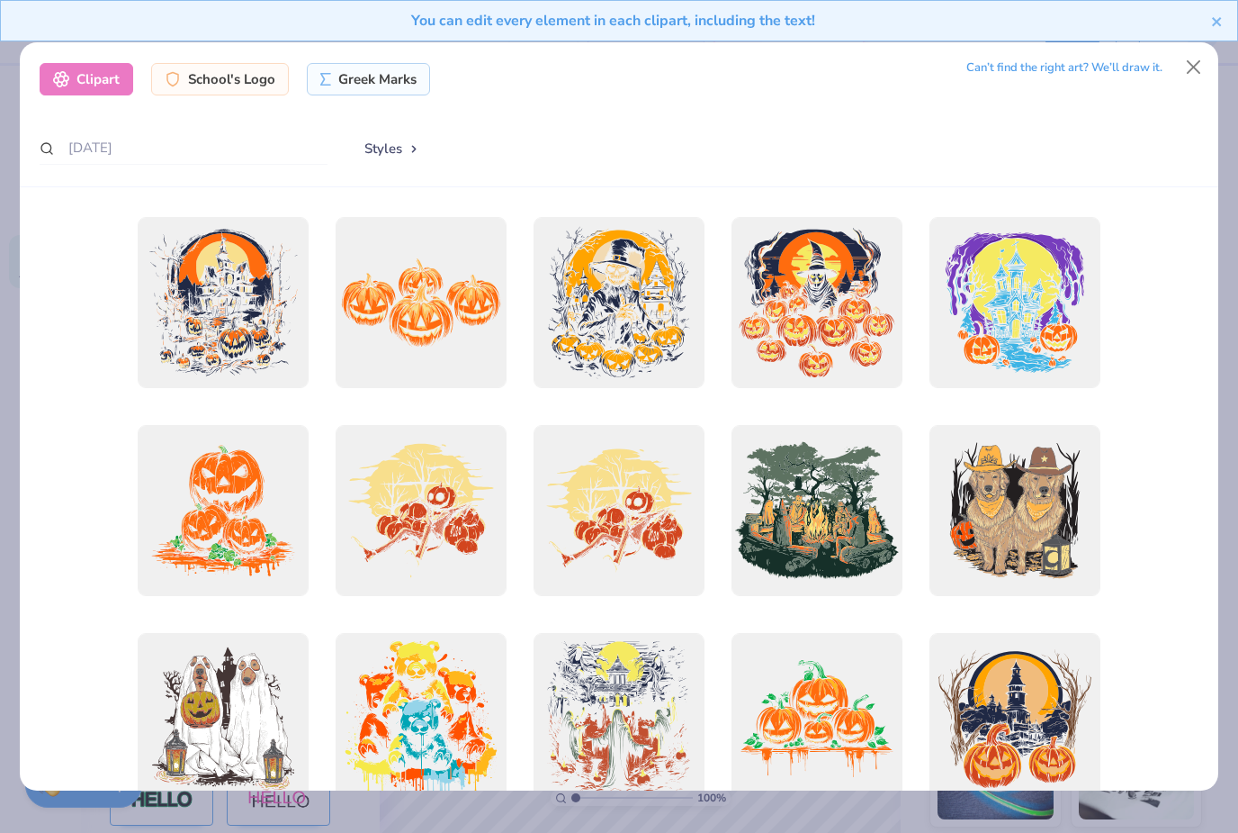
click at [230, 293] on div at bounding box center [223, 302] width 171 height 171
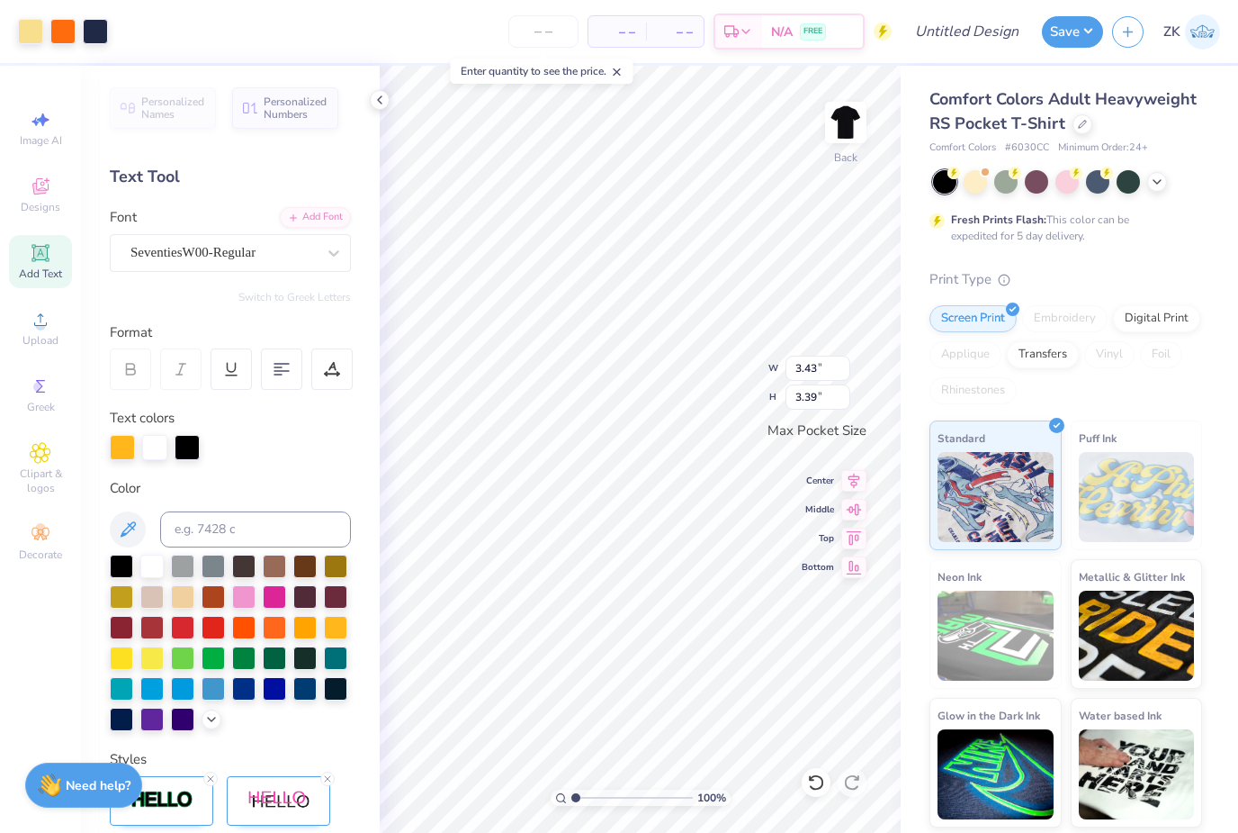
click at [842, 121] on img at bounding box center [846, 122] width 36 height 36
click at [56, 471] on div "Clipart & logos" at bounding box center [40, 469] width 63 height 68
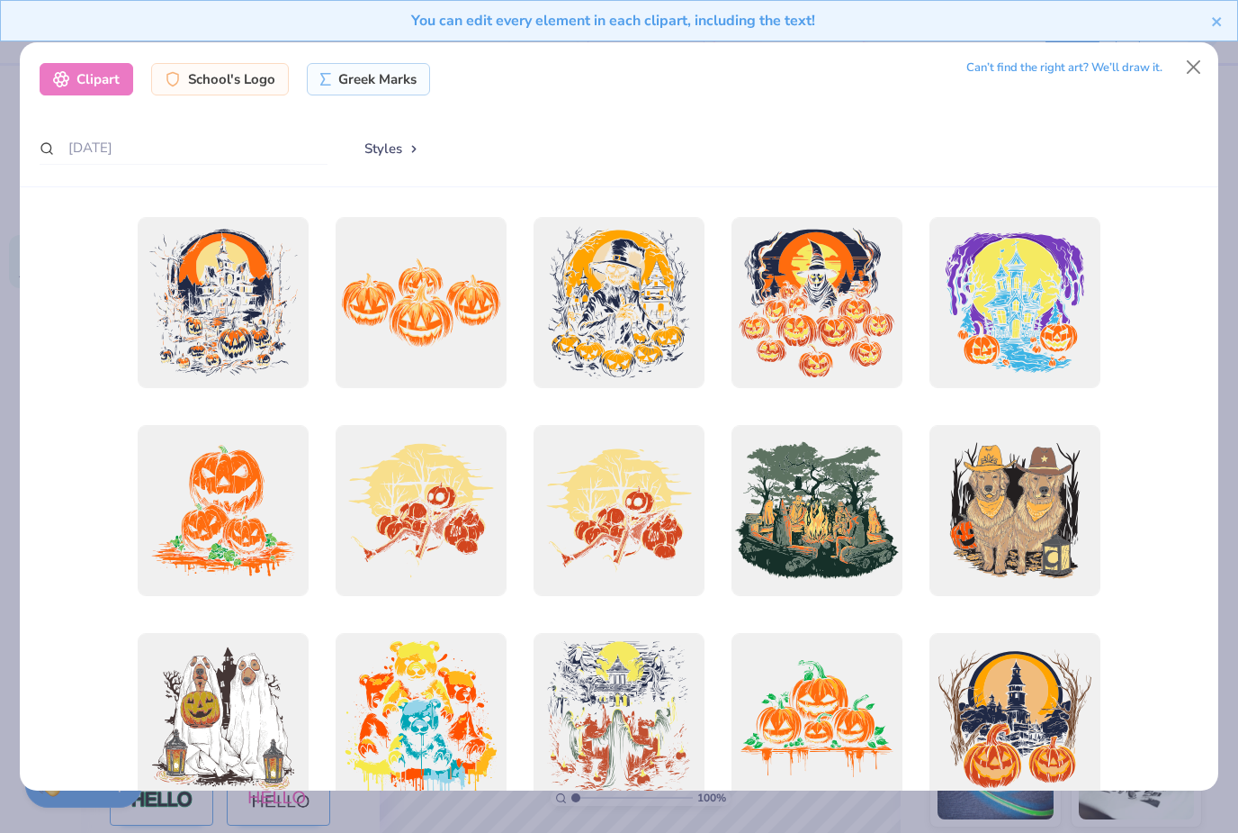
click at [176, 690] on div at bounding box center [223, 718] width 171 height 171
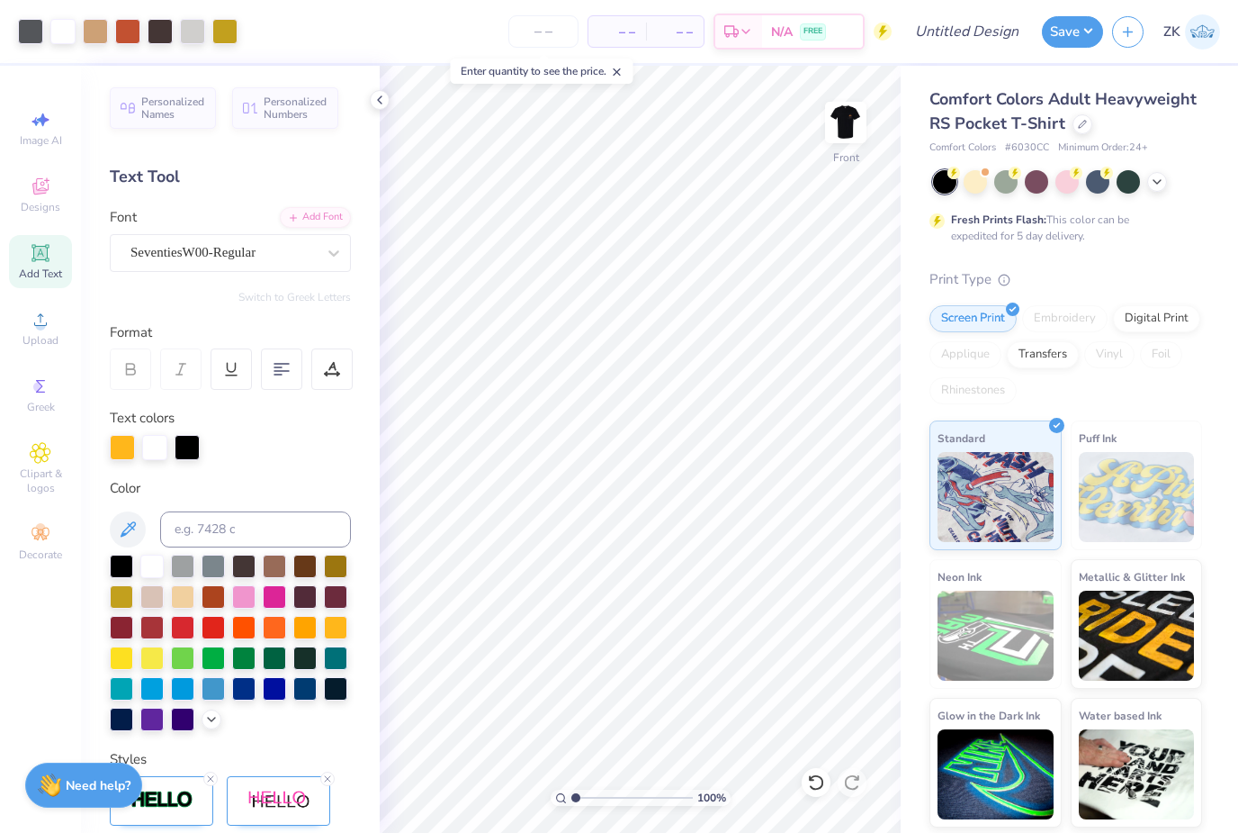
click at [43, 275] on span "Add Text" at bounding box center [40, 273] width 43 height 14
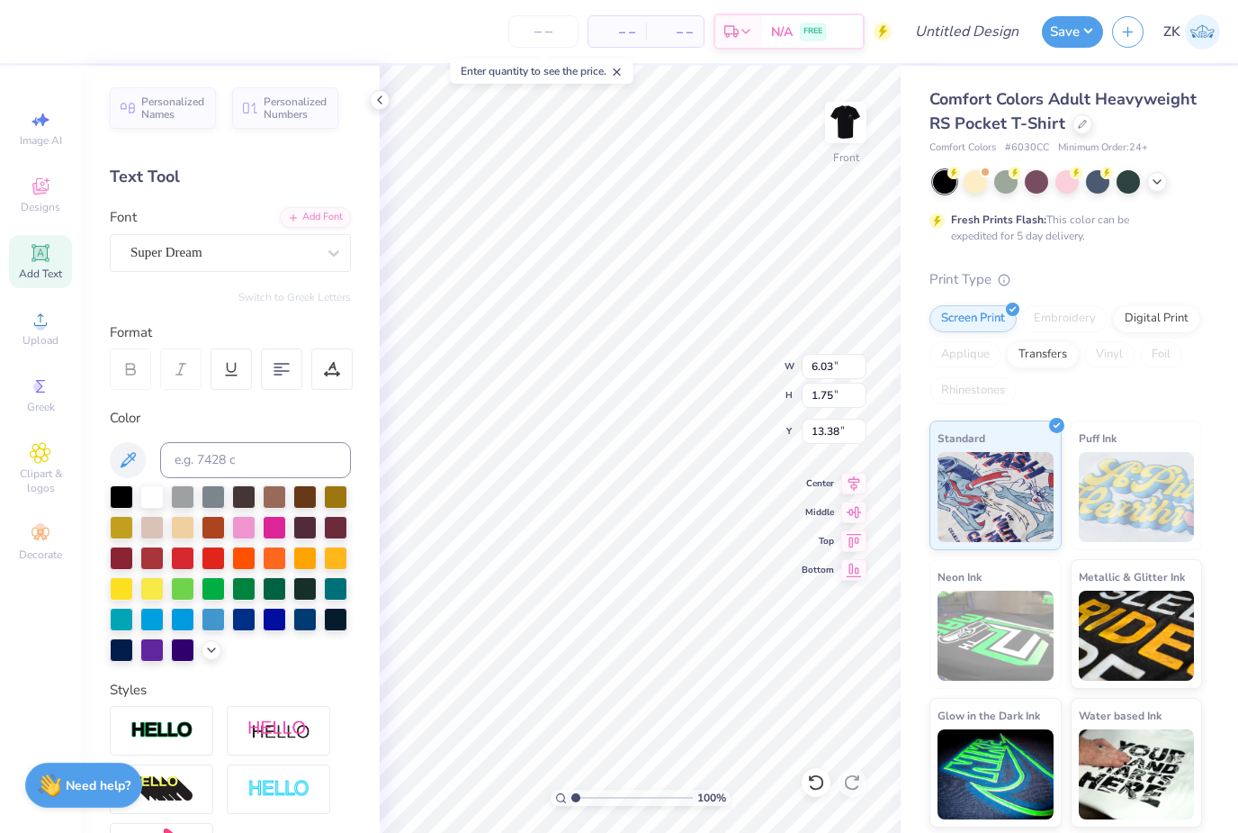
type input "17.92"
type input "14.32"
type input "14.37"
type input "3.00"
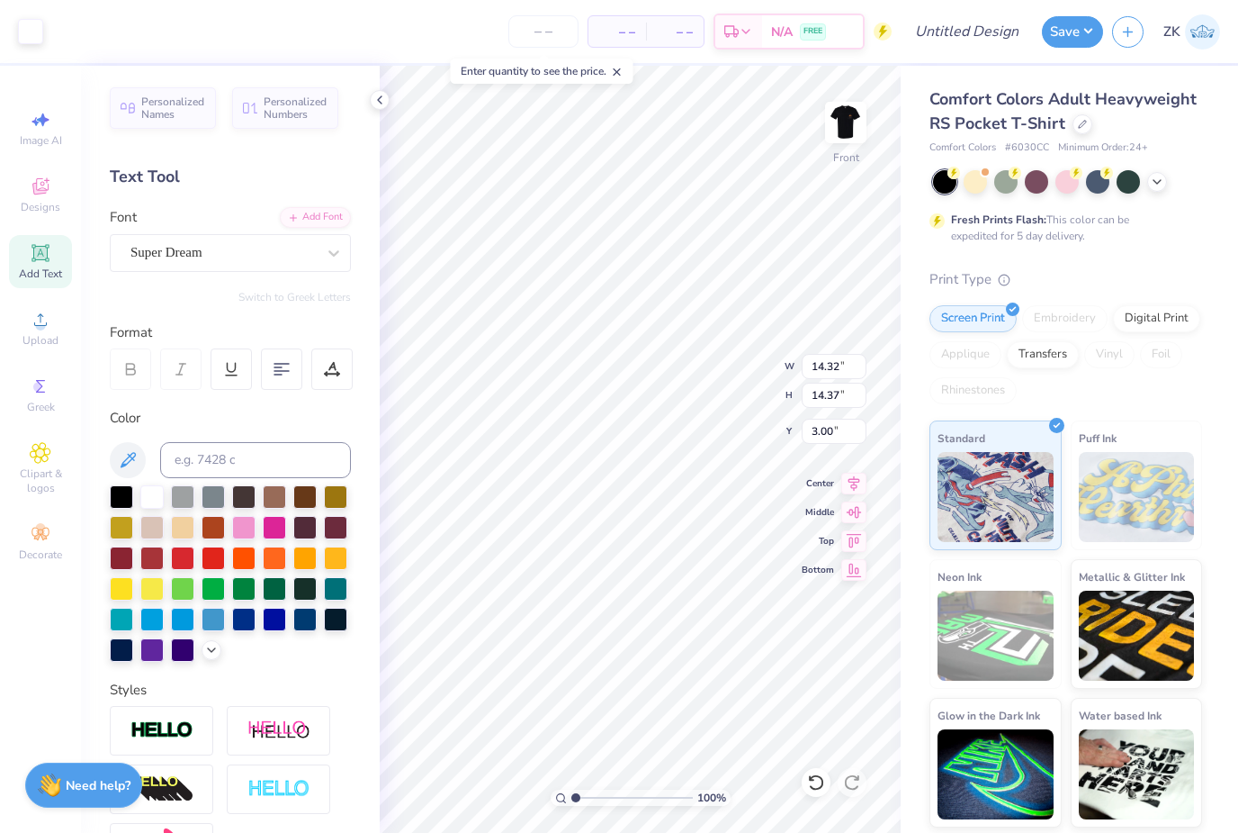
type input "6.03"
type input "1.75"
type input "17.92"
type textarea "Ho"
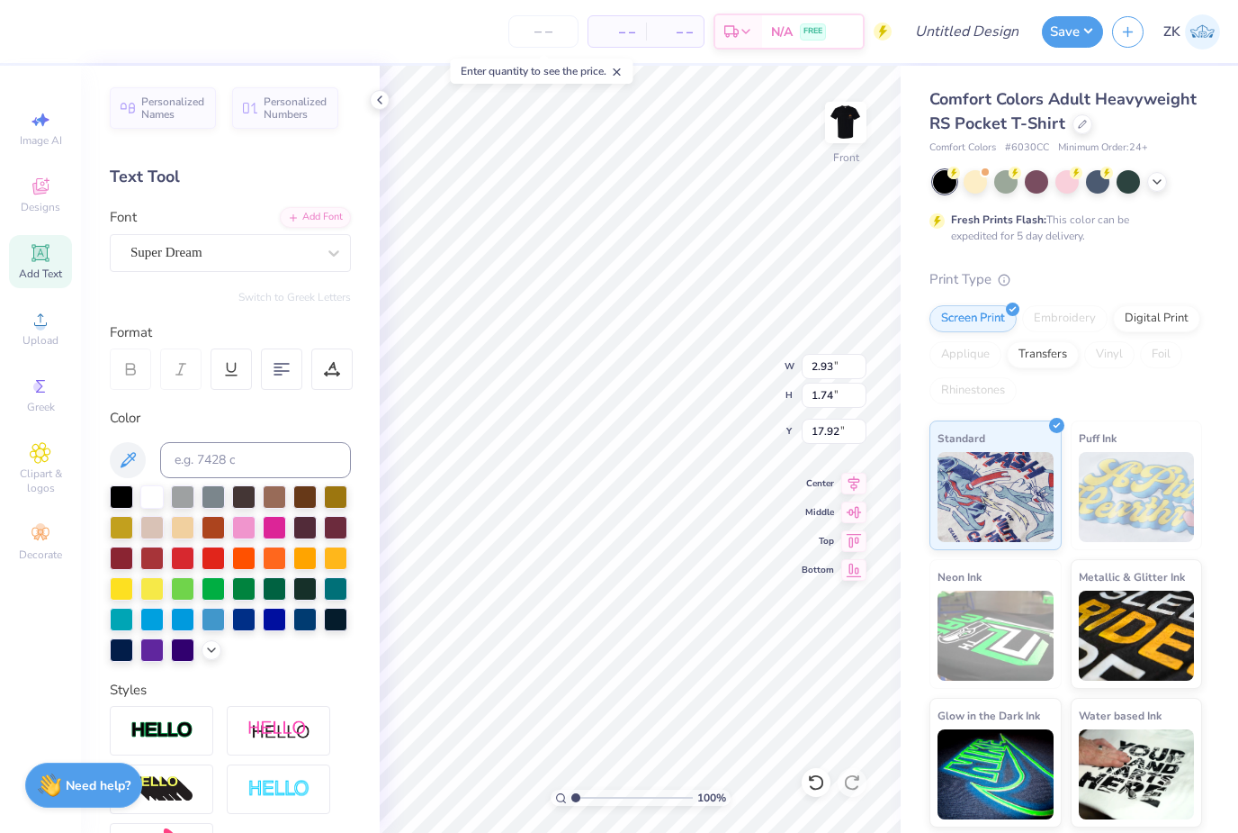
type textarea "H"
type textarea "[DATE] Bar Crawl 2025!"
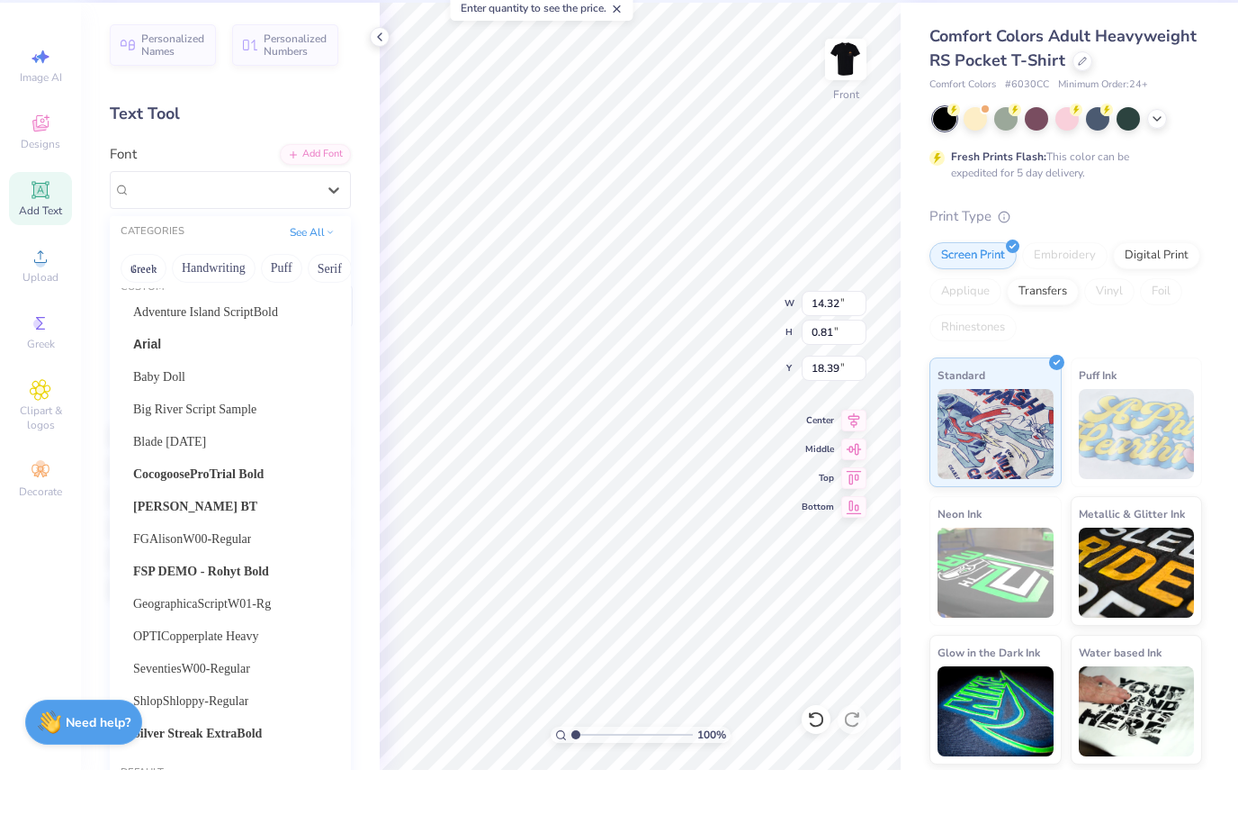
scroll to position [19, 0]
click at [284, 317] on button "Puff" at bounding box center [281, 331] width 41 height 29
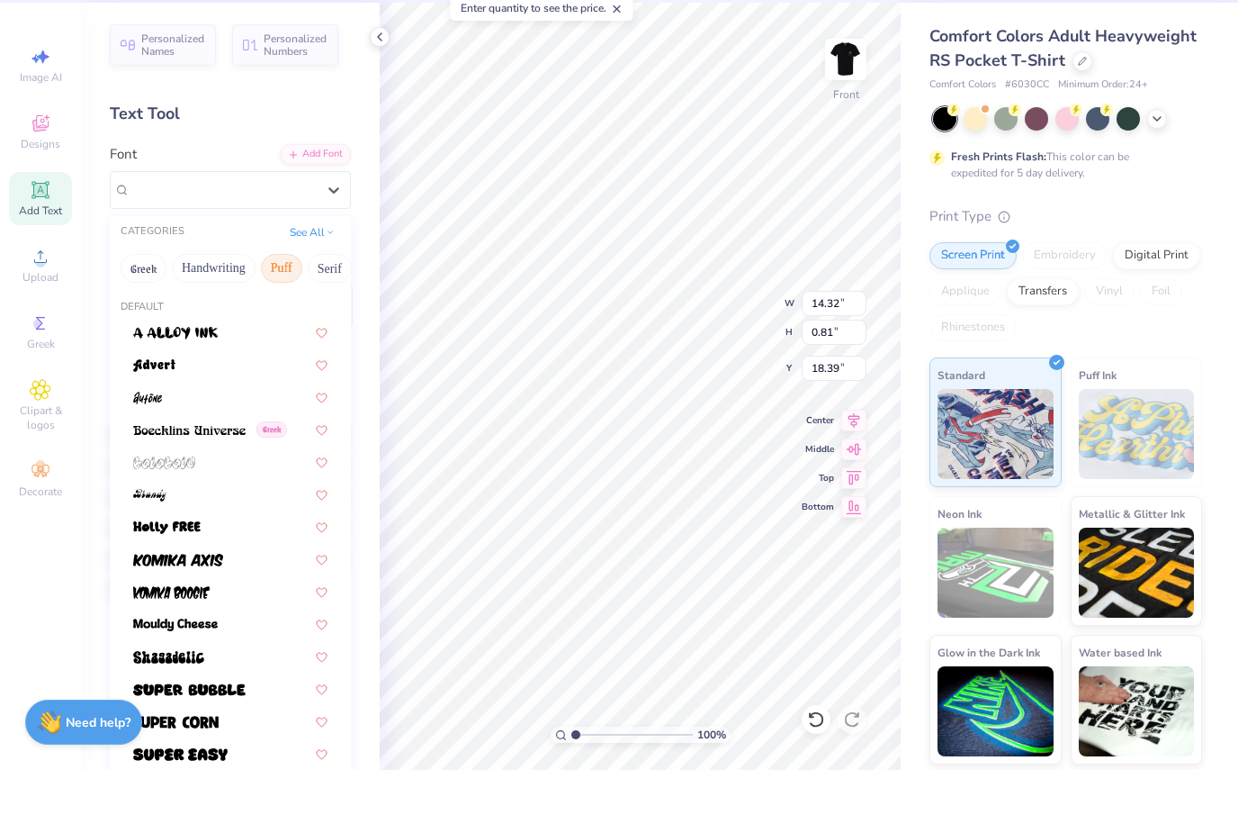
click at [226, 317] on button "Handwriting" at bounding box center [214, 331] width 84 height 29
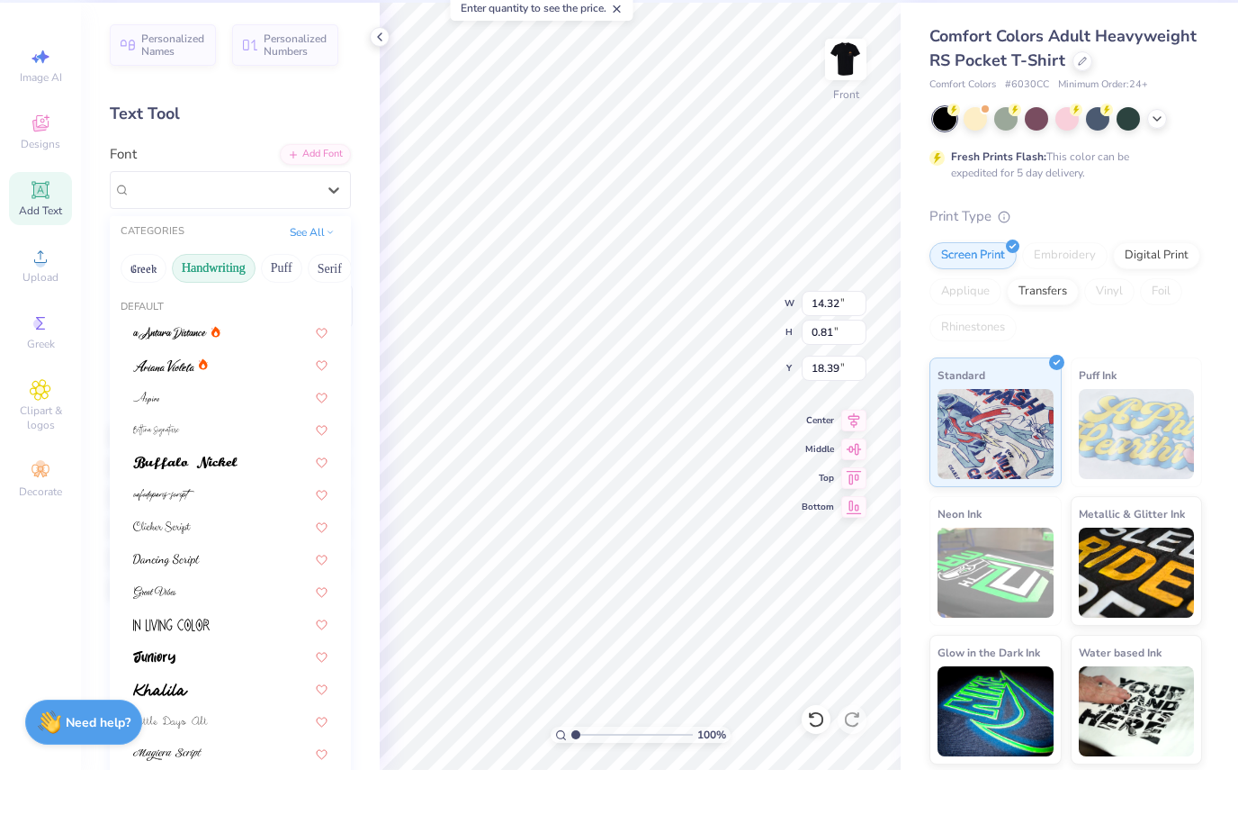
click at [152, 317] on button "Greek" at bounding box center [144, 331] width 46 height 29
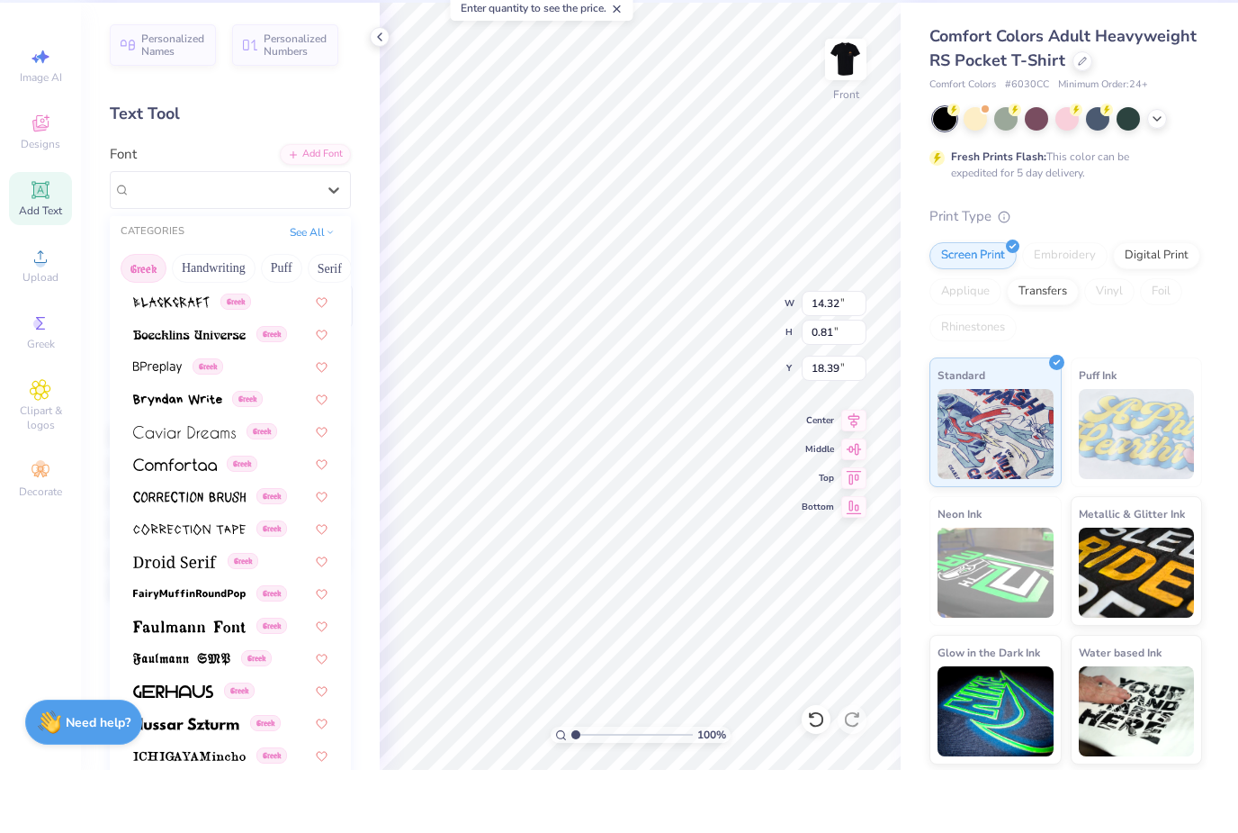
scroll to position [259, 0]
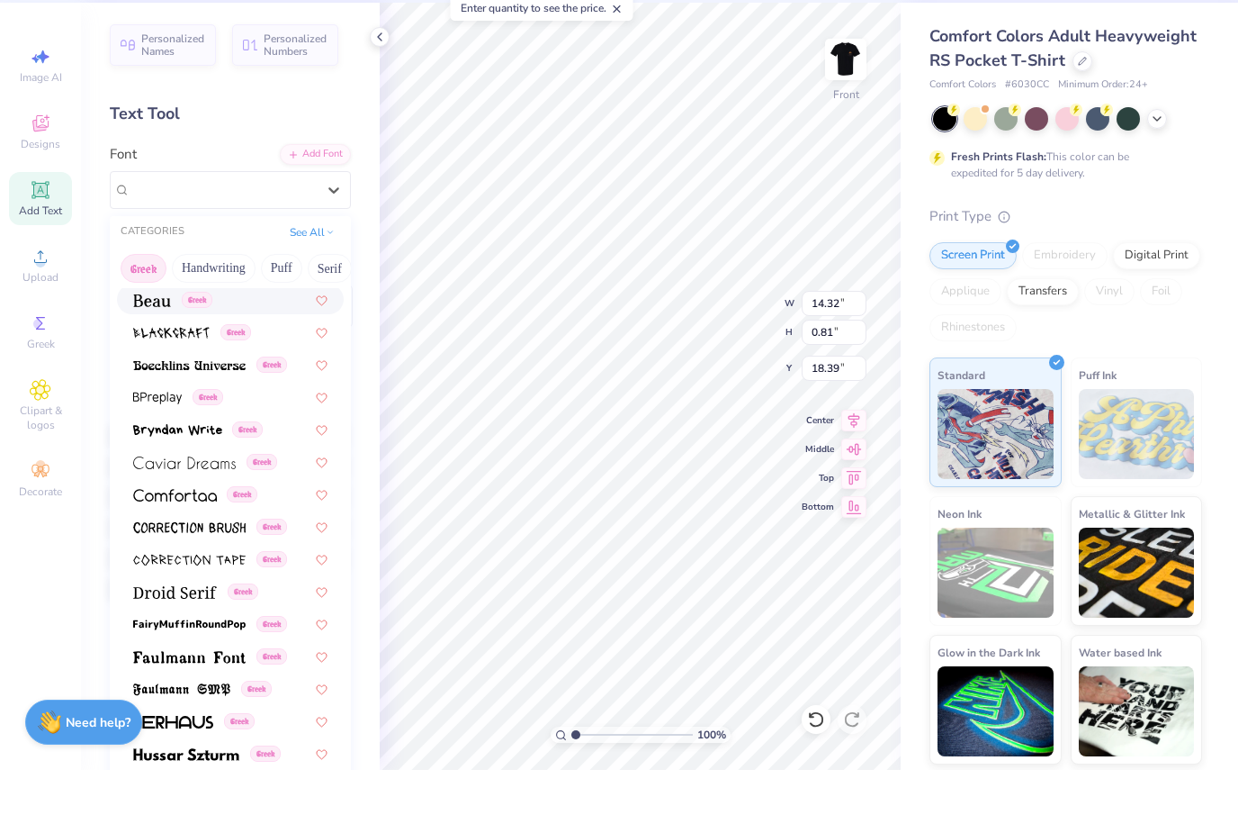
click at [158, 357] on img at bounding box center [152, 363] width 38 height 13
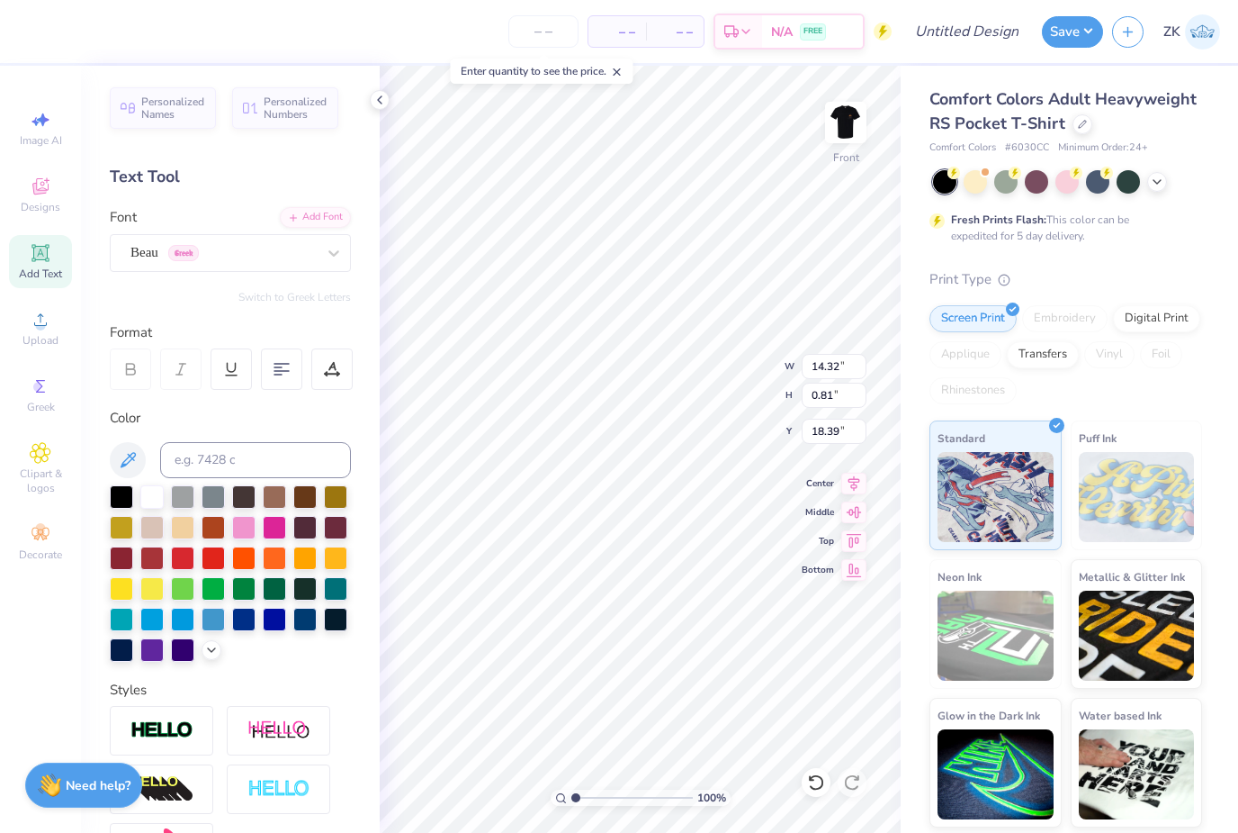
type input "13.40"
type input "1.00"
type input "18.29"
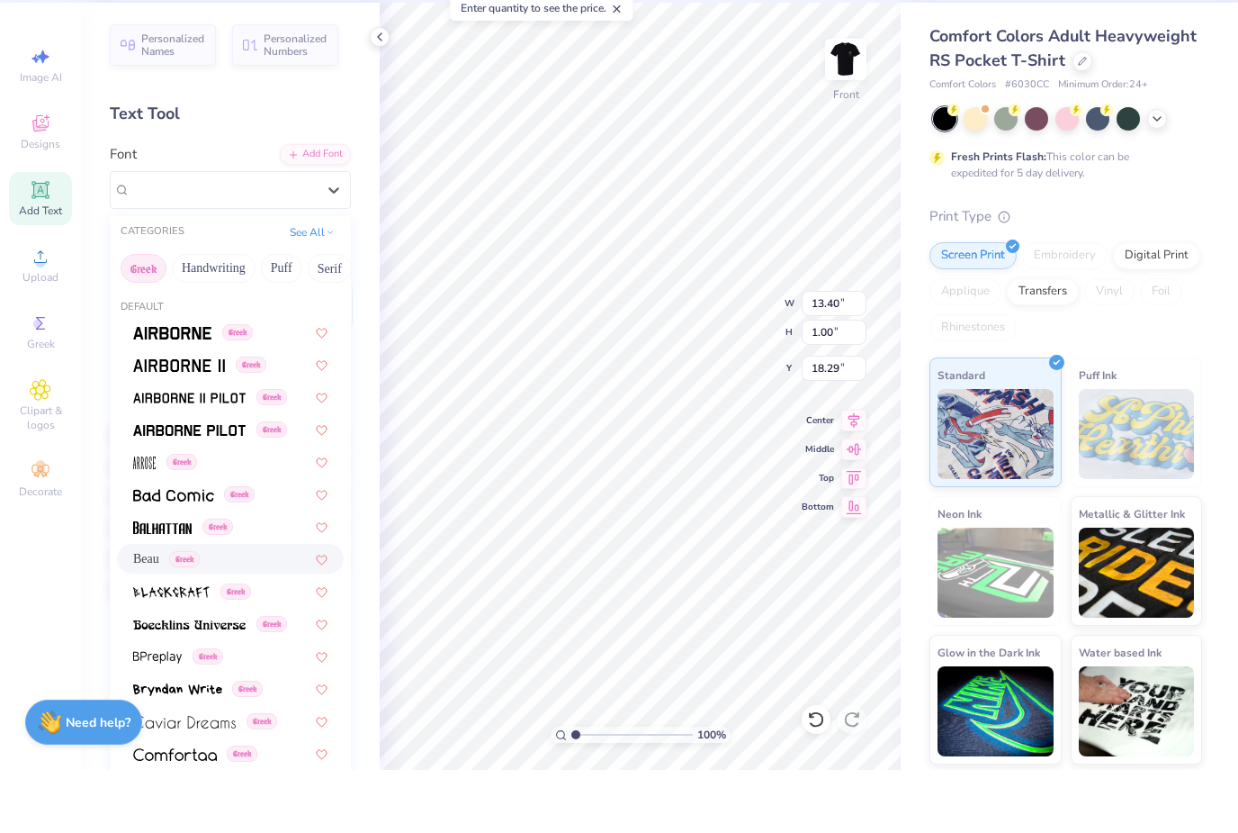
click at [234, 317] on button "Handwriting" at bounding box center [214, 331] width 84 height 29
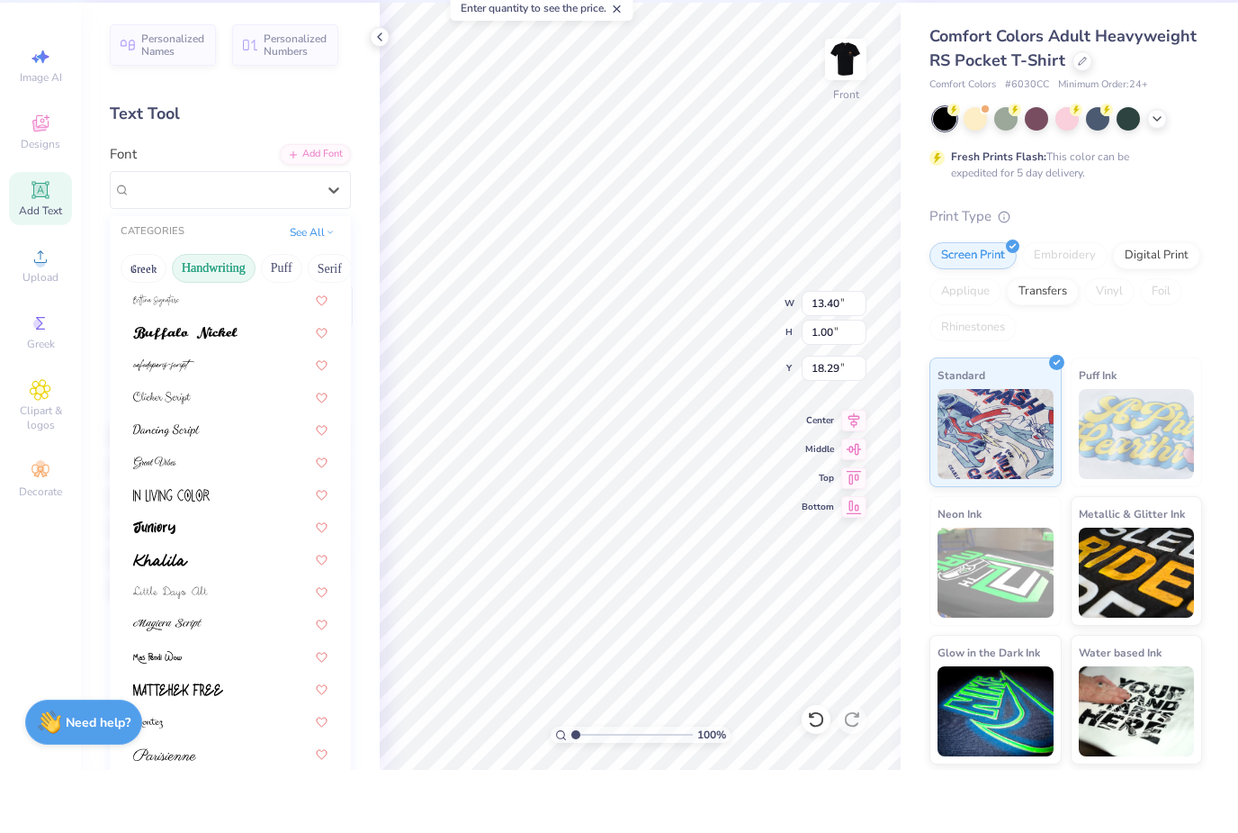
scroll to position [90, 0]
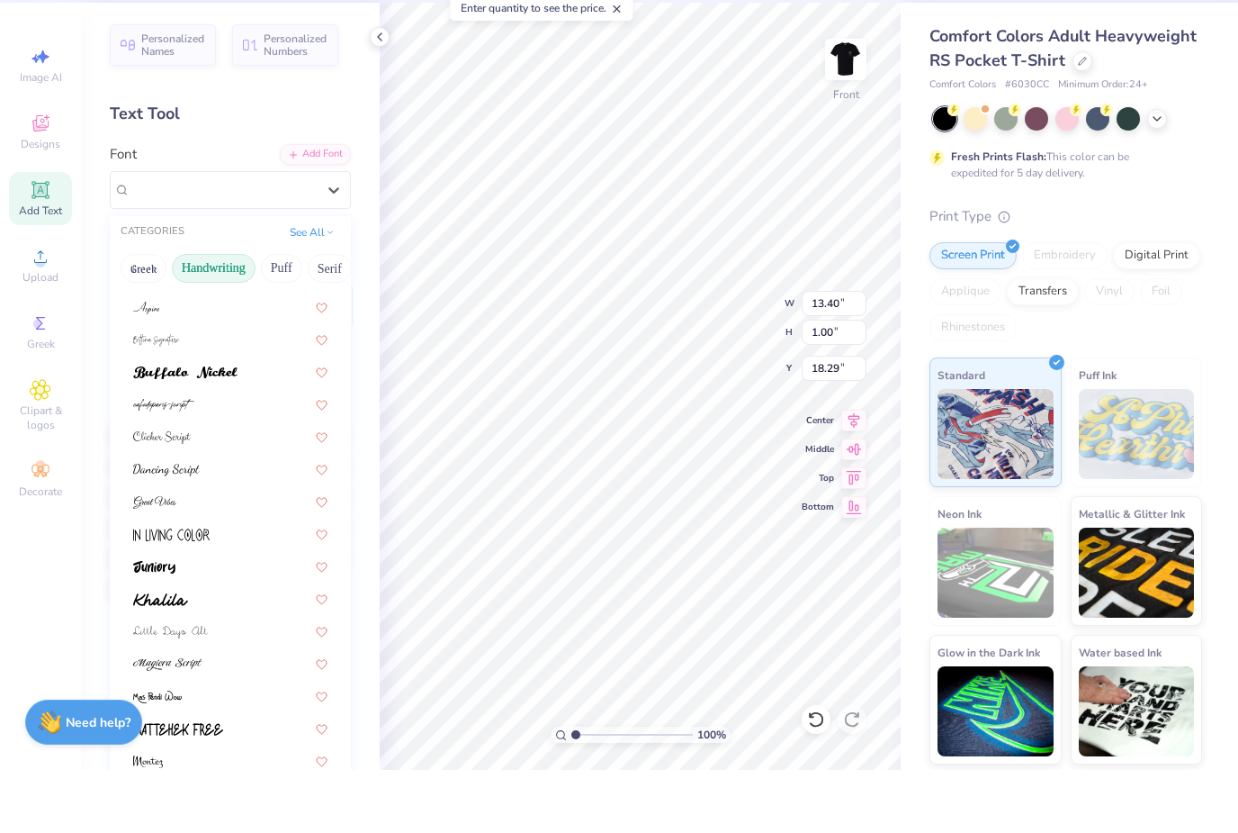
click at [250, 425] on div at bounding box center [230, 434] width 194 height 19
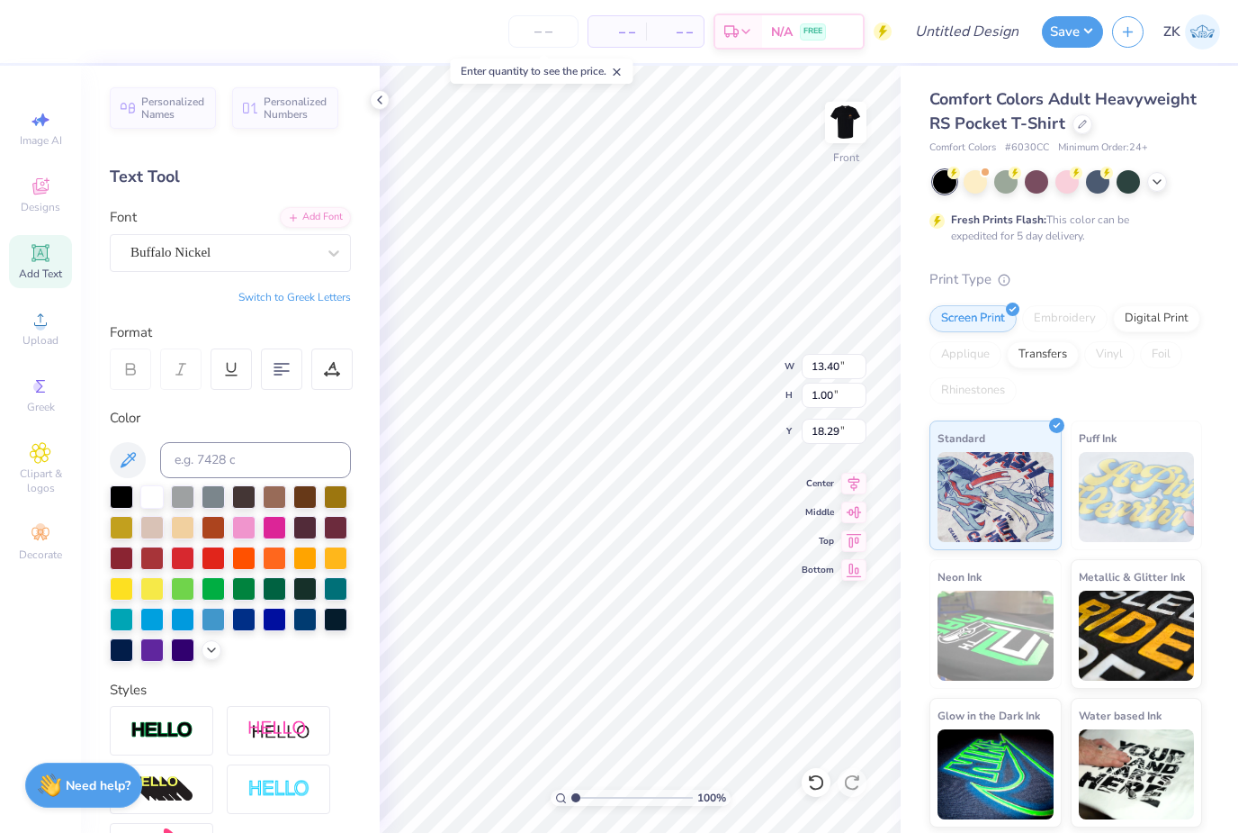
type input "13.50"
type input "0.82"
type input "18.38"
click at [849, 120] on img at bounding box center [846, 122] width 36 height 36
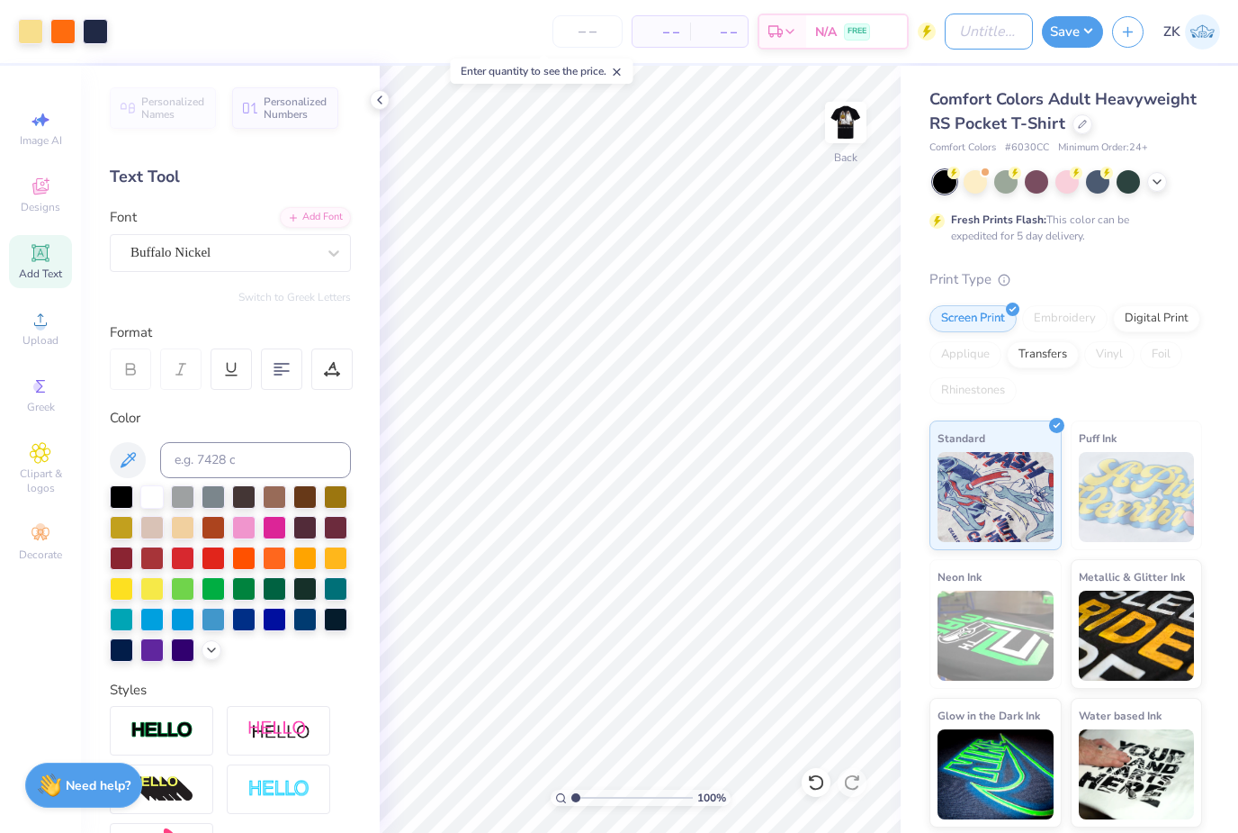
click at [970, 42] on input "Design Title" at bounding box center [989, 32] width 88 height 36
type input "[DATE] bar crawl tshirts"
click at [1082, 41] on button "Save" at bounding box center [1072, 32] width 61 height 32
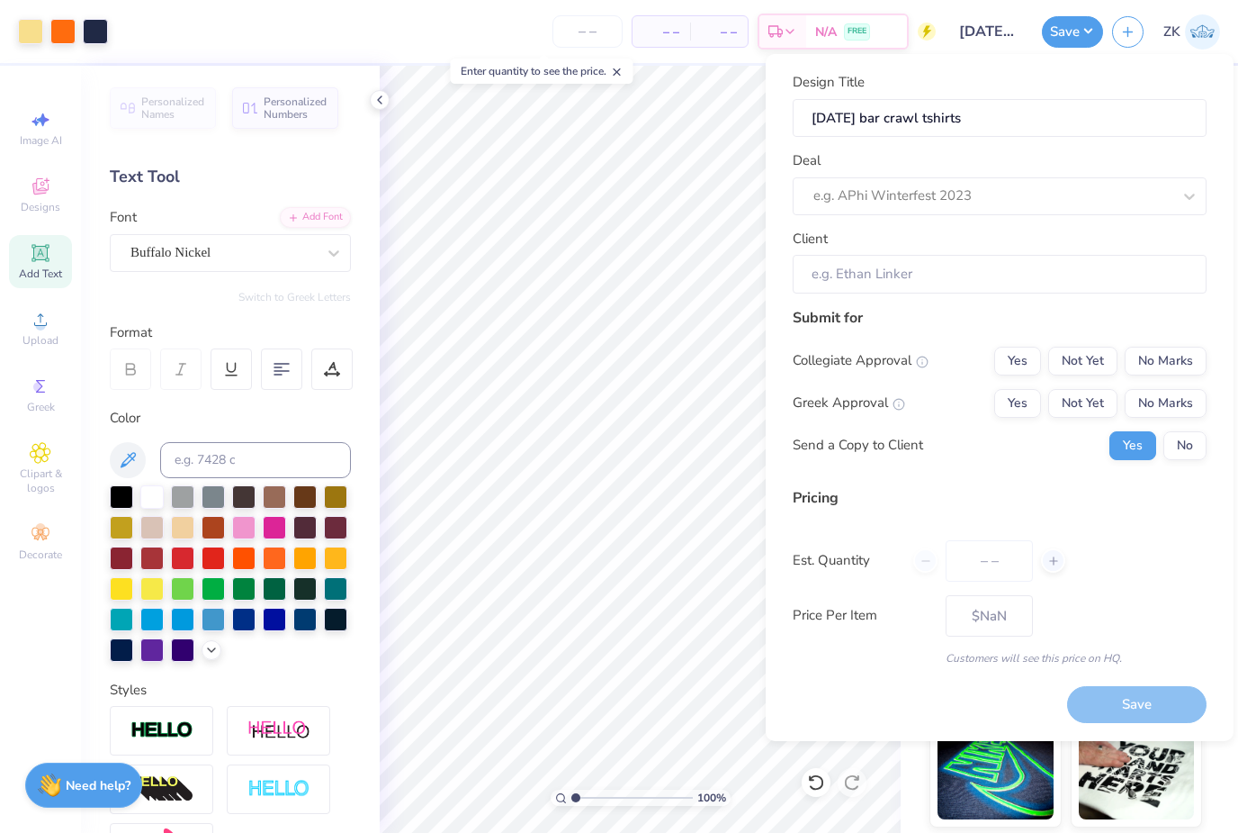
type input "0"
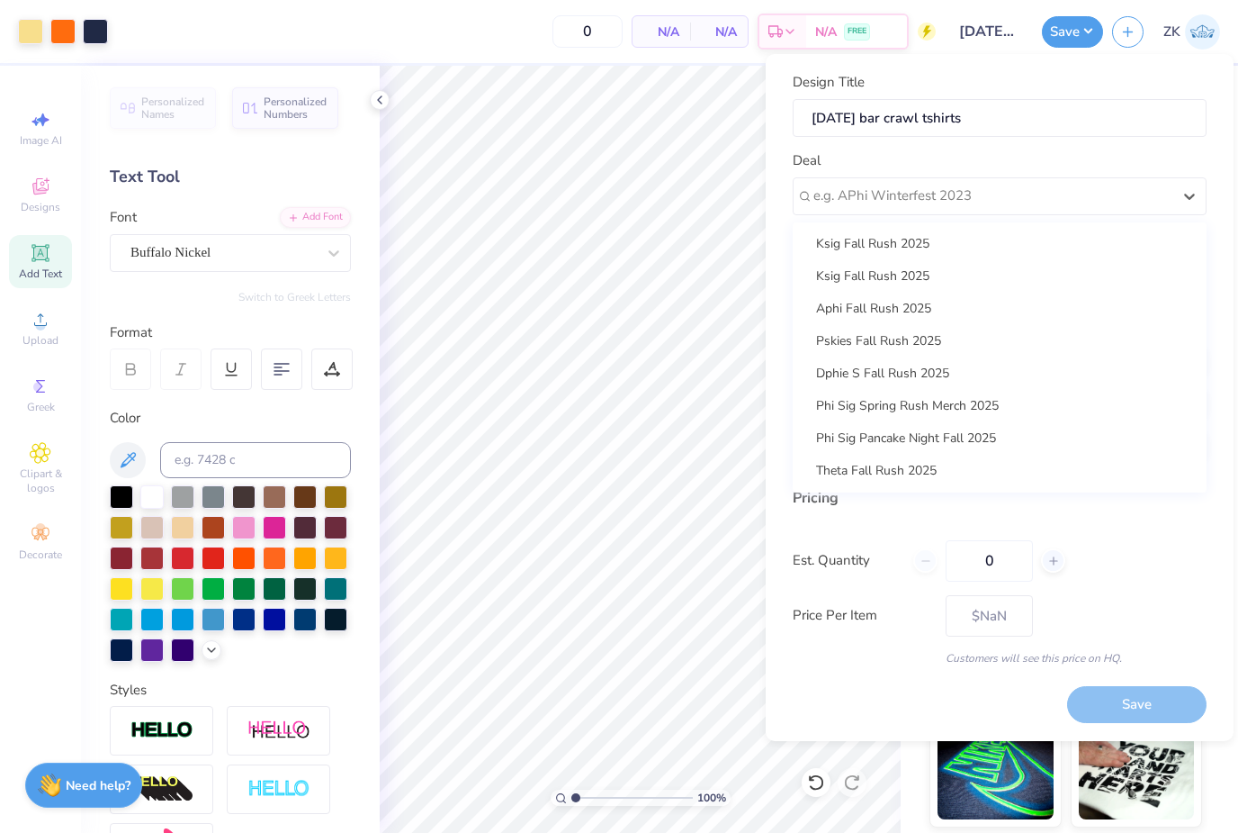
scroll to position [779, 0]
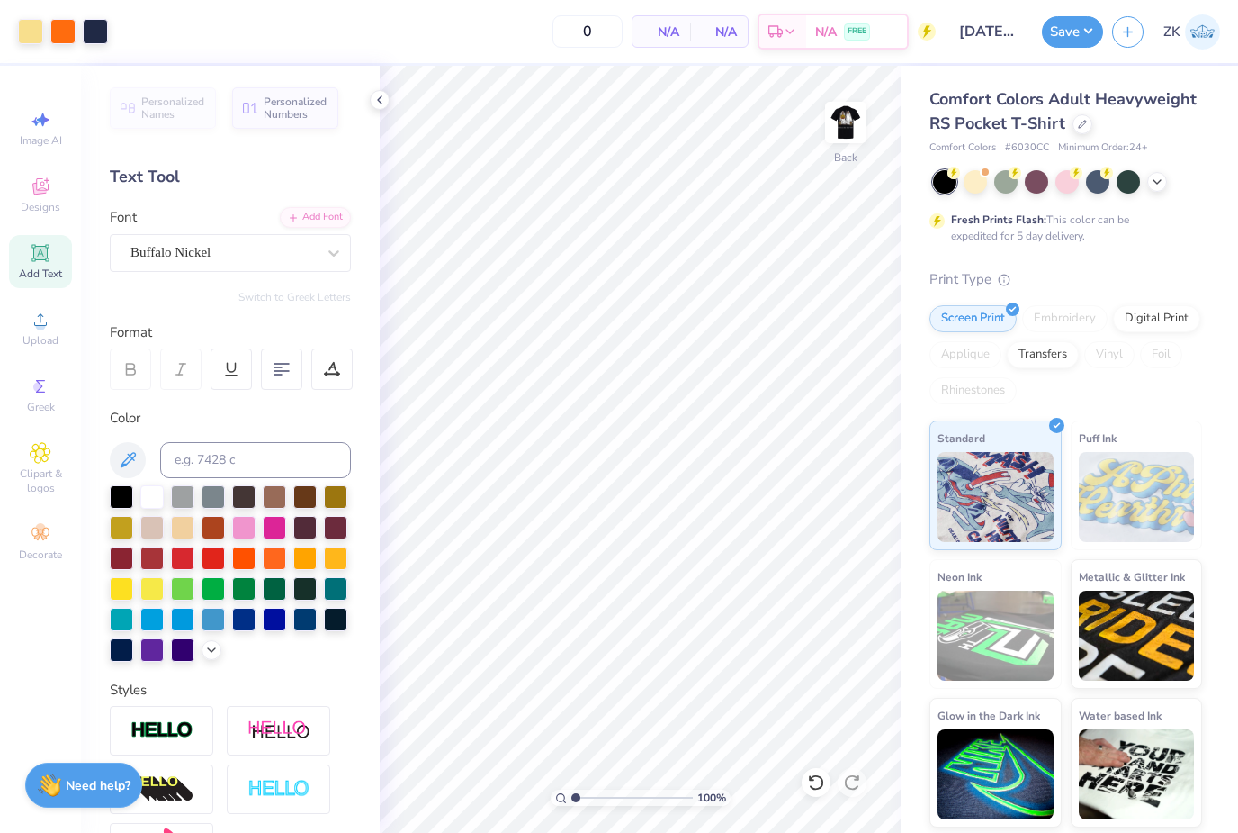
click at [1061, 32] on button "Save" at bounding box center [1072, 32] width 61 height 32
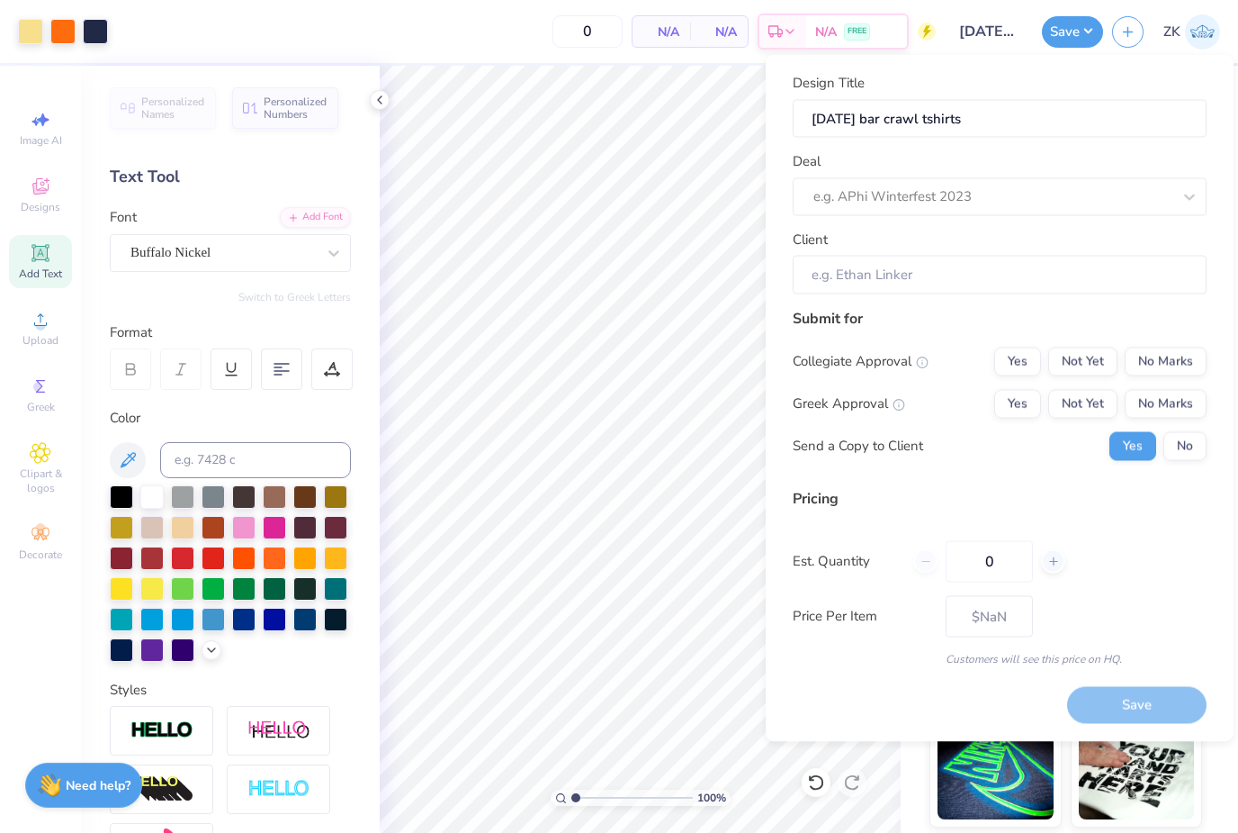
click at [1076, 174] on div "Deal e.g. APhi Winterfest 2023" at bounding box center [1000, 183] width 414 height 65
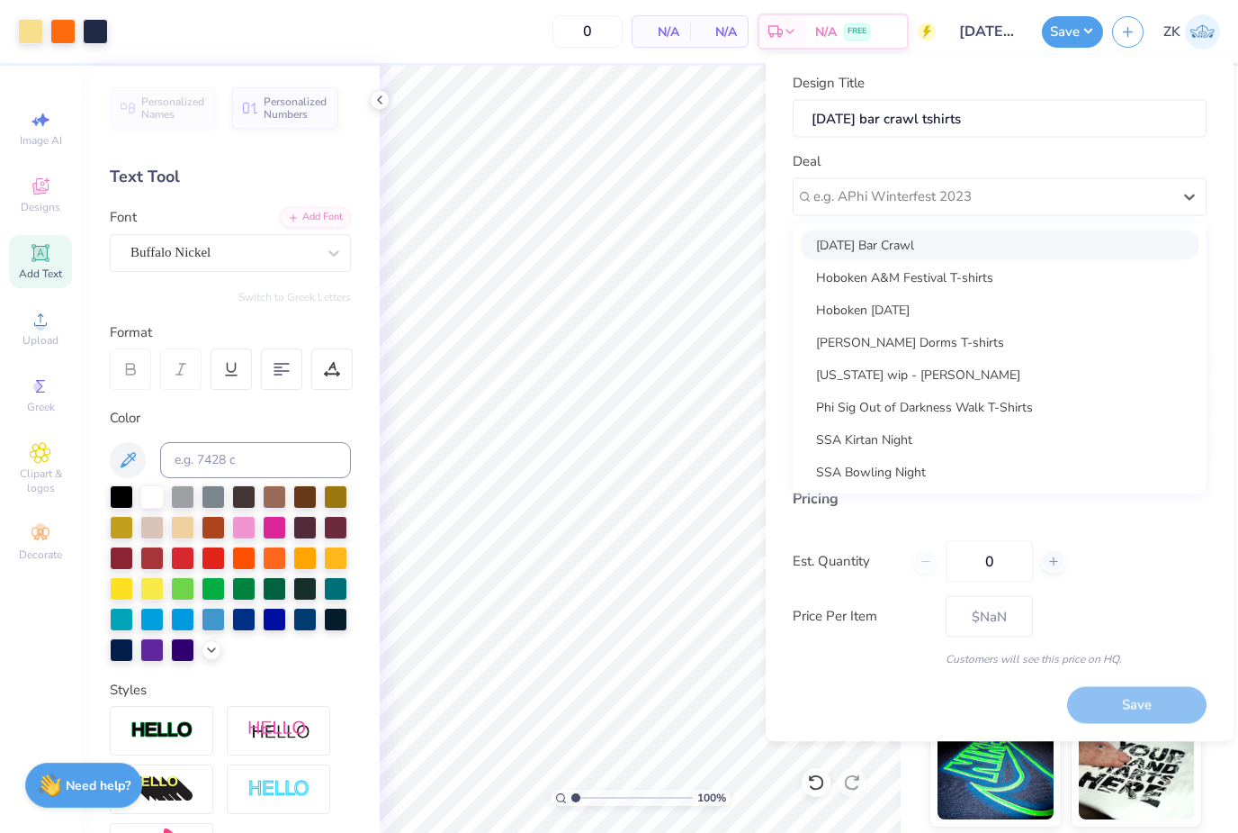
click at [1041, 240] on div "[DATE] Bar Crawl" at bounding box center [1000, 245] width 400 height 30
type input "Hoboken Cultural Affairs"
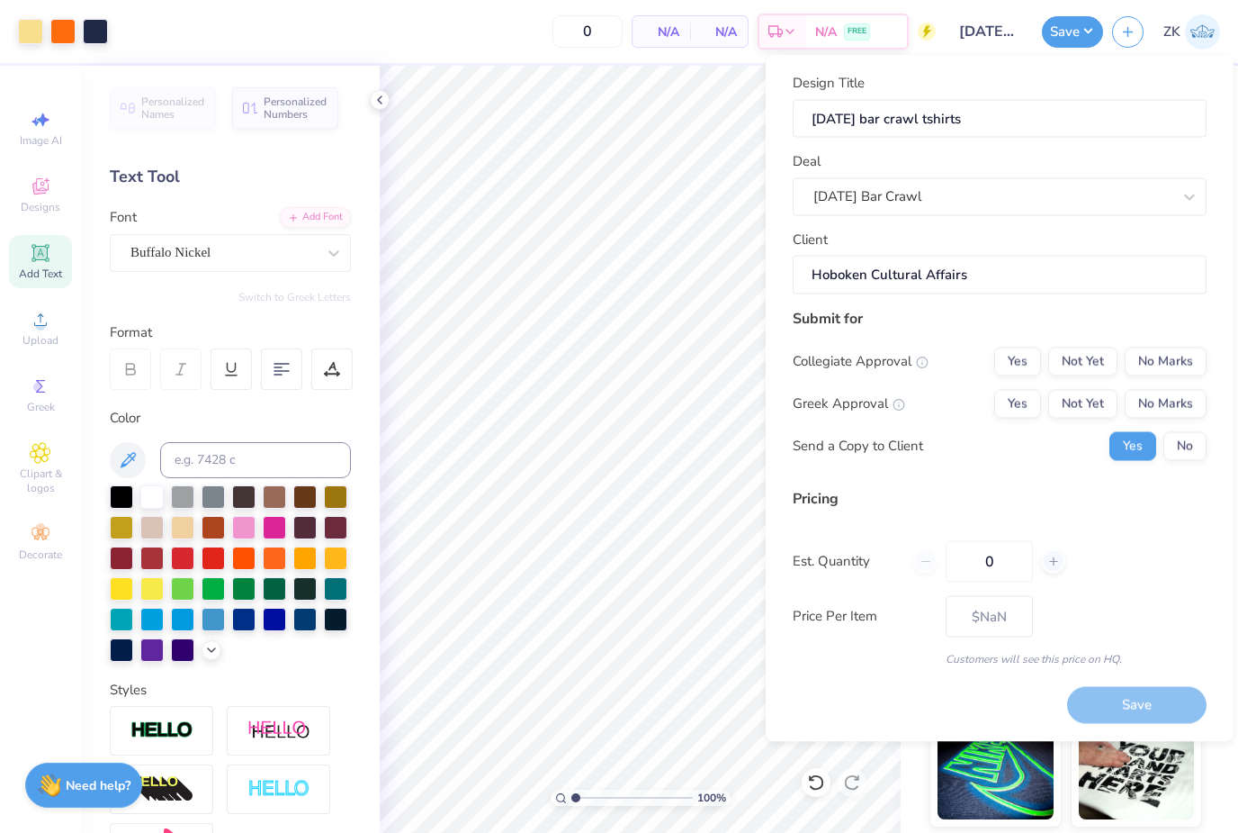
click at [1183, 347] on button "No Marks" at bounding box center [1166, 361] width 82 height 29
click at [1165, 400] on button "No Marks" at bounding box center [1166, 403] width 82 height 29
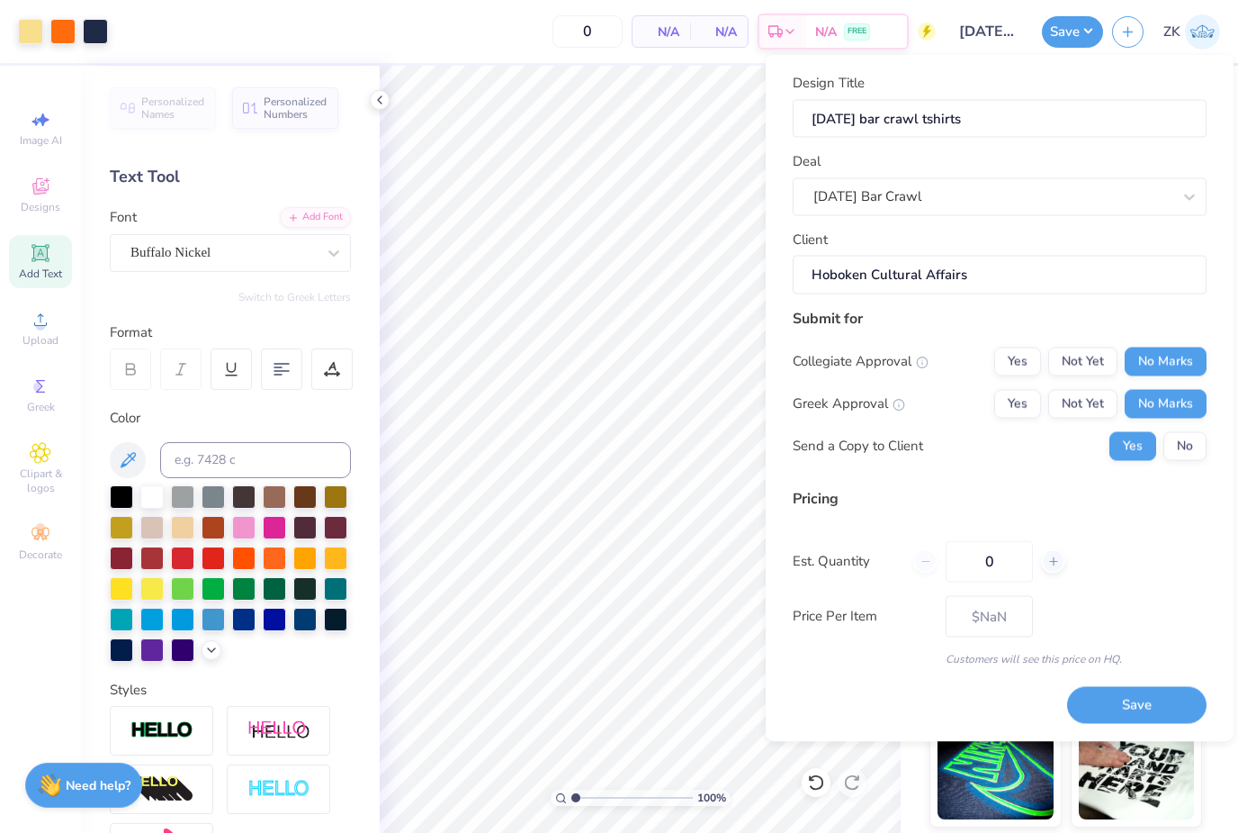
click at [993, 558] on input "0" at bounding box center [989, 560] width 87 height 41
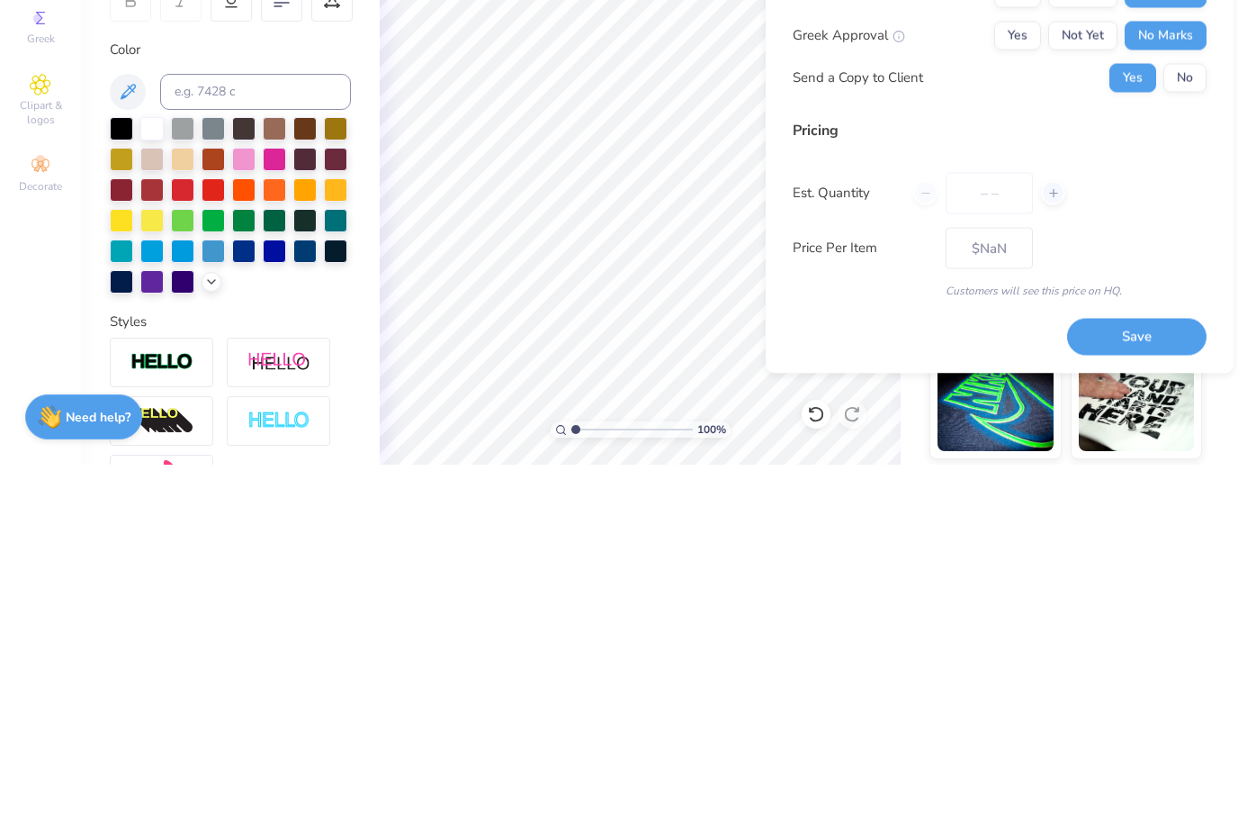
type input "3"
type input "3000"
type input "$18.92"
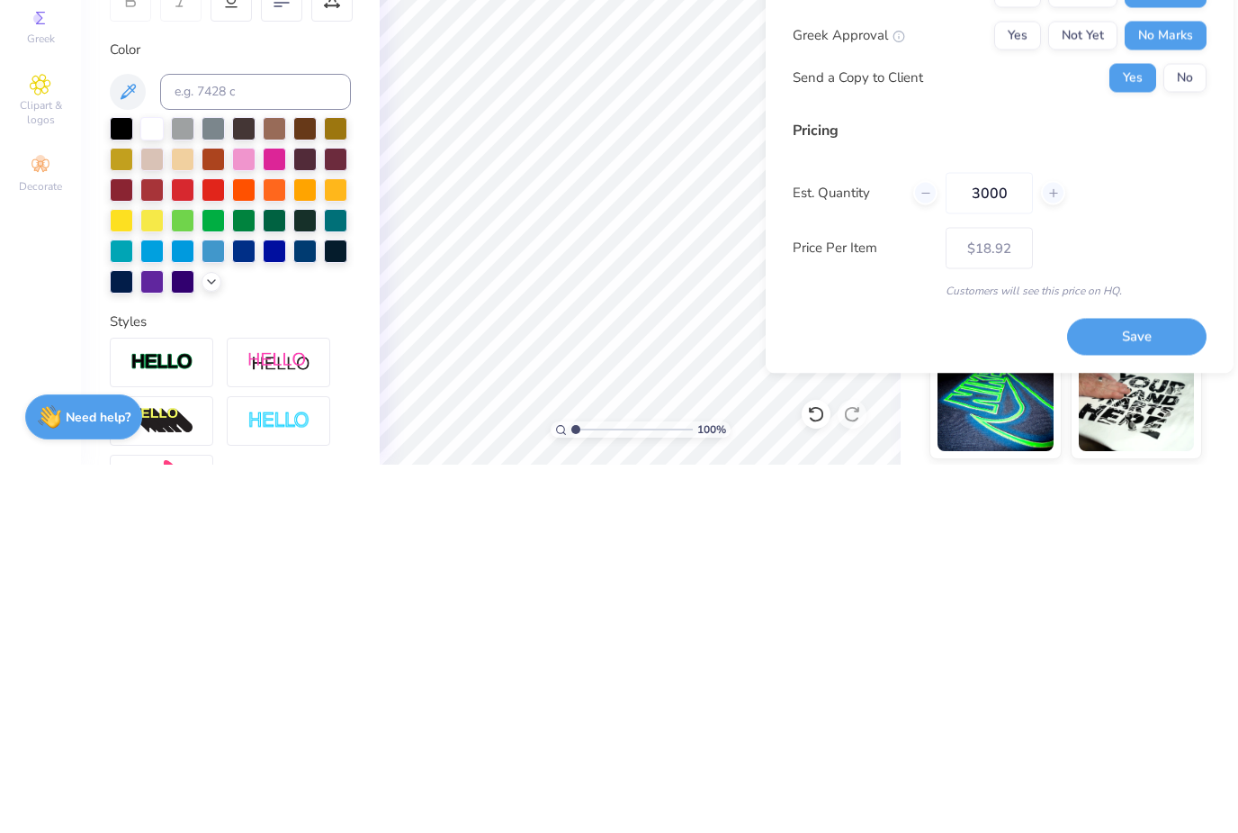
type input "300"
type input "$19.66"
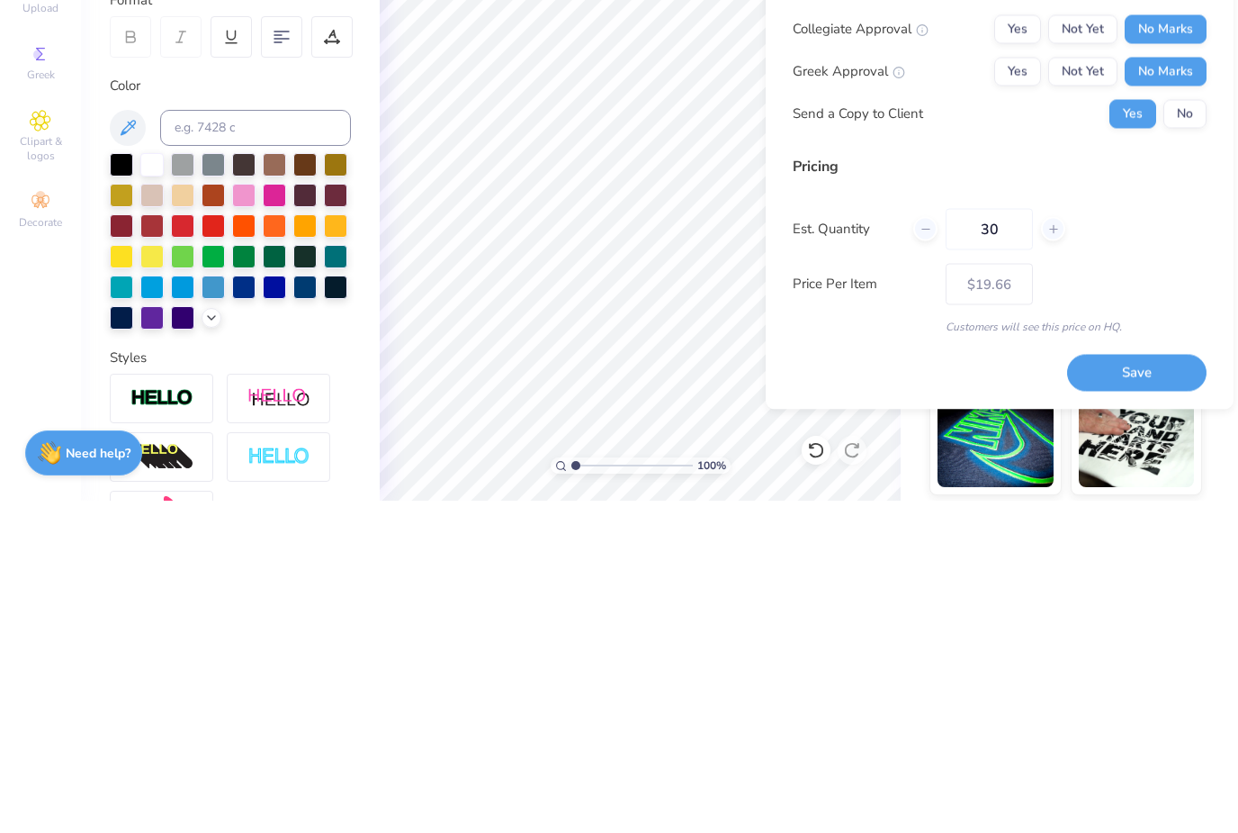
type input "3"
type input "0"
type input "0500"
type input "500"
type input "$19.32"
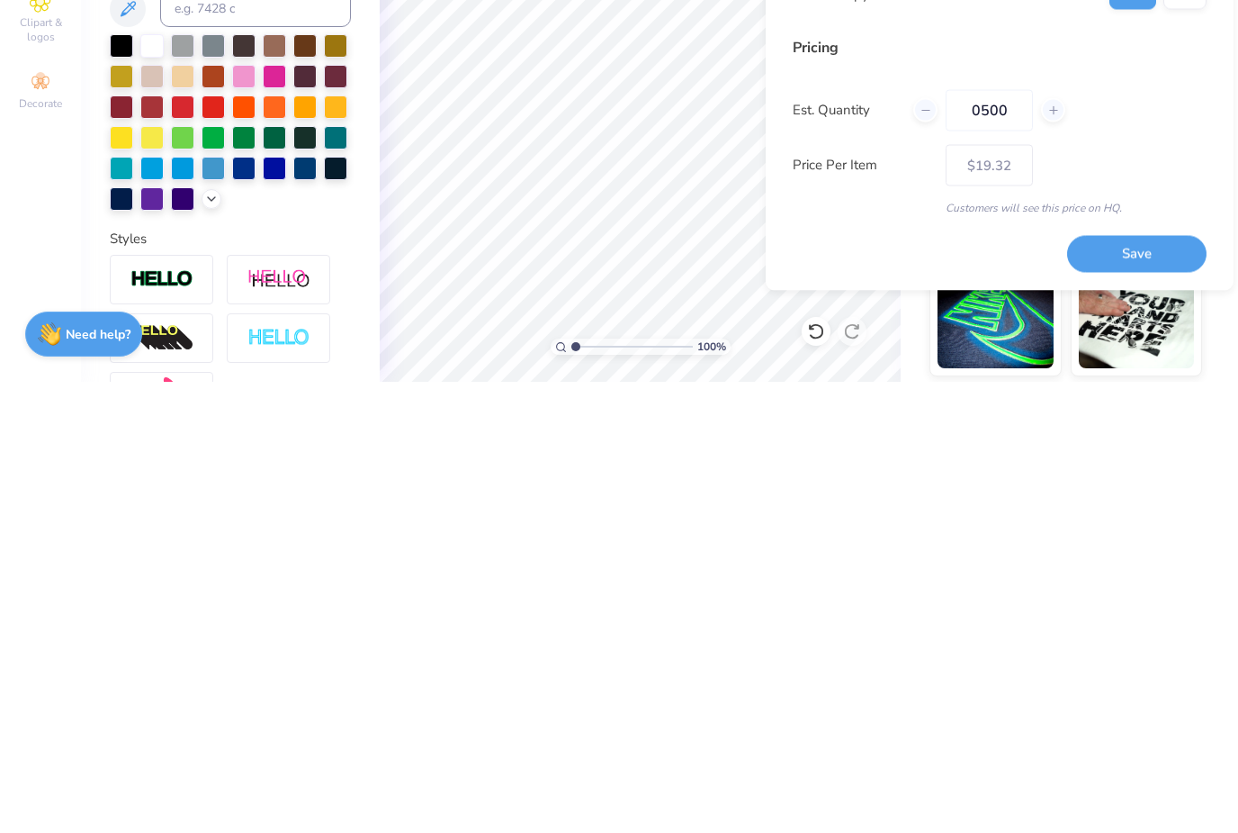
type input "0500"
click at [1162, 687] on button "Save" at bounding box center [1137, 705] width 140 height 37
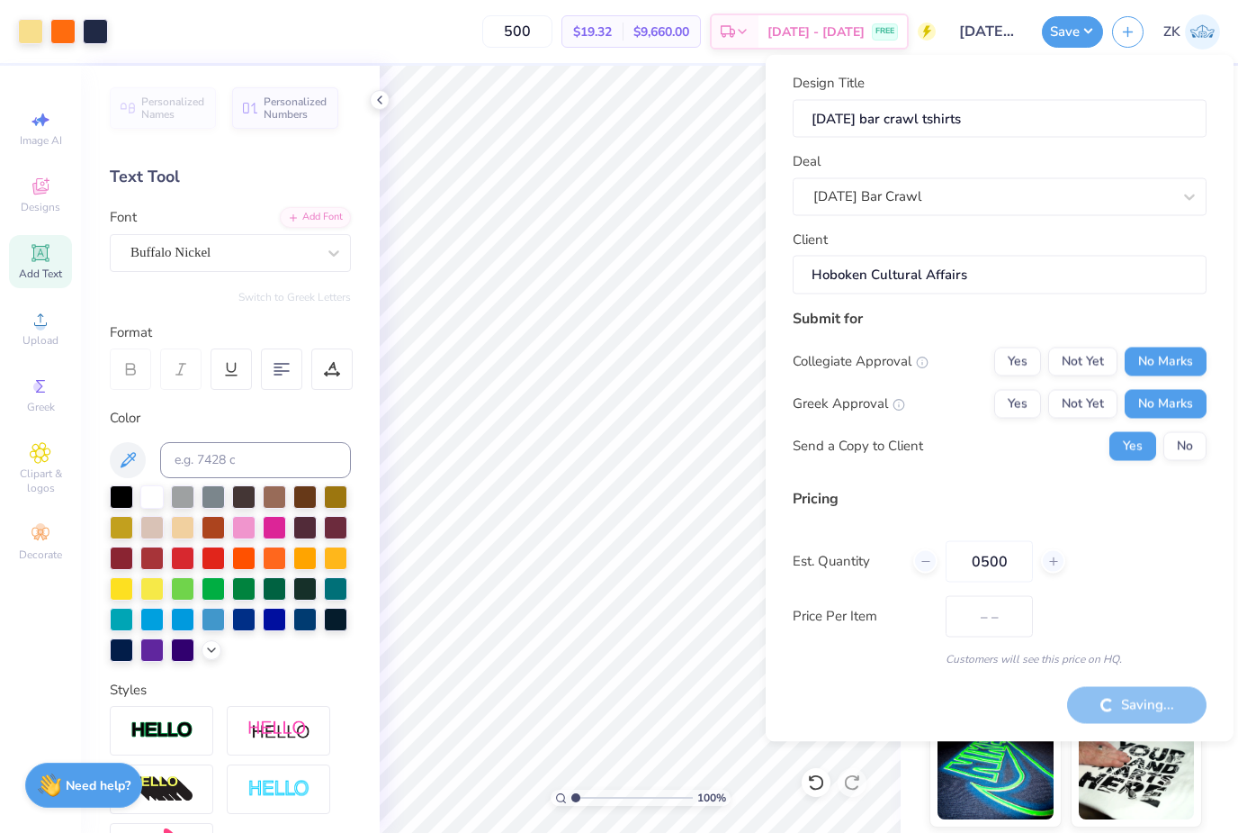
type input "$19.32"
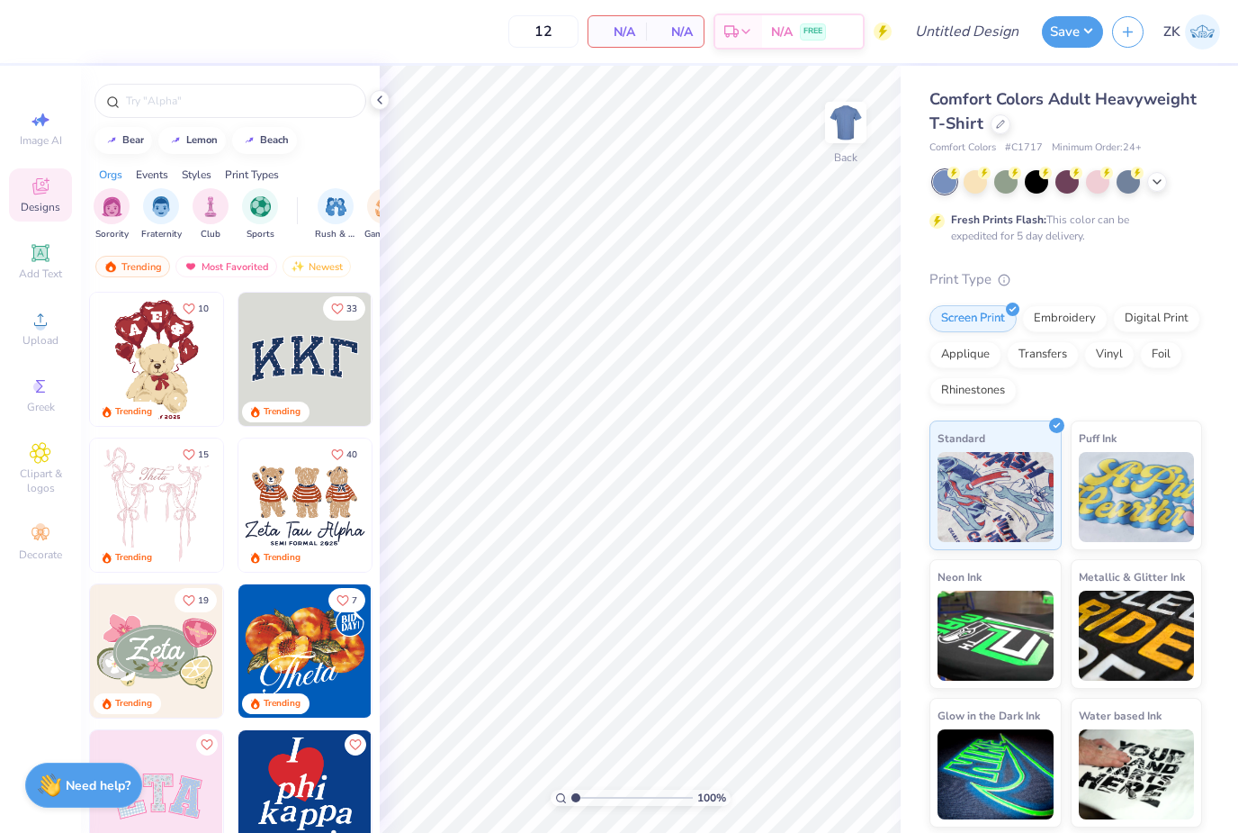
click at [1038, 186] on div at bounding box center [1036, 181] width 23 height 23
click at [30, 484] on span "Clipart & logos" at bounding box center [40, 480] width 63 height 29
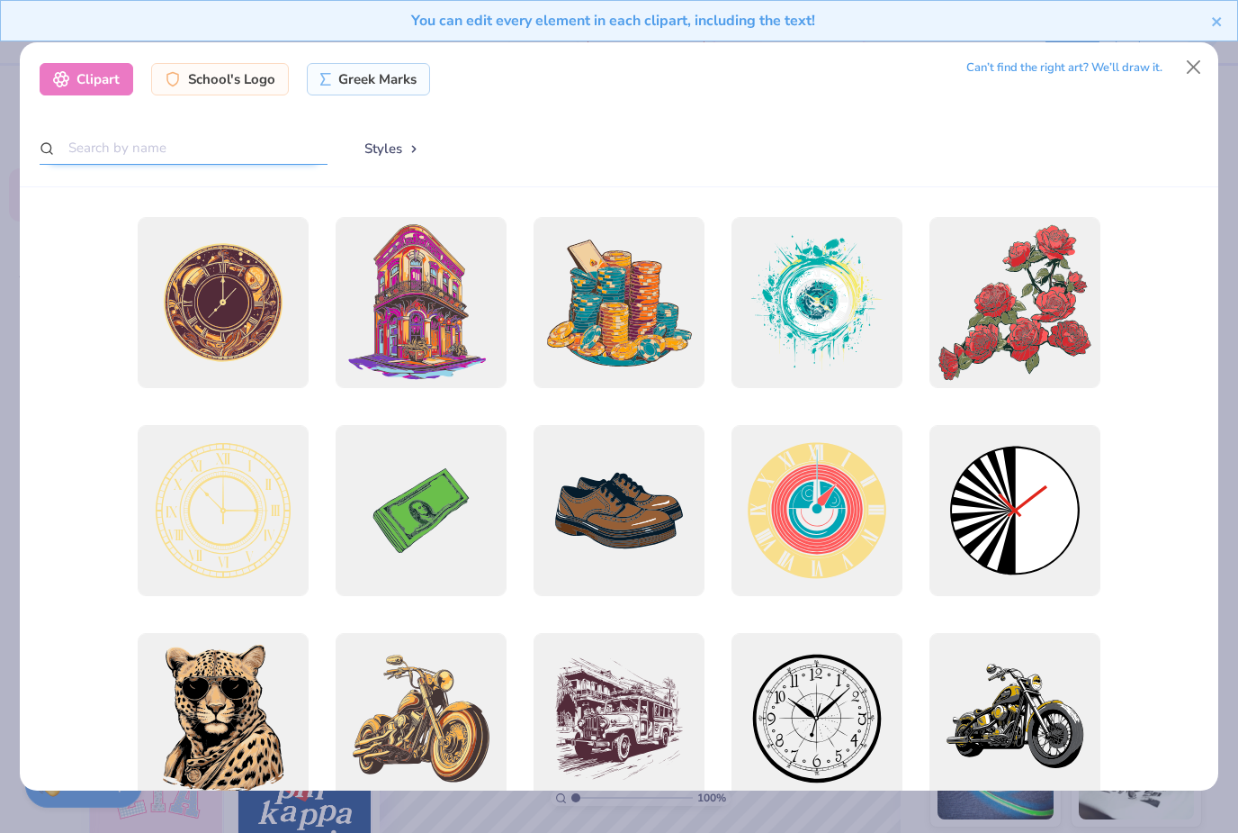
click at [103, 131] on input "text" at bounding box center [184, 147] width 288 height 33
type input "Spooky"
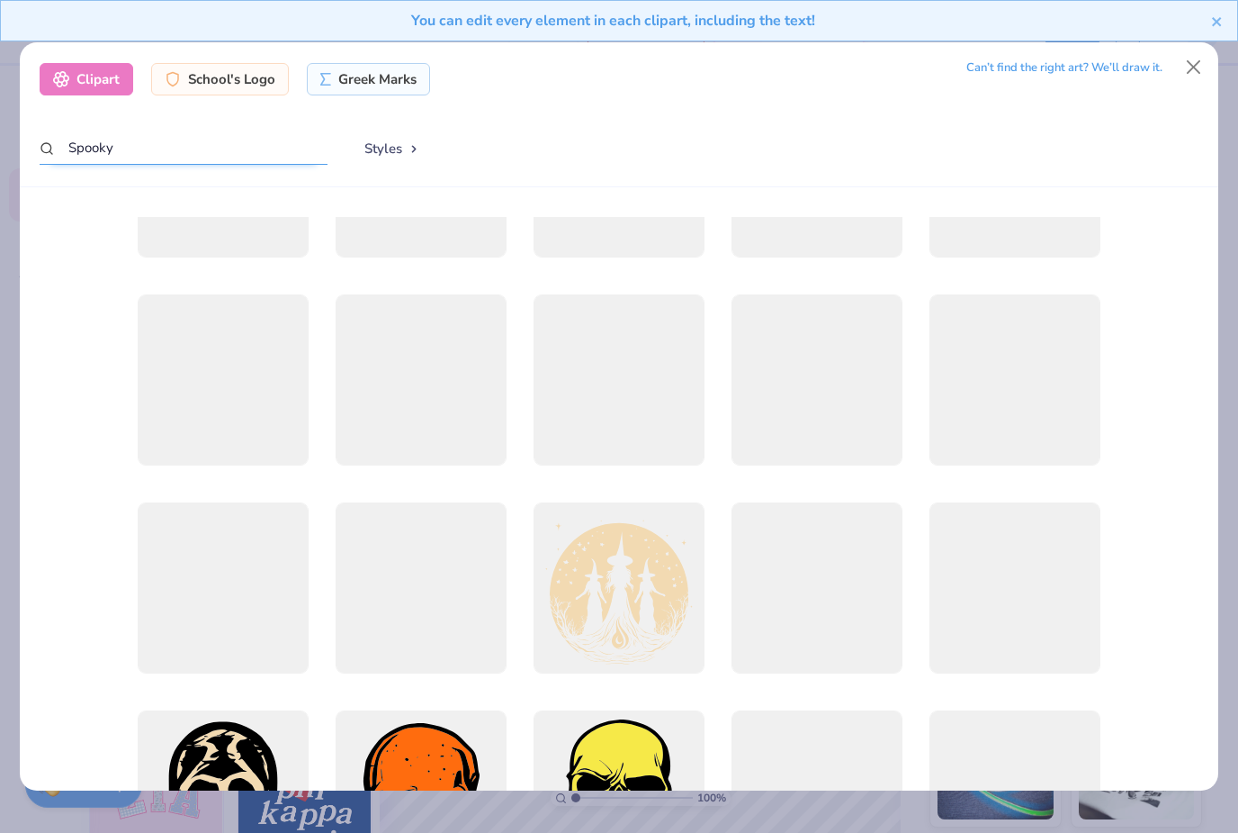
scroll to position [336, 0]
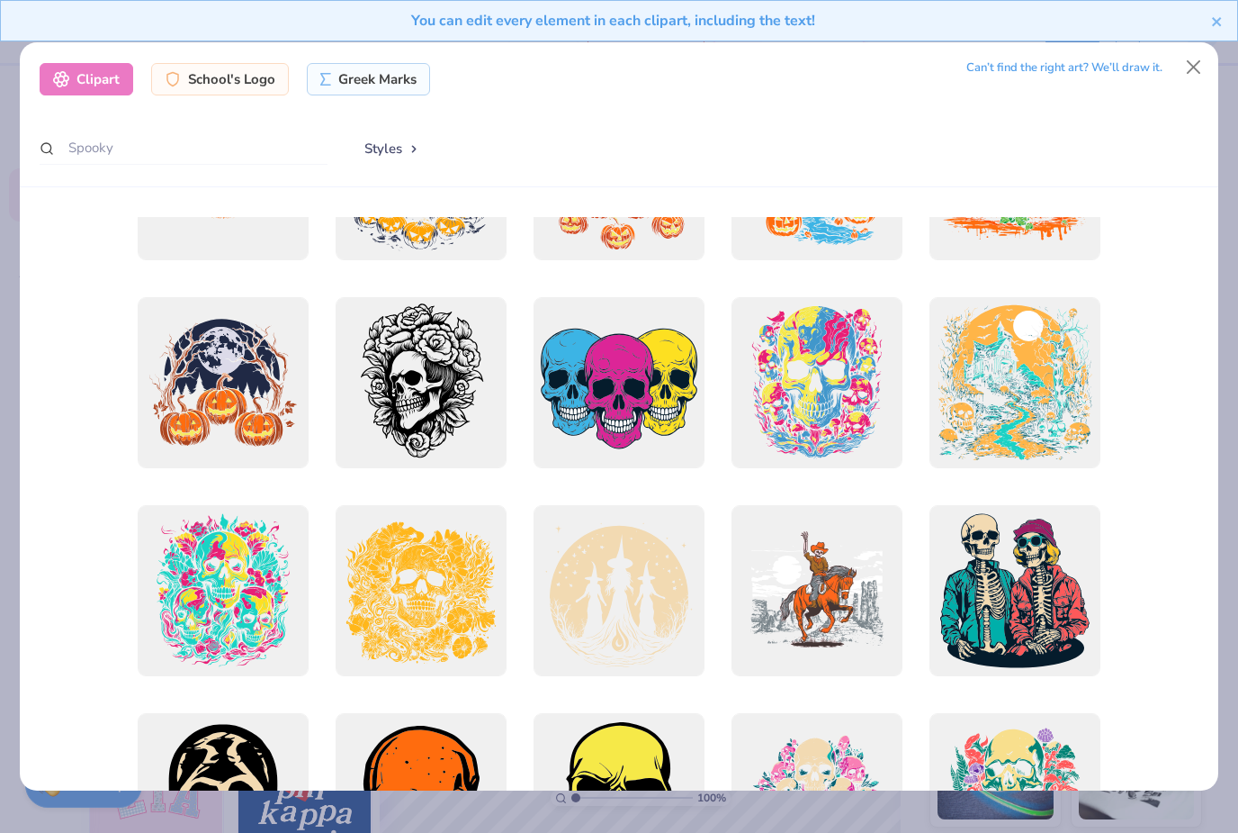
click at [251, 347] on div at bounding box center [223, 382] width 171 height 171
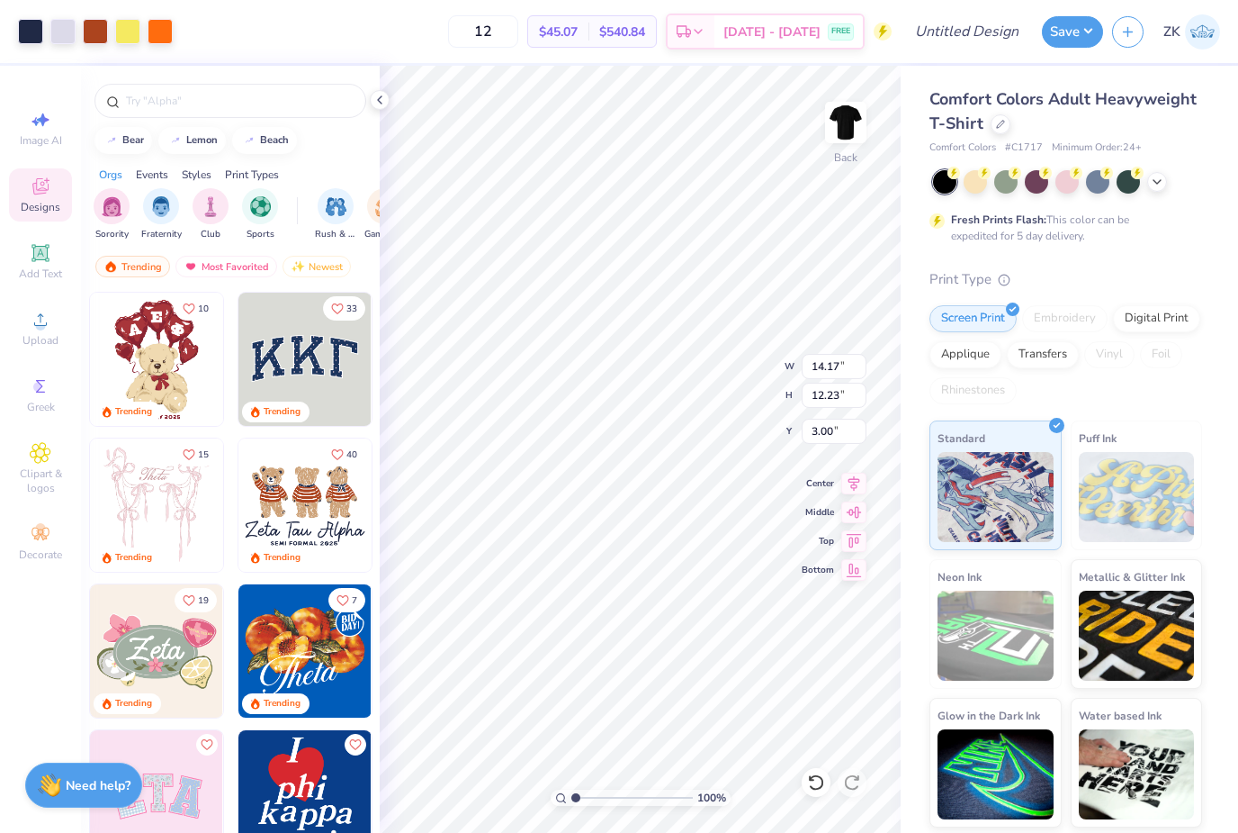
type input "5.57"
type input "4.81"
type input "1.28"
type input "8.11"
type input "7.00"
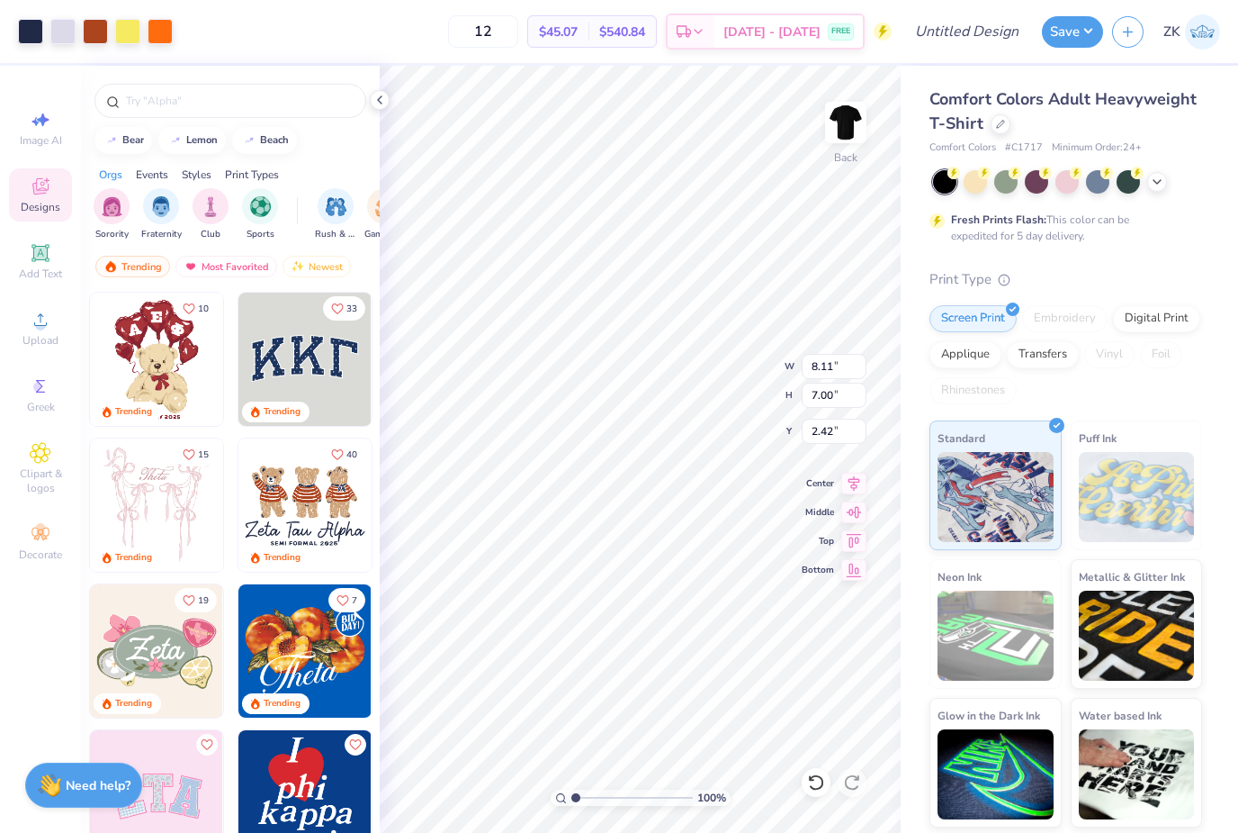
type input "3.00"
click at [44, 261] on icon at bounding box center [40, 252] width 17 height 17
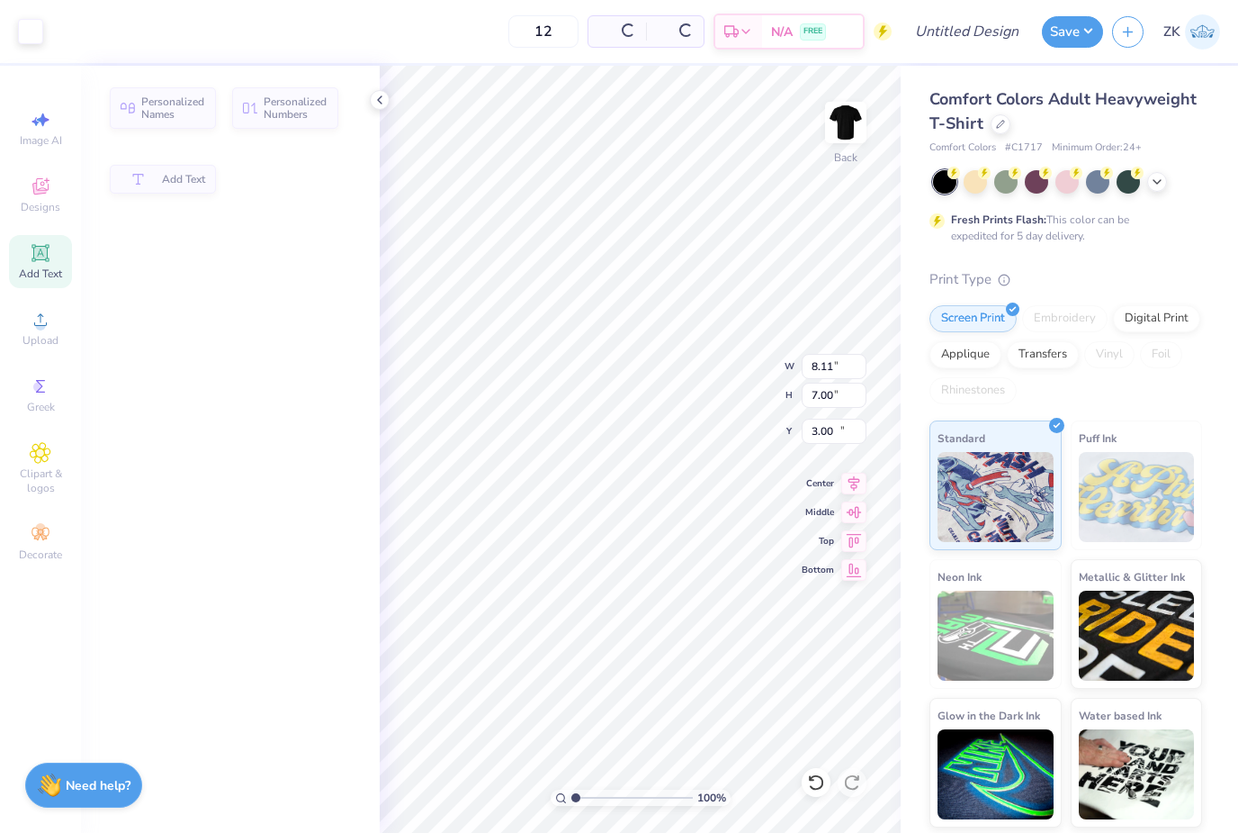
type input "5.59"
type input "1.62"
type input "11.69"
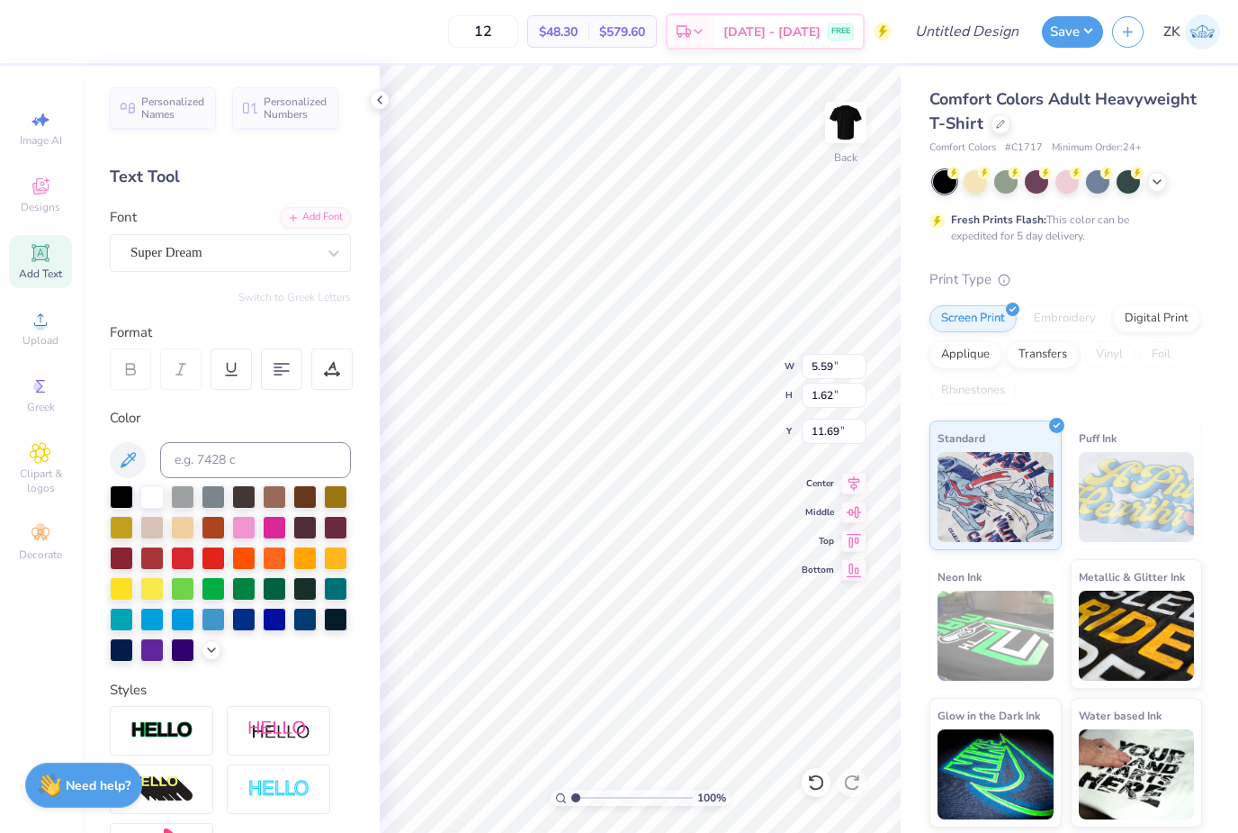
click at [174, 272] on div "Personalized Names Personalized Numbers Text Tool Add Font Font Super Dream Swi…" at bounding box center [230, 449] width 299 height 767
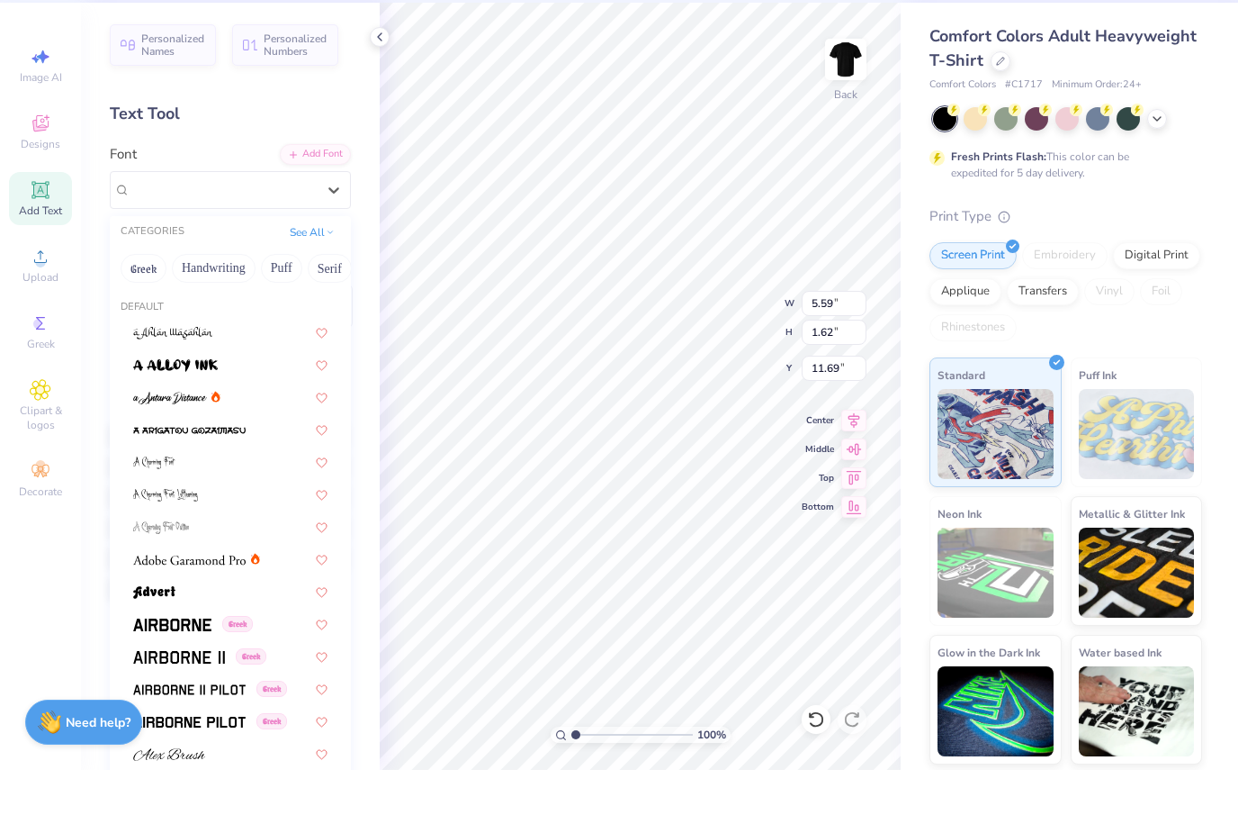
click at [204, 317] on button "Handwriting" at bounding box center [214, 331] width 84 height 29
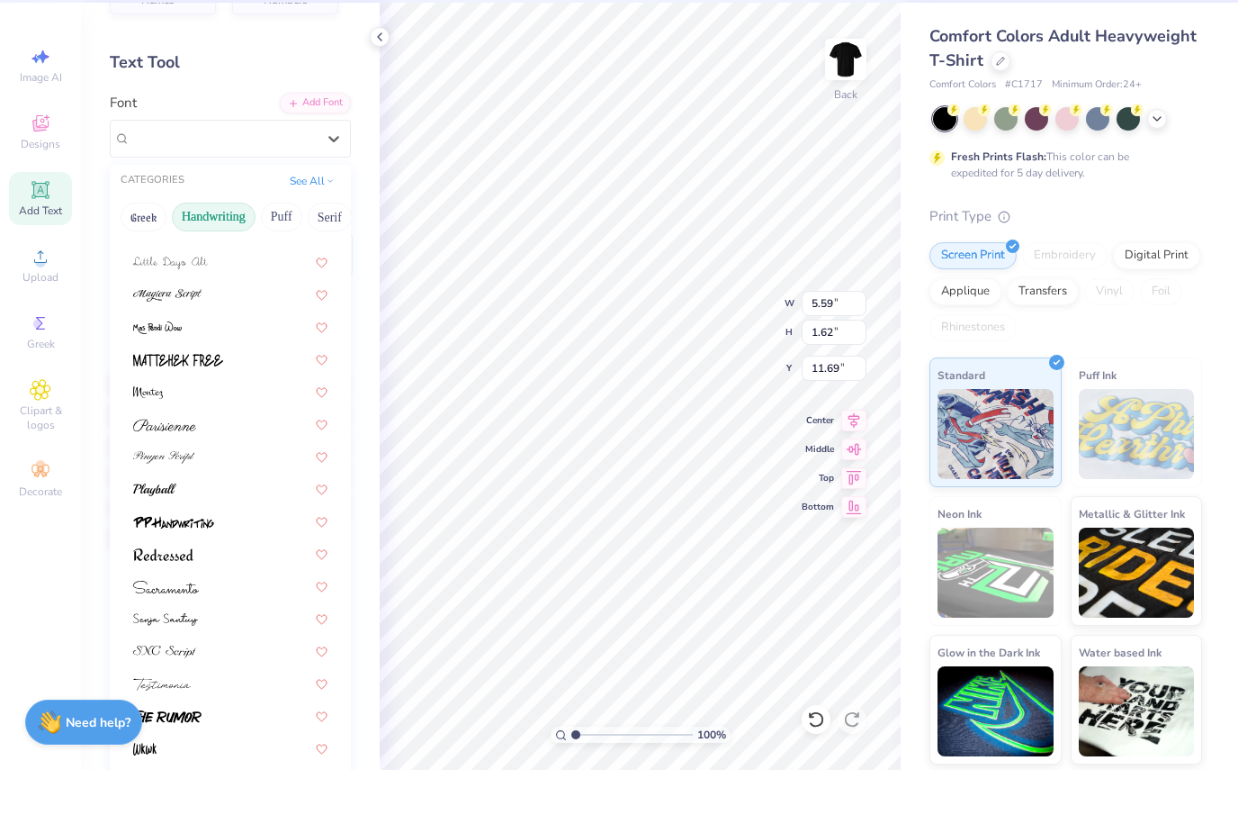
scroll to position [57, 0]
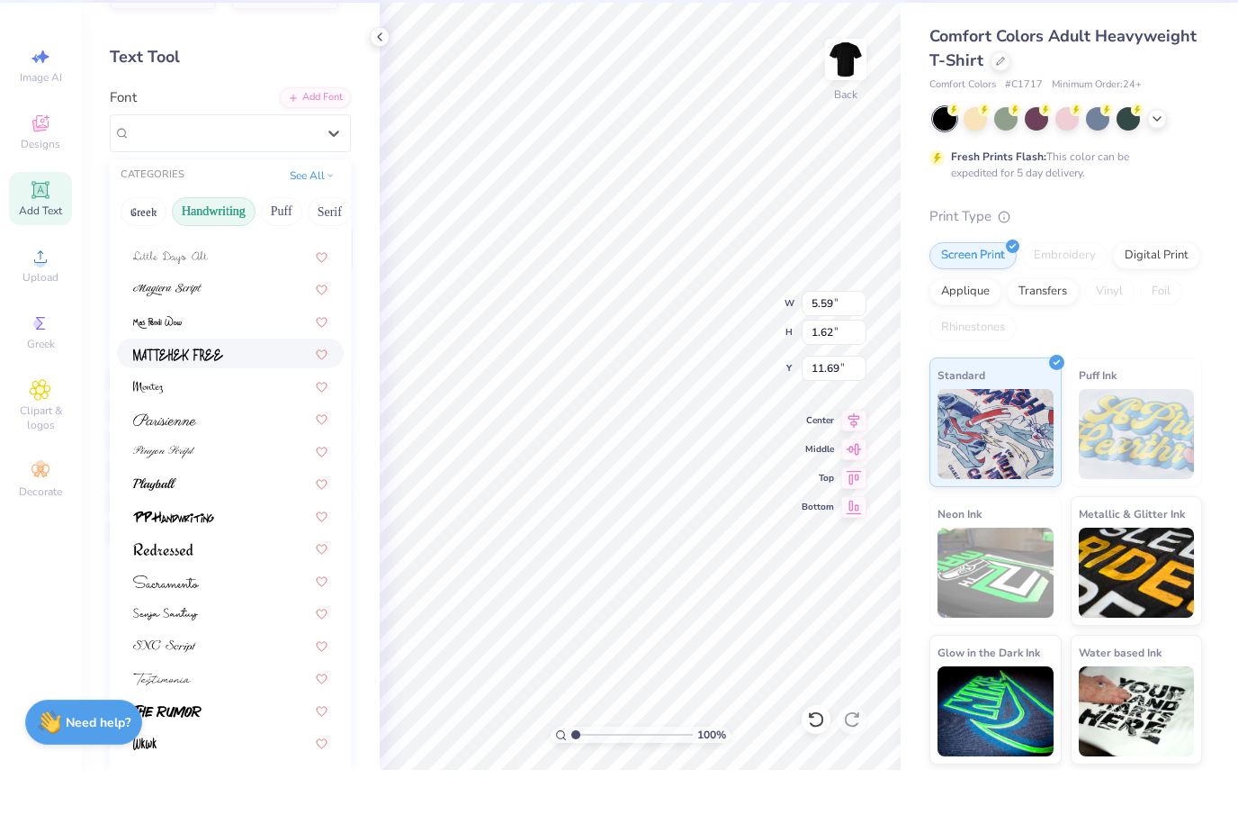
click at [152, 411] on img at bounding box center [178, 417] width 90 height 13
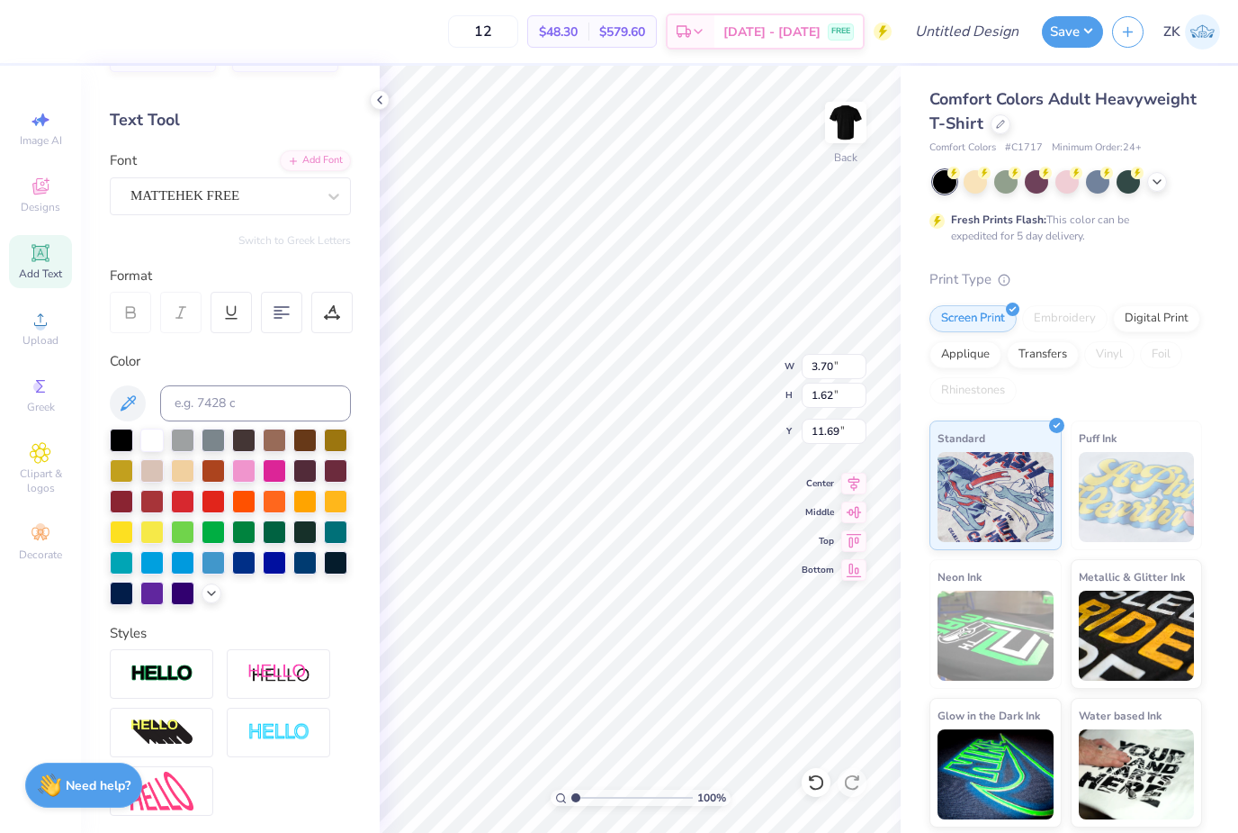
scroll to position [2, 0]
type textarea "Hoboken Halloween Bar Crawl 2025"
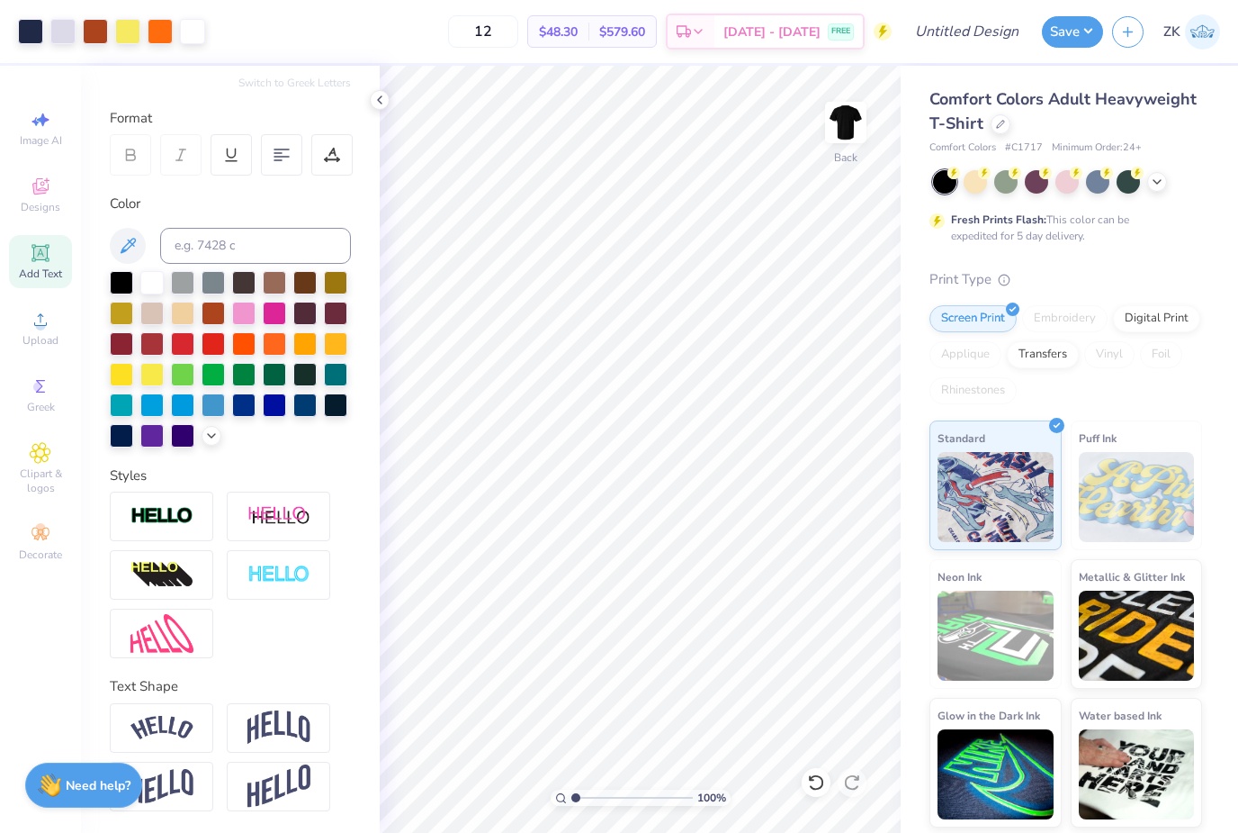
scroll to position [215, 0]
click at [189, 718] on img at bounding box center [162, 728] width 63 height 24
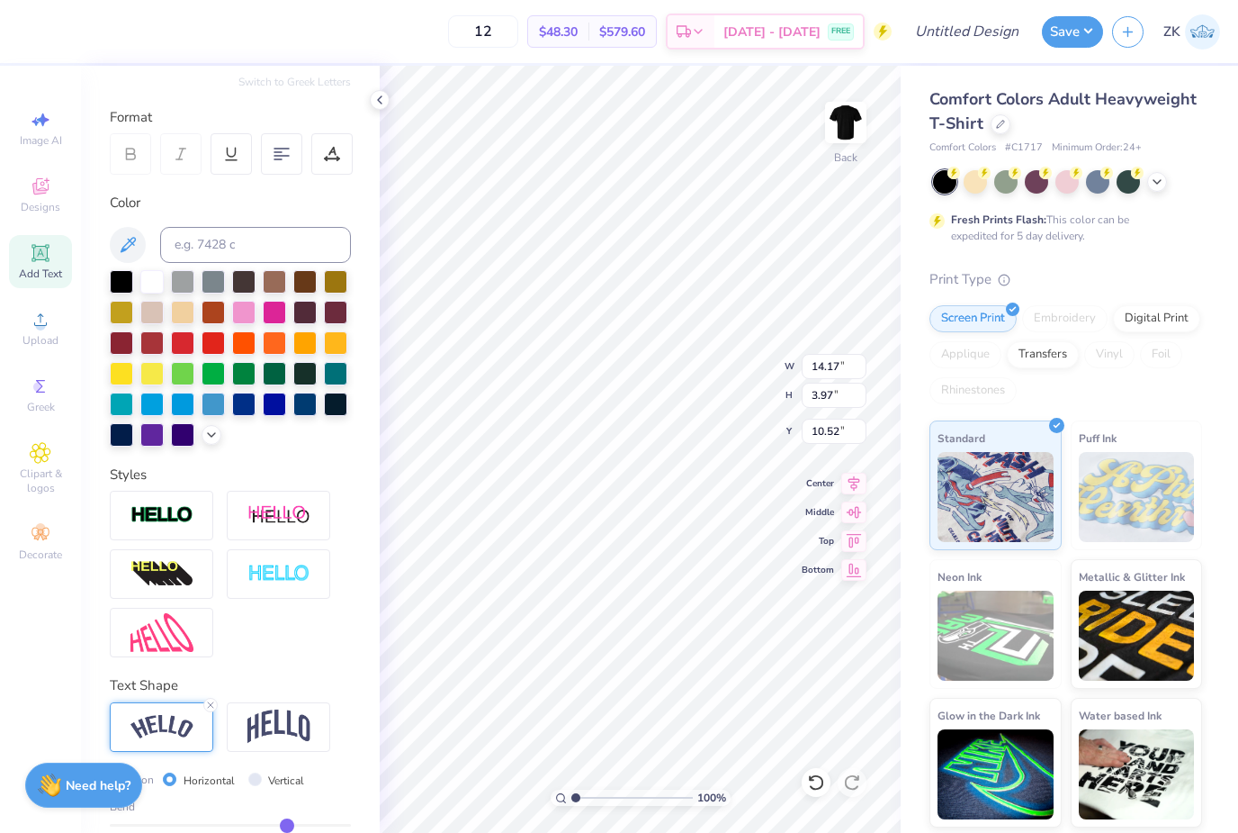
click at [843, 477] on icon at bounding box center [854, 484] width 25 height 22
type input "2.45007690524571"
type textarea "Hoboken Halloween Bar Crawl 2025"
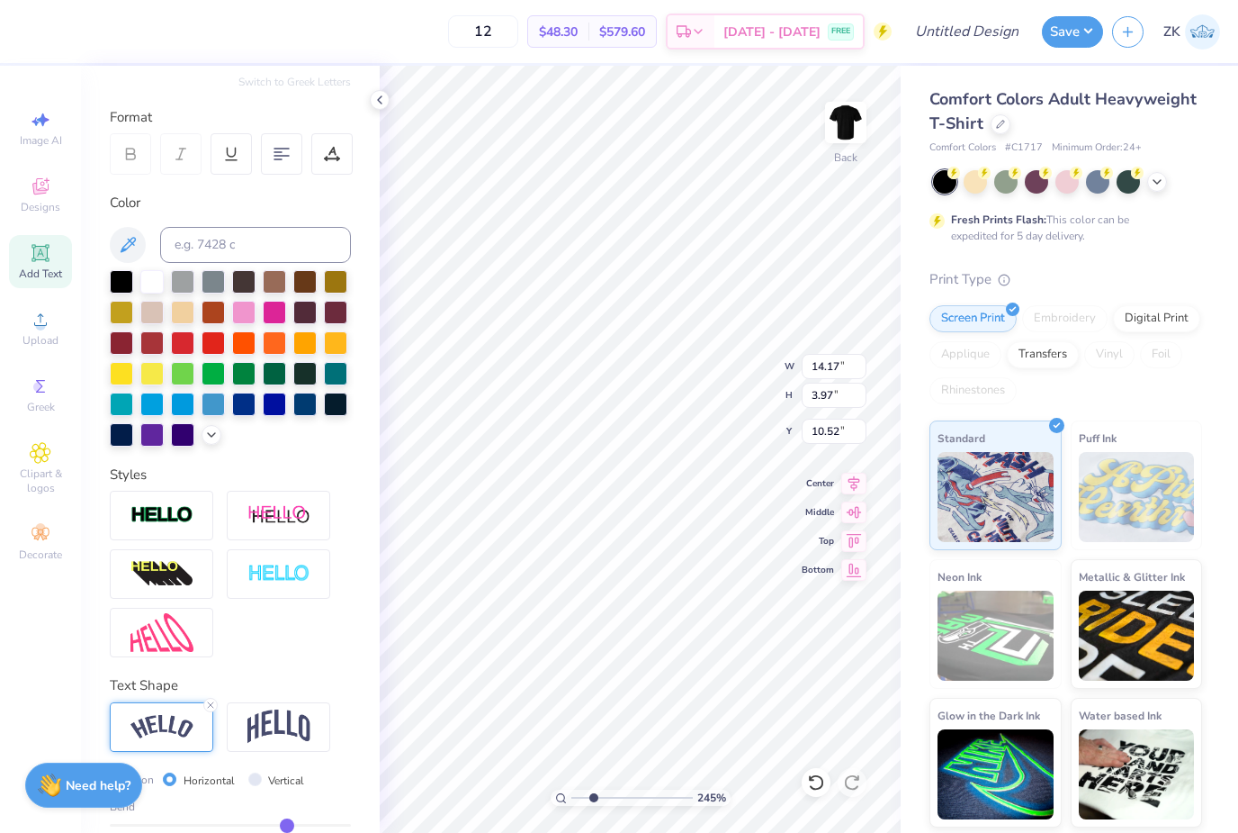
scroll to position [1, 2]
type input "2.45007690524571"
type textarea "Hoboken Halloween Bar Crawl 2025"
type input "1"
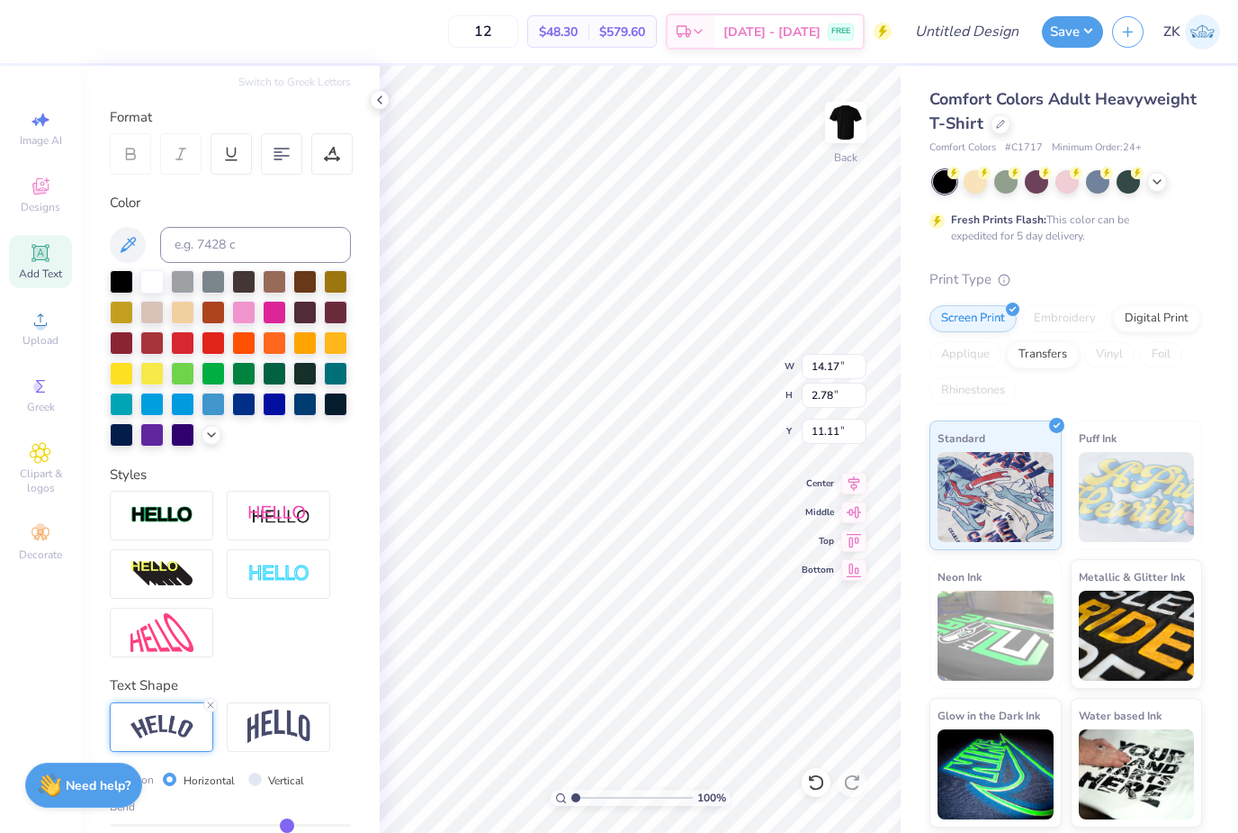
click at [853, 539] on icon at bounding box center [854, 541] width 25 height 22
type input "0.50"
click at [267, 285] on div at bounding box center [274, 281] width 23 height 23
click at [274, 342] on div at bounding box center [274, 342] width 23 height 23
click at [335, 342] on div at bounding box center [335, 342] width 23 height 23
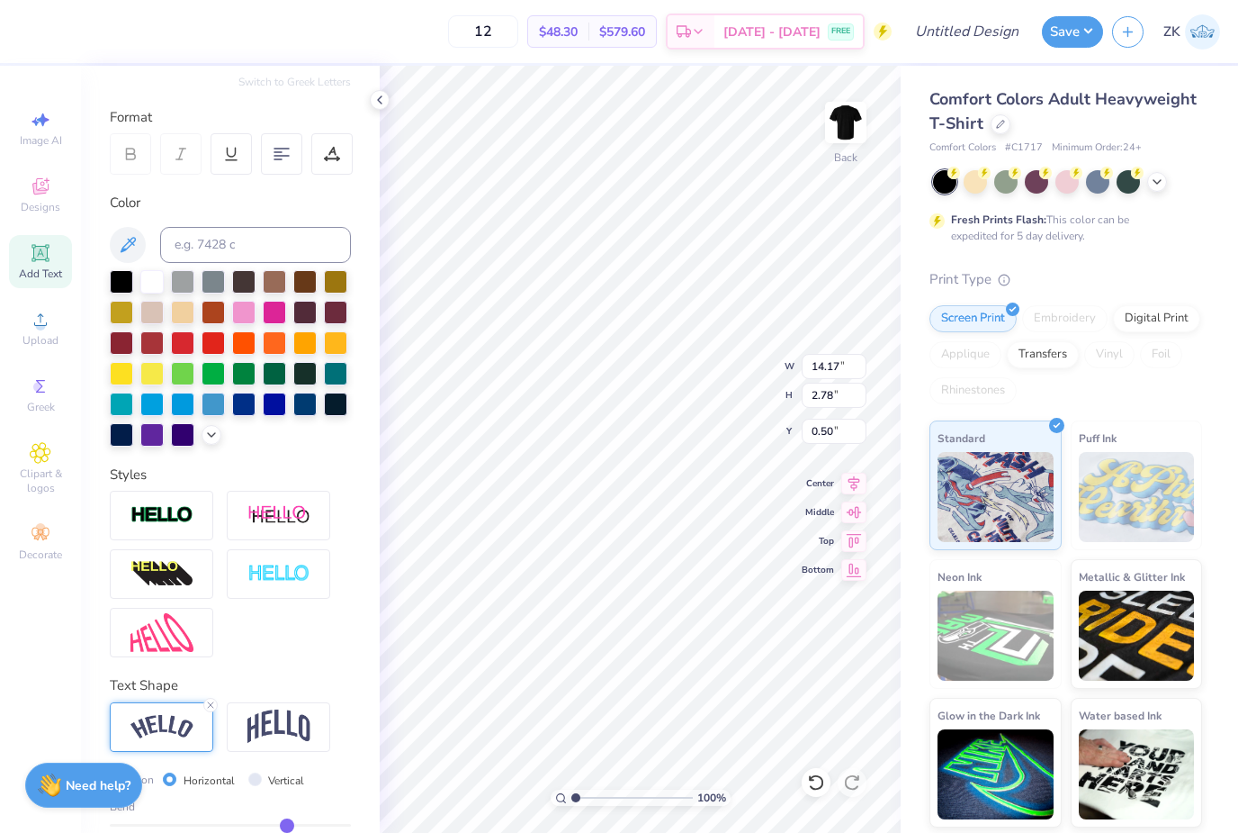
click at [212, 403] on div at bounding box center [213, 403] width 23 height 23
click at [179, 279] on div at bounding box center [182, 281] width 23 height 23
click at [339, 338] on div at bounding box center [335, 342] width 23 height 23
click at [315, 344] on div at bounding box center [304, 342] width 23 height 23
click at [976, 18] on input "Design Title" at bounding box center [989, 32] width 88 height 36
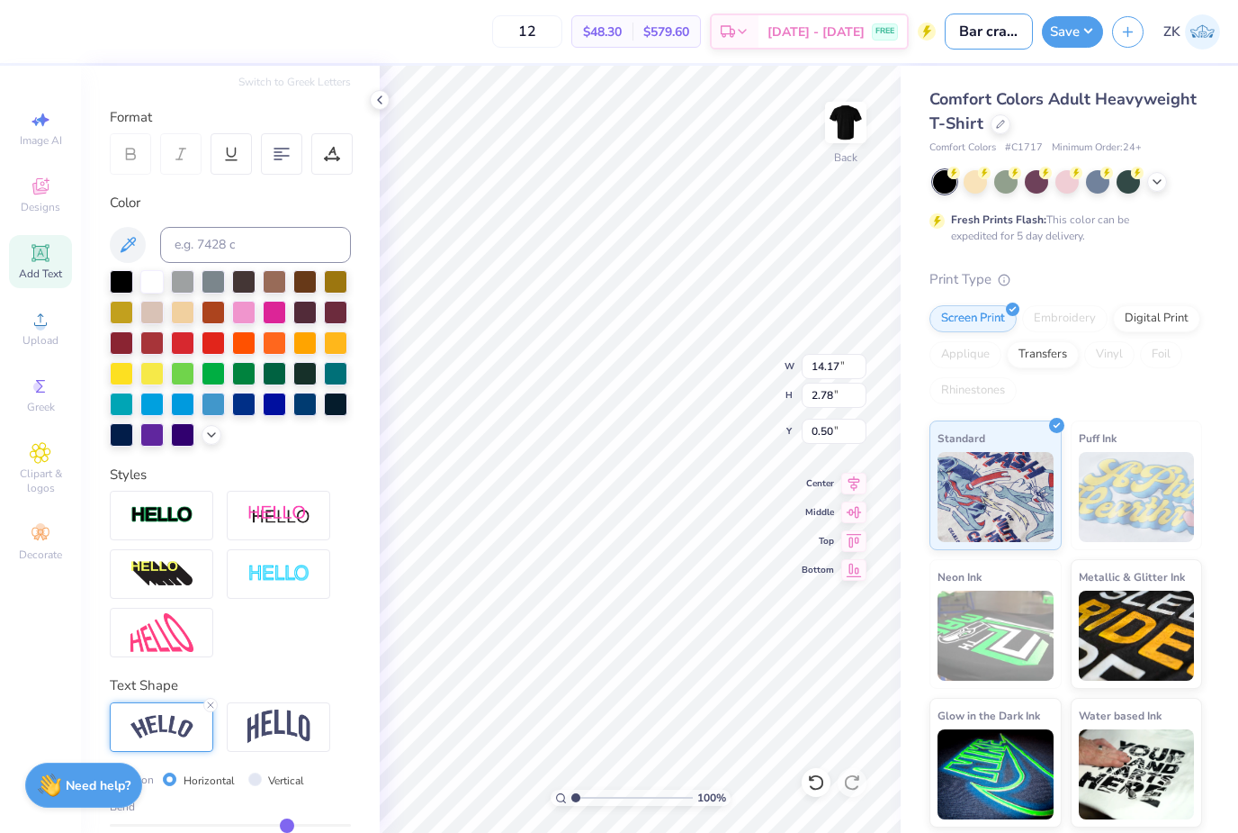
type input "Bar crawl tshirts"
click at [1086, 46] on button "Save" at bounding box center [1072, 32] width 61 height 32
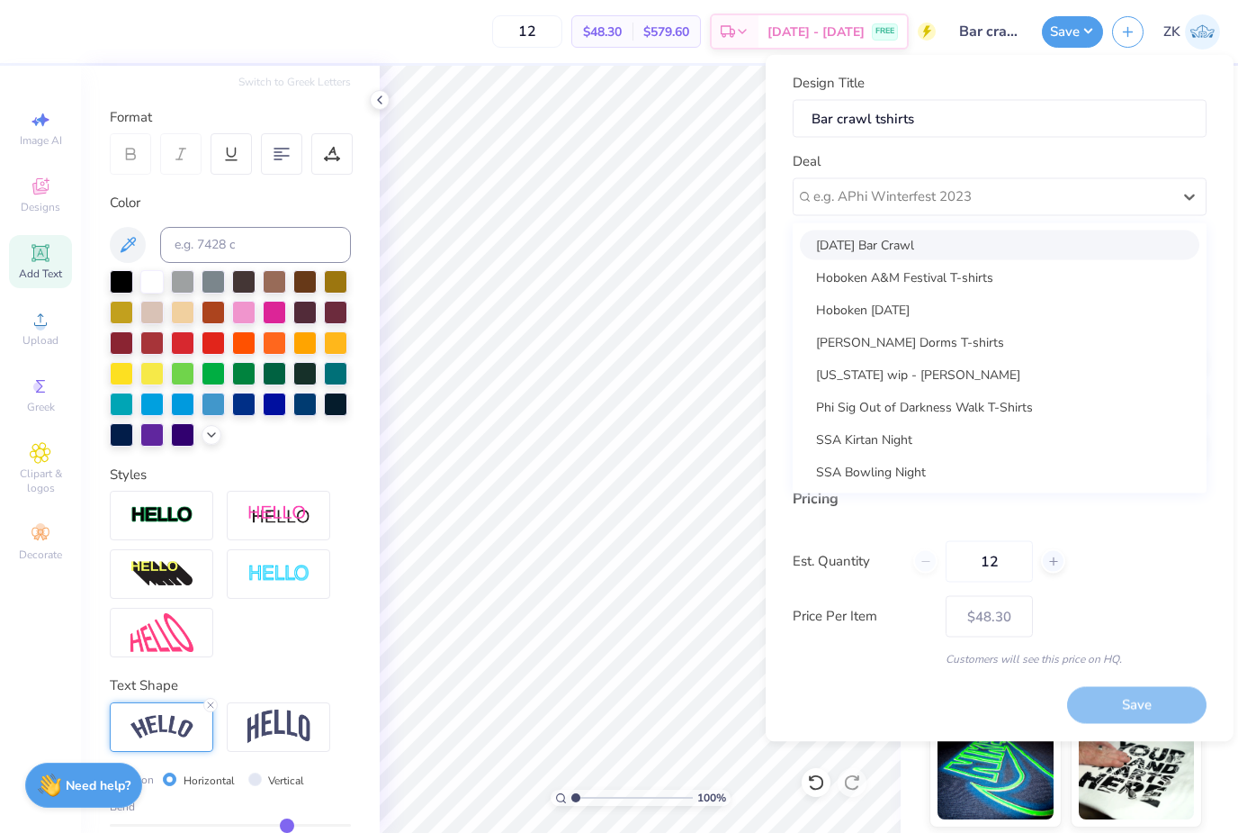
click at [970, 230] on div "[DATE] Bar Crawl" at bounding box center [1000, 245] width 400 height 30
type input "Hoboken Cultural Affairs"
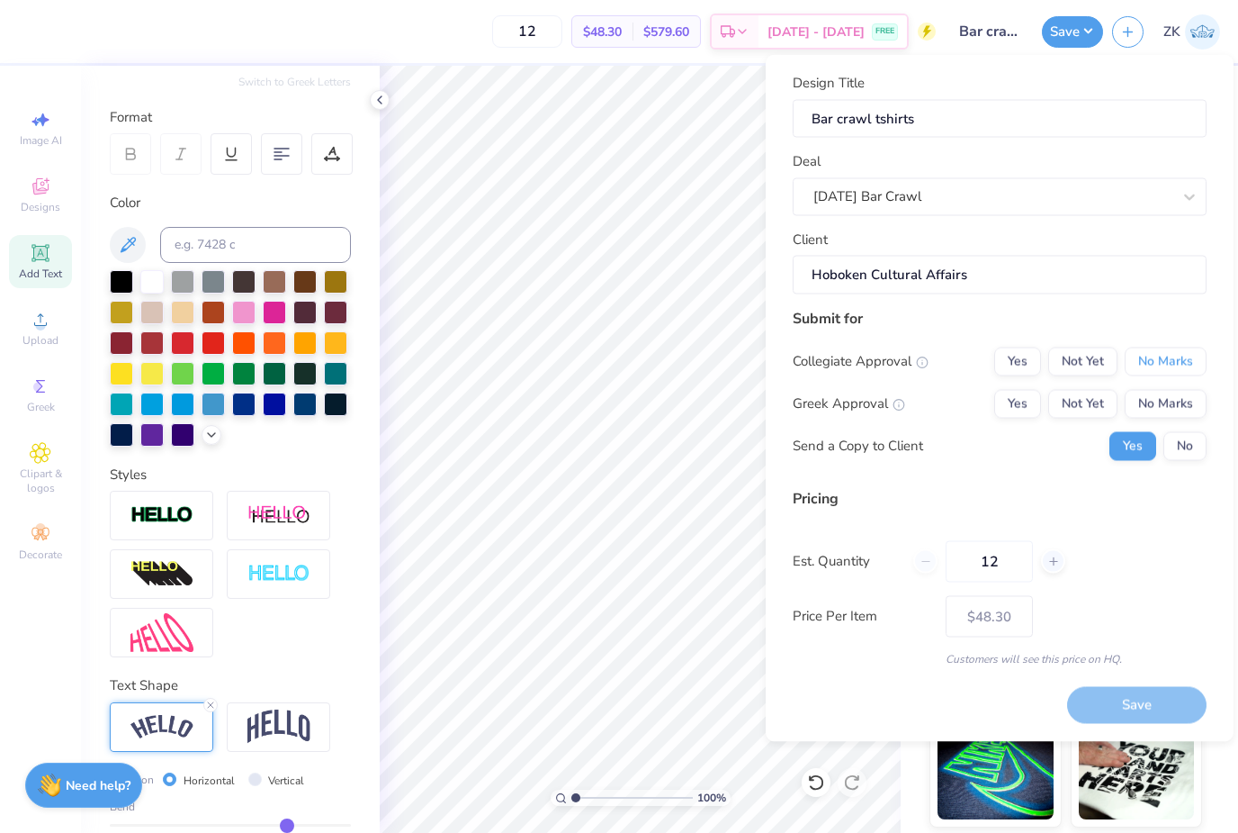
click at [1178, 353] on button "No Marks" at bounding box center [1166, 361] width 82 height 29
click at [1168, 404] on button "No Marks" at bounding box center [1166, 403] width 82 height 29
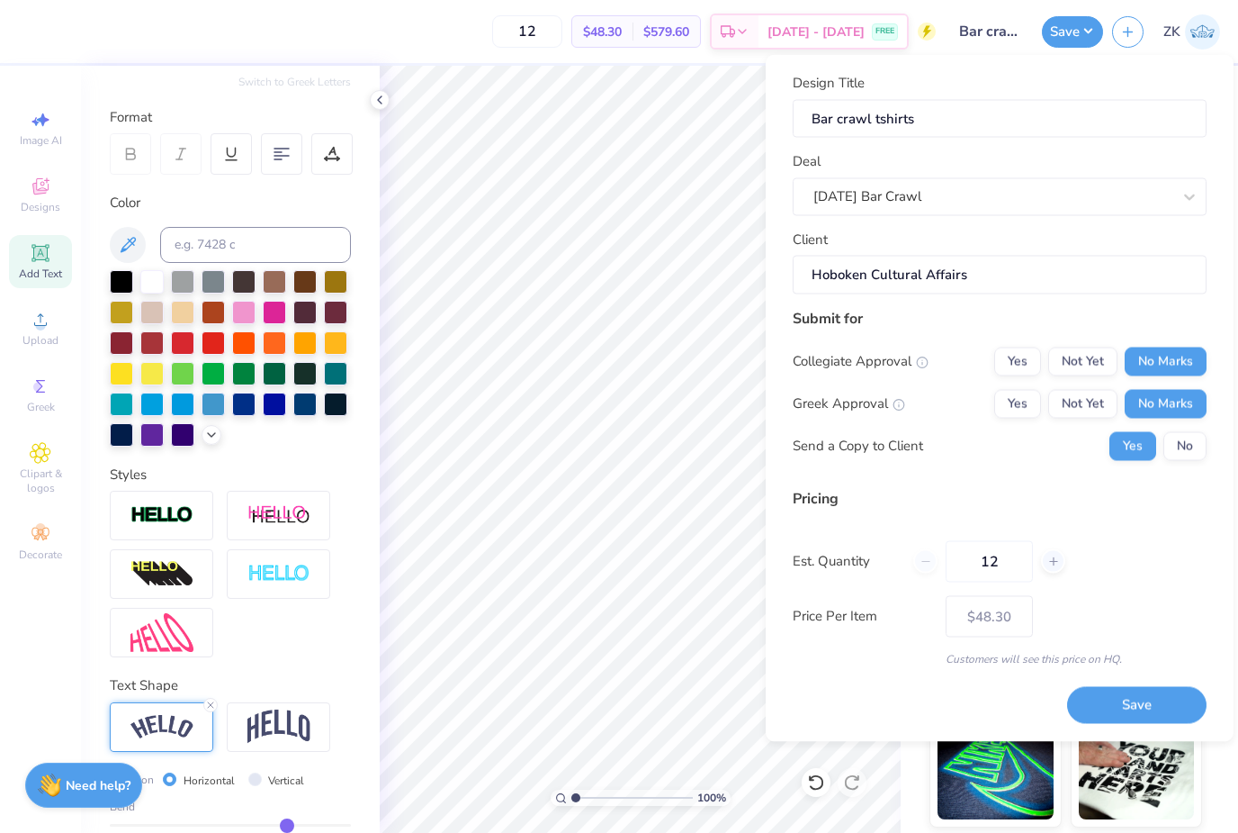
click at [1126, 703] on button "Save" at bounding box center [1137, 705] width 140 height 37
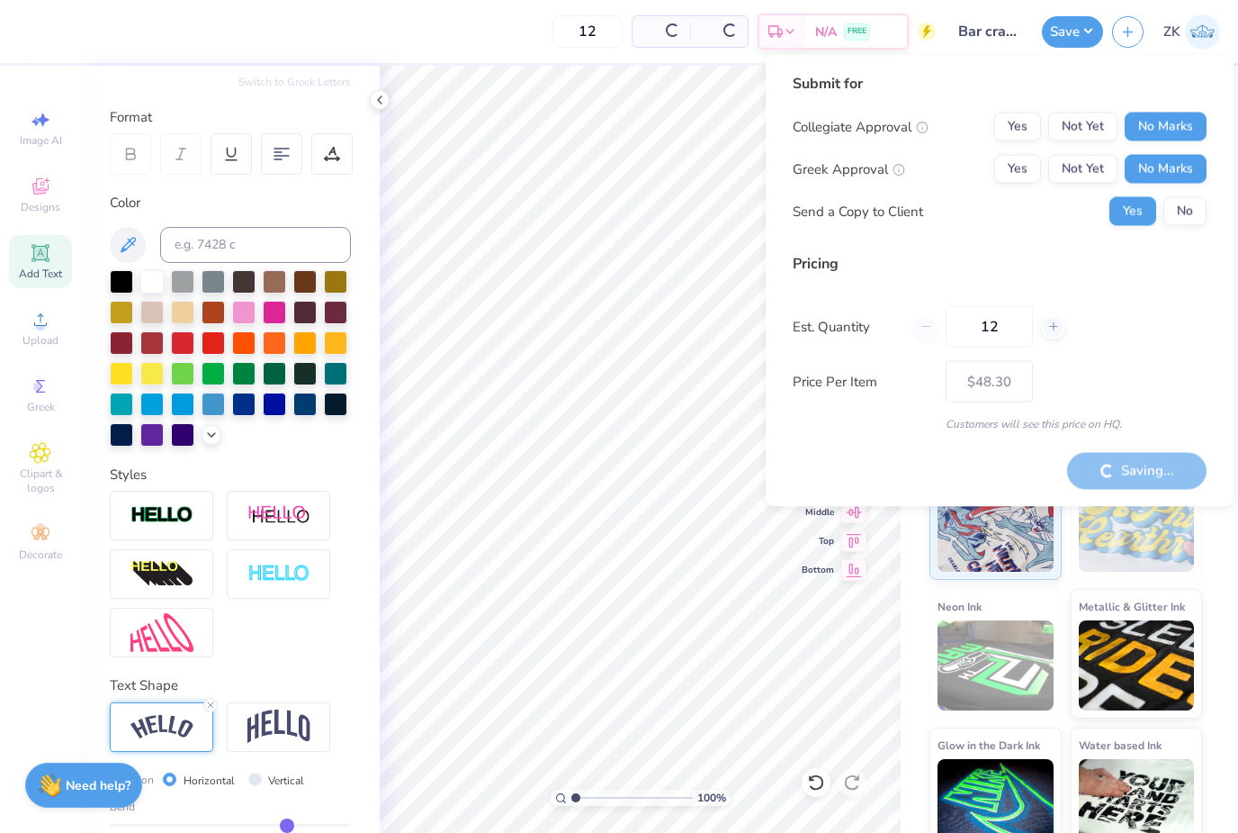
type input "– –"
